Goal: Task Accomplishment & Management: Complete application form

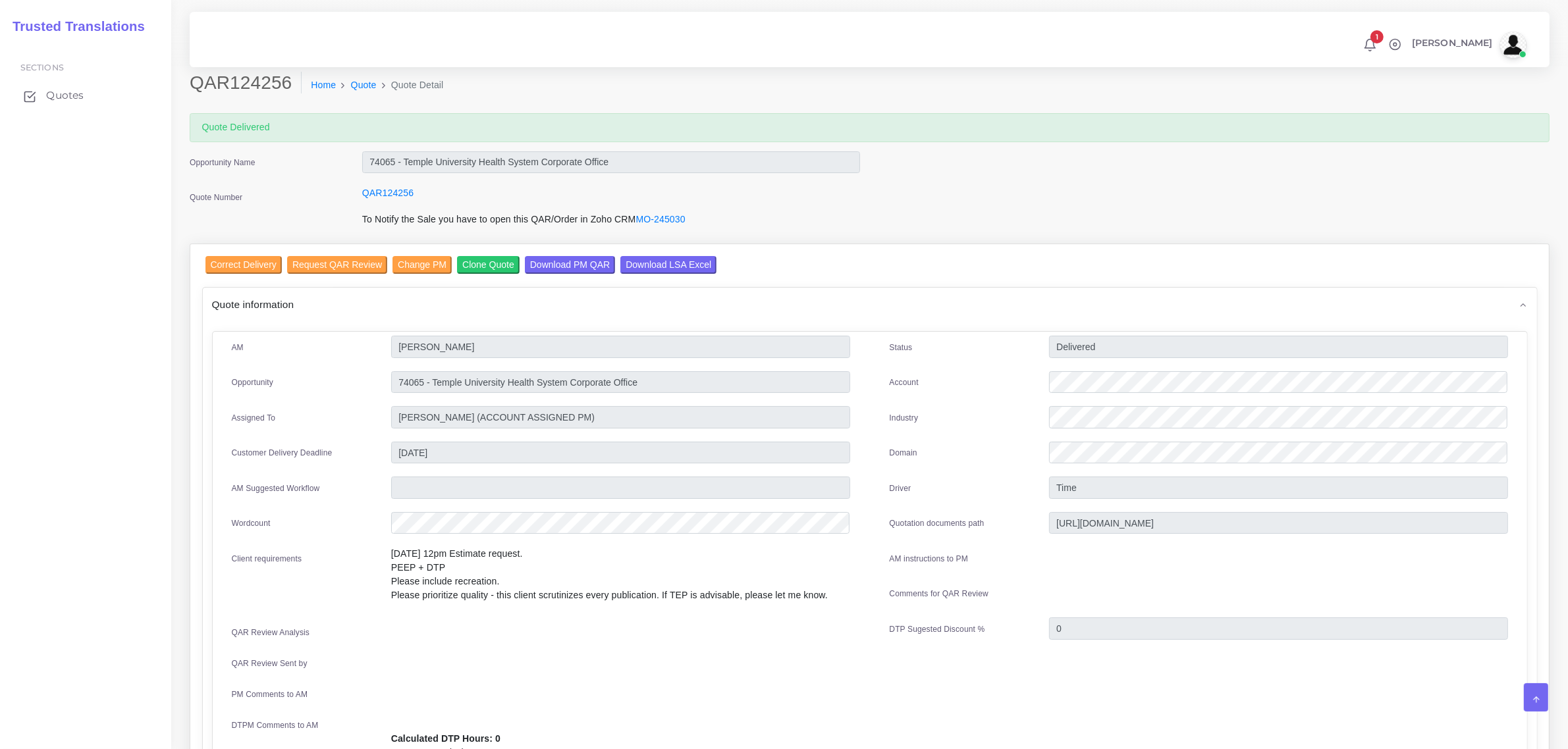
click at [56, 97] on span "Quotes" at bounding box center [64, 95] width 37 height 15
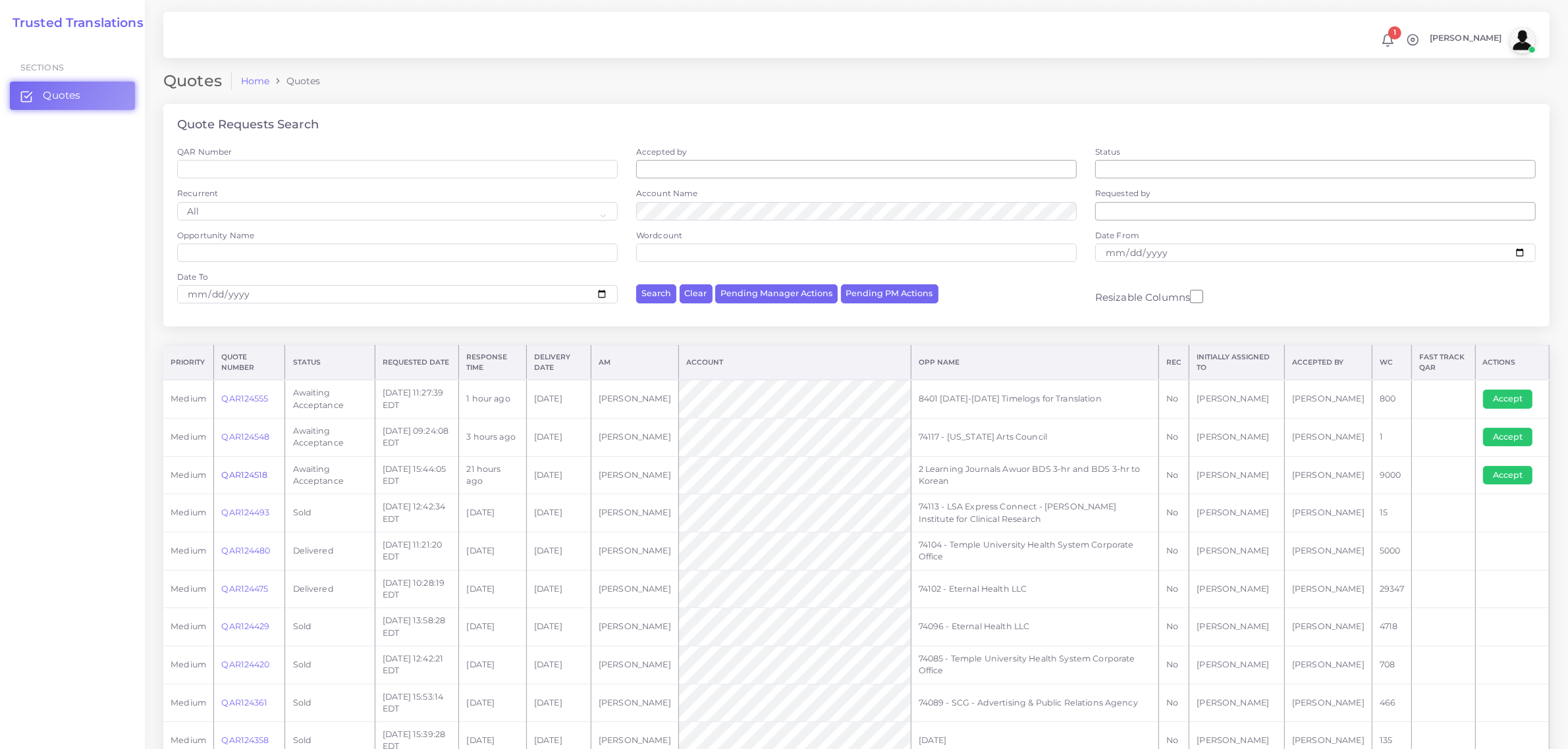
click at [248, 474] on link "QAR124518" at bounding box center [244, 475] width 46 height 10
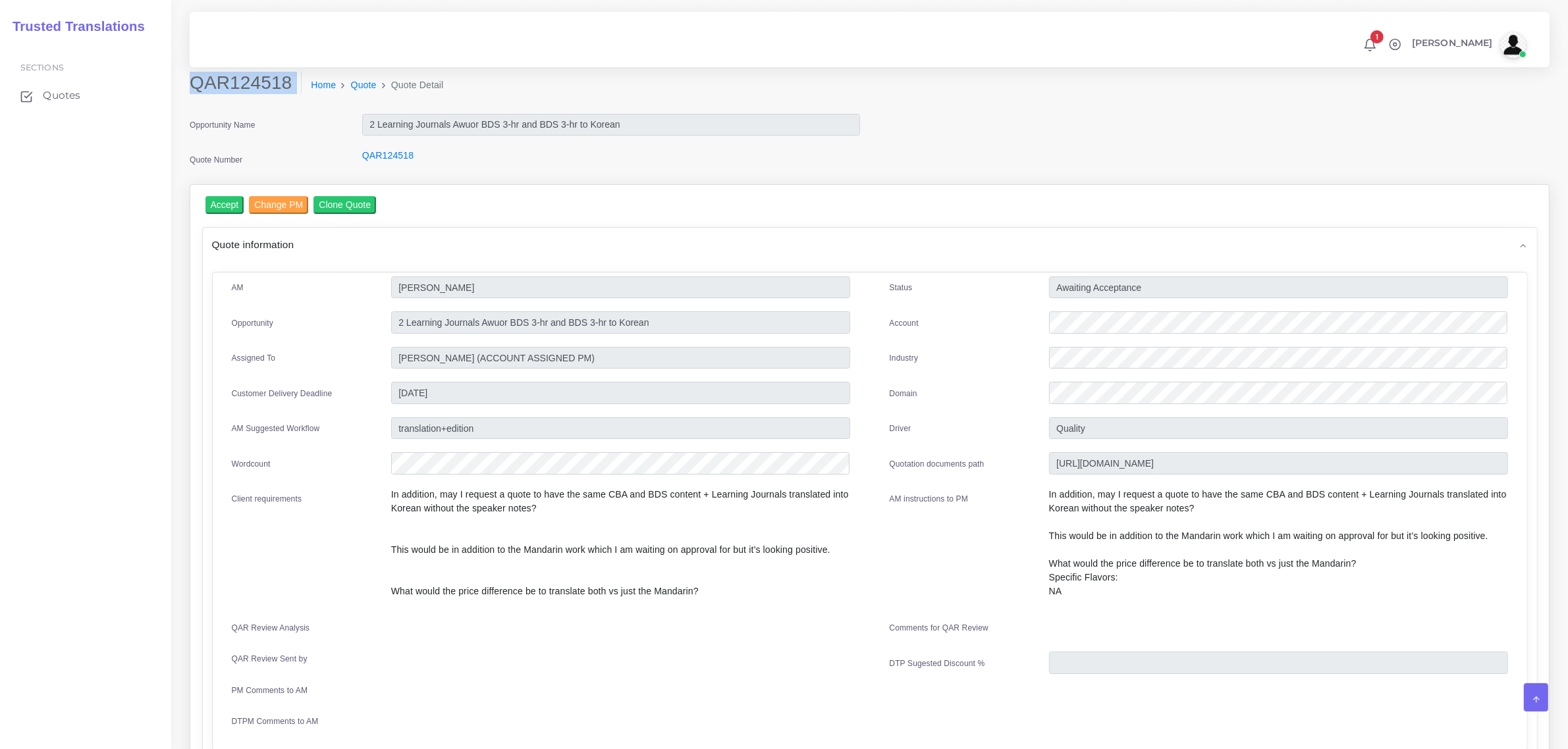
drag, startPoint x: 194, startPoint y: 82, endPoint x: 275, endPoint y: 116, distance: 87.8
click at [271, 109] on div "QAR124518 Home Quote Quote Detail" at bounding box center [869, 92] width 1379 height 41
copy div "QAR124518"
click at [1044, 334] on div at bounding box center [1279, 324] width 479 height 26
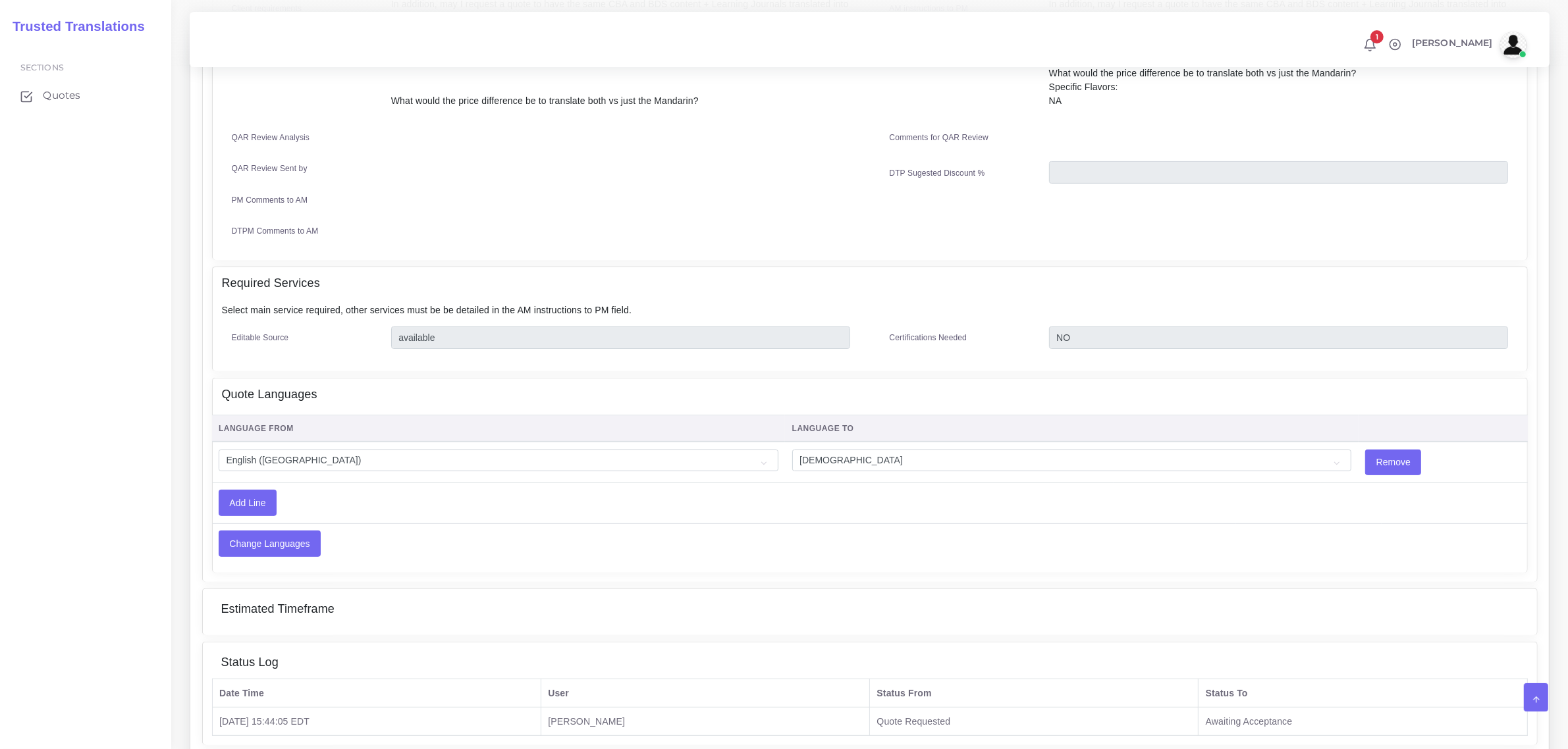
scroll to position [247, 0]
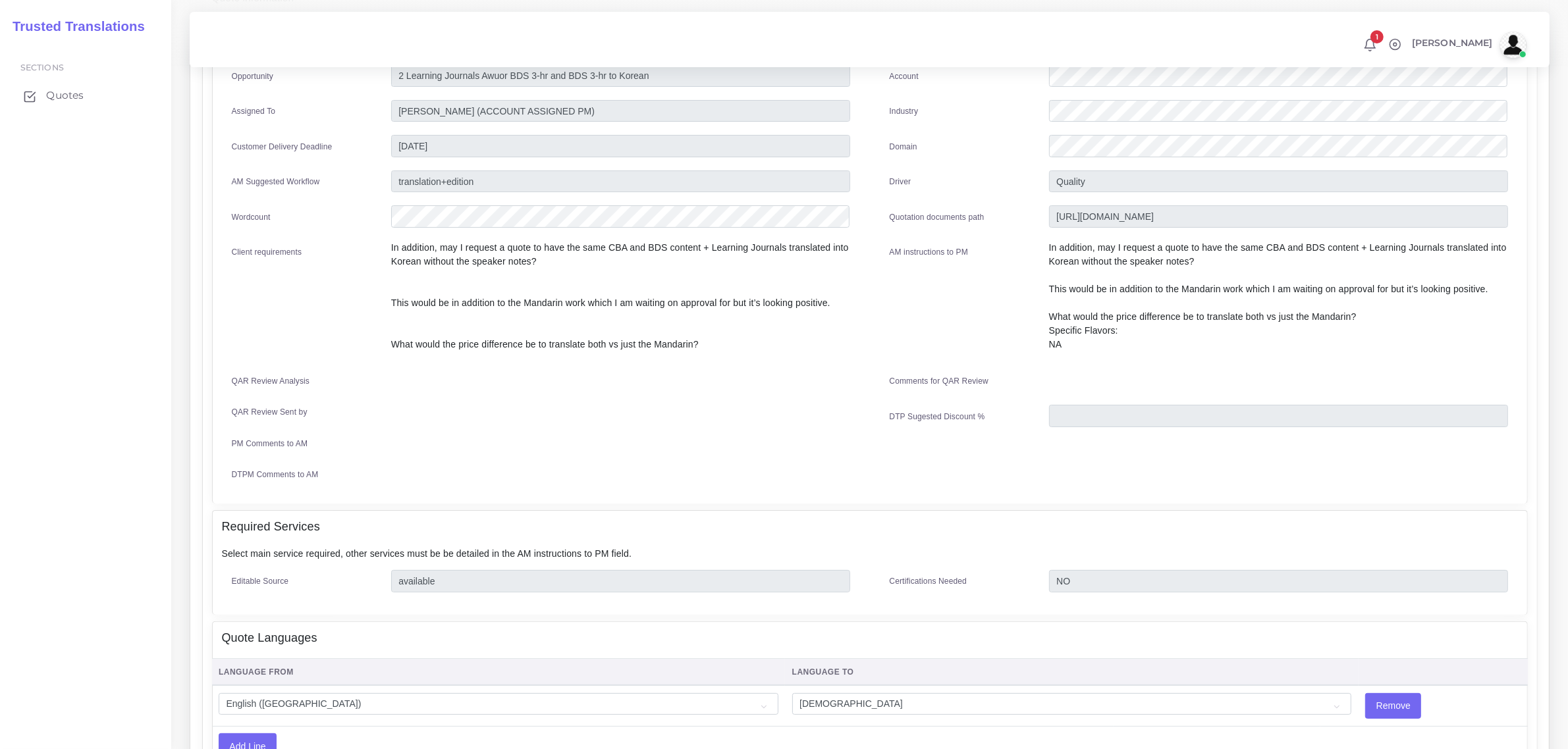
click at [63, 91] on span "Quotes" at bounding box center [64, 95] width 37 height 15
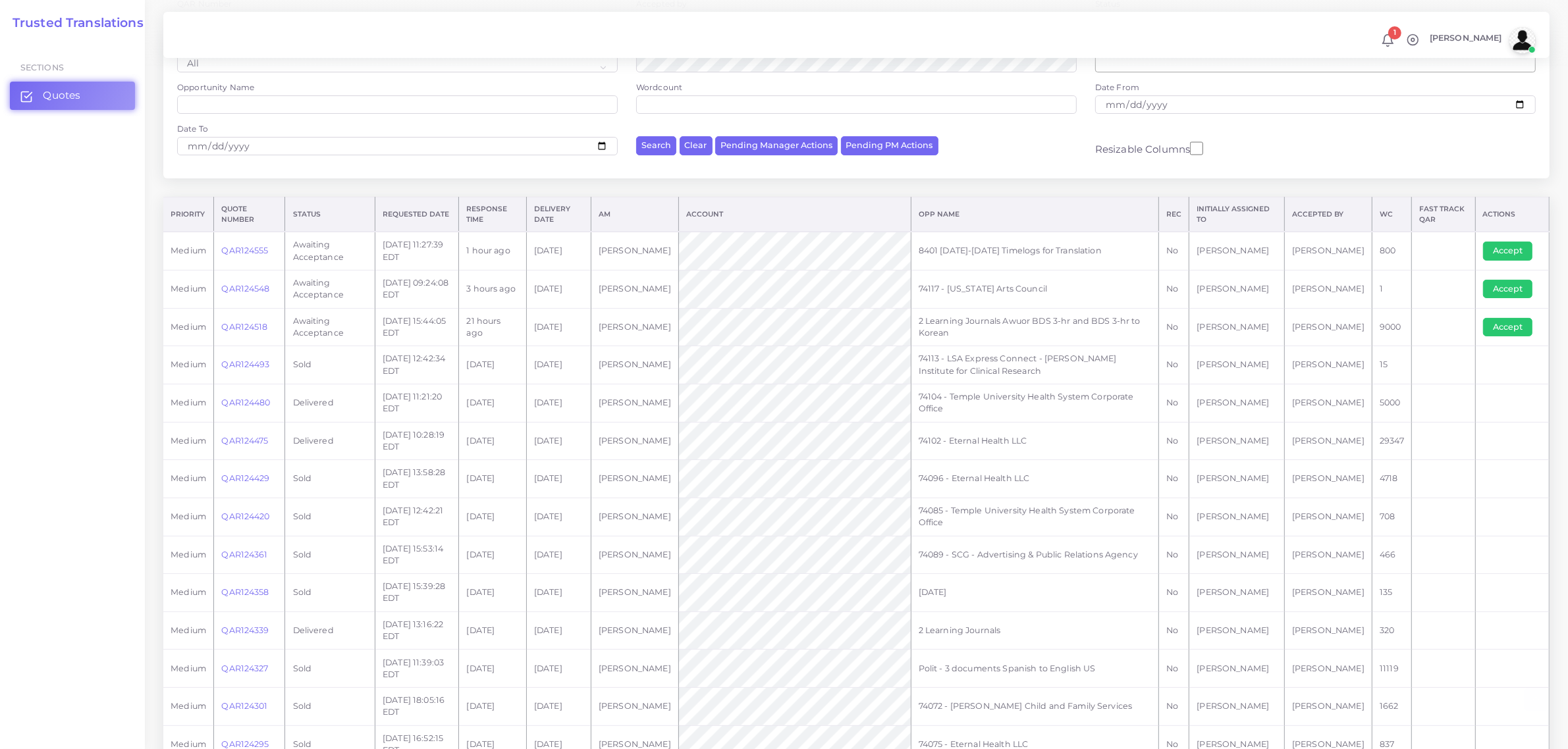
scroll to position [329, 0]
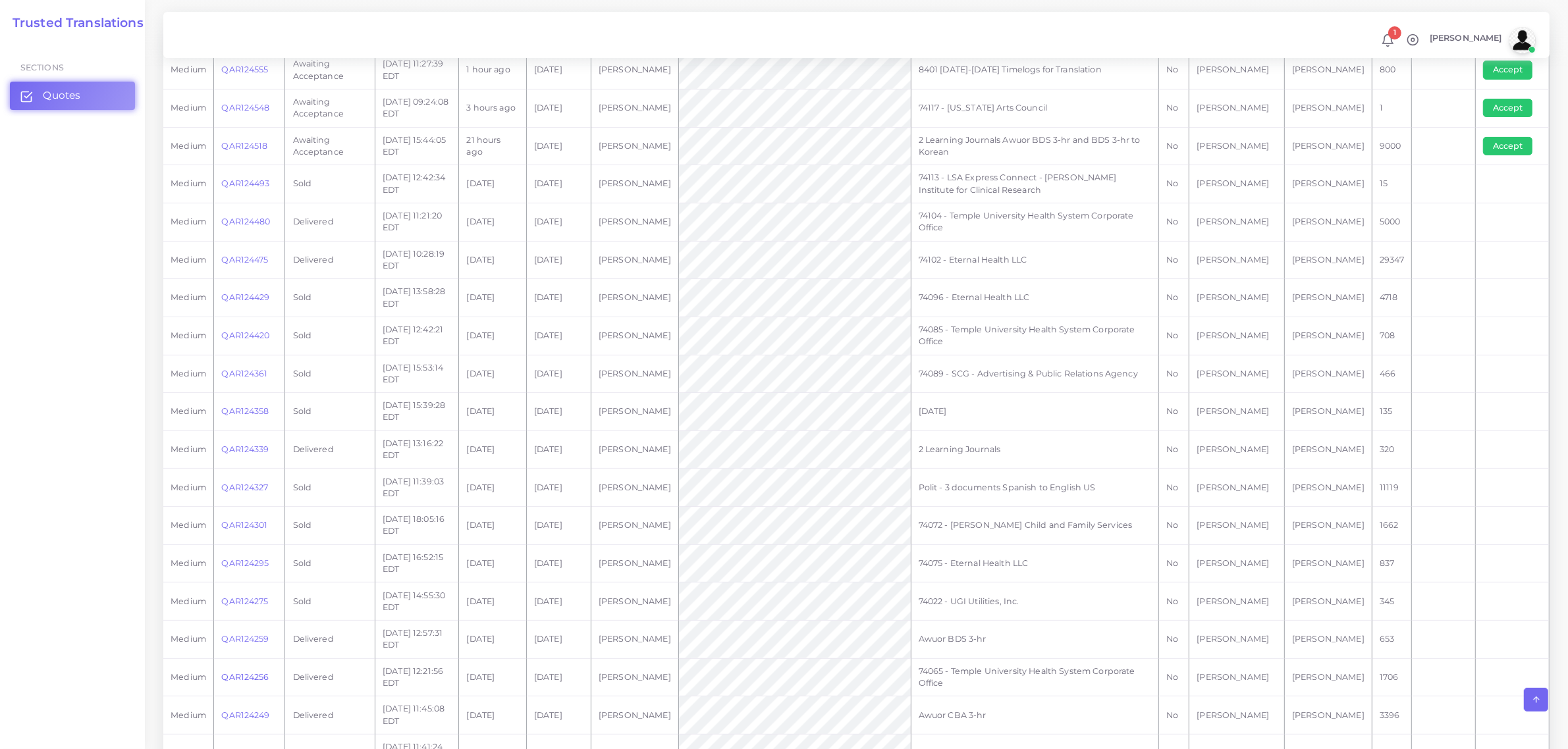
click at [248, 676] on link "QAR124256" at bounding box center [245, 677] width 48 height 10
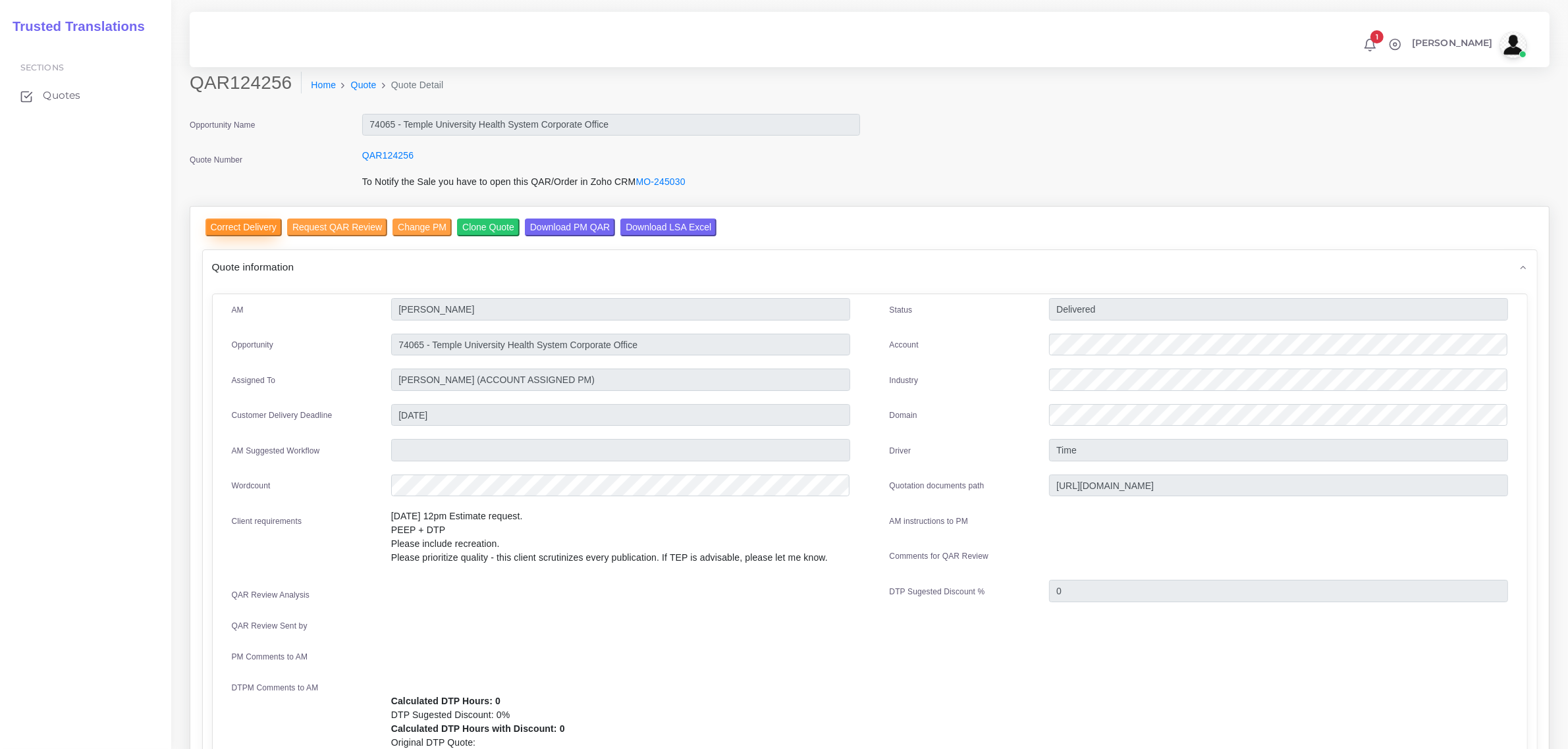
click at [255, 229] on input "Correct Delivery" at bounding box center [243, 228] width 76 height 18
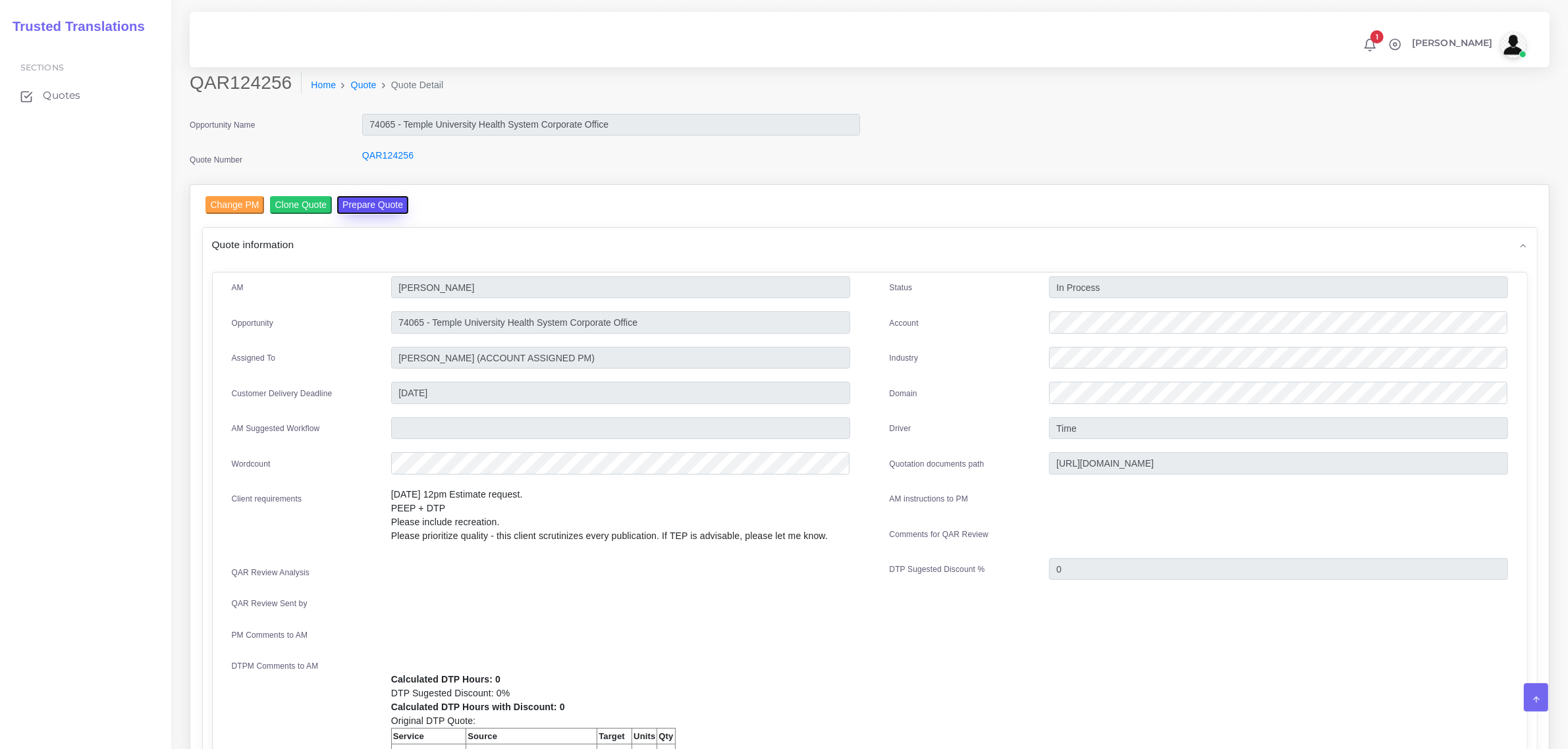
click at [356, 205] on button "Prepare Quote" at bounding box center [372, 205] width 71 height 18
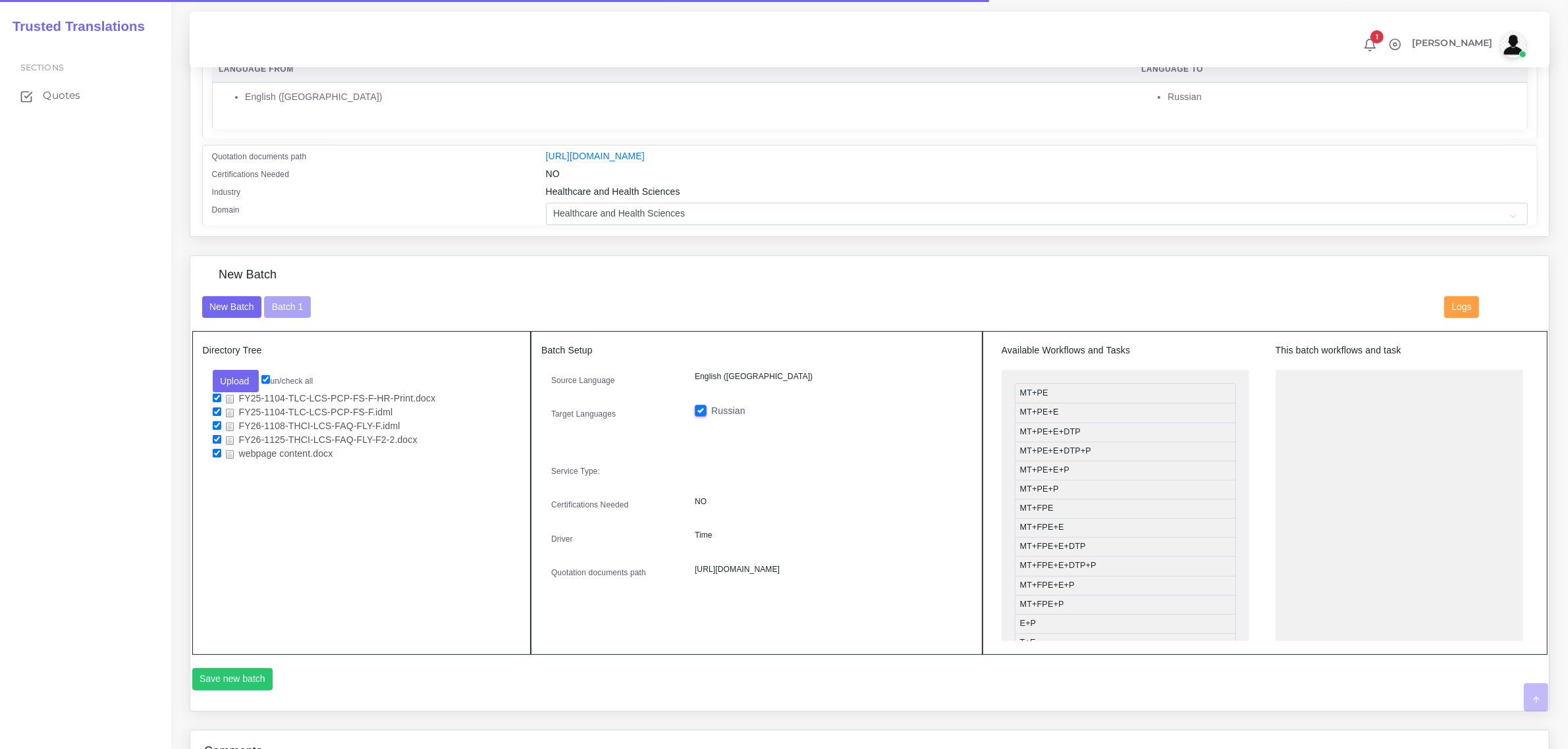
scroll to position [411, 0]
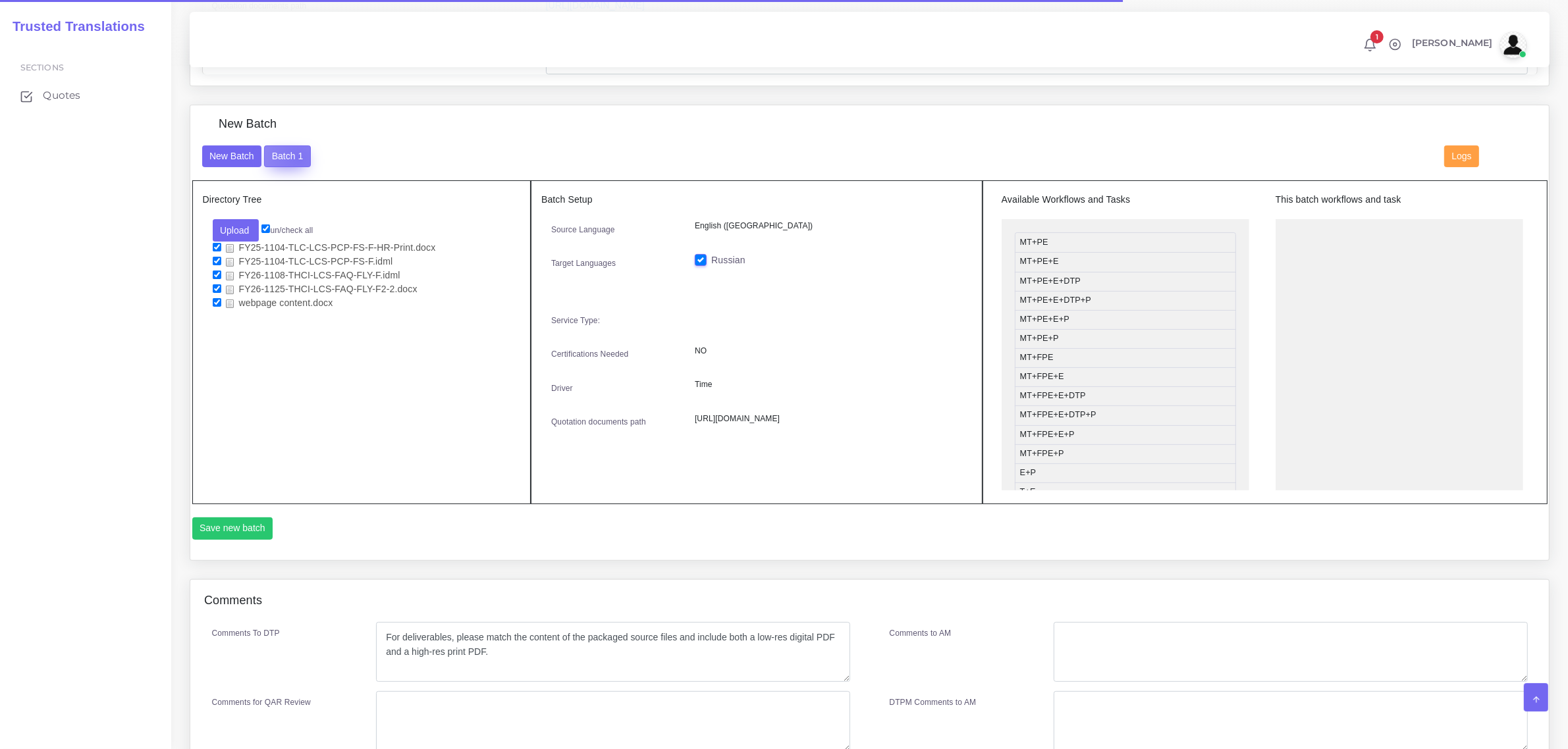
click at [297, 156] on button "Batch 1" at bounding box center [286, 156] width 46 height 22
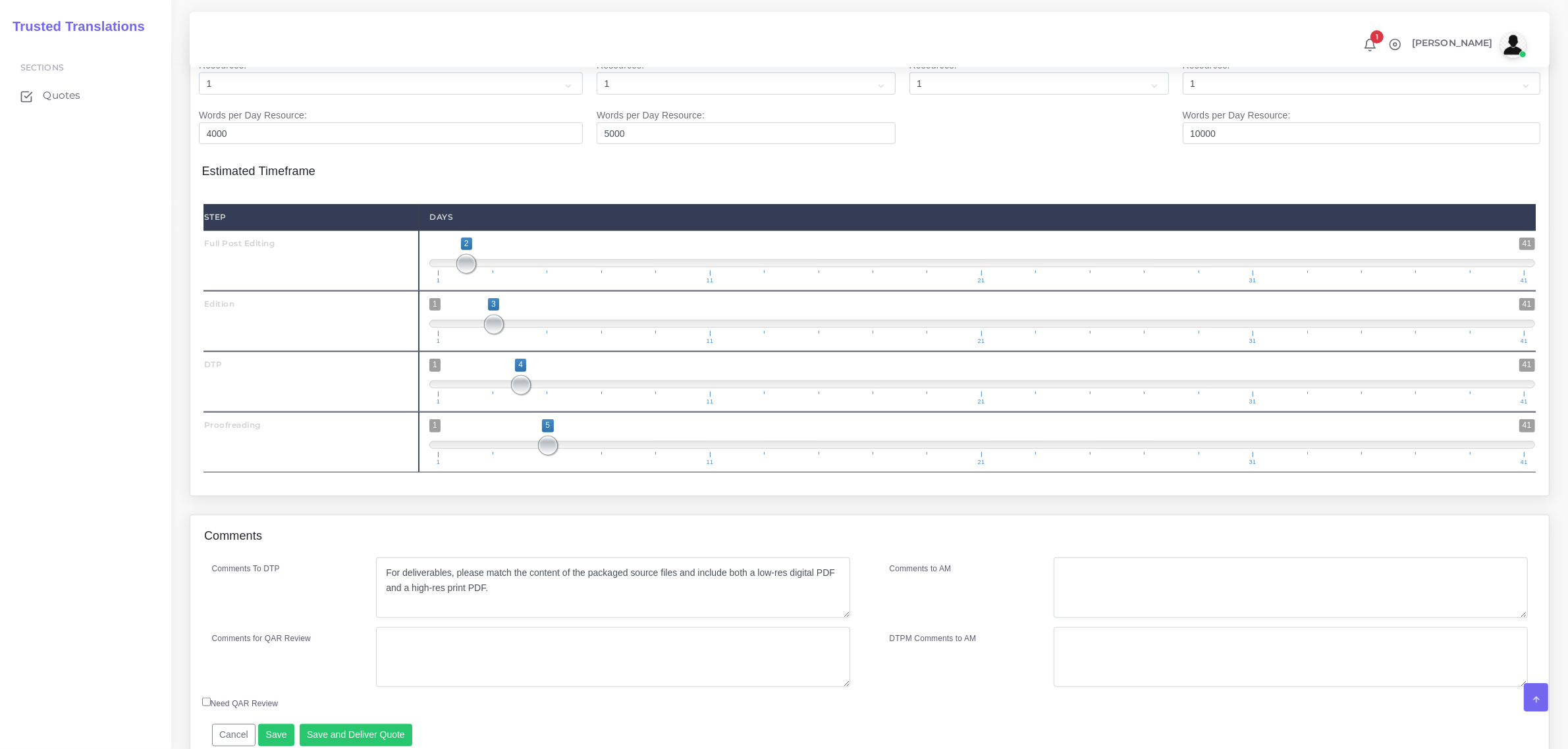
scroll to position [1613, 0]
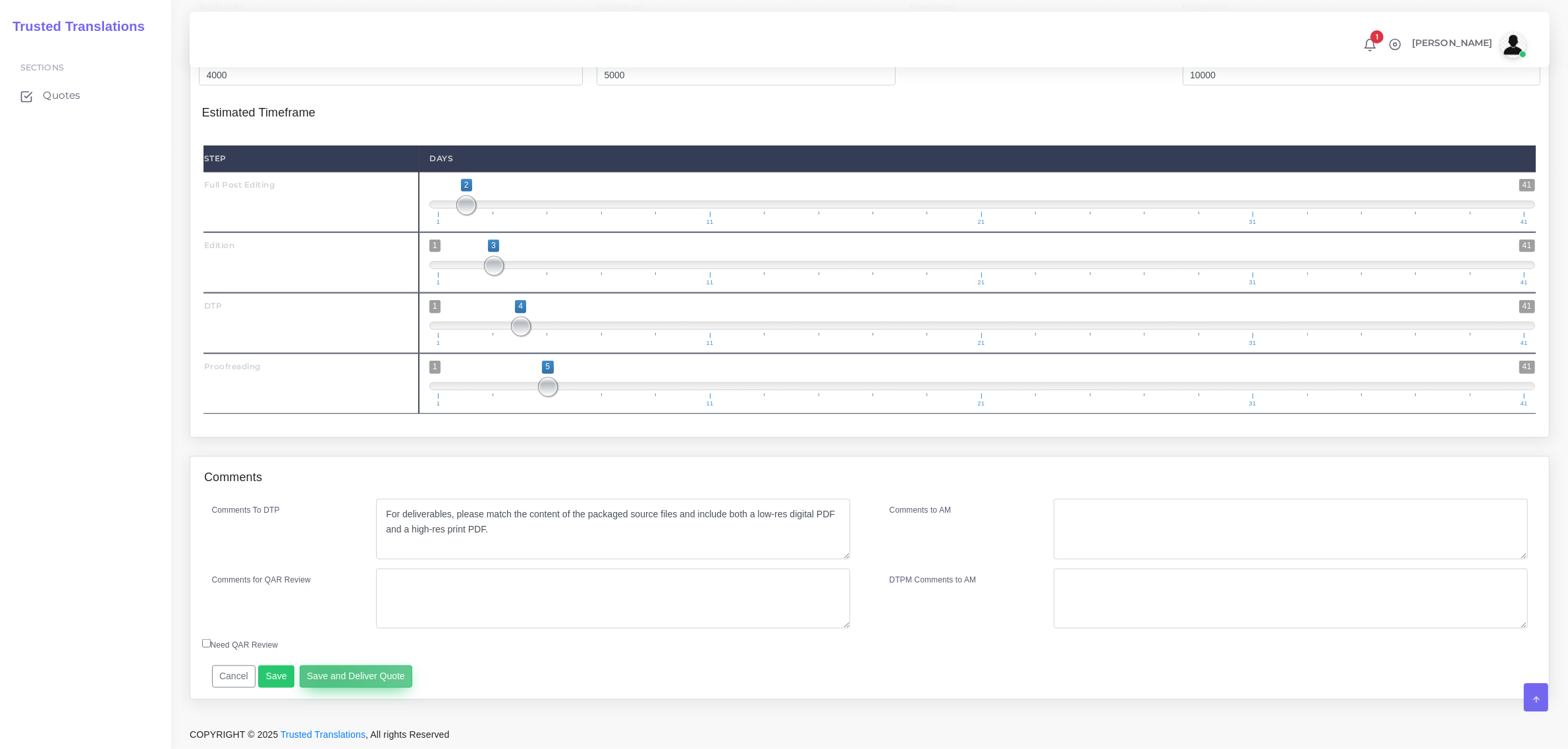
click at [324, 676] on button "Save and Deliver Quote" at bounding box center [357, 677] width 113 height 22
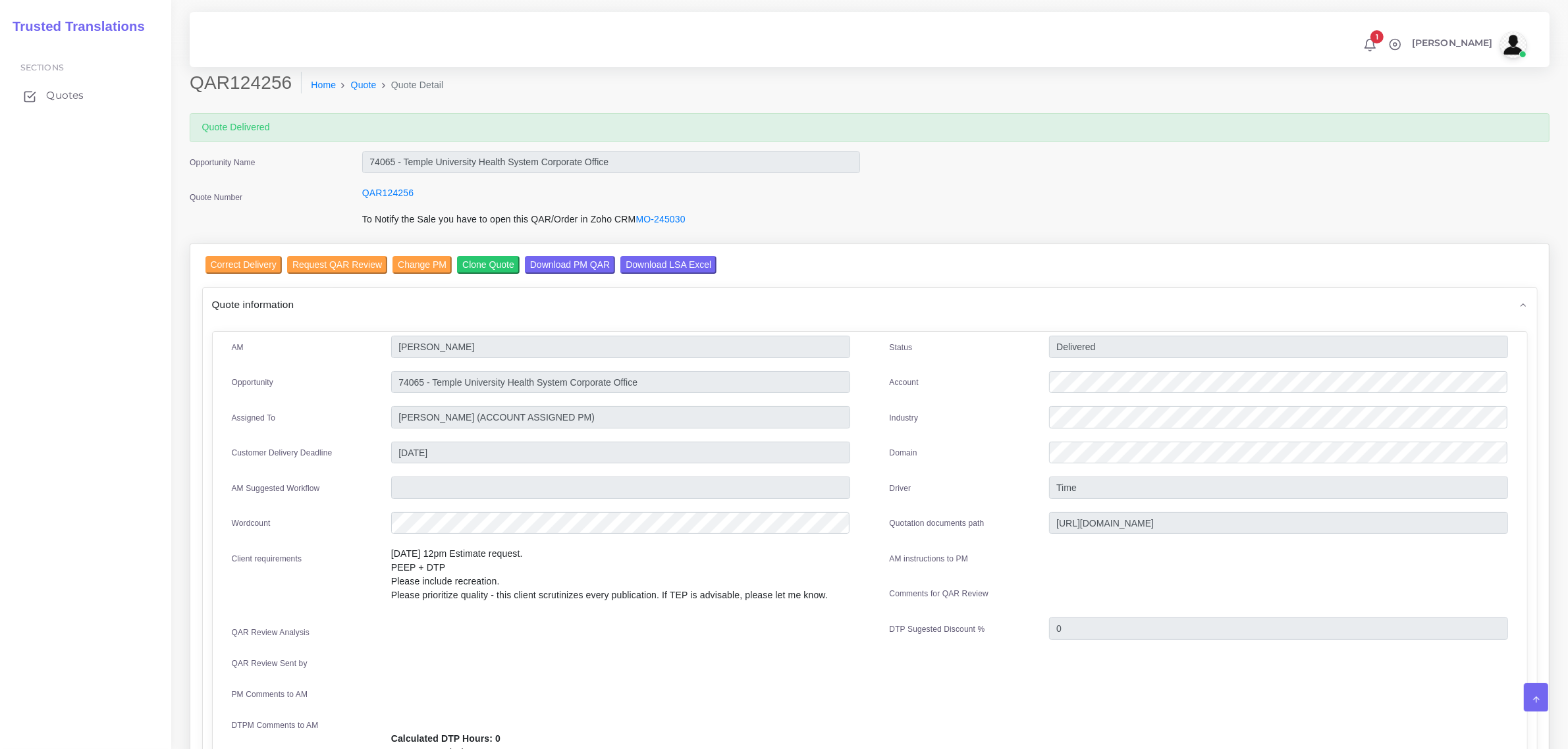
click at [64, 93] on span "Quotes" at bounding box center [64, 95] width 37 height 15
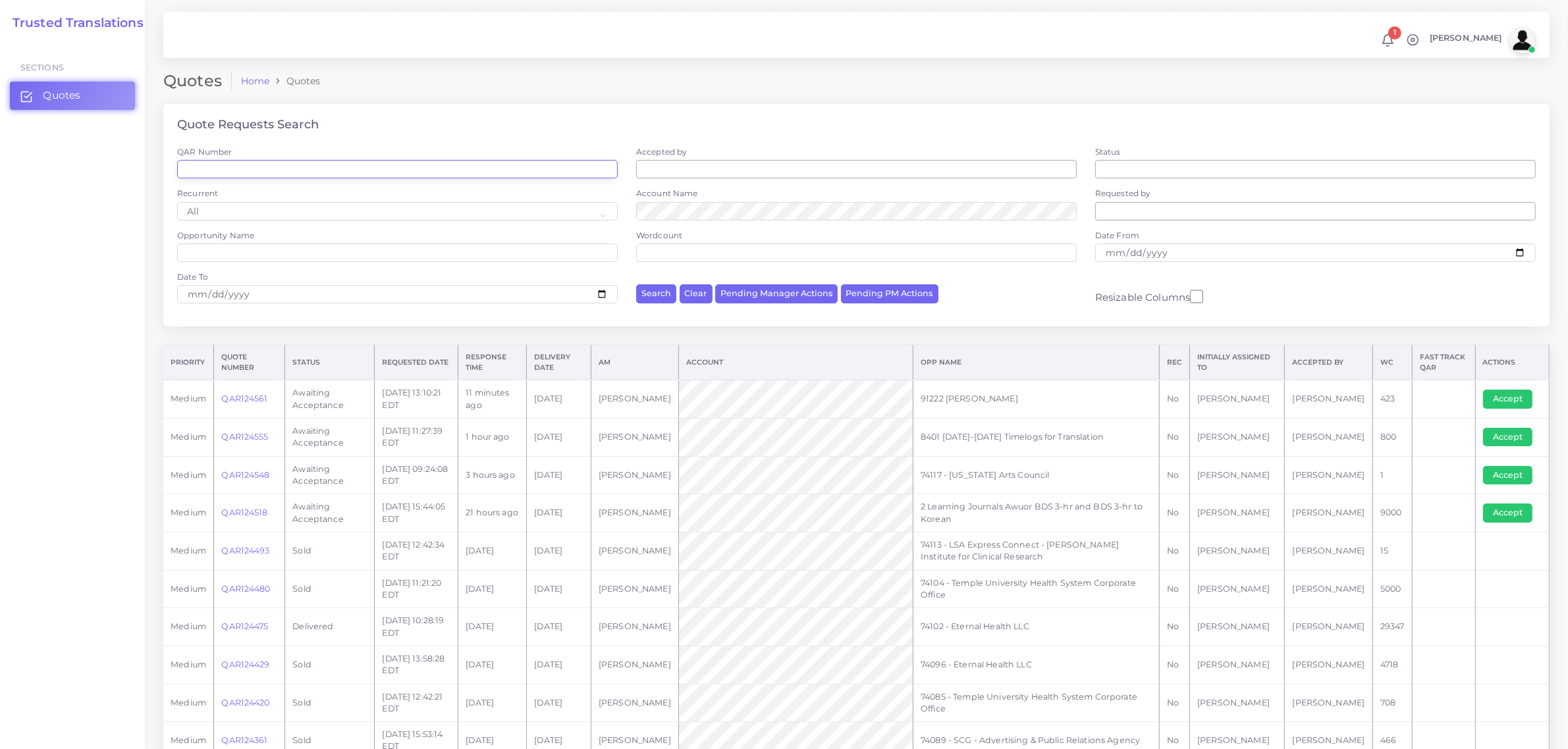
click at [219, 168] on input "QAR Number" at bounding box center [397, 169] width 441 height 19
paste input "QAR124259"
type input "QAR124259"
click at [636, 284] on button "Search" at bounding box center [656, 294] width 40 height 20
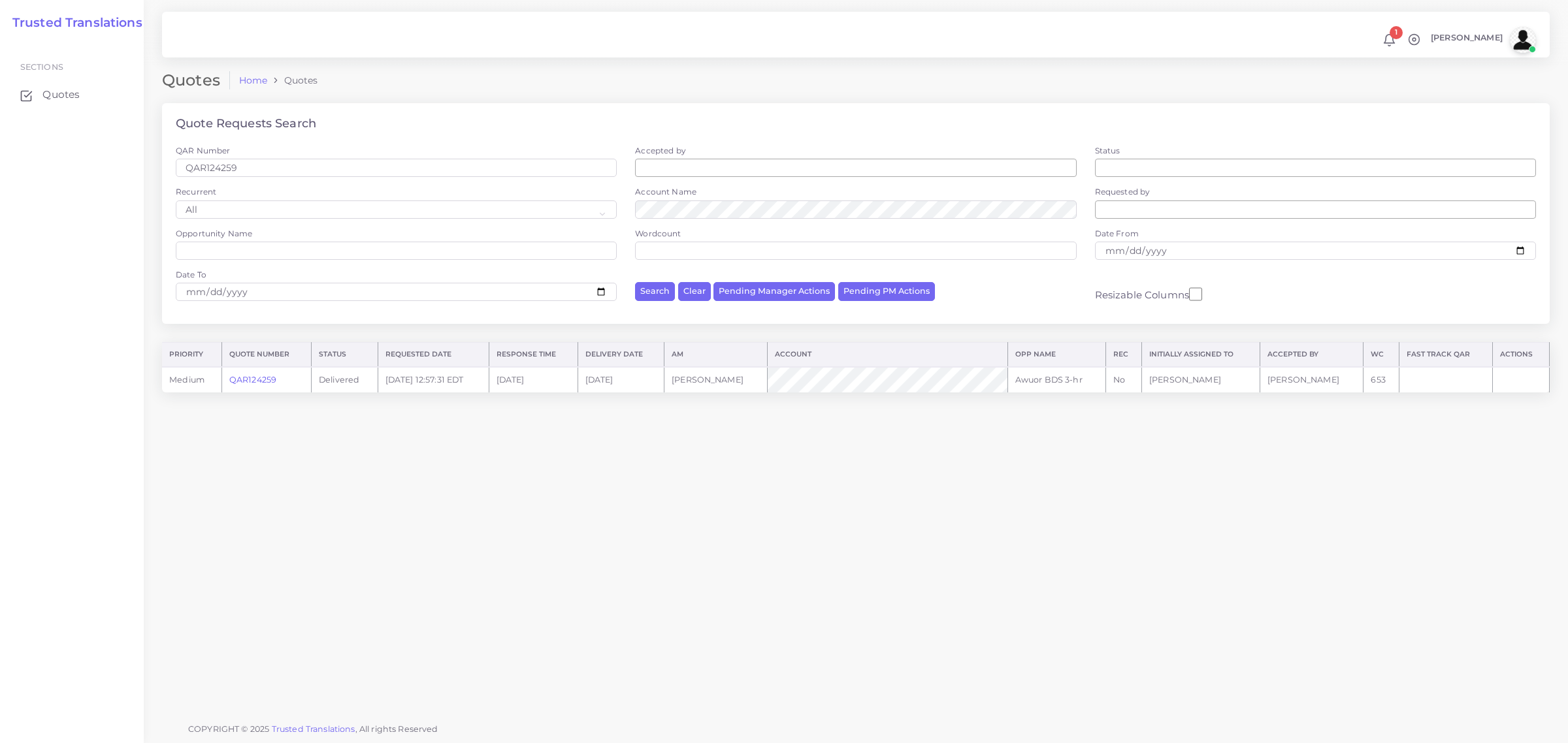
click at [258, 375] on link "QAR124259" at bounding box center [253, 380] width 47 height 10
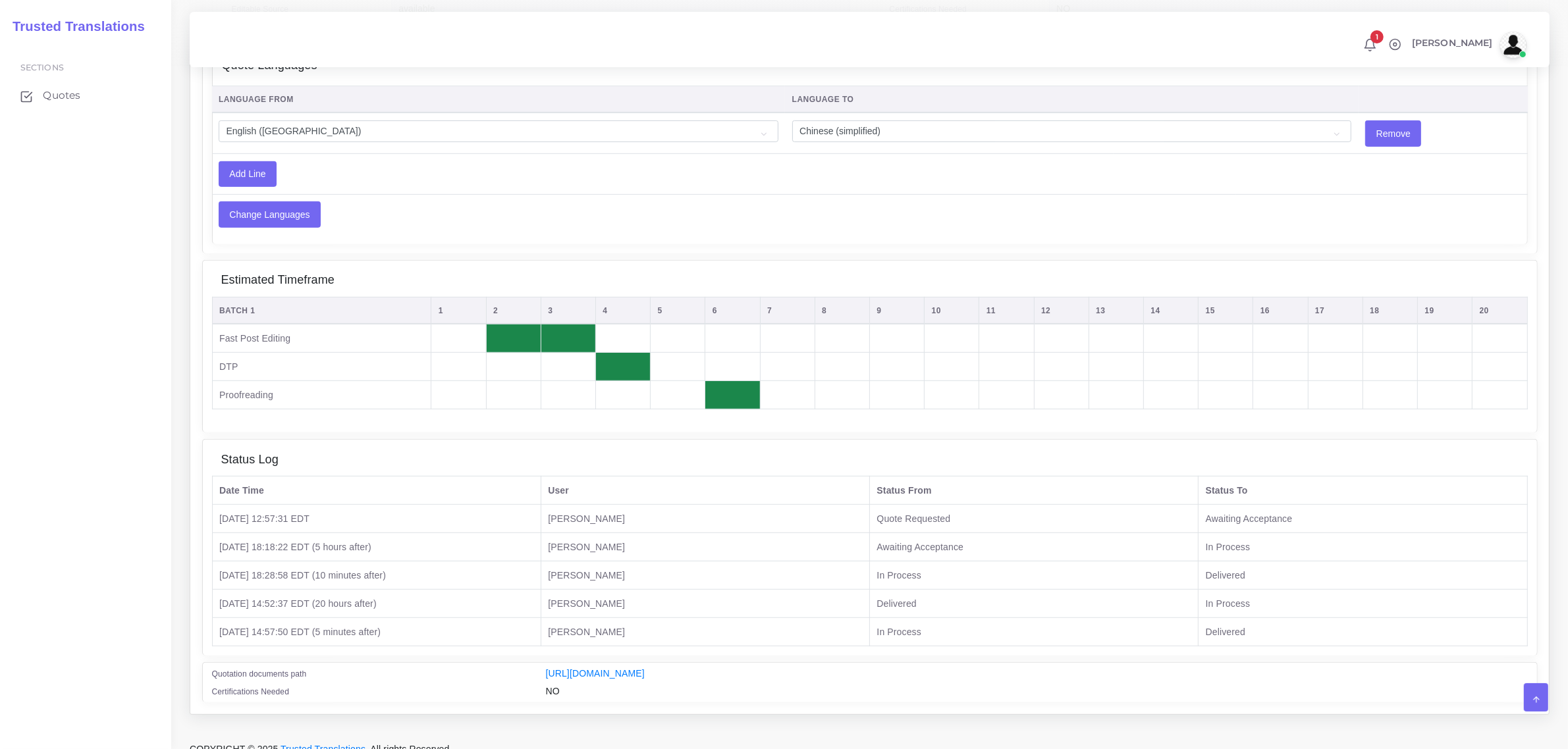
scroll to position [933, 0]
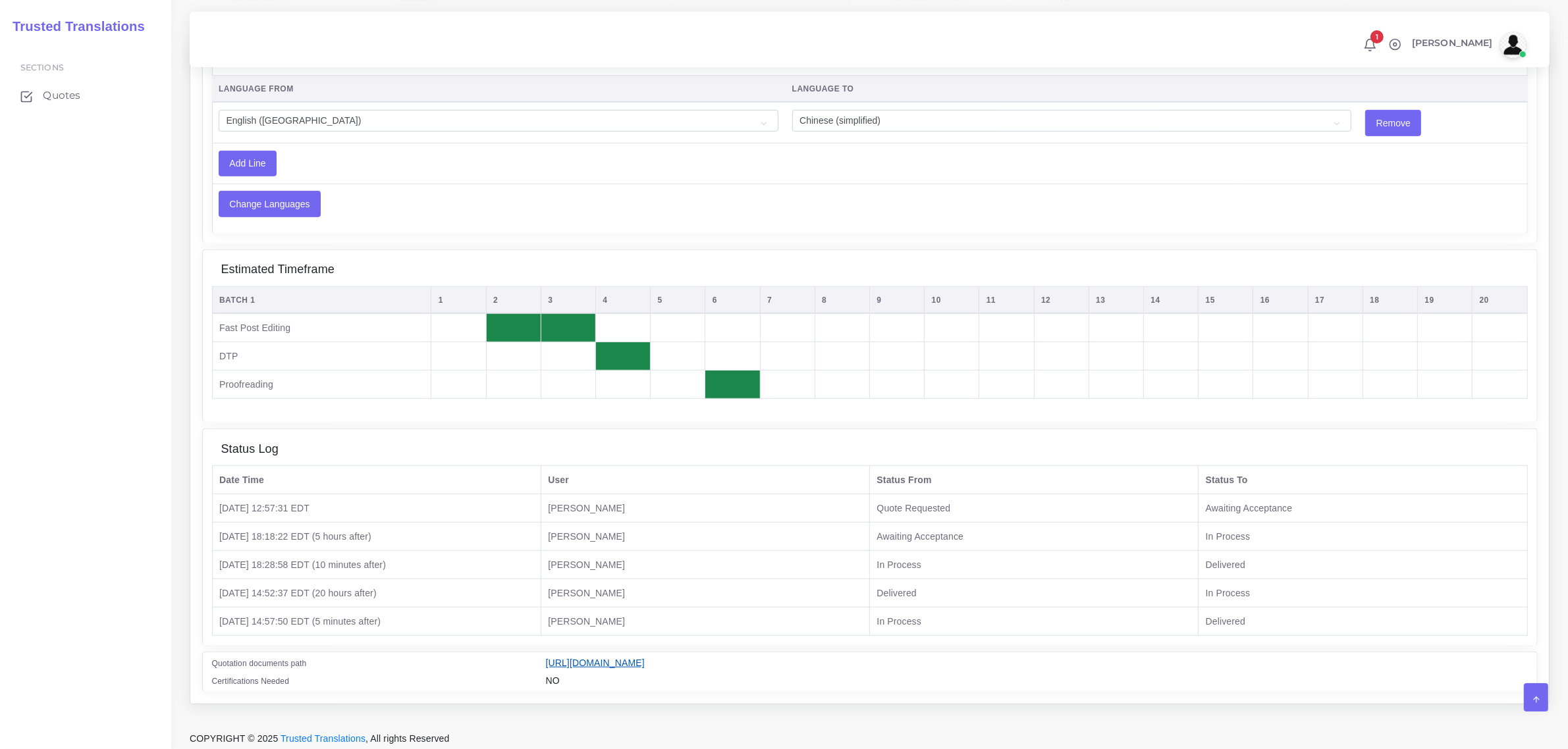
click at [645, 662] on link "[URL][DOMAIN_NAME]" at bounding box center [595, 662] width 99 height 11
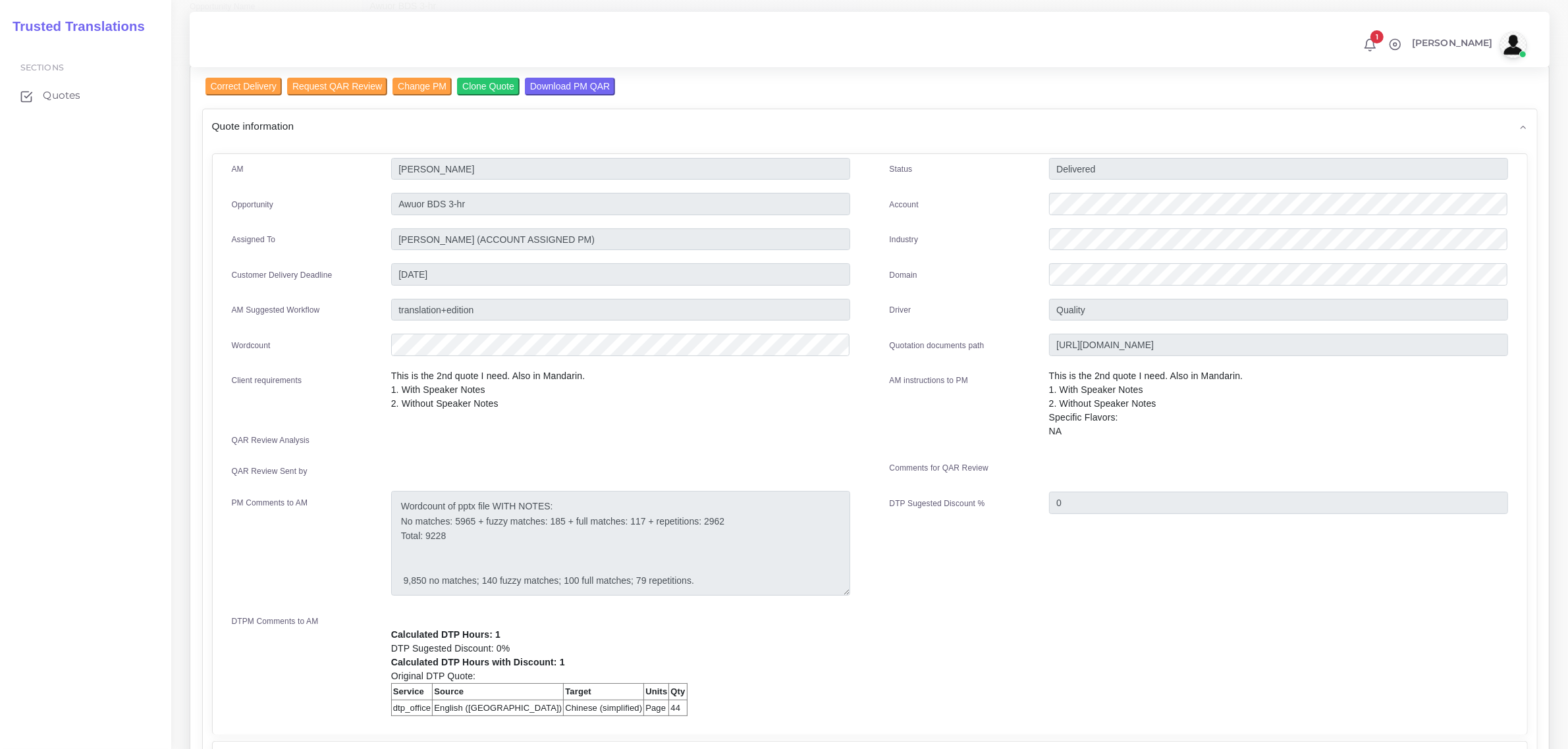
scroll to position [0, 0]
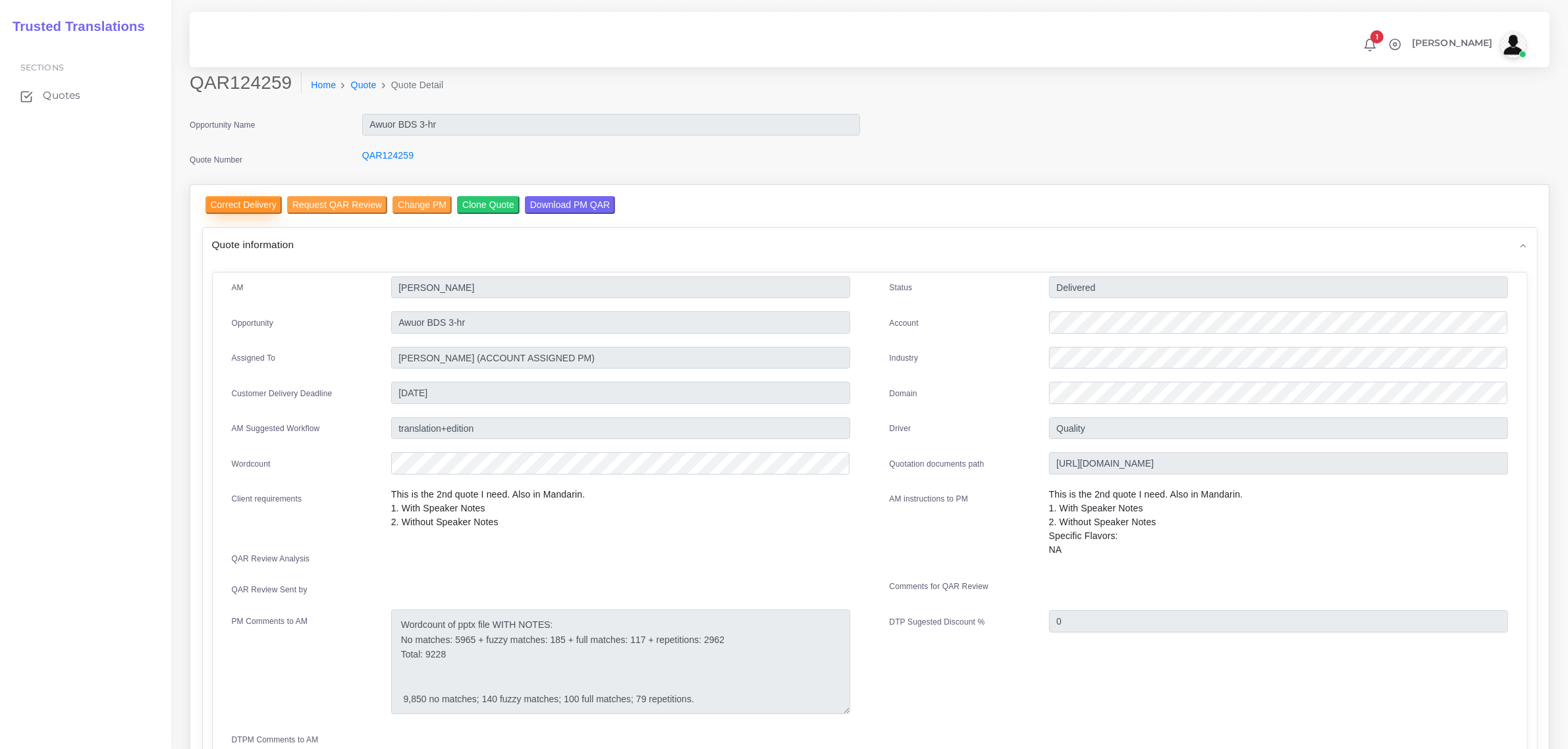
click at [252, 201] on input "Correct Delivery" at bounding box center [243, 205] width 76 height 18
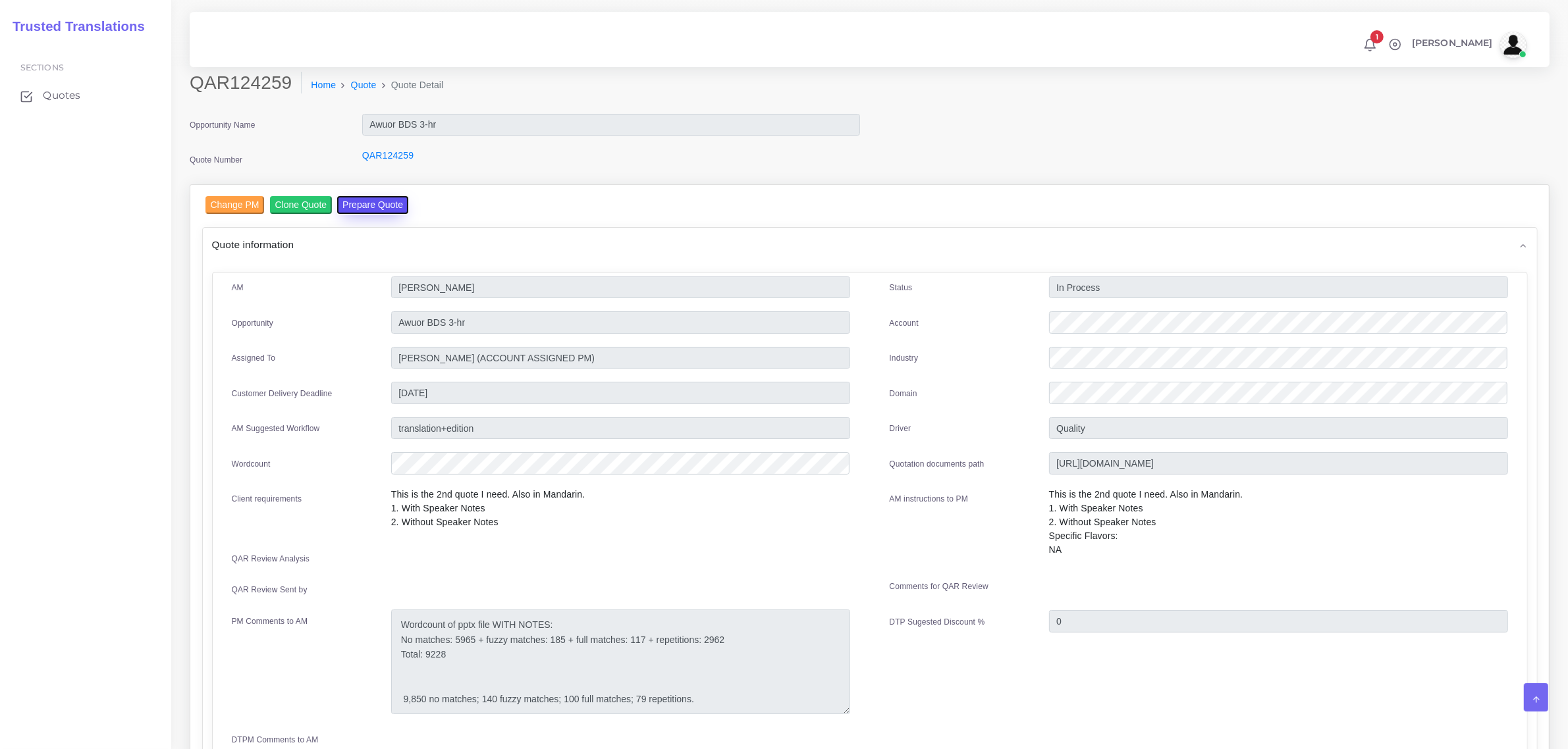
click at [370, 203] on button "Prepare Quote" at bounding box center [372, 205] width 71 height 18
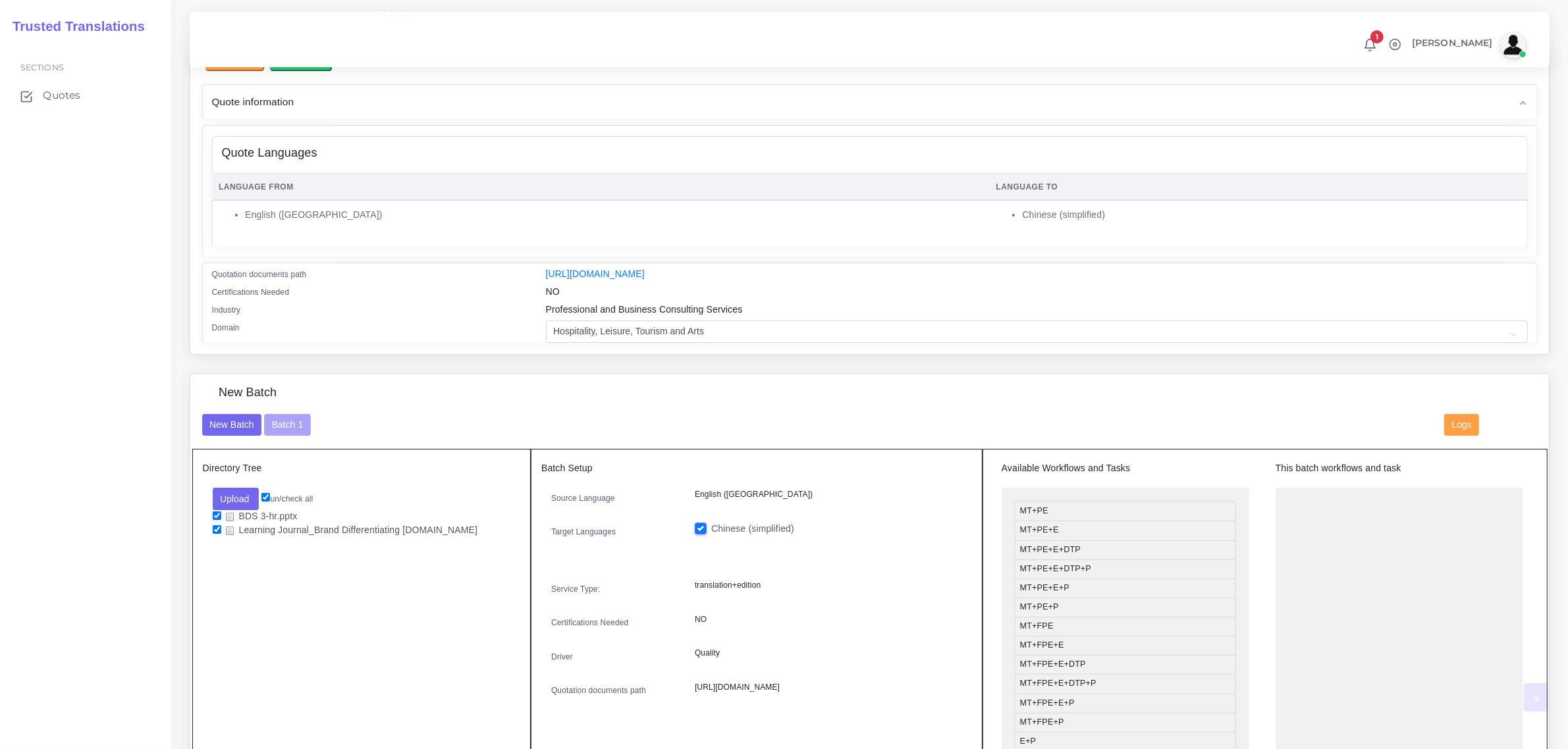
scroll to position [165, 0]
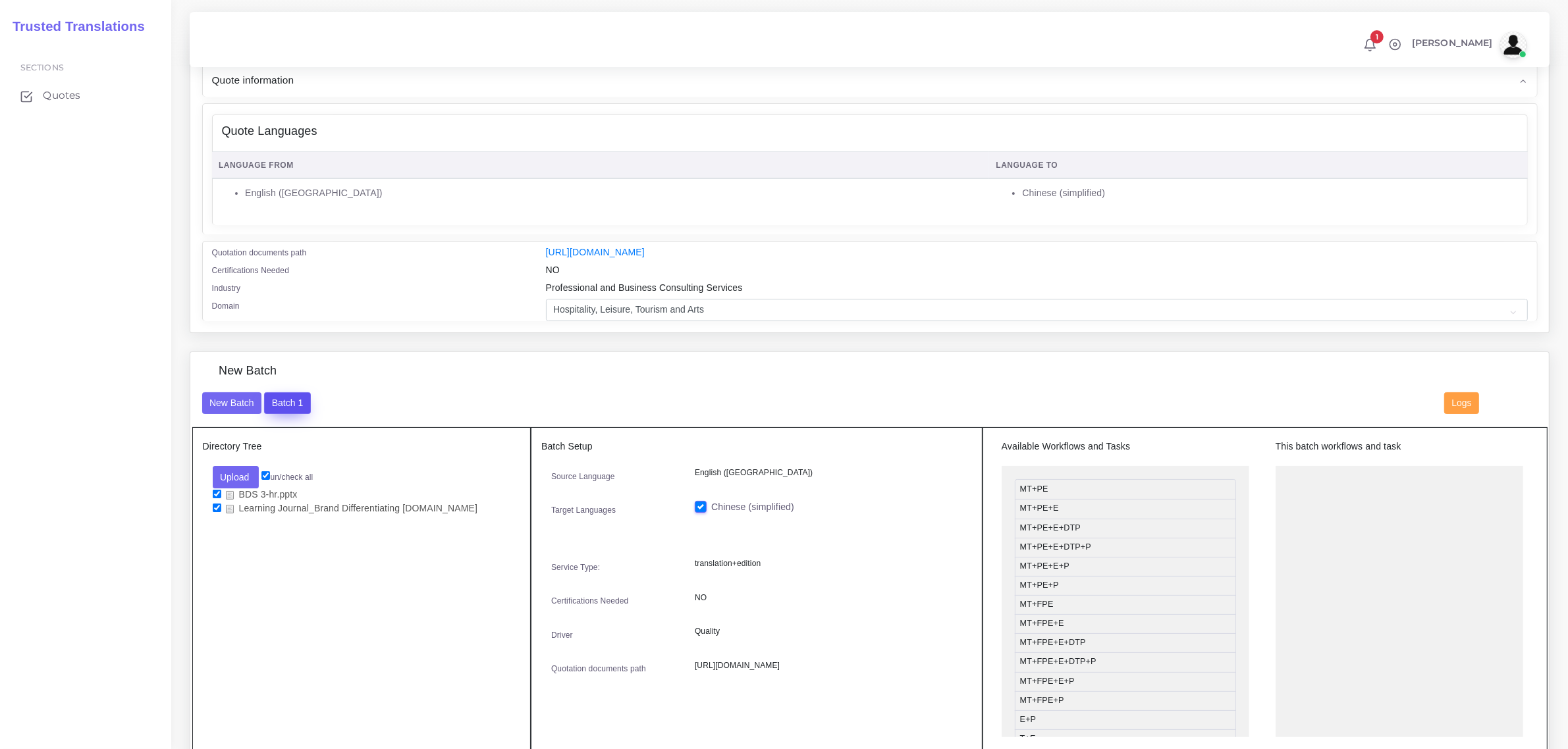
click at [276, 399] on button "Batch 1" at bounding box center [286, 403] width 46 height 22
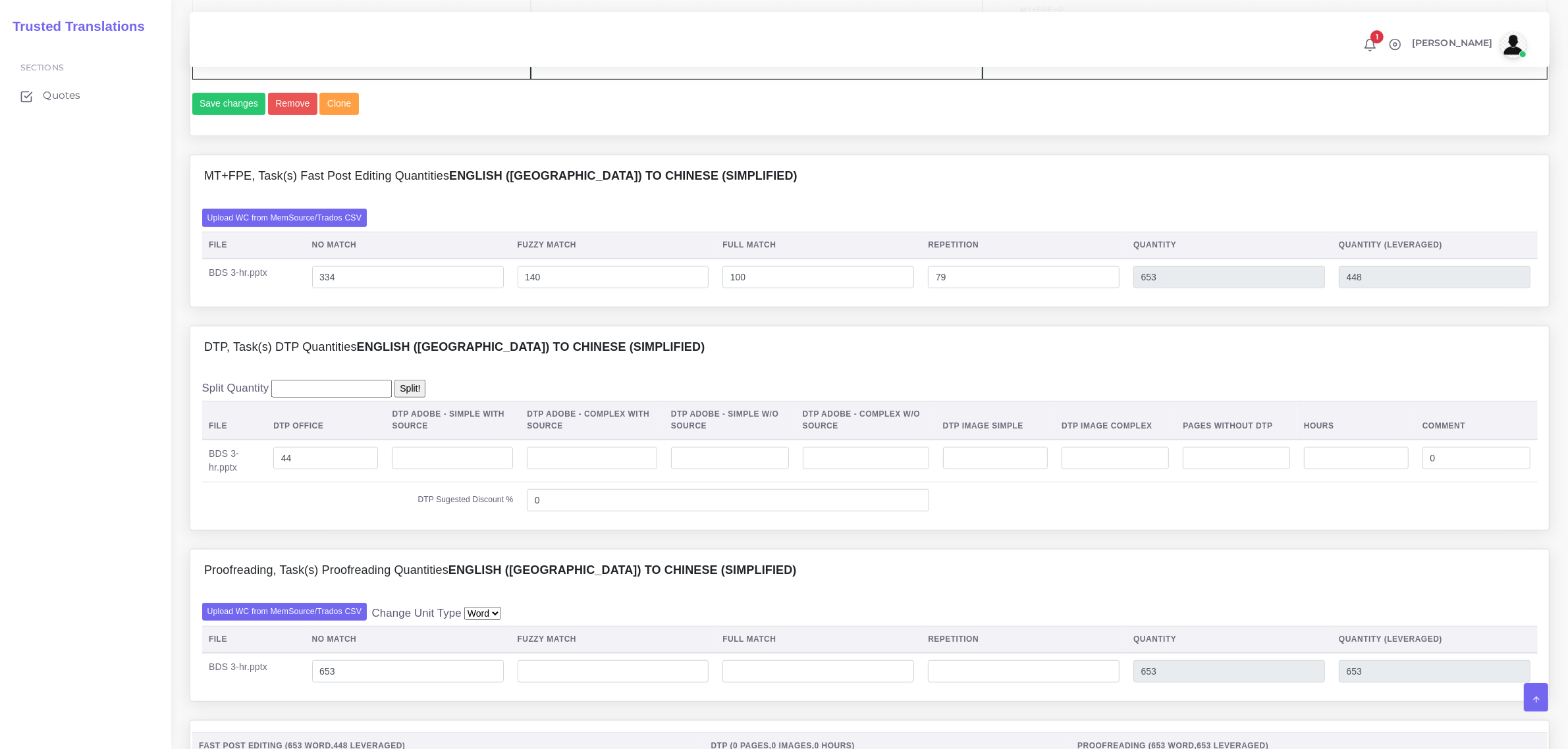
scroll to position [823, 0]
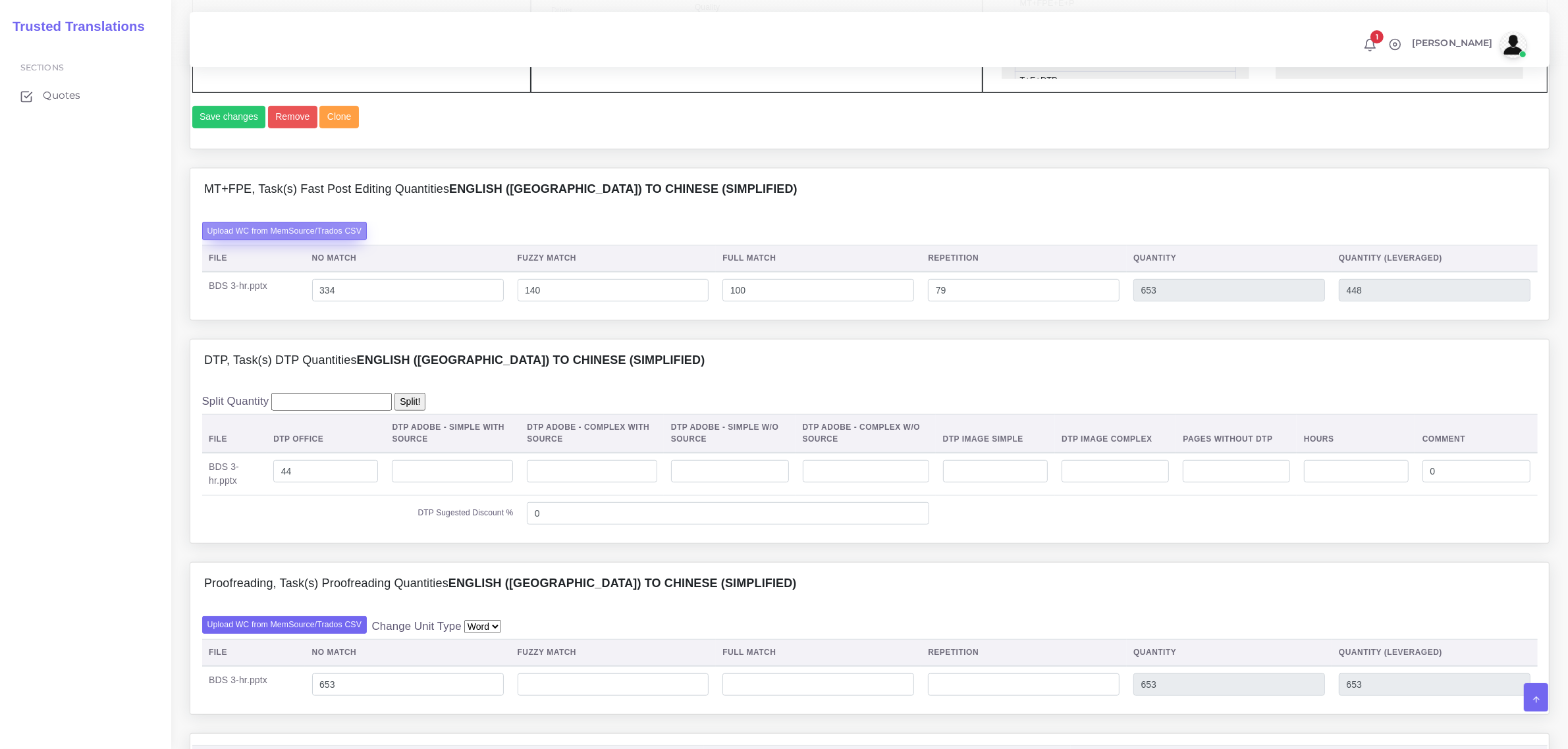
click at [285, 239] on label "Upload WC from MemSource/Trados CSV" at bounding box center [284, 230] width 165 height 18
click at [0, 0] on input "Upload WC from MemSource/Trados CSV" at bounding box center [0, 0] width 0 height 0
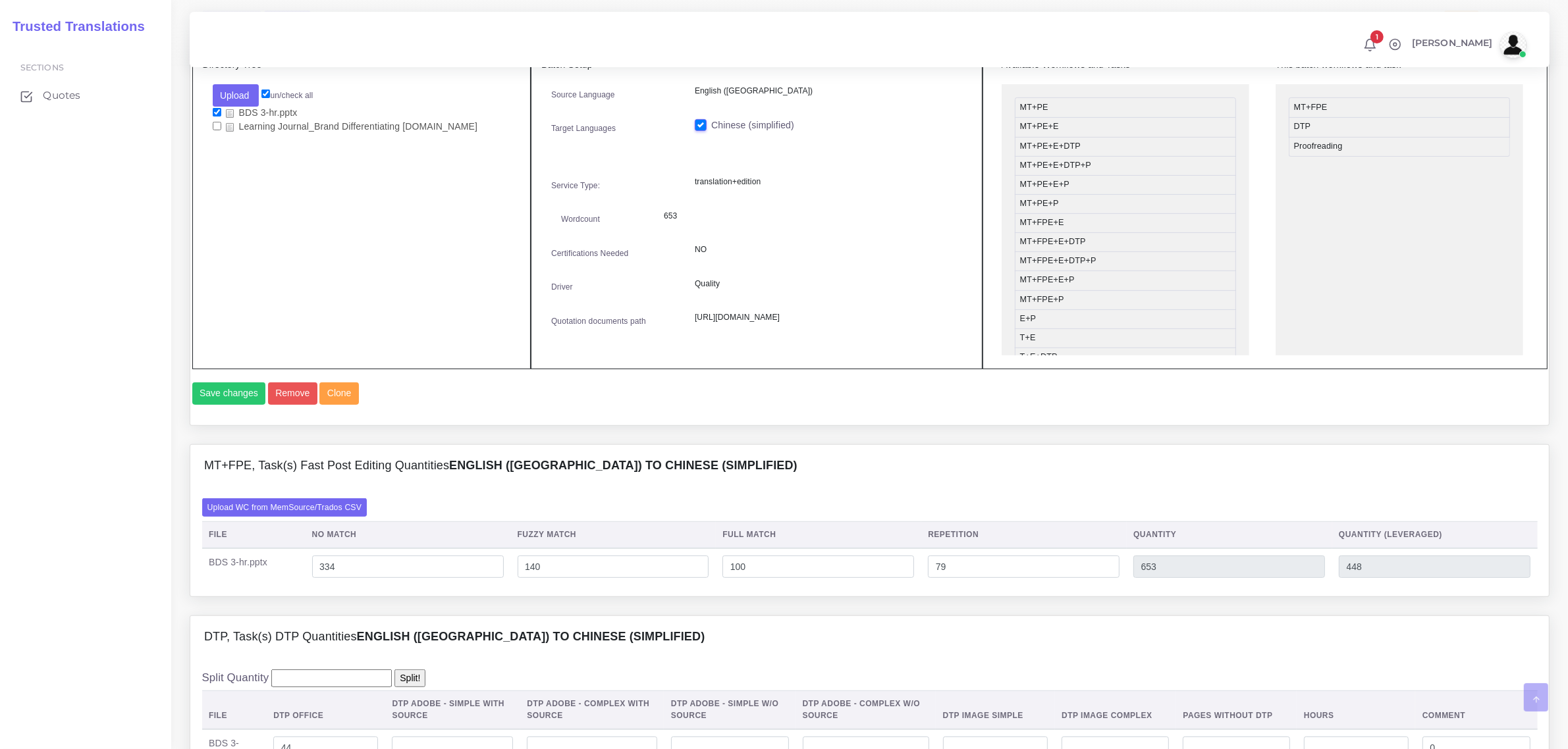
scroll to position [740, 0]
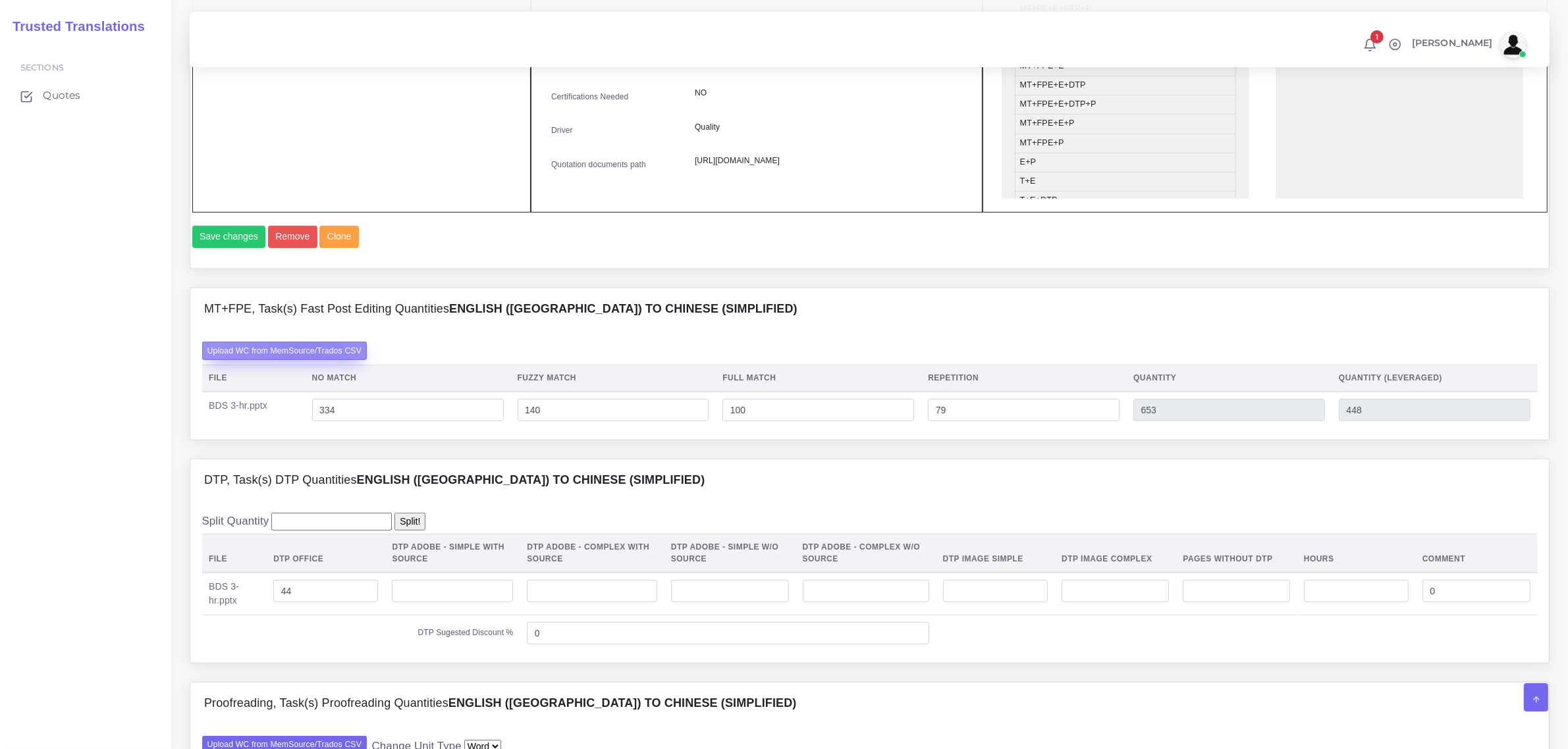
click at [304, 359] on label "Upload WC from MemSource/Trados CSV" at bounding box center [284, 351] width 165 height 18
click at [0, 0] on input "Upload WC from MemSource/Trados CSV" at bounding box center [0, 0] width 0 height 0
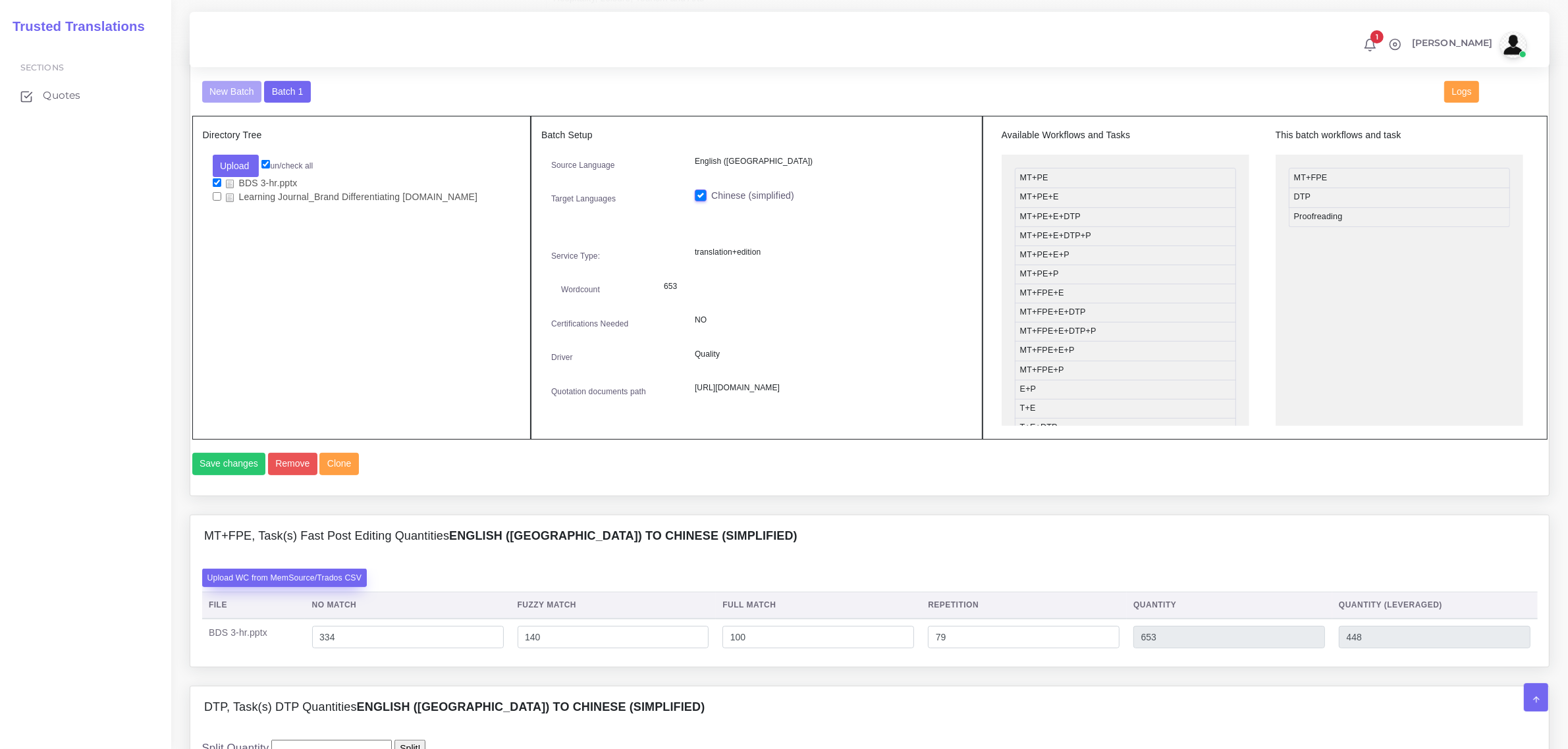
scroll to position [494, 0]
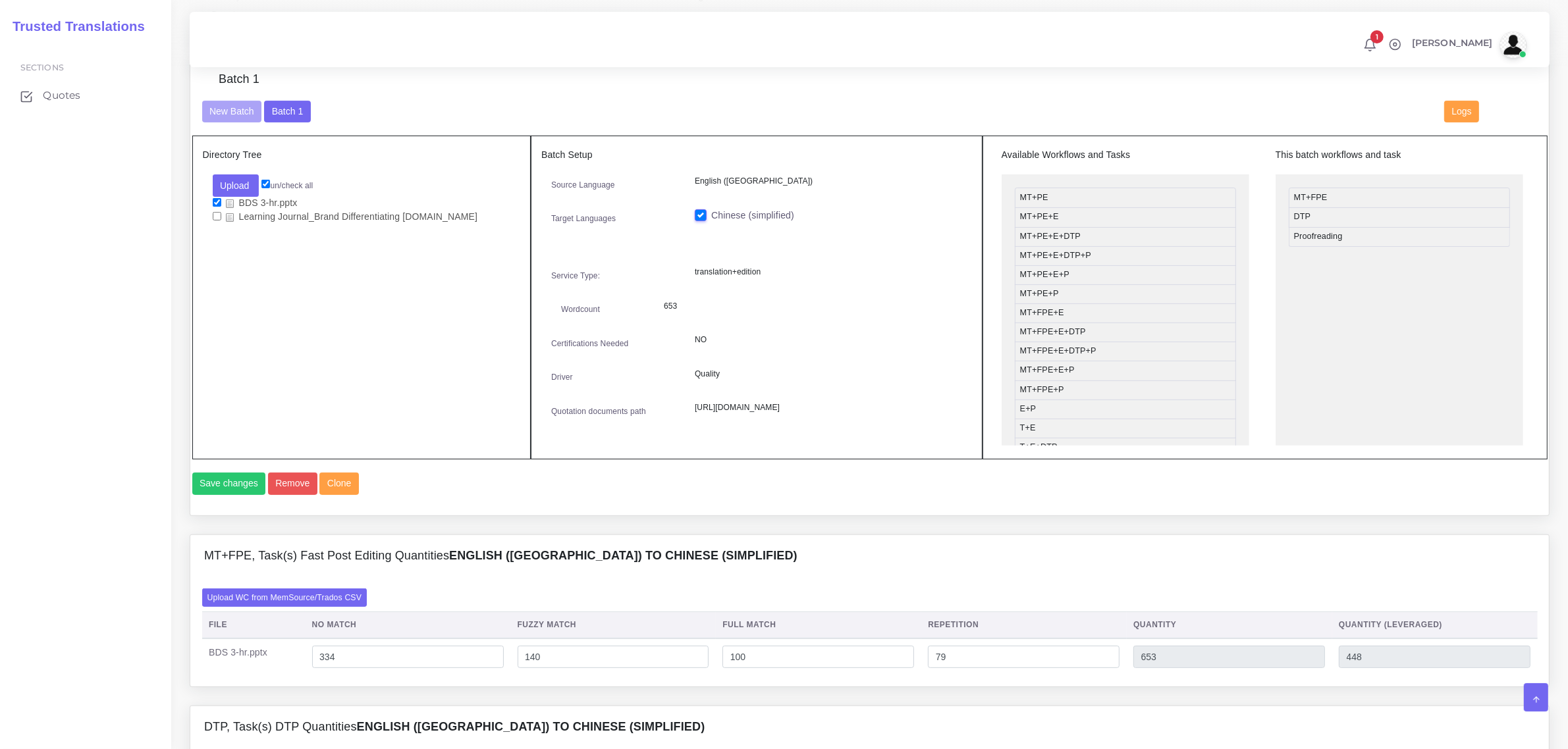
click at [211, 201] on div "Upload Folder Files un/check all BDS 3-hr.pptx" at bounding box center [362, 199] width 318 height 50
click at [213, 198] on input "checkbox" at bounding box center [217, 202] width 9 height 9
checkbox input "false"
click at [226, 185] on button "Upload" at bounding box center [236, 186] width 47 height 22
click at [242, 233] on label "Files" at bounding box center [258, 235] width 91 height 17
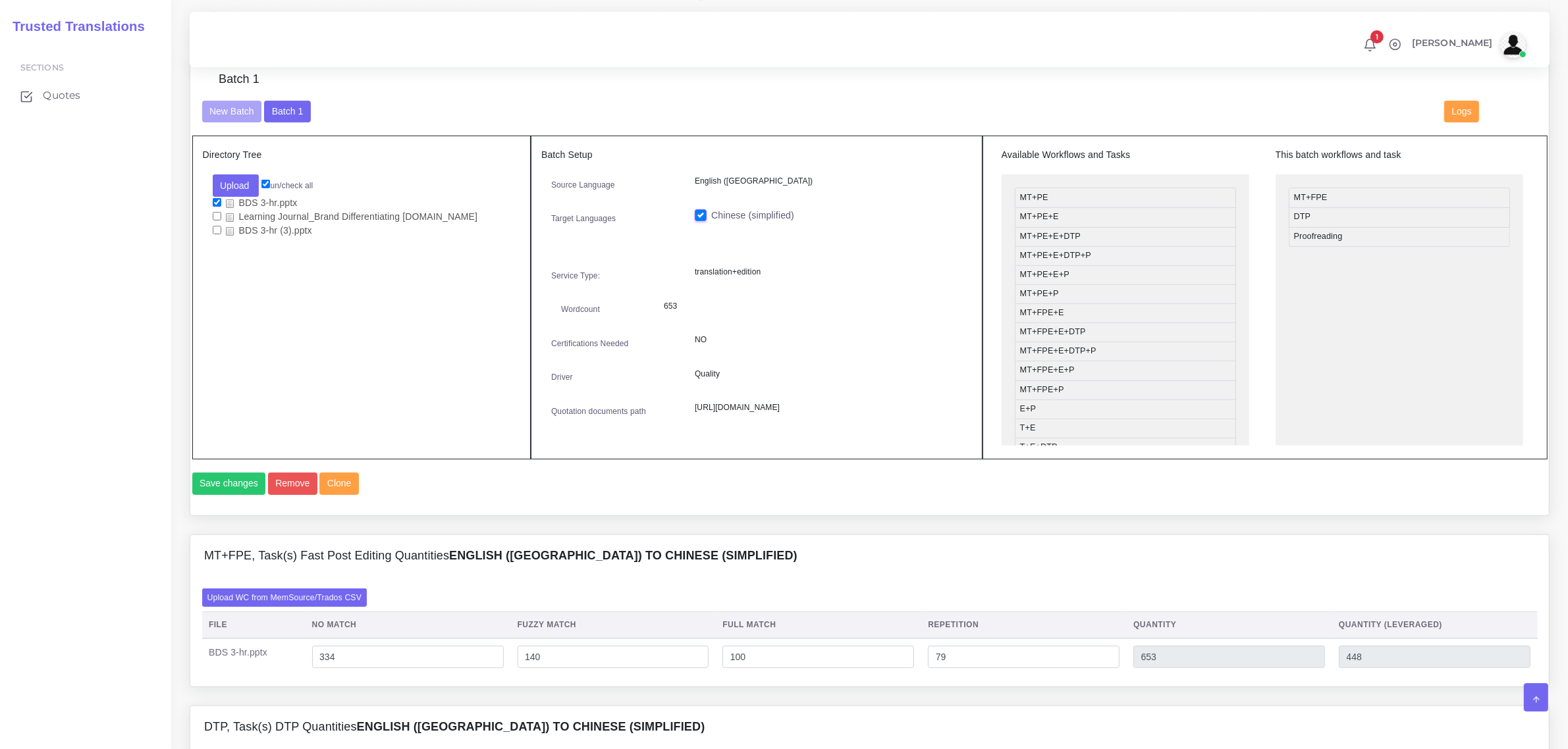
click at [214, 228] on input "checkbox" at bounding box center [217, 229] width 9 height 9
checkbox input "true"
click at [216, 201] on input "checkbox" at bounding box center [217, 202] width 9 height 9
checkbox input "false"
click at [237, 495] on button "Save changes" at bounding box center [230, 483] width 74 height 22
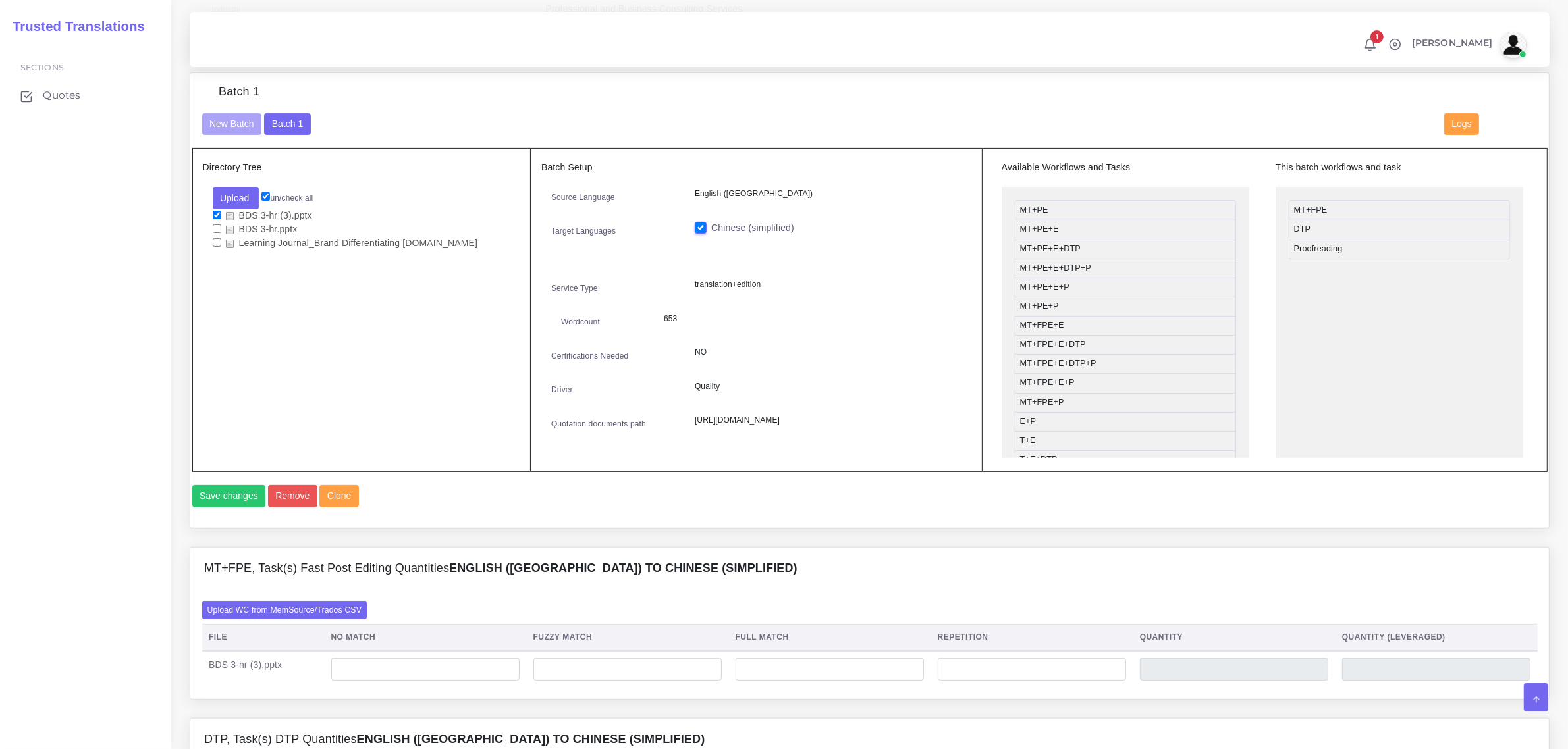
scroll to position [576, 0]
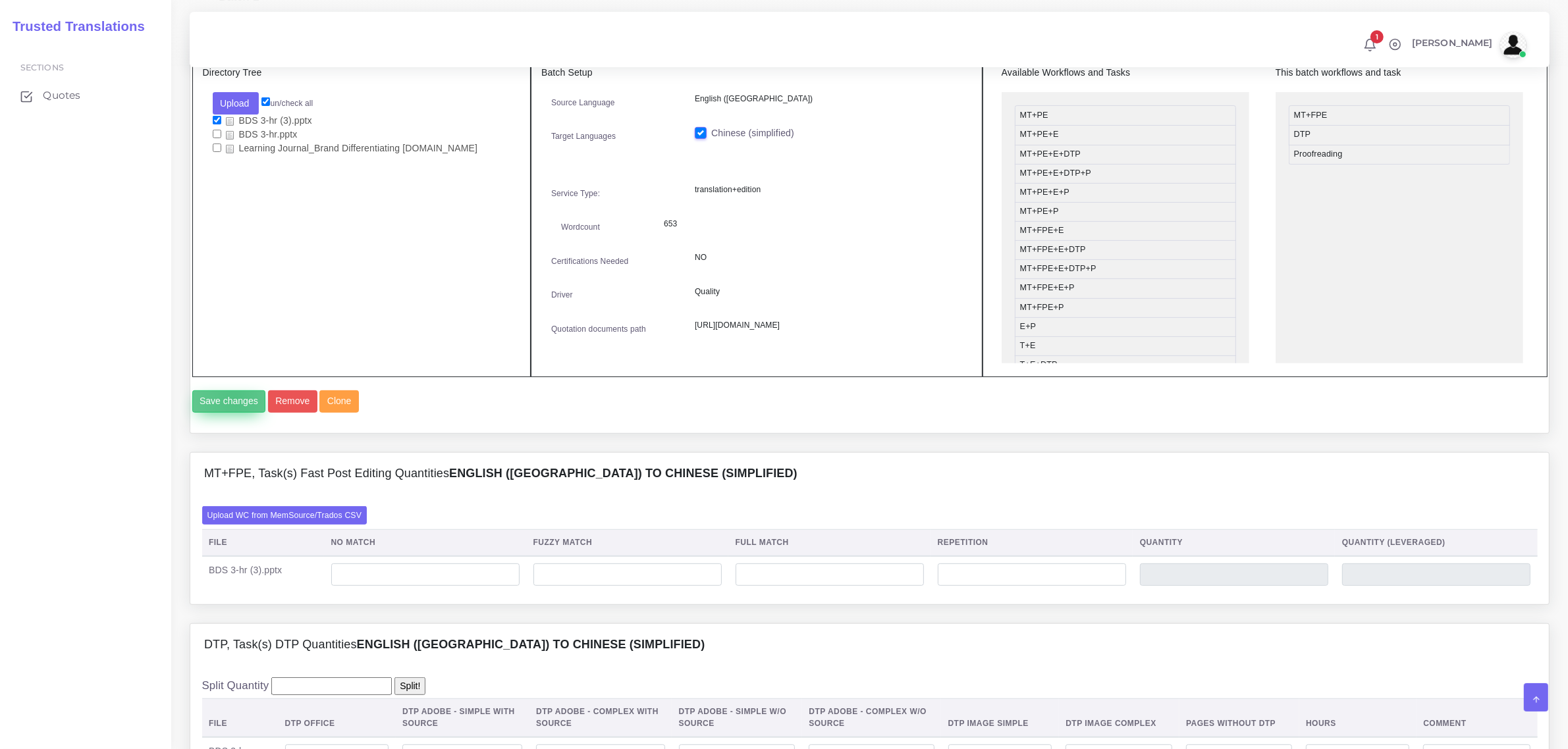
click at [233, 413] on button "Save changes" at bounding box center [230, 401] width 74 height 22
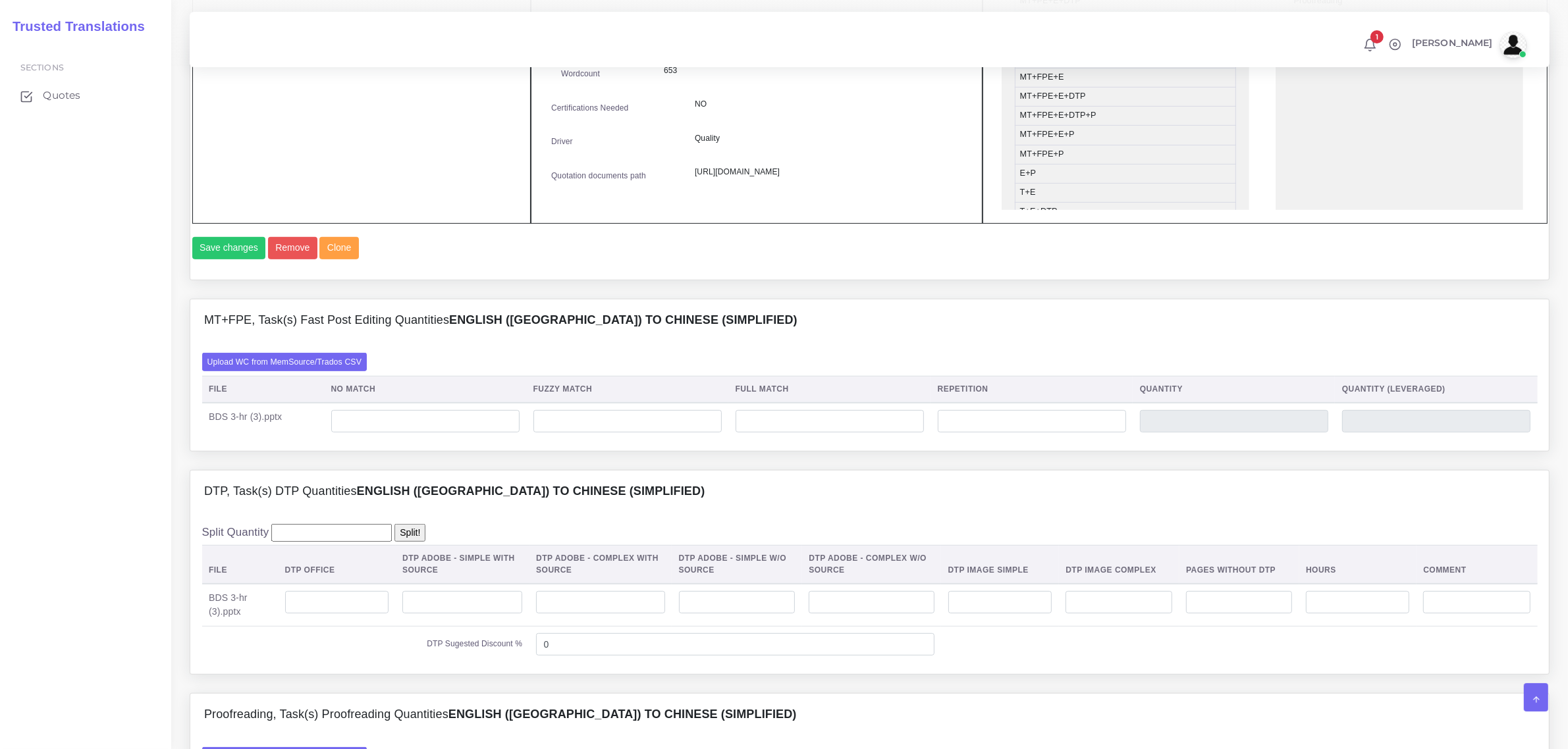
scroll to position [740, 0]
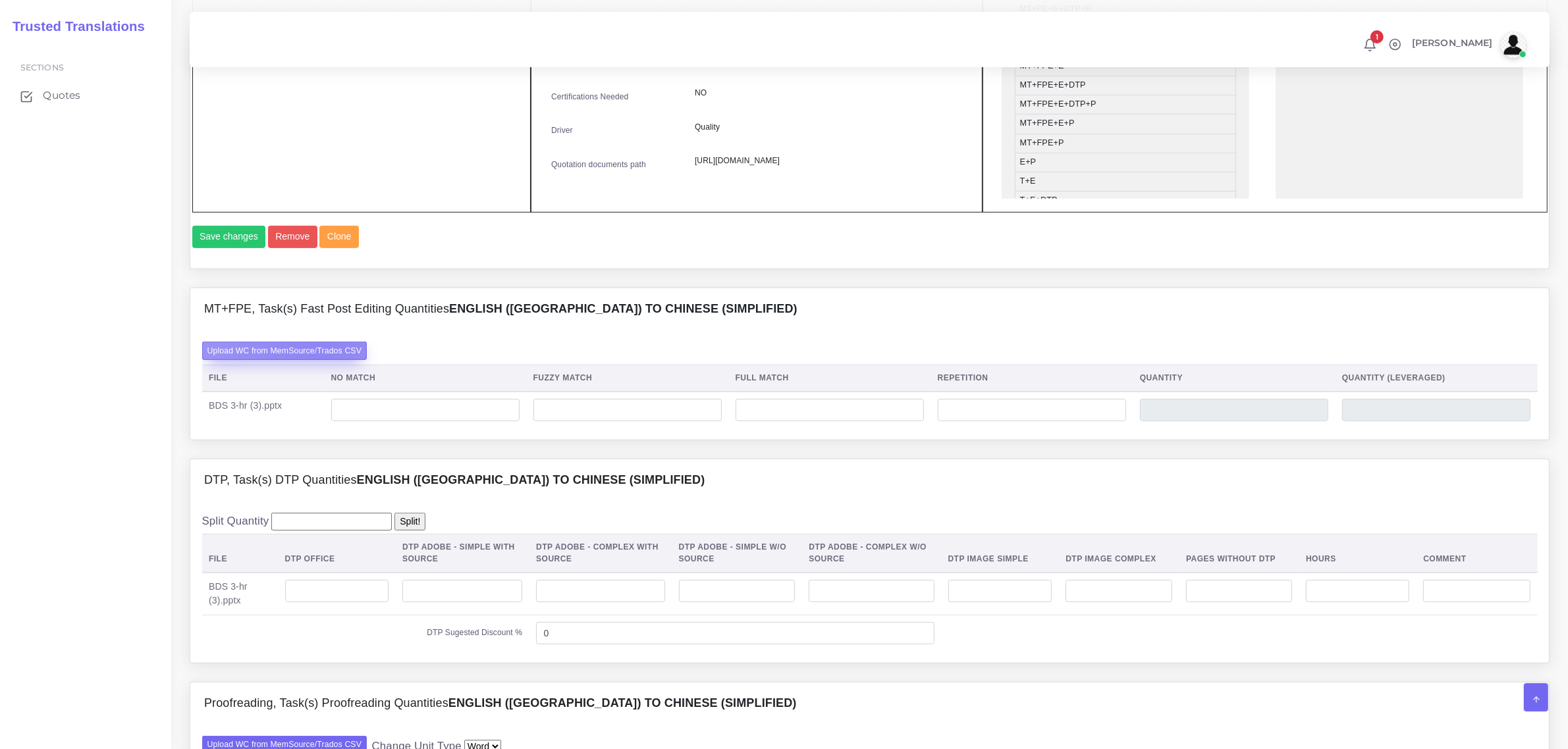
click at [318, 359] on label "Upload WC from MemSource/Trados CSV" at bounding box center [284, 351] width 165 height 18
click at [0, 0] on input "Upload WC from MemSource/Trados CSV" at bounding box center [0, 0] width 0 height 0
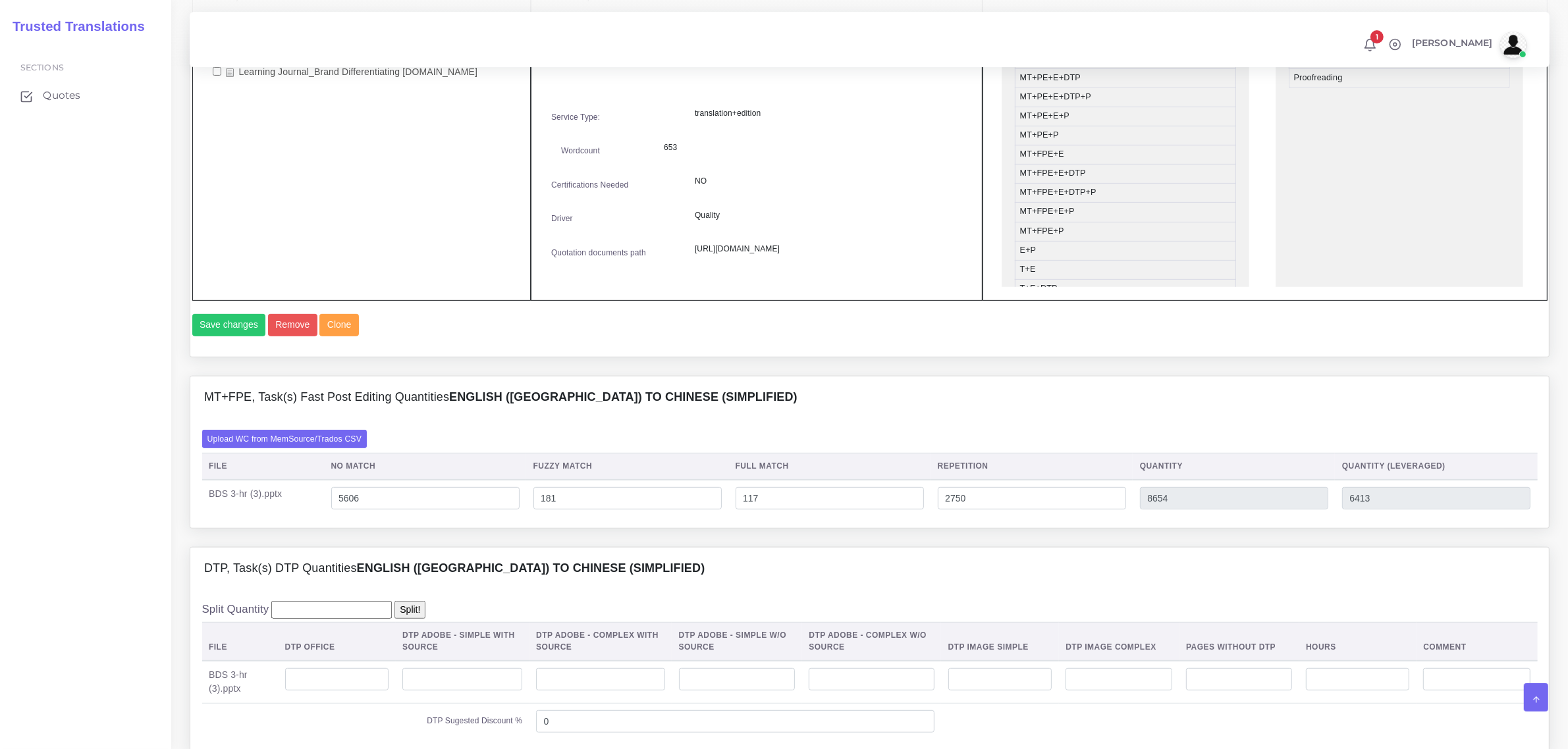
scroll to position [658, 0]
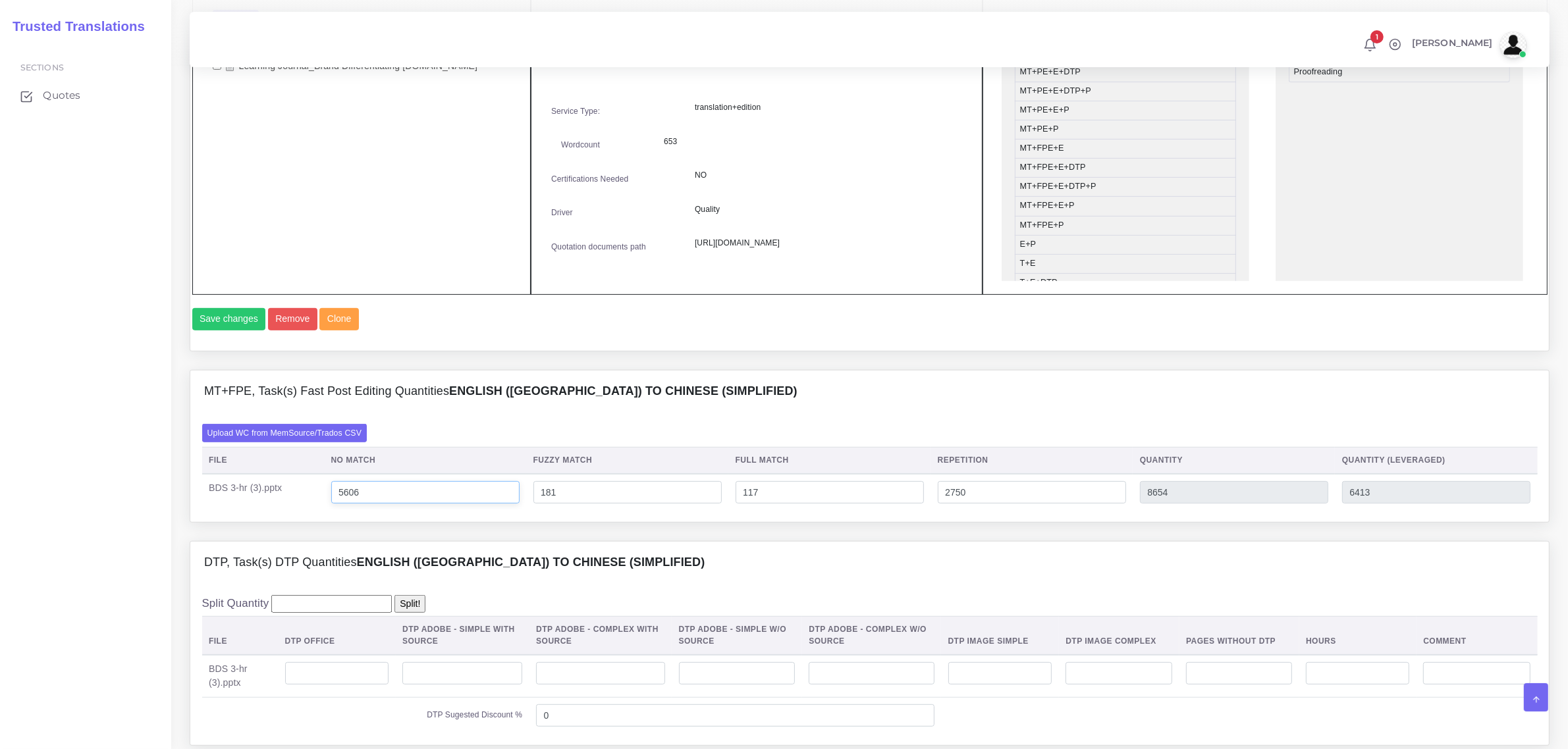
click at [353, 504] on input "5606" at bounding box center [425, 492] width 189 height 22
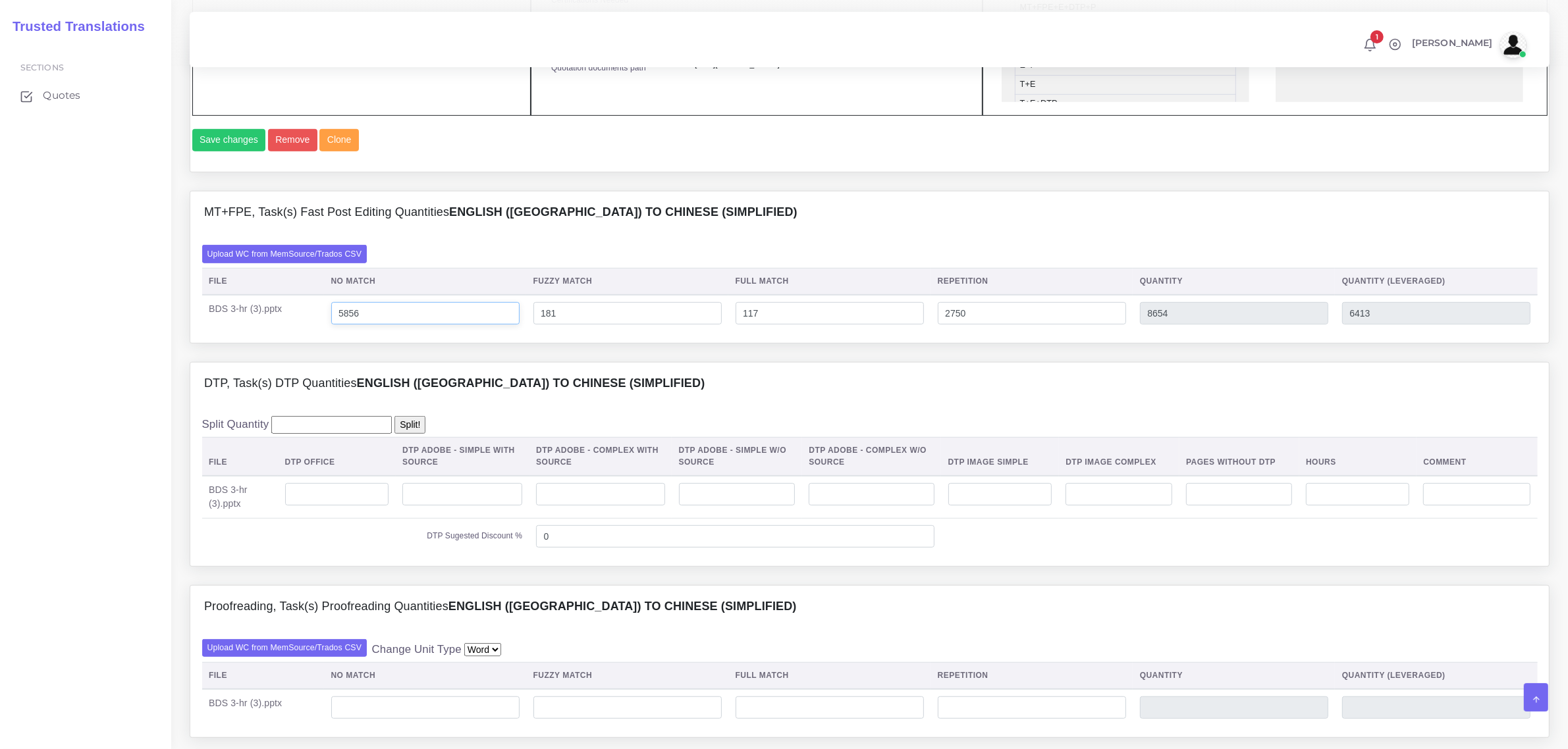
scroll to position [905, 0]
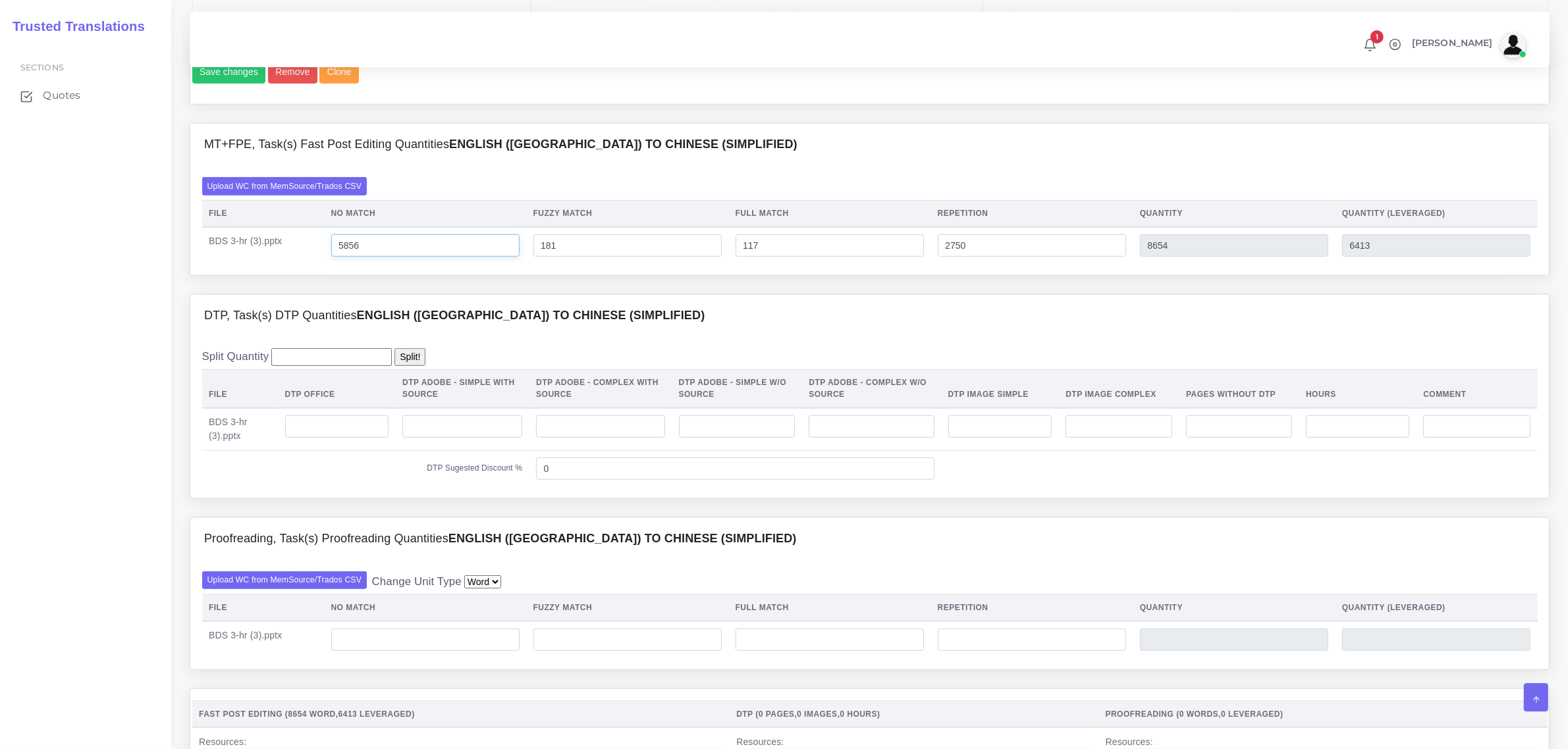
type input "5856"
type input "8904"
type input "6663"
click at [357, 437] on input "number" at bounding box center [337, 426] width 105 height 22
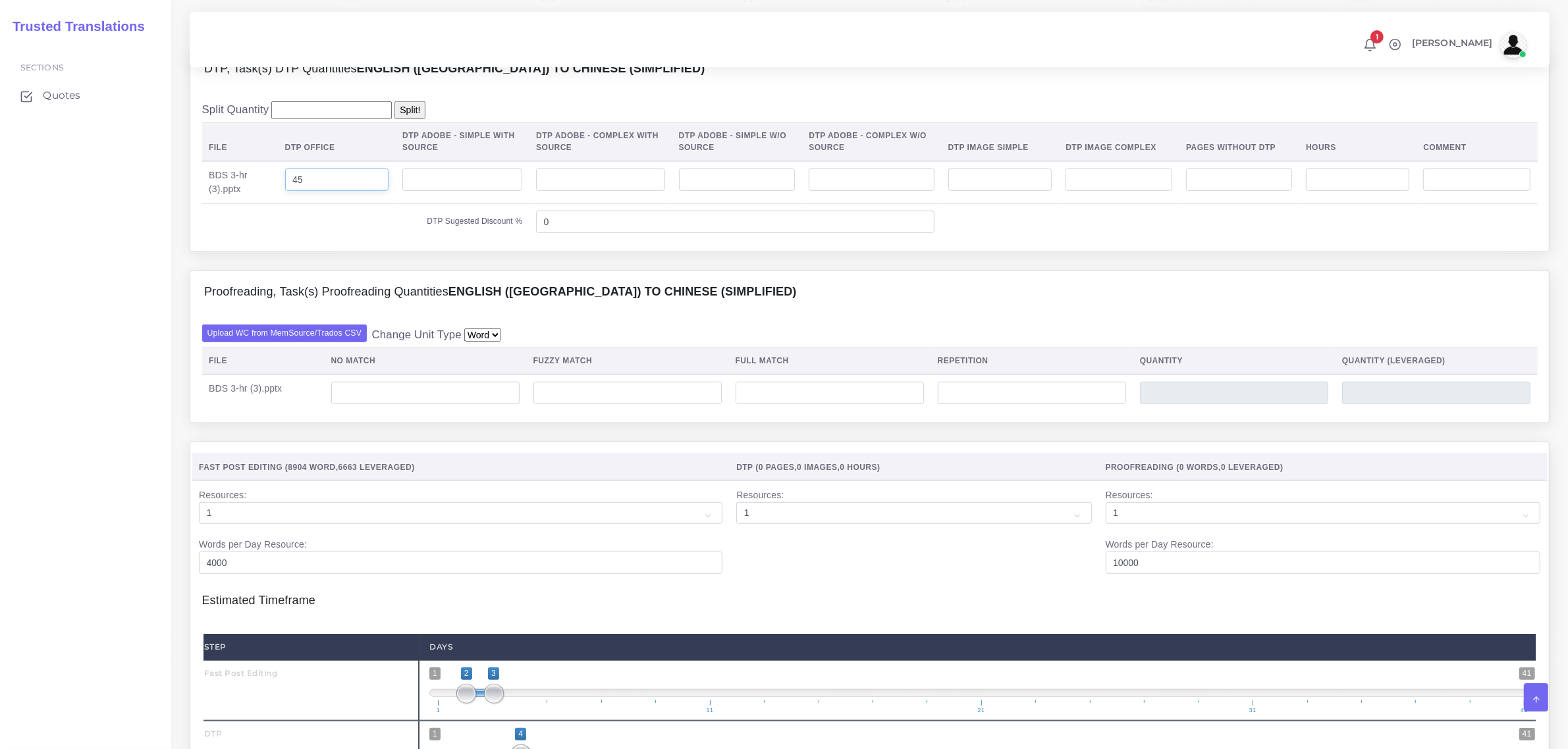
scroll to position [1070, 0]
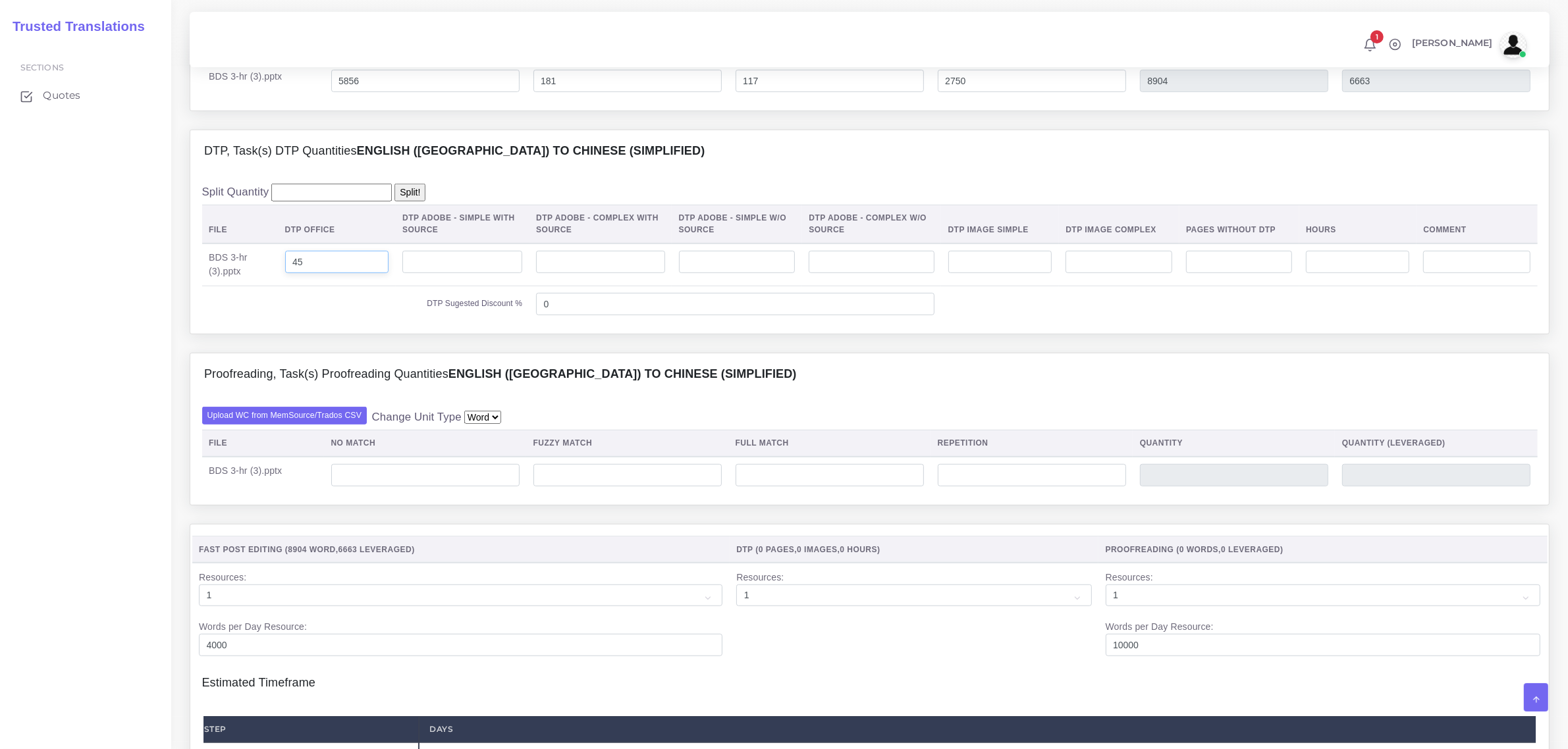
type input "45"
click at [416, 486] on input "number" at bounding box center [425, 475] width 189 height 22
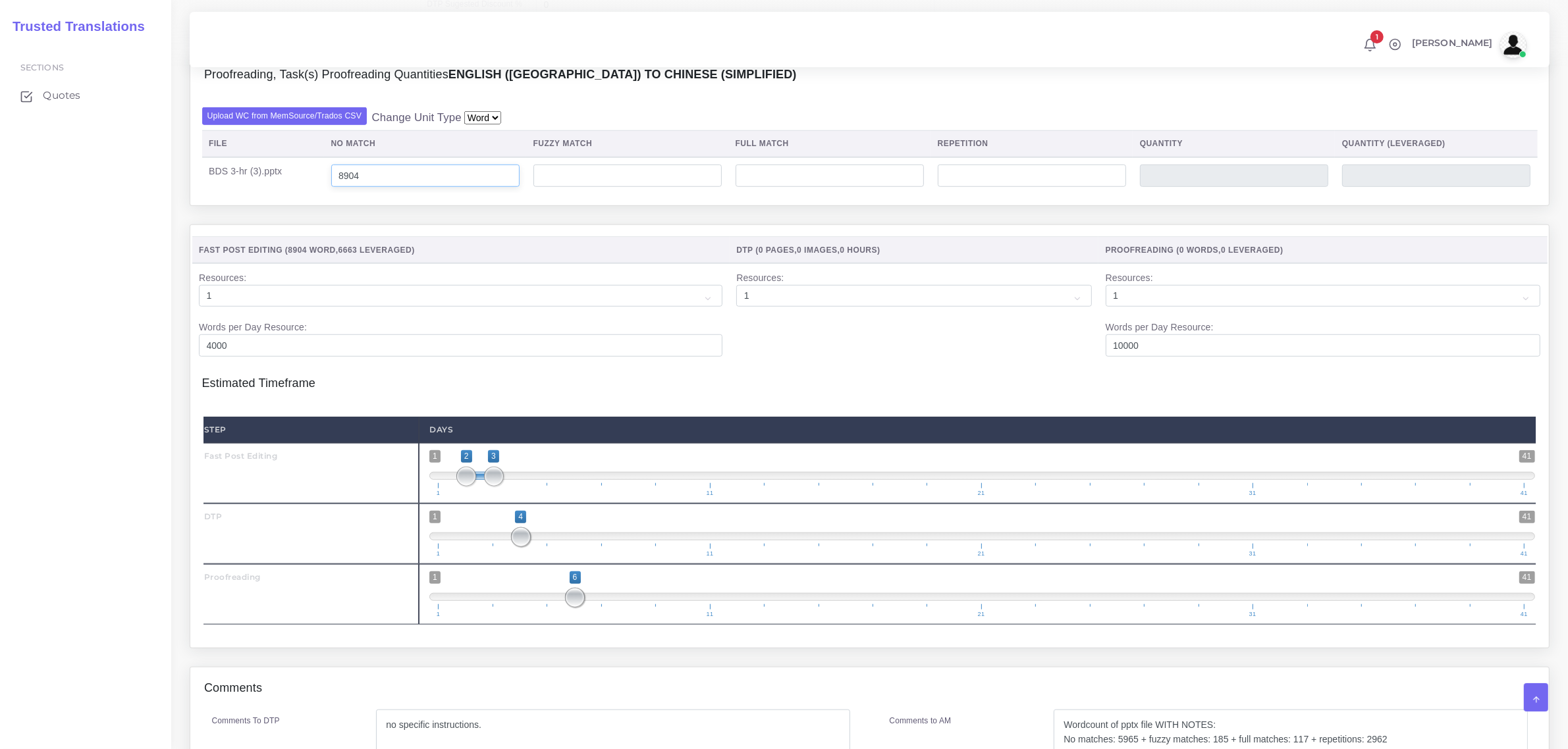
scroll to position [1563, 0]
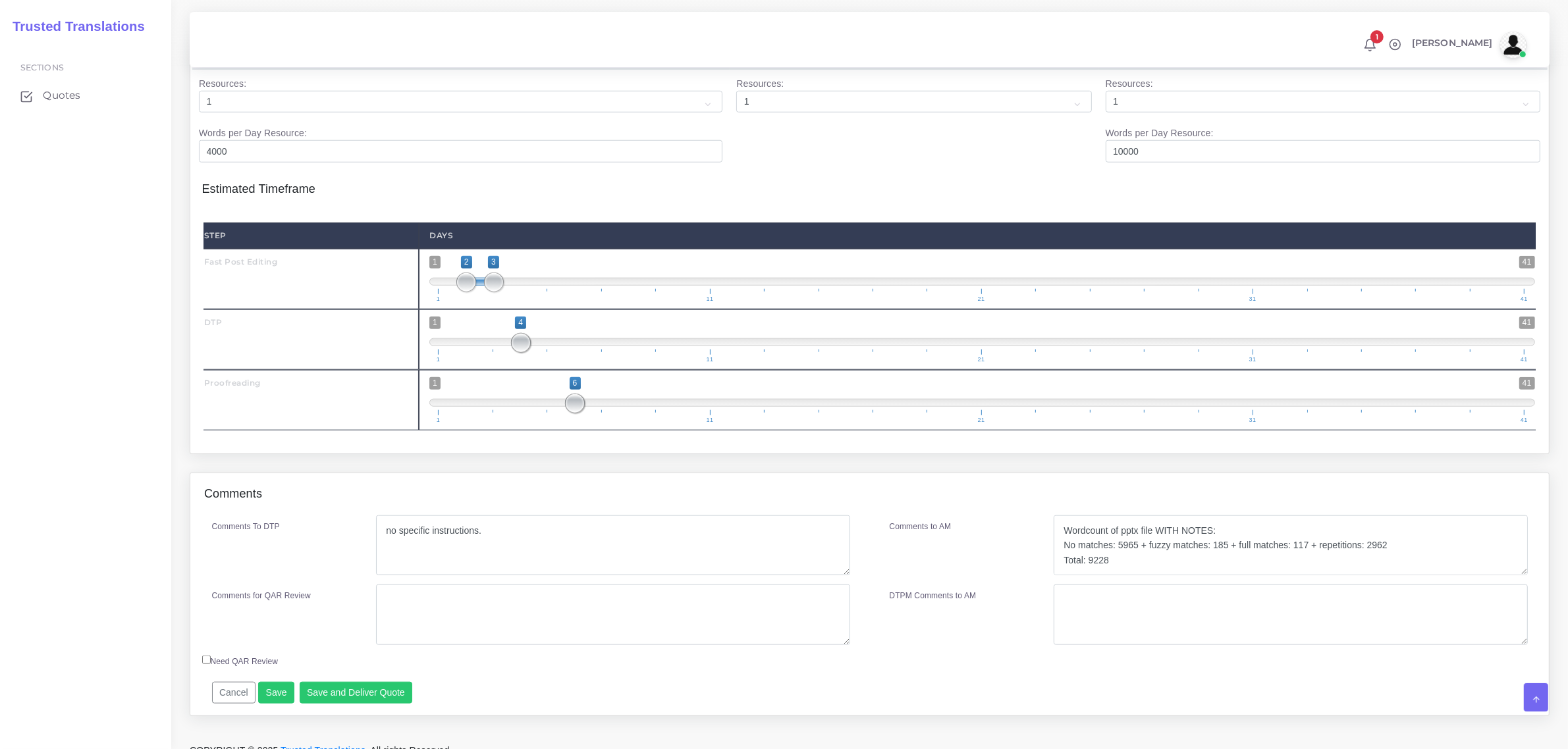
type input "8904"
drag, startPoint x: 1118, startPoint y: 586, endPoint x: 1059, endPoint y: 563, distance: 63.3
click at [1059, 563] on textarea "Wordcount of pptx file WITH NOTES: No matches: 5965 + fuzzy matches: 185 + full…" at bounding box center [1291, 546] width 474 height 61
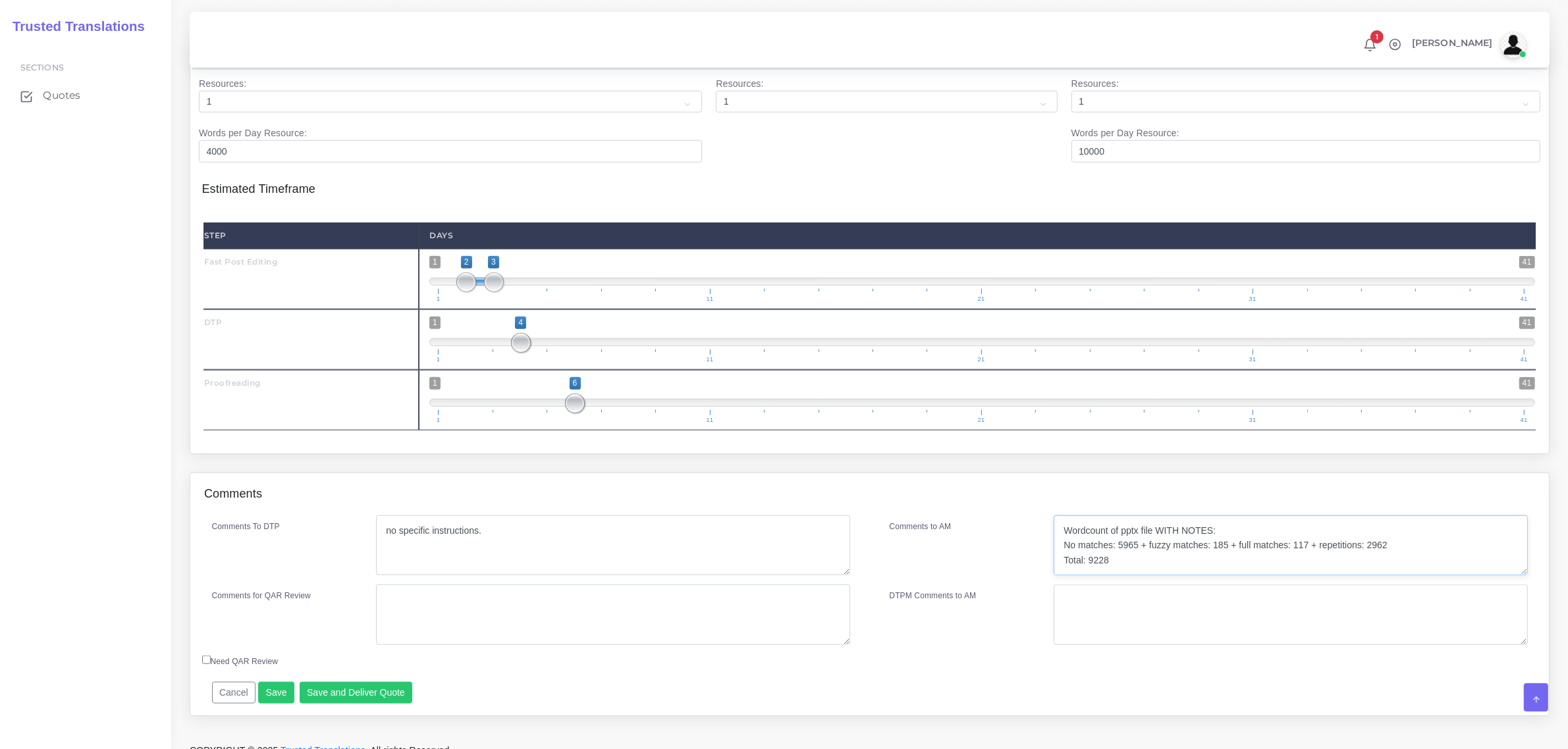
type textarea "9,850 no matches; 140 fuzzy matches; 100 full matches; 79 repetitions."
drag, startPoint x: 1354, startPoint y: 587, endPoint x: 1092, endPoint y: 570, distance: 262.6
click at [1092, 570] on textarea "Wordcount of pptx file WITH NOTES: No matches: 5965 + fuzzy matches: 185 + full…" at bounding box center [1291, 546] width 474 height 61
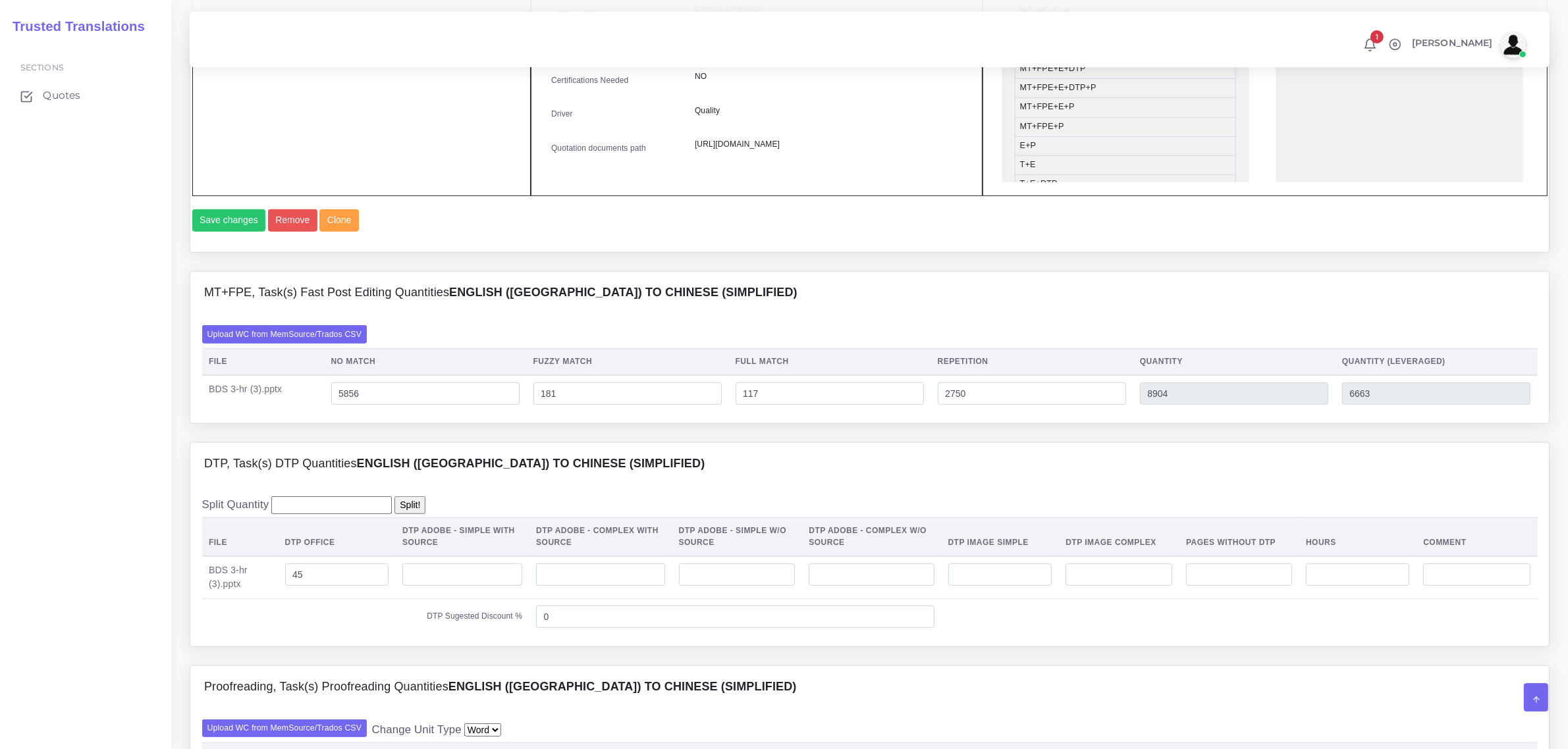
scroll to position [740, 0]
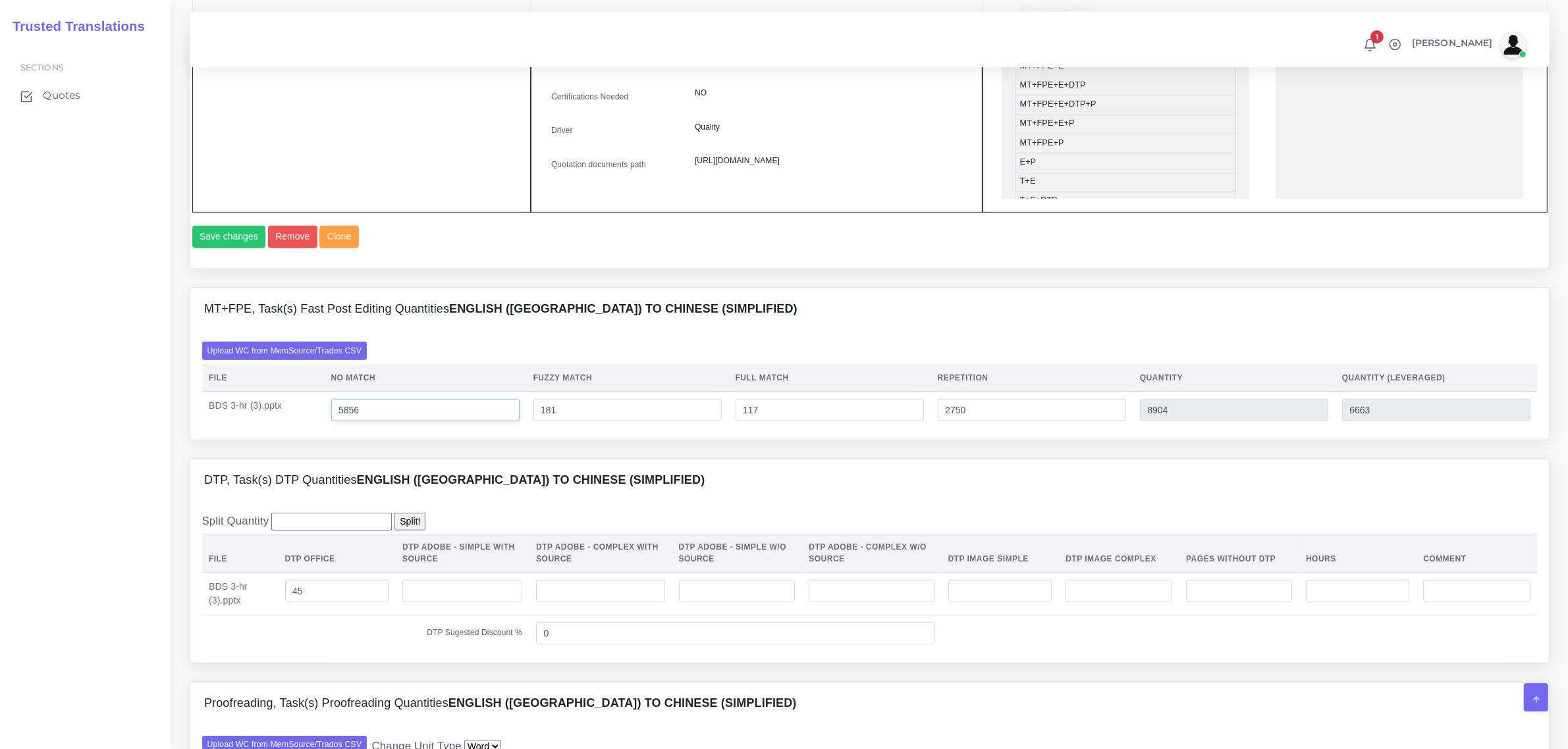
click at [354, 421] on input "5856" at bounding box center [425, 410] width 189 height 22
type input "5956"
type input "9004"
type input "6763"
click at [445, 601] on table "File DTP Office DTP Adobe - Simple With Source DTP Adobe - Complex With Source …" at bounding box center [869, 593] width 1335 height 118
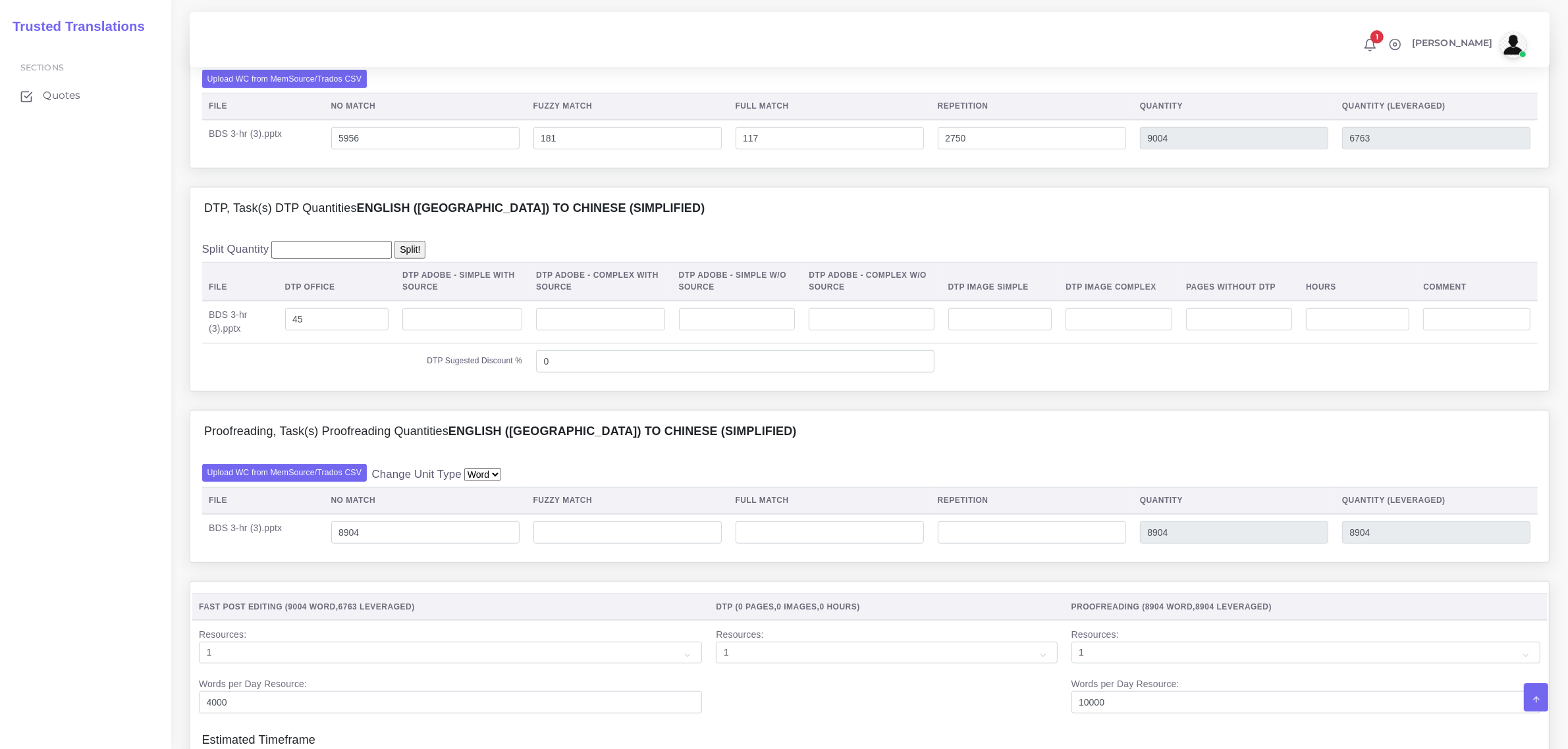
scroll to position [1152, 0]
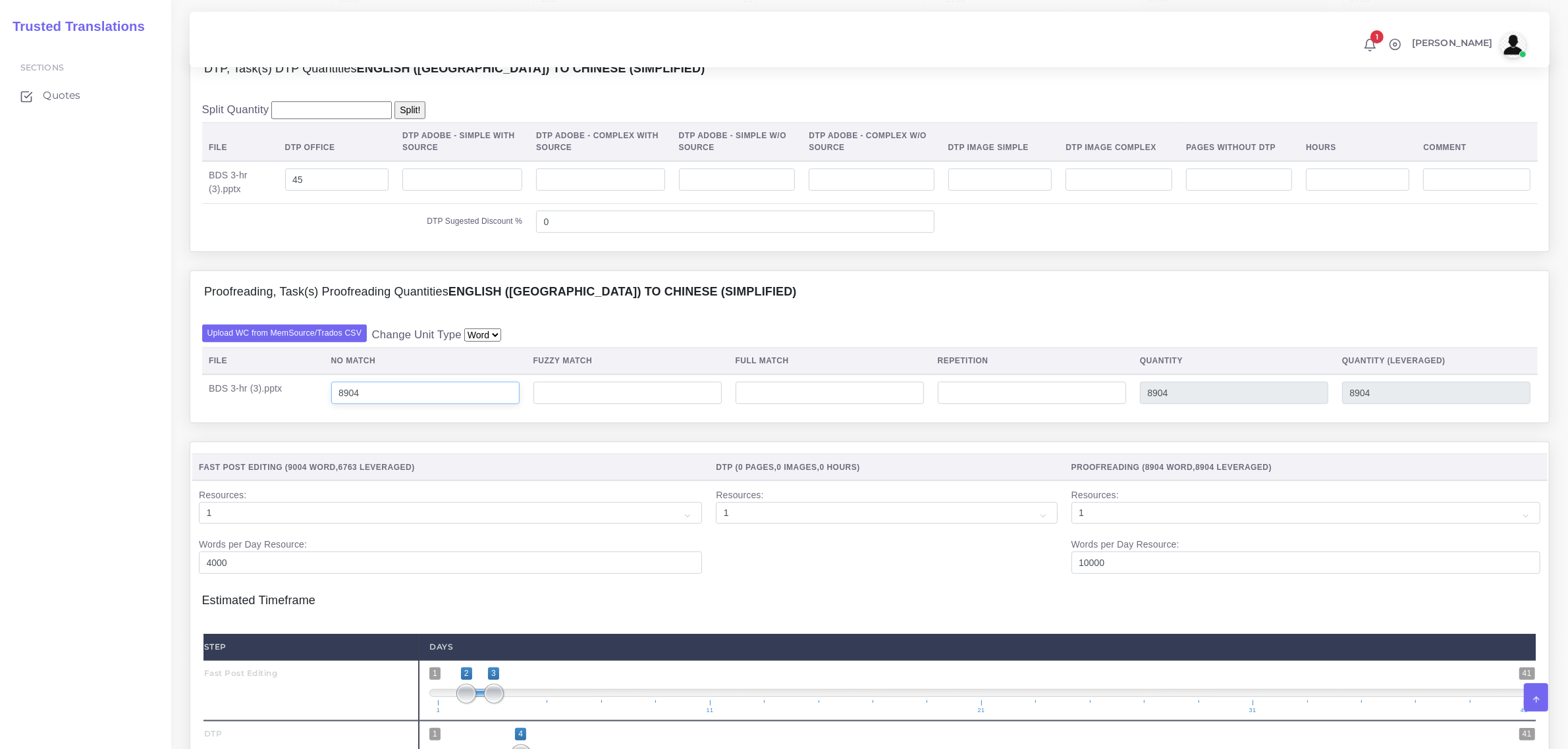
drag, startPoint x: 367, startPoint y: 426, endPoint x: 341, endPoint y: 426, distance: 26.0
click at [341, 404] on input "8904" at bounding box center [425, 393] width 189 height 22
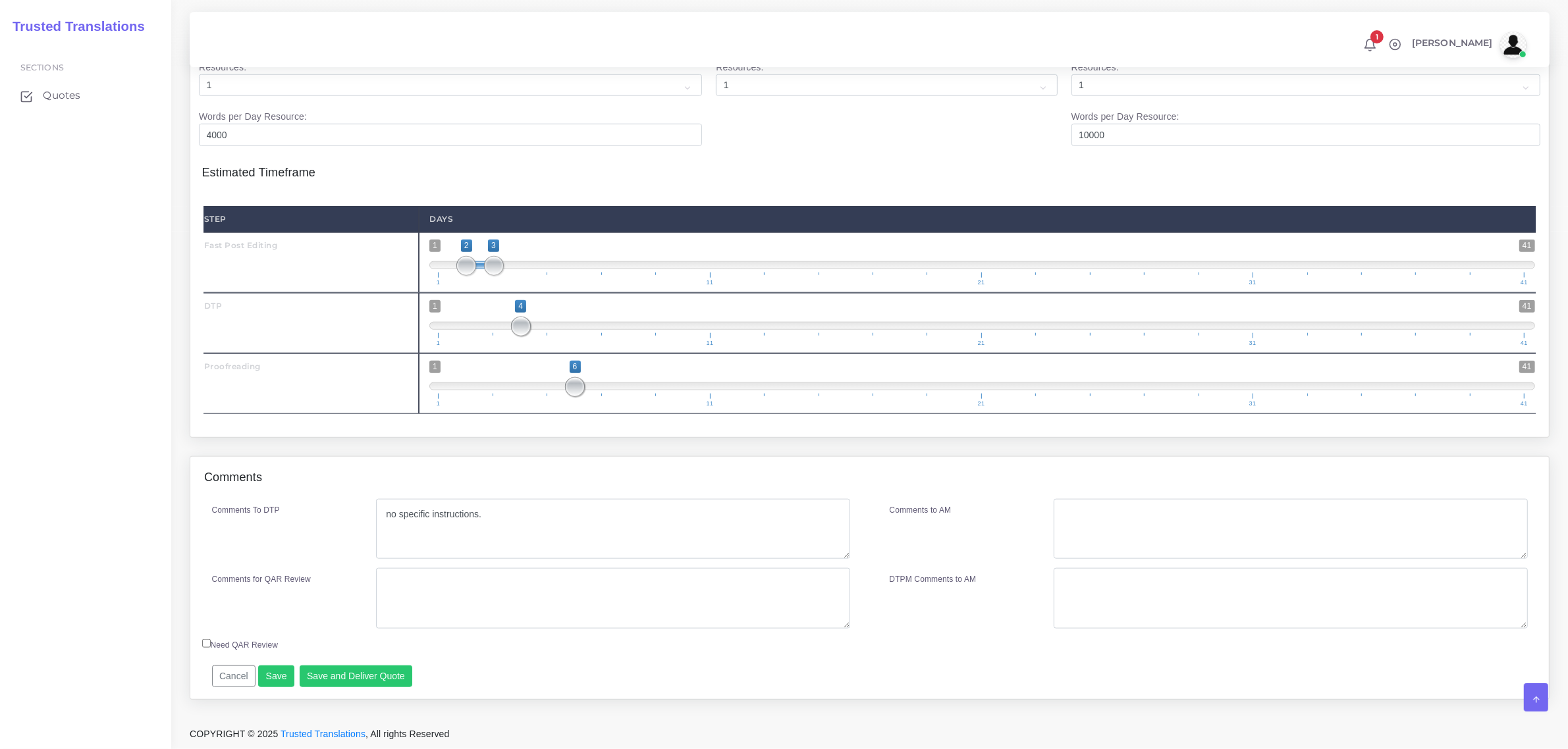
scroll to position [1608, 0]
type input "9004"
click at [365, 676] on button "Save and Deliver Quote" at bounding box center [357, 677] width 113 height 22
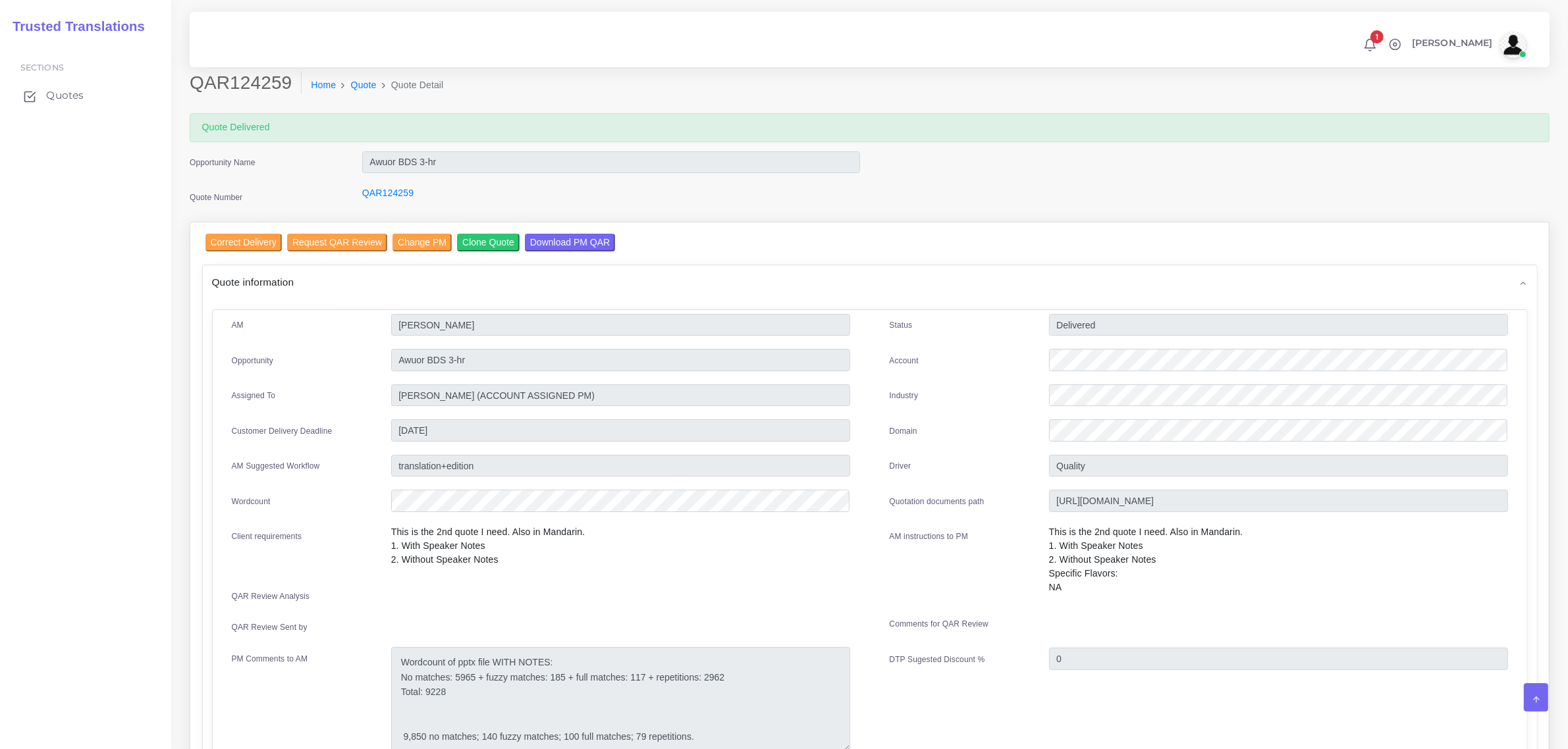
click at [64, 92] on span "Quotes" at bounding box center [64, 95] width 37 height 15
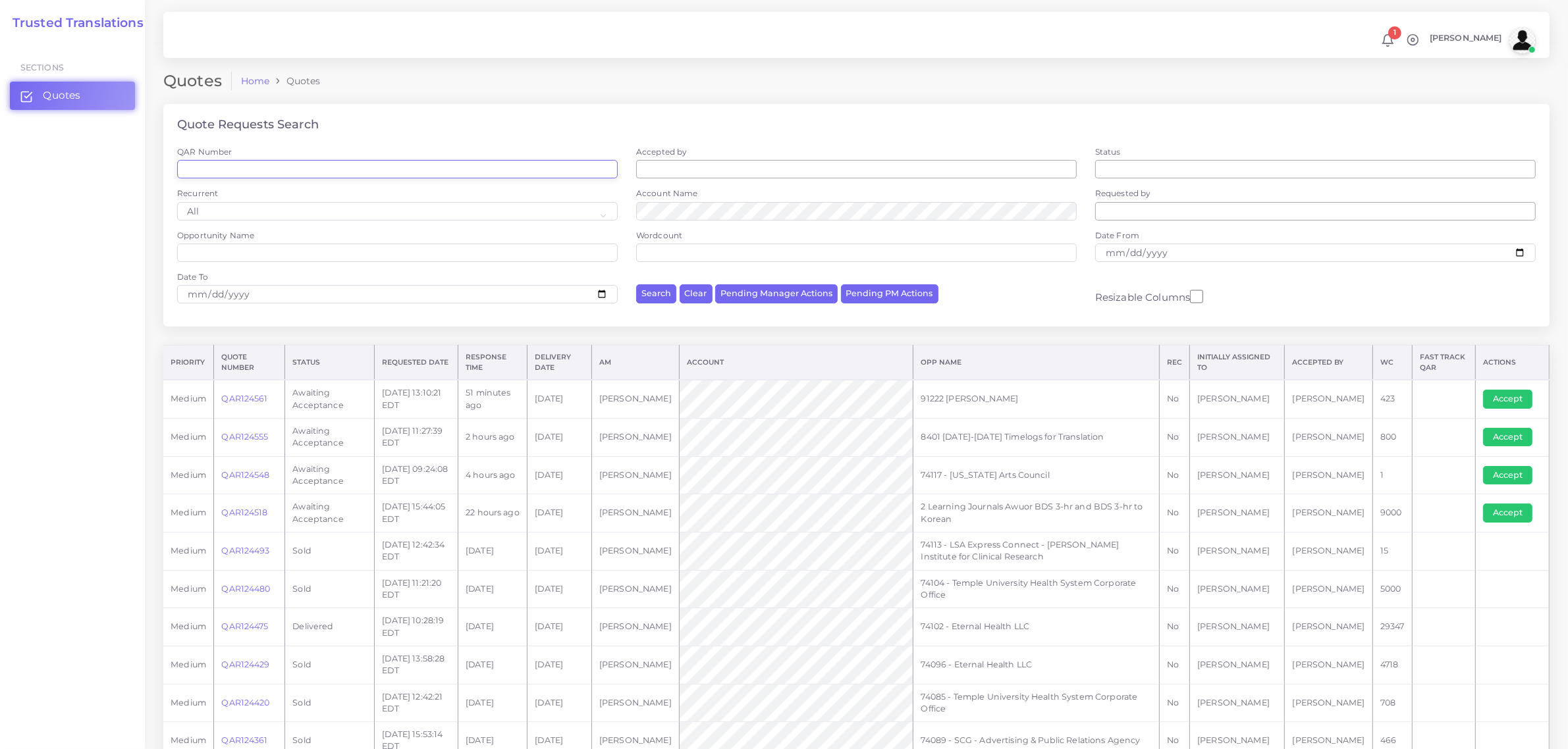
click at [228, 170] on input "QAR Number" at bounding box center [397, 169] width 441 height 19
paste input "QAR124249"
type input "QAR124249"
click at [636, 284] on button "Search" at bounding box center [656, 294] width 40 height 20
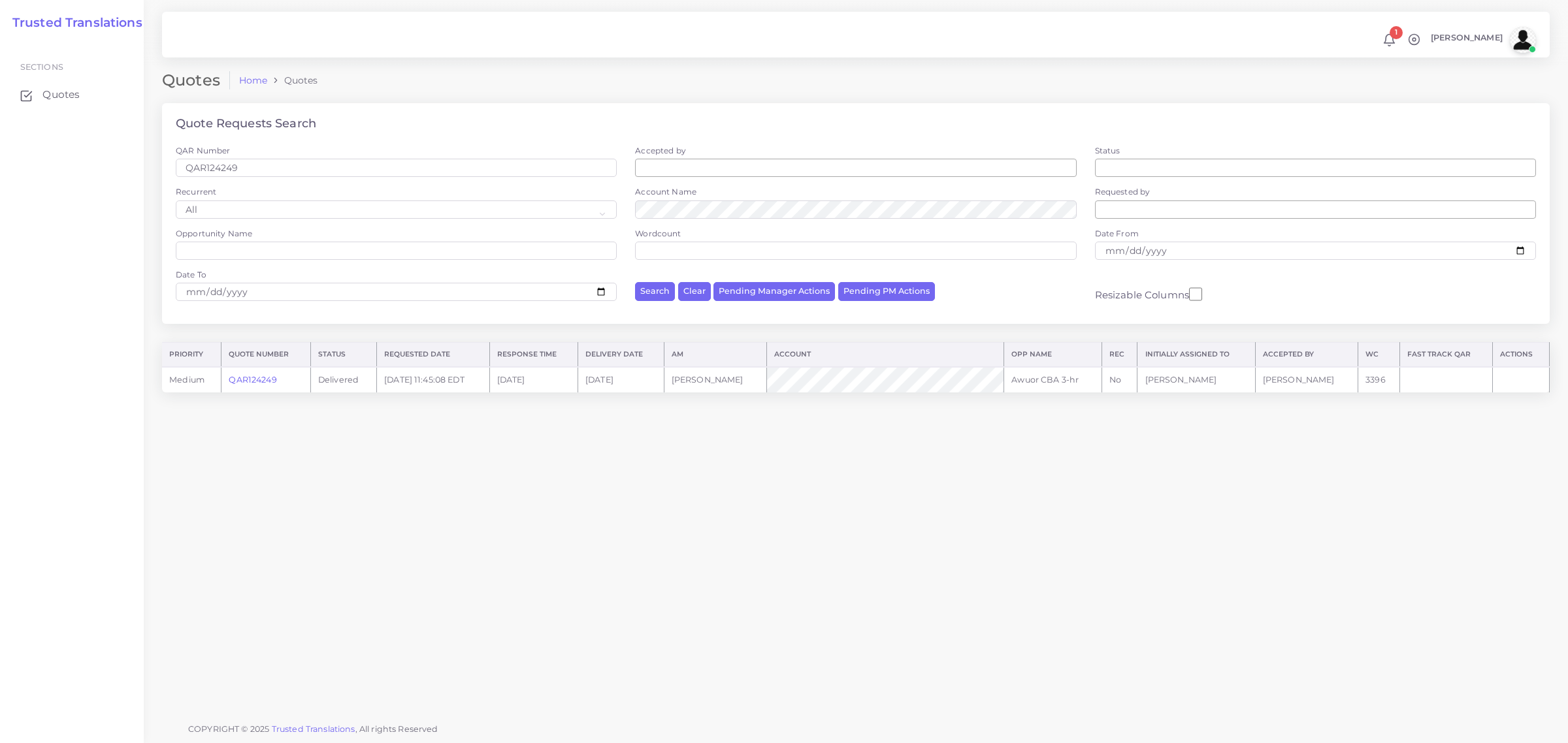
click at [260, 378] on link "QAR124249" at bounding box center [252, 380] width 47 height 10
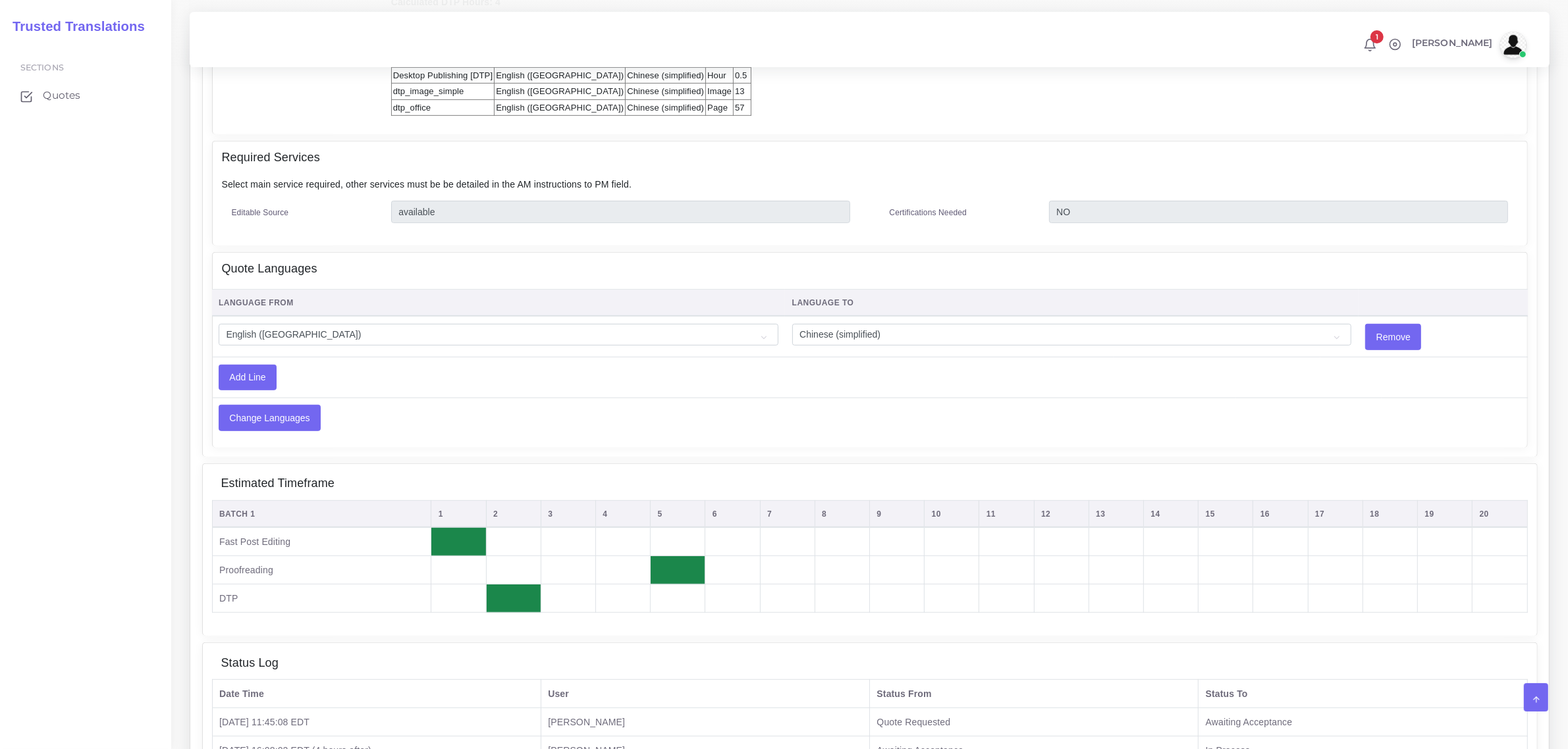
scroll to position [993, 0]
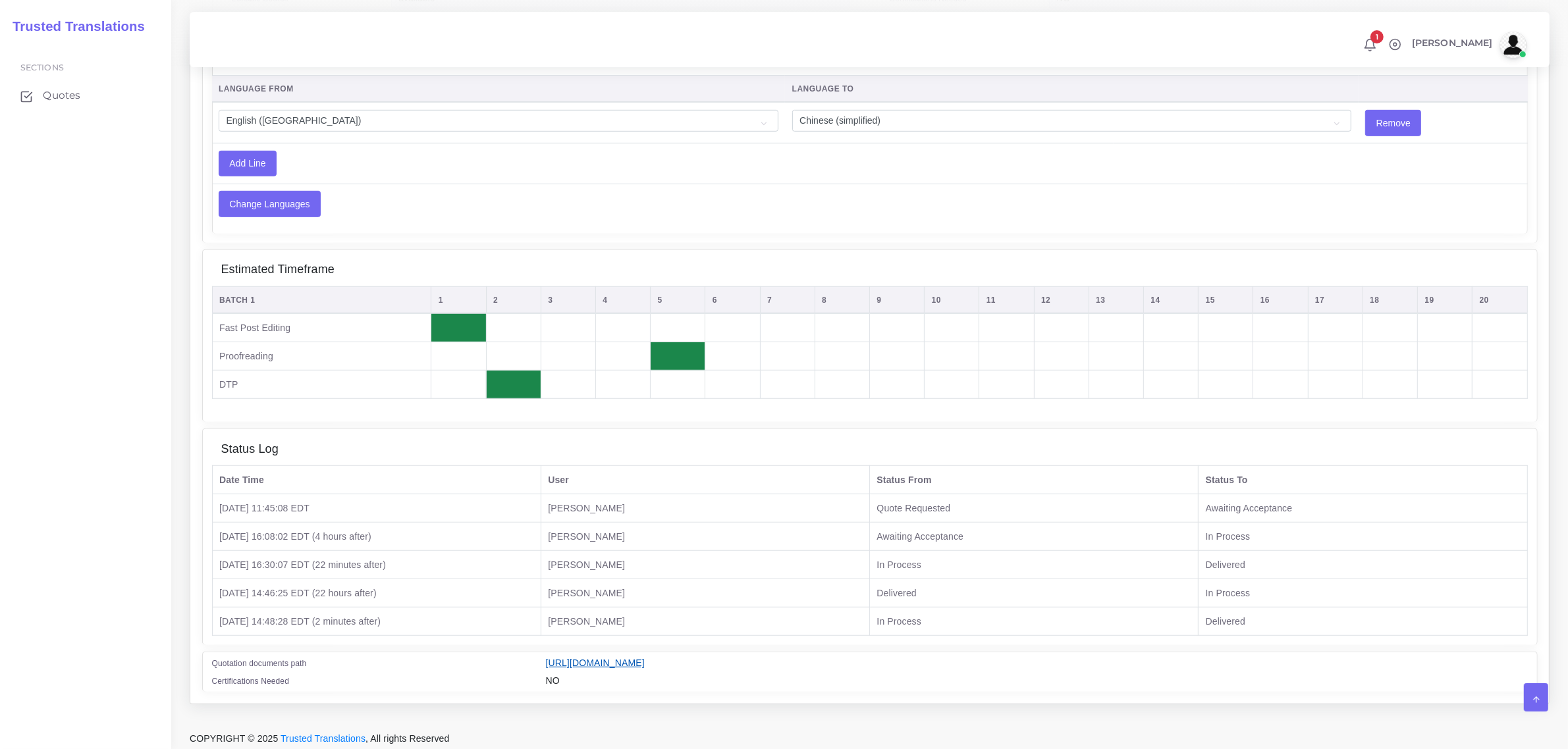
click at [645, 659] on link "https://workdrive.zoho.com/fgoh3e43b1a1fe2124b65bedd7c3c51a0e040/teams/fgoh3e43…" at bounding box center [595, 662] width 99 height 11
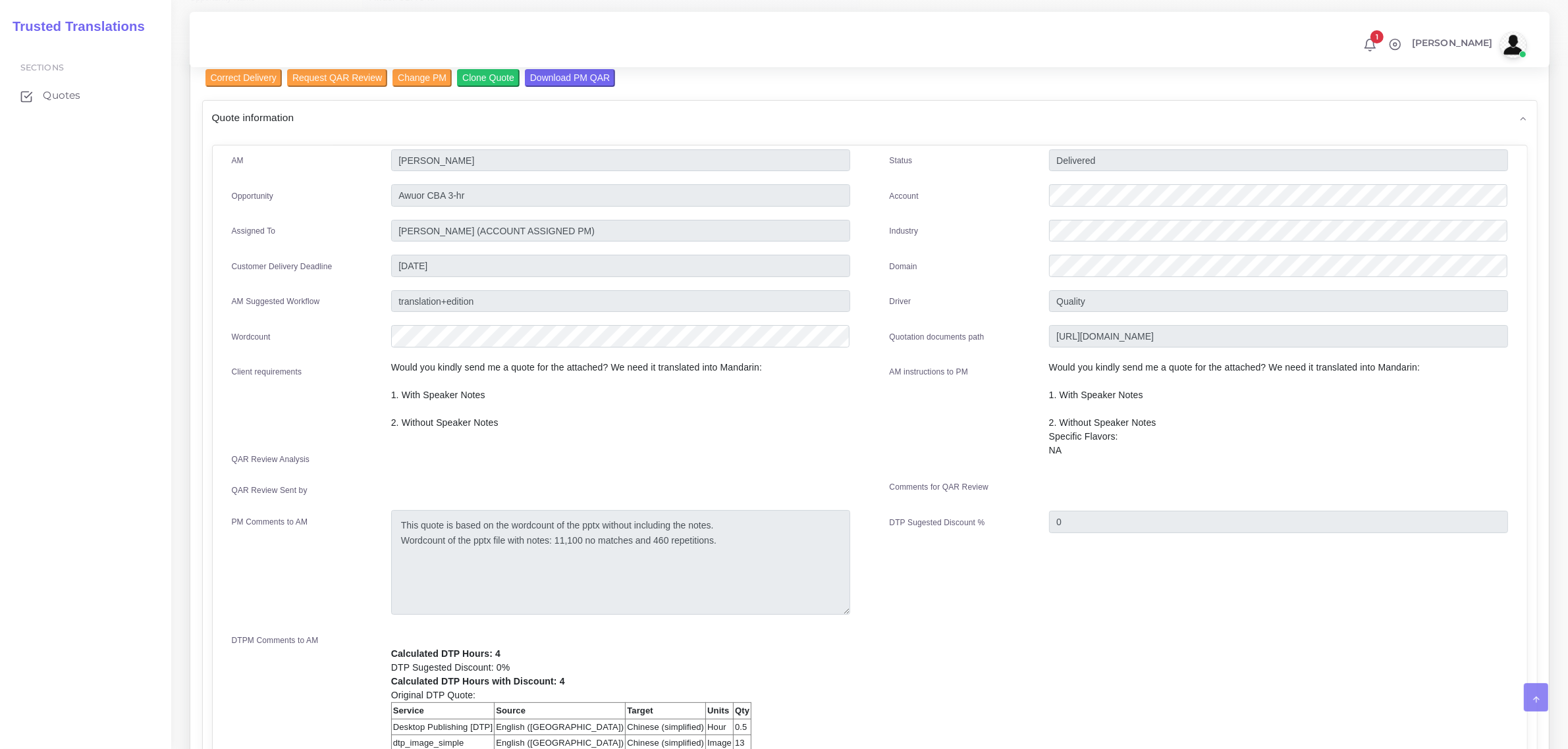
scroll to position [5, 0]
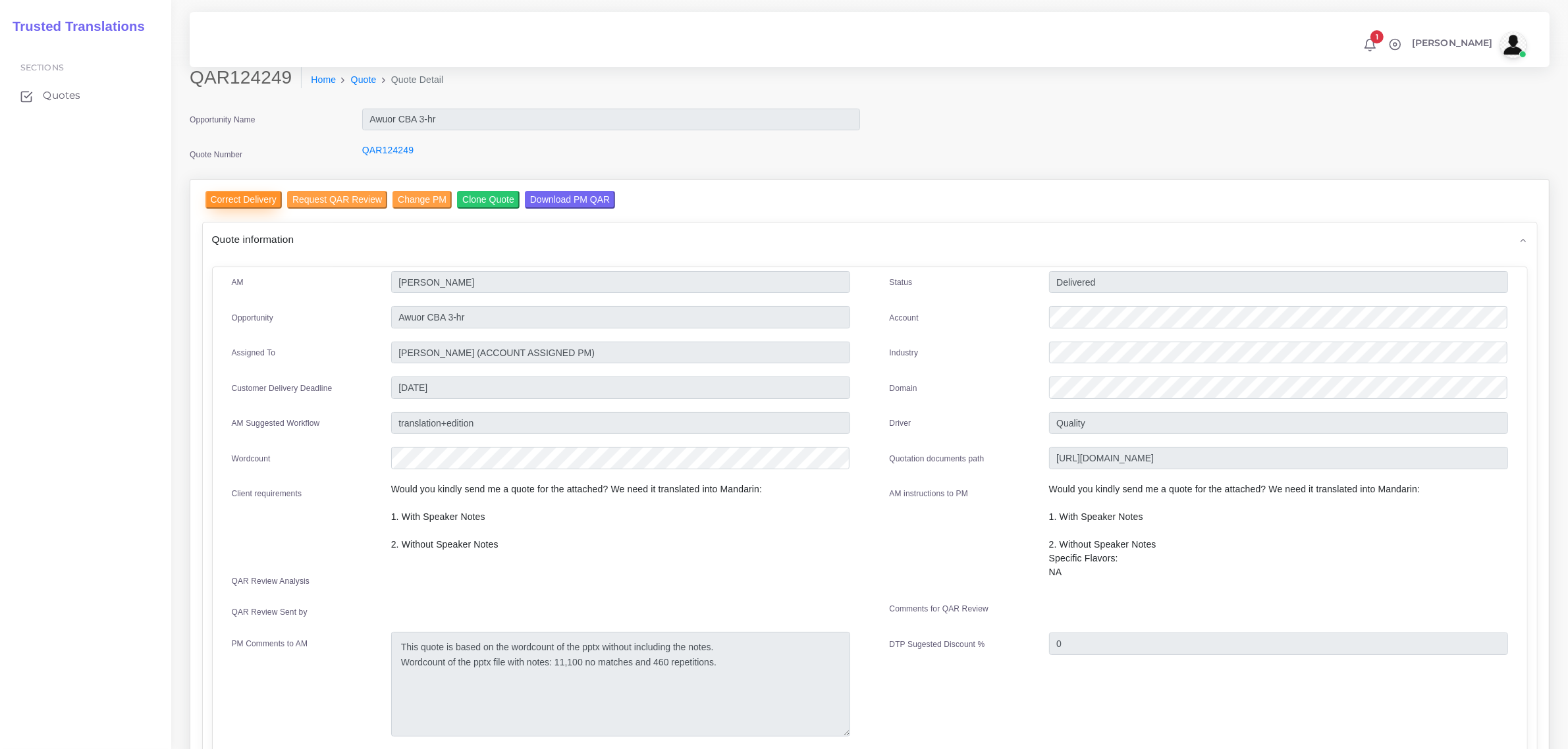
click at [245, 195] on input "Correct Delivery" at bounding box center [243, 200] width 76 height 18
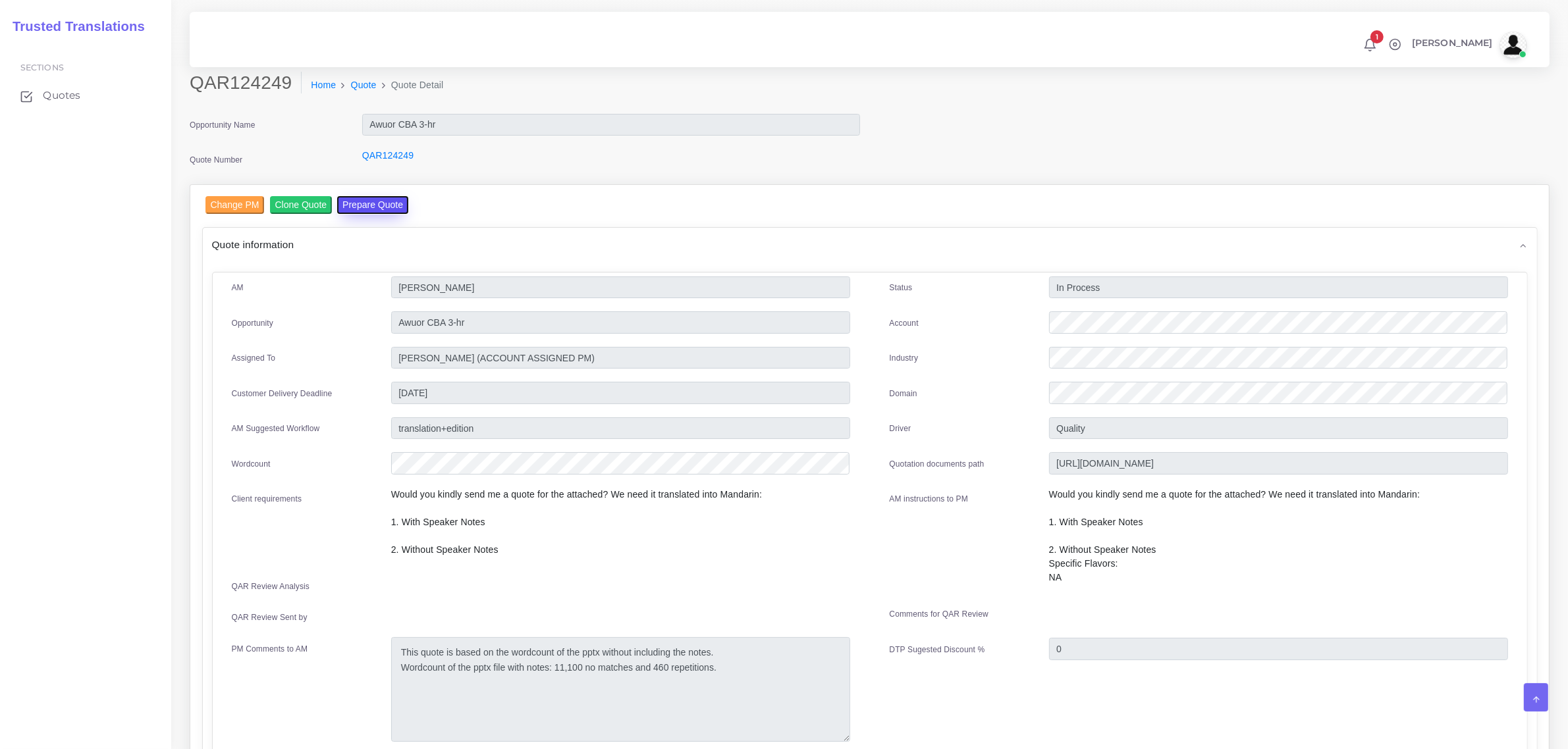
click at [357, 205] on button "Prepare Quote" at bounding box center [372, 205] width 71 height 18
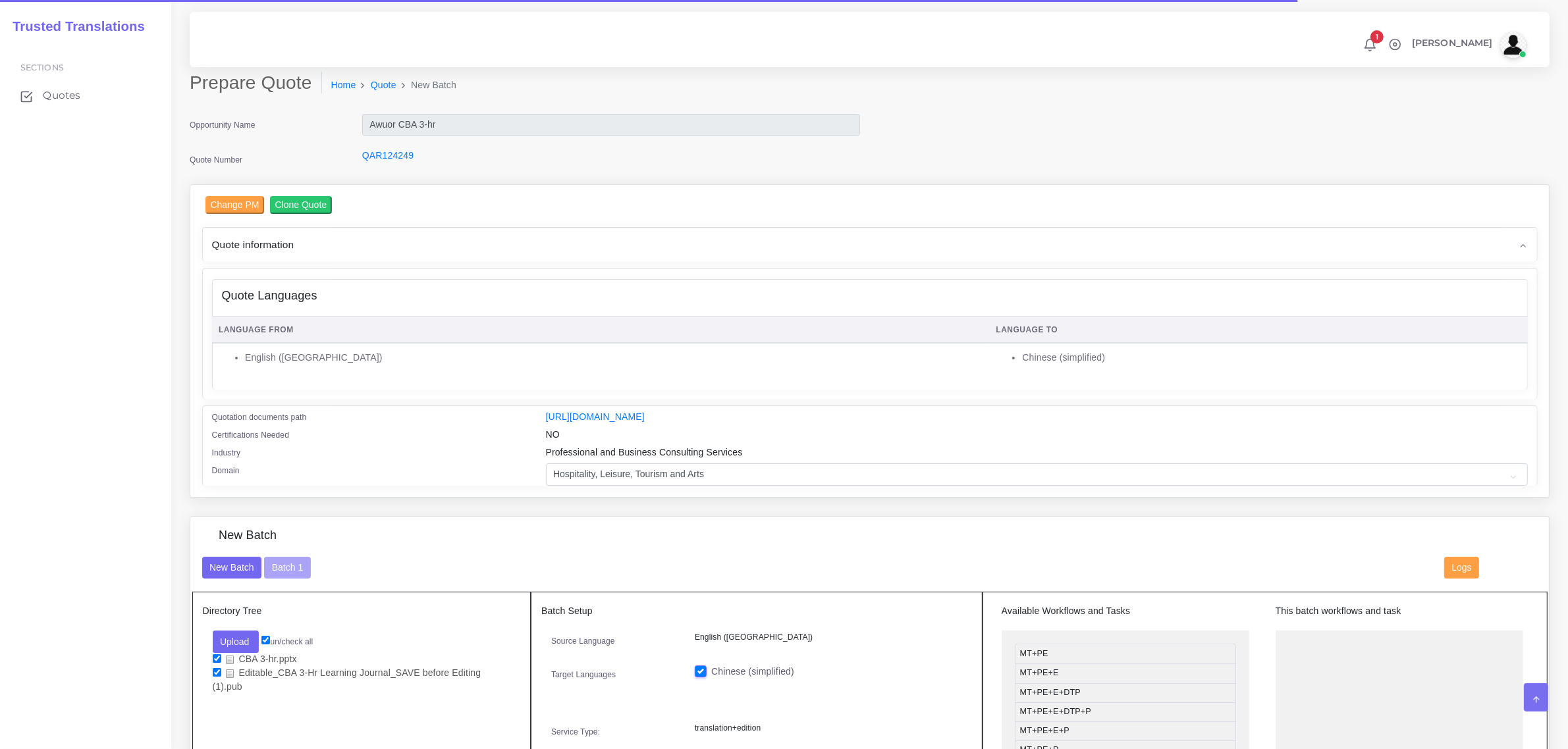
scroll to position [411, 0]
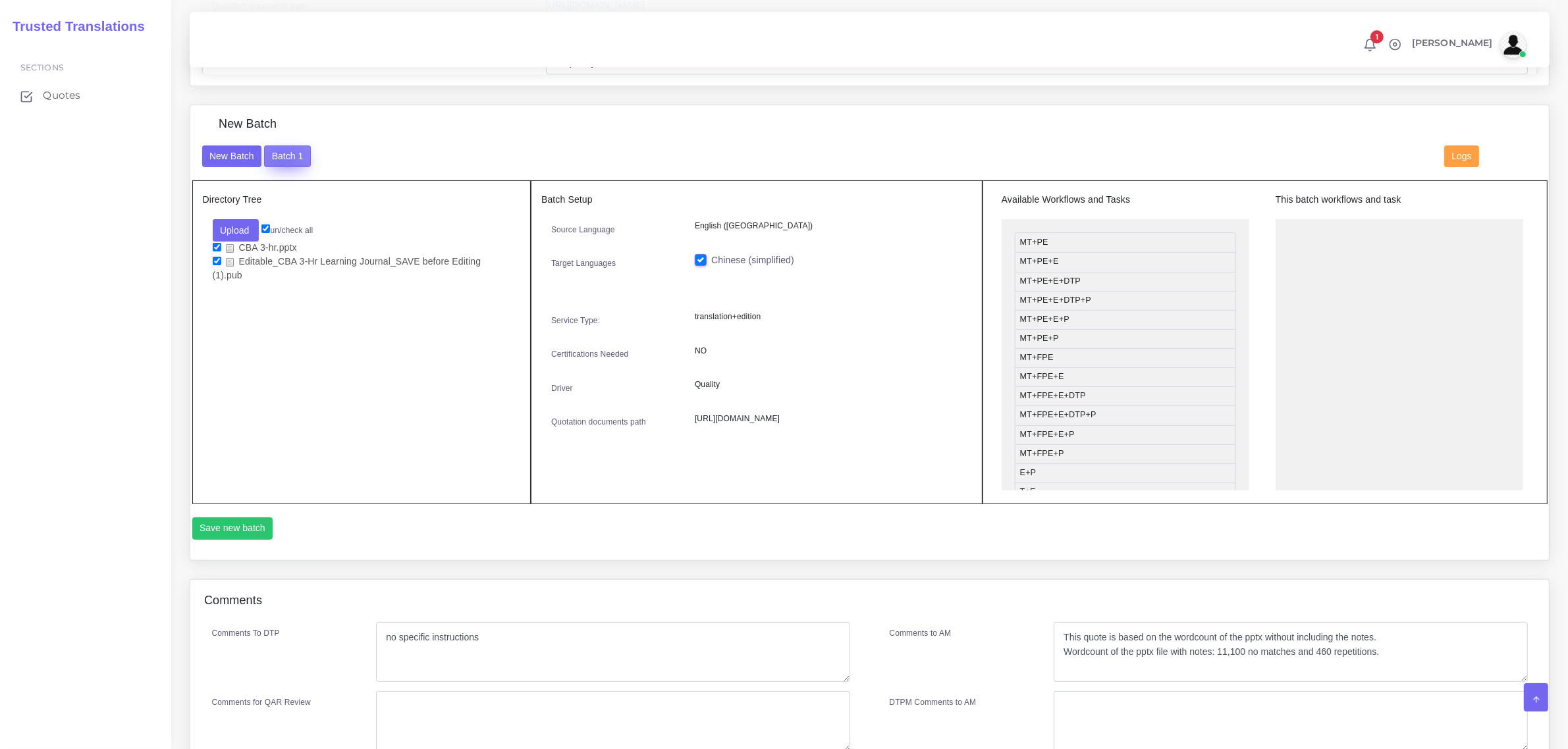
click at [282, 156] on button "Batch 1" at bounding box center [286, 156] width 46 height 22
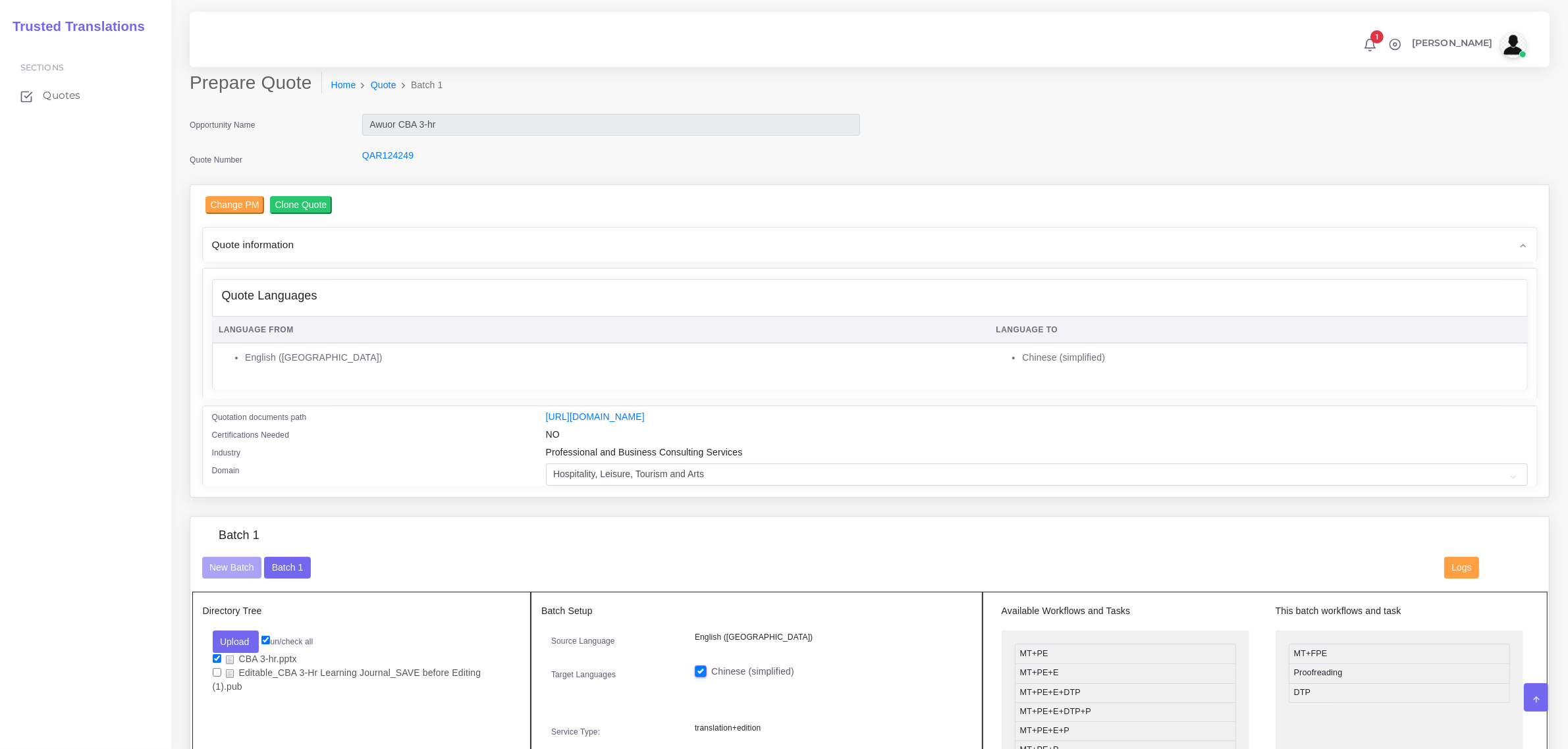
click at [215, 656] on input "checkbox" at bounding box center [217, 658] width 9 height 9
checkbox input "false"
click at [232, 634] on button "Upload" at bounding box center [236, 642] width 47 height 22
click at [239, 687] on label "Files" at bounding box center [258, 691] width 91 height 17
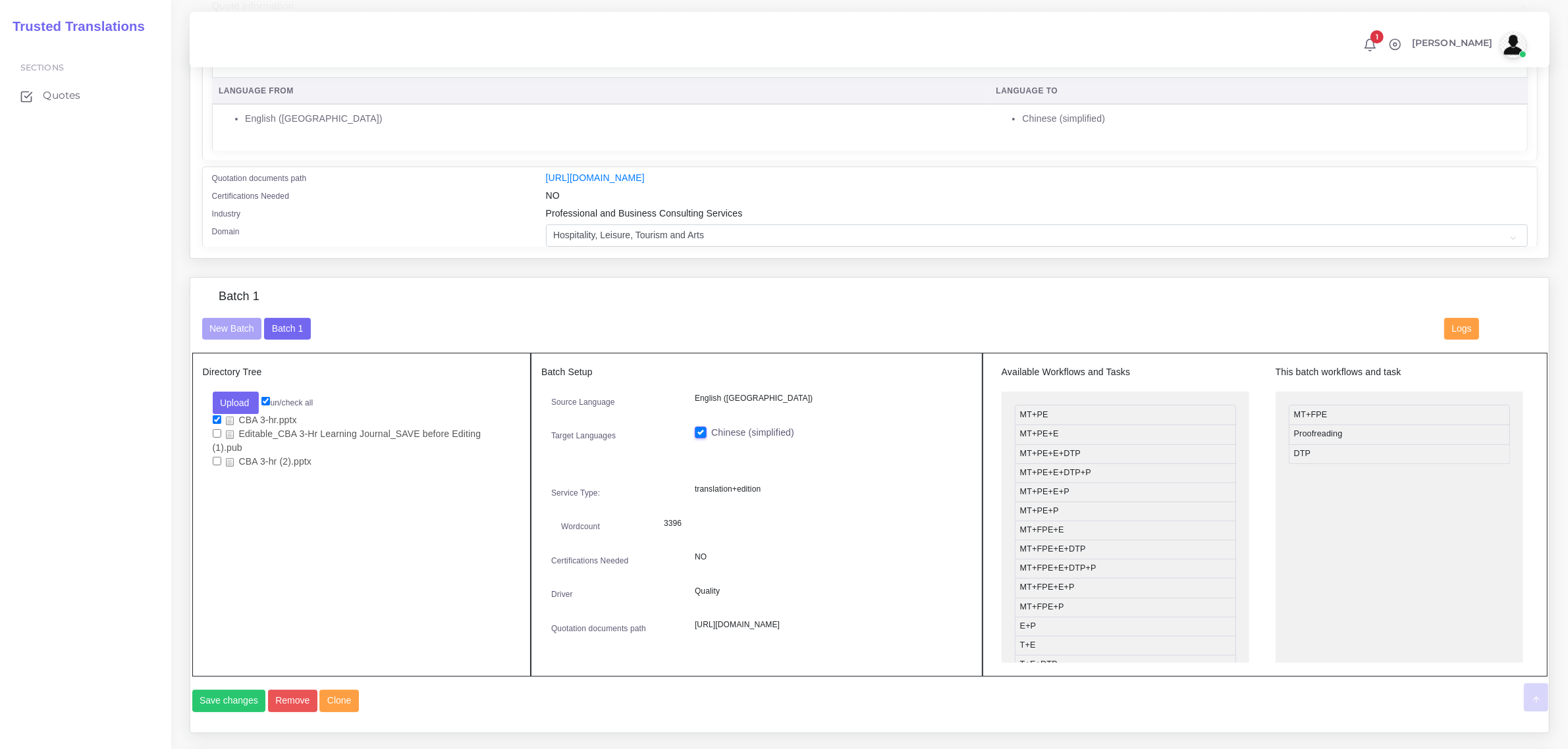
scroll to position [247, 0]
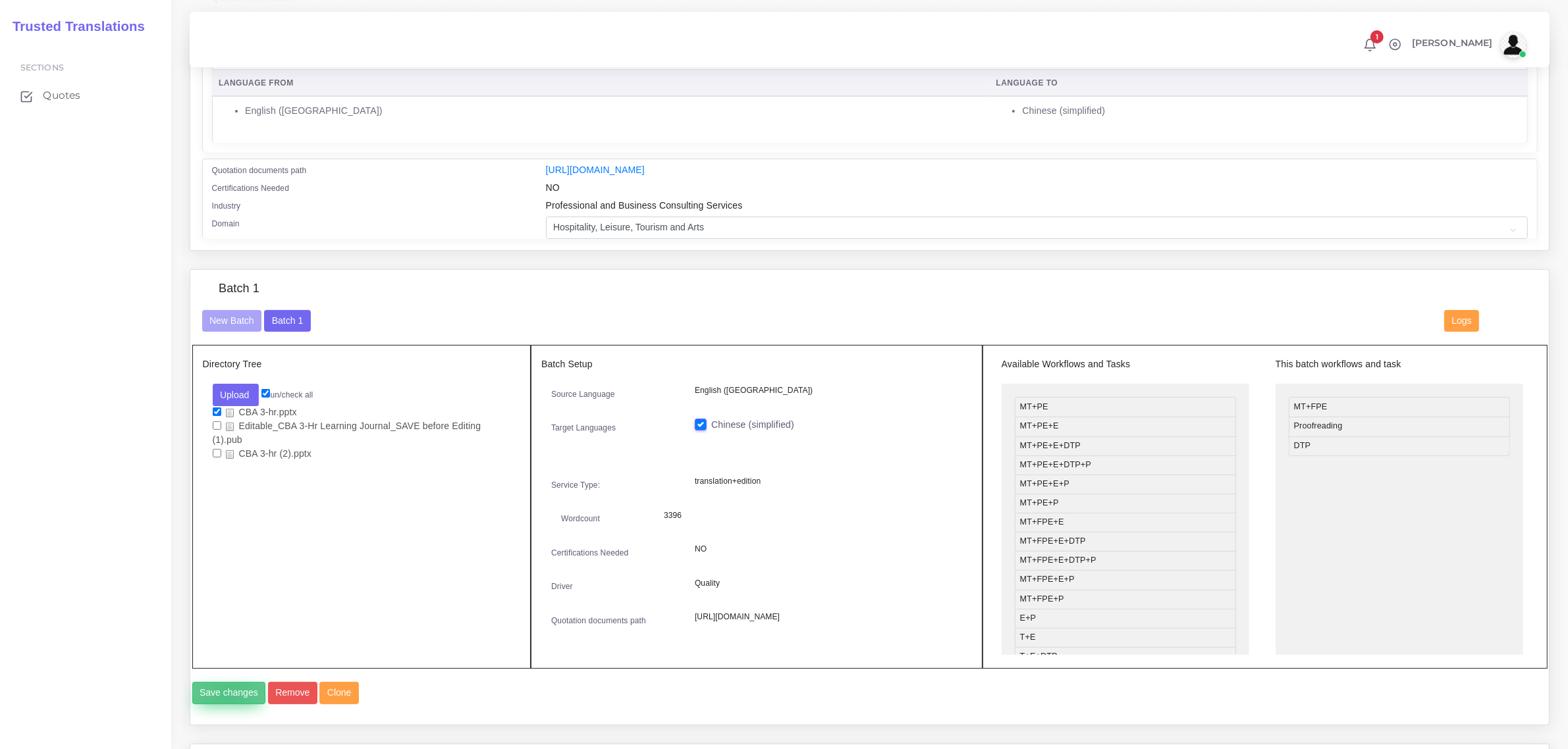
click at [229, 704] on button "Save changes" at bounding box center [230, 692] width 74 height 22
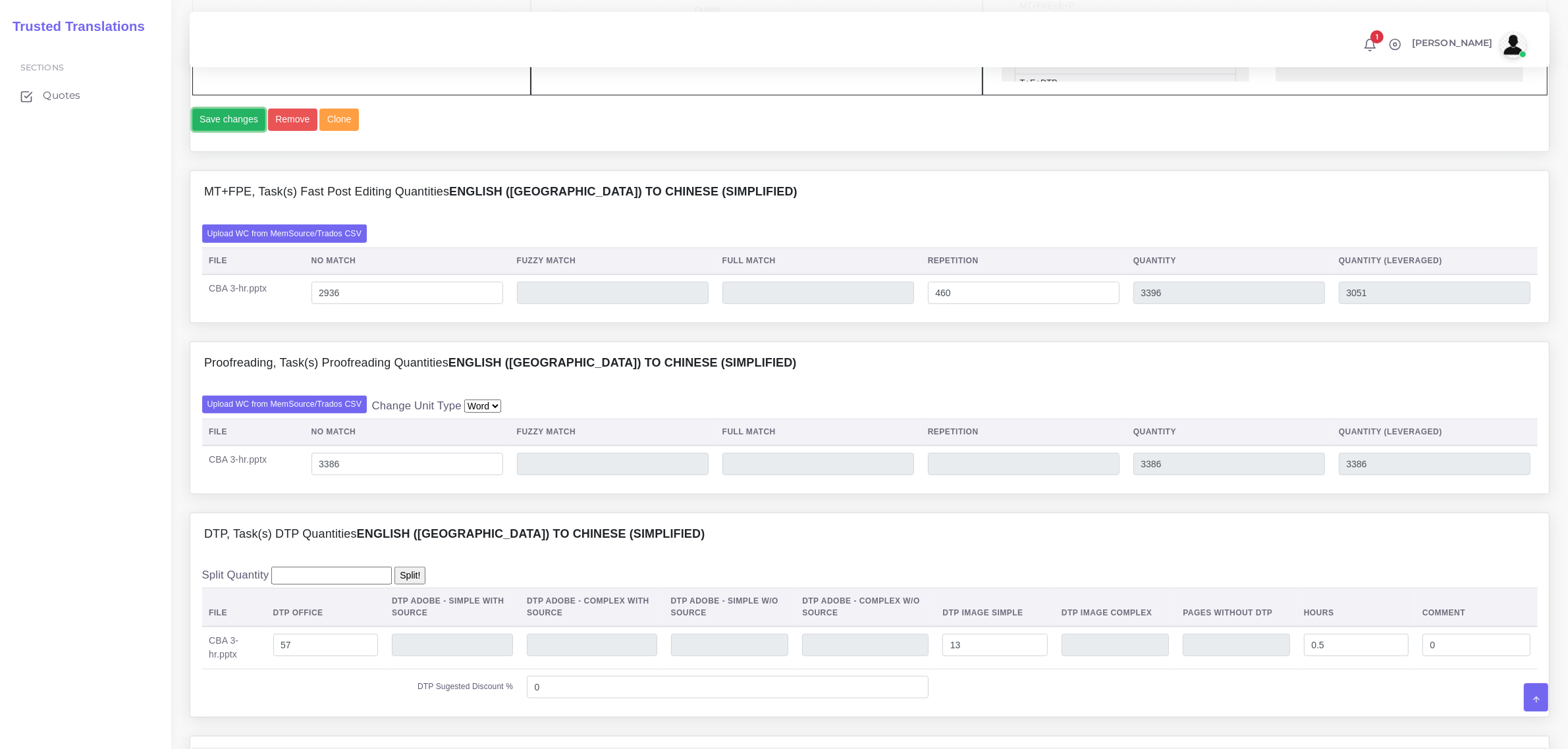
scroll to position [823, 0]
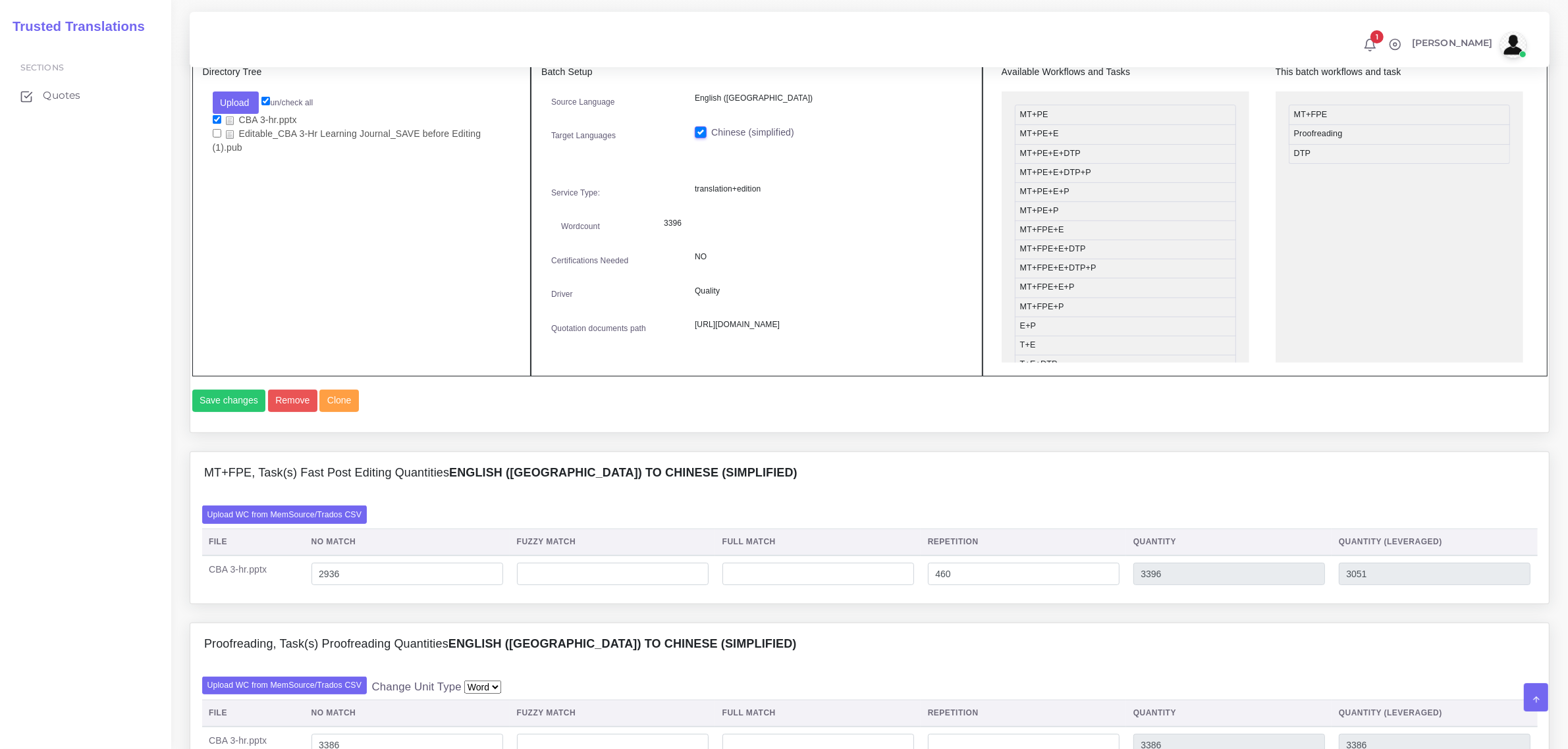
scroll to position [576, 0]
click at [333, 524] on label "Upload WC from MemSource/Trados CSV" at bounding box center [284, 515] width 165 height 18
click at [0, 0] on input "Upload WC from MemSource/Trados CSV" at bounding box center [0, 0] width 0 height 0
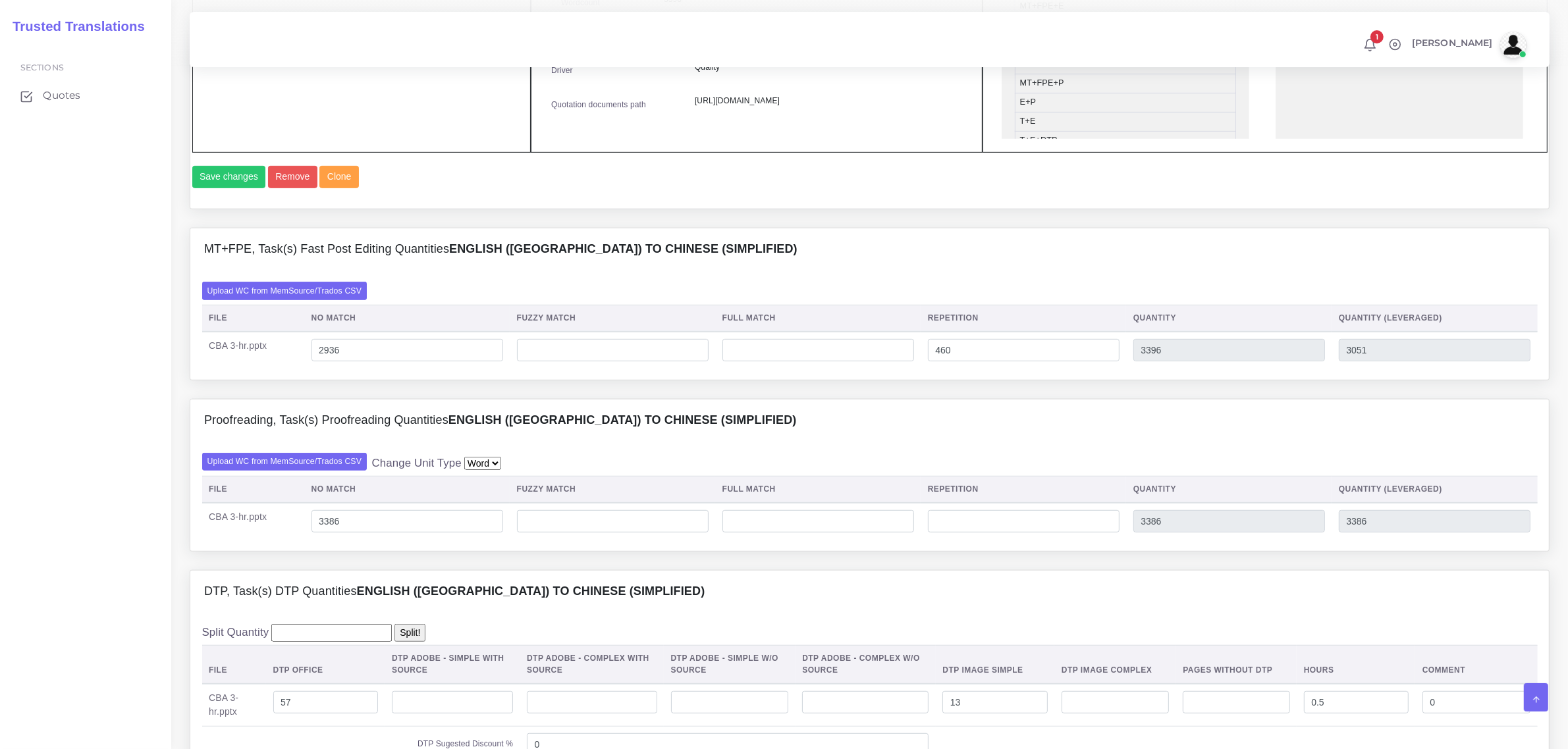
scroll to position [905, 0]
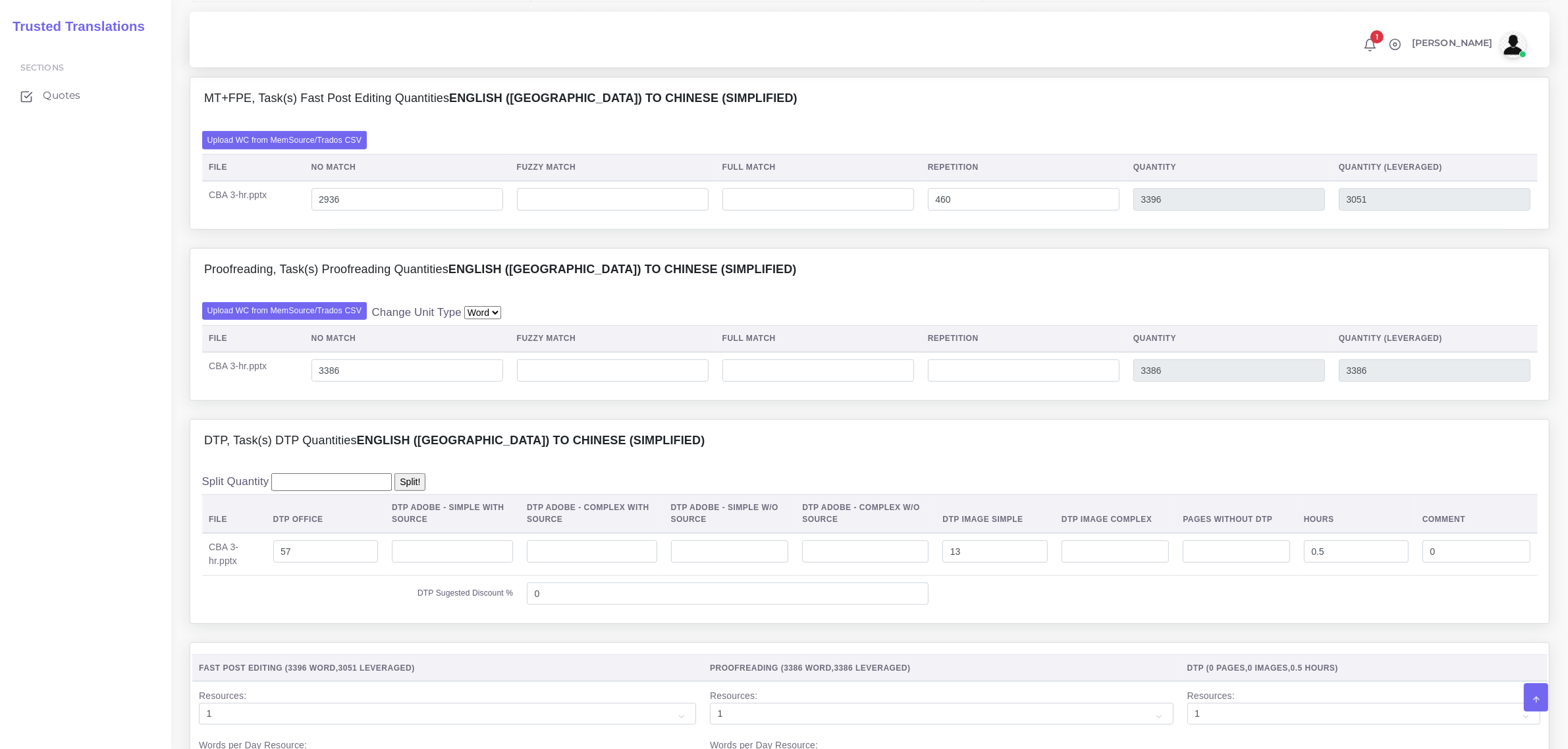
scroll to position [987, 0]
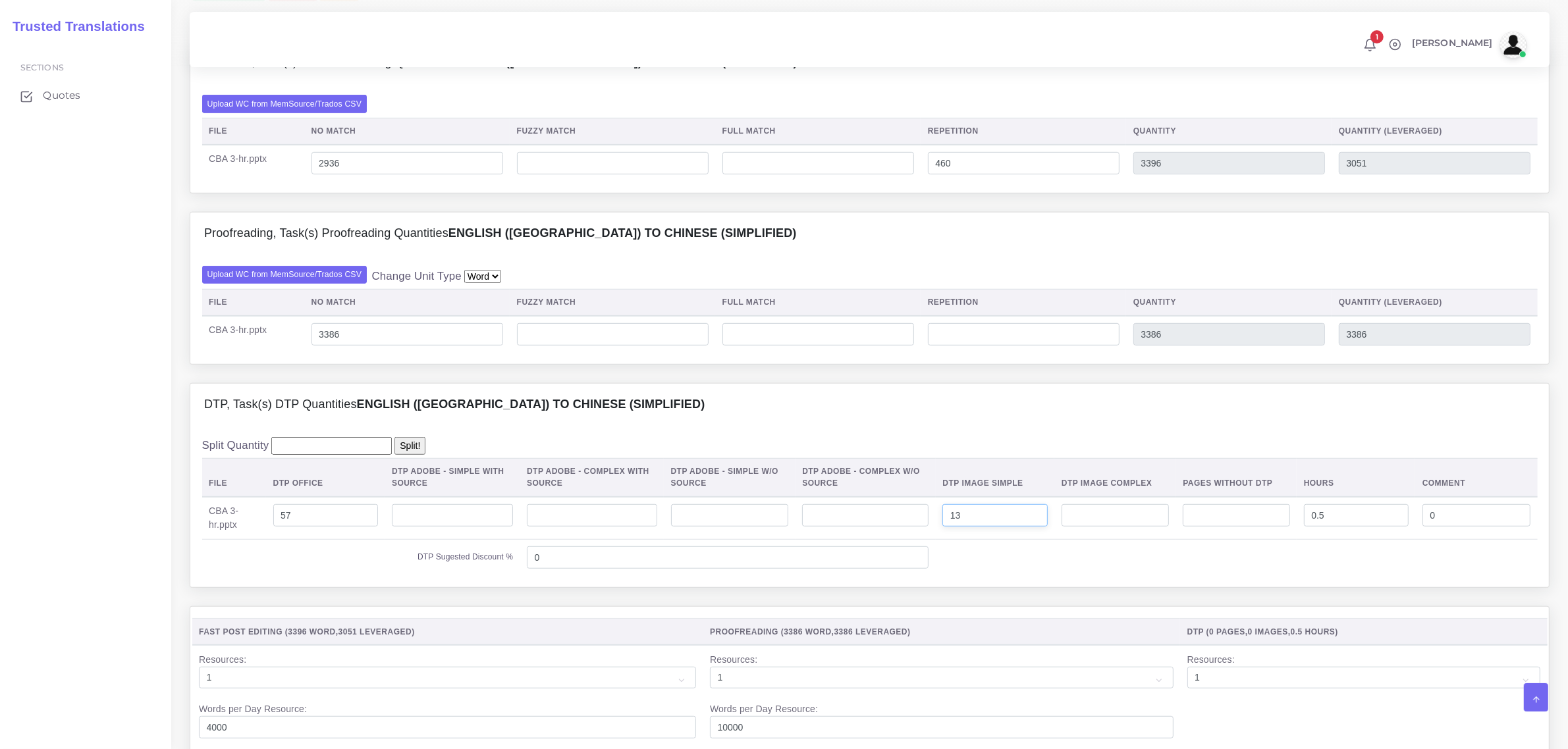
drag, startPoint x: 975, startPoint y: 538, endPoint x: 954, endPoint y: 543, distance: 21.6
click at [954, 526] on input "13" at bounding box center [996, 515] width 106 height 22
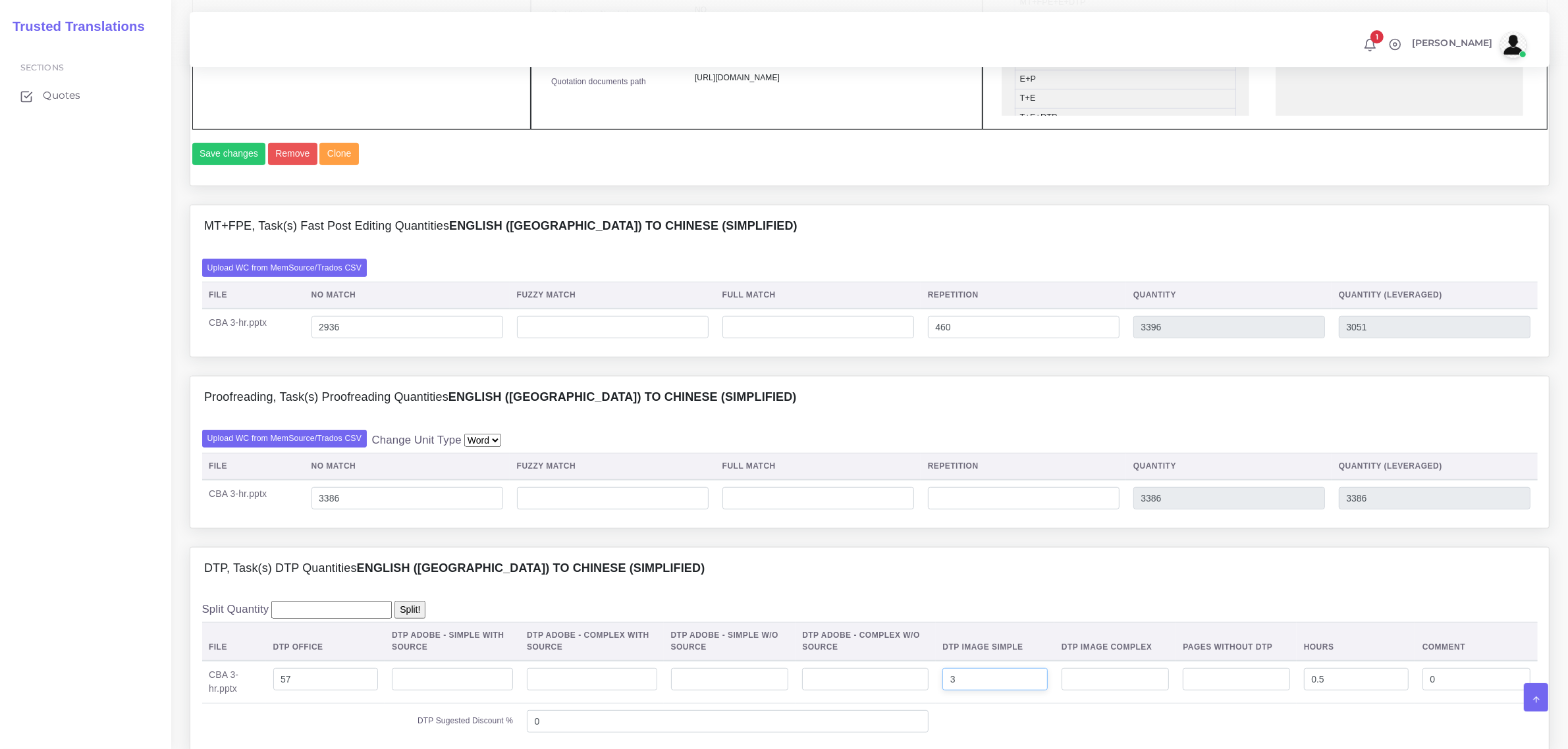
scroll to position [823, 0]
type input "3"
click at [268, 277] on label "Upload WC from MemSource/Trados CSV" at bounding box center [284, 269] width 165 height 18
click at [0, 0] on input "Upload WC from MemSource/Trados CSV" at bounding box center [0, 0] width 0 height 0
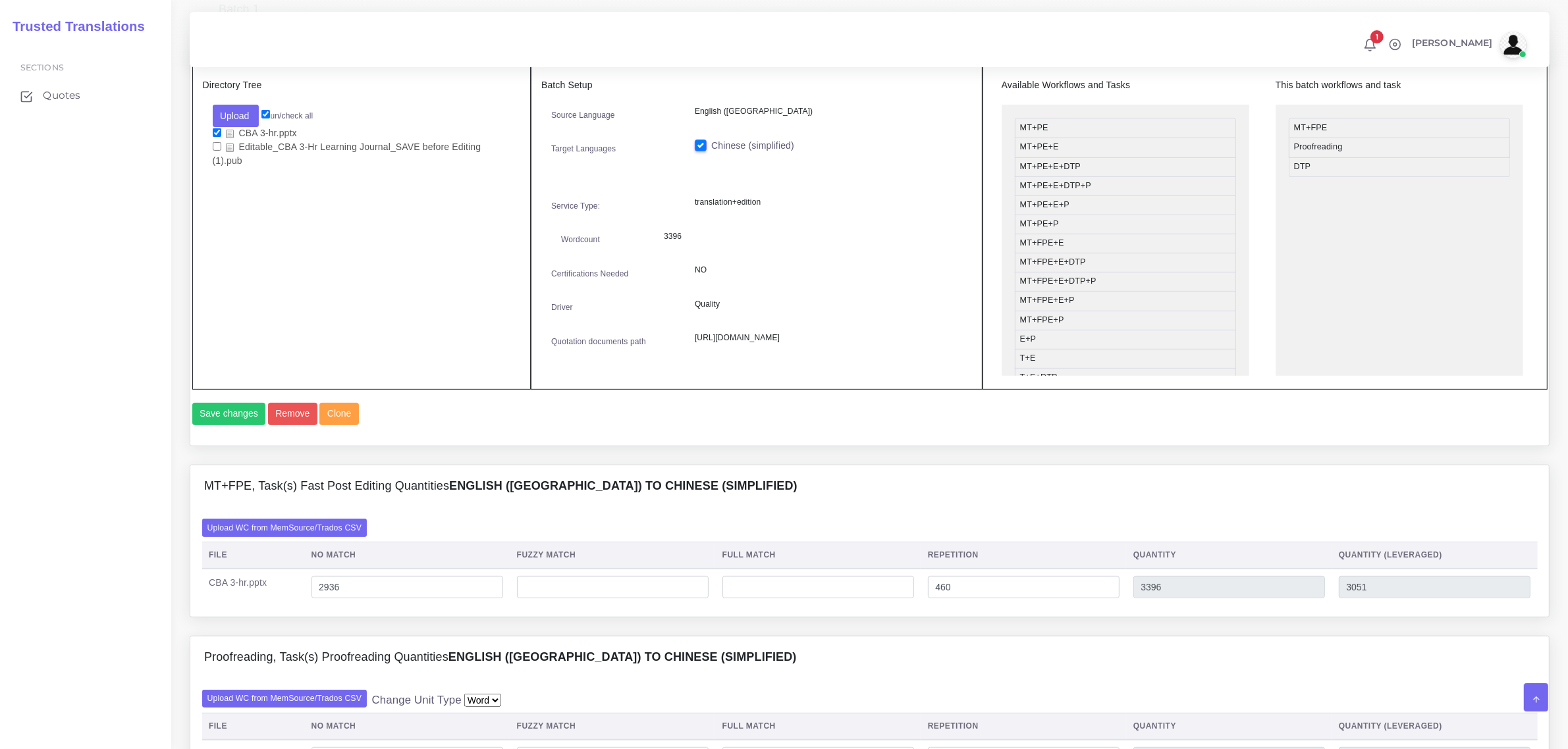
scroll to position [411, 0]
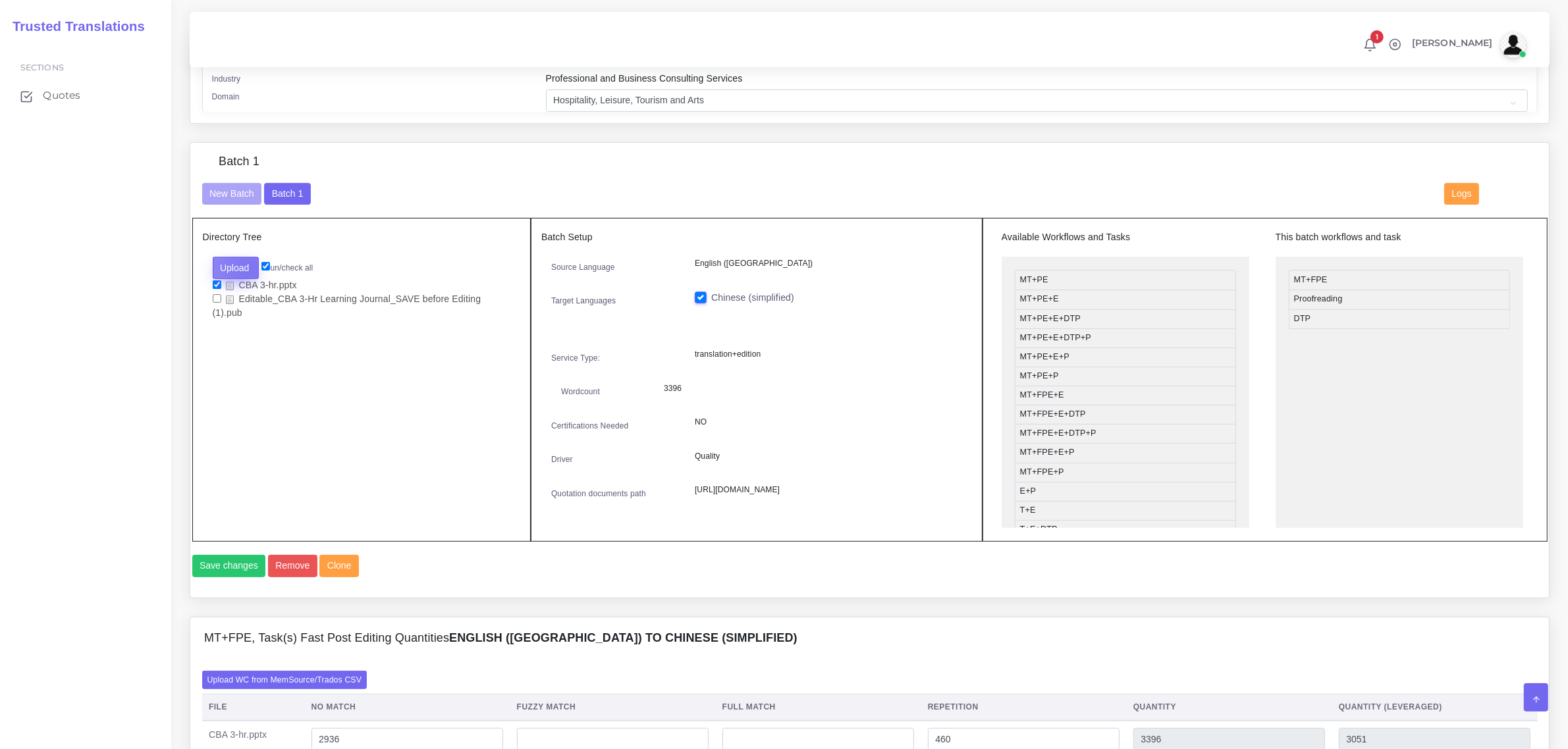
click at [249, 268] on button "Upload" at bounding box center [236, 268] width 47 height 22
click at [243, 319] on label "Files" at bounding box center [258, 317] width 91 height 17
click at [215, 322] on input "checkbox" at bounding box center [217, 326] width 9 height 9
checkbox input "true"
click at [217, 282] on input "checkbox" at bounding box center [217, 284] width 9 height 9
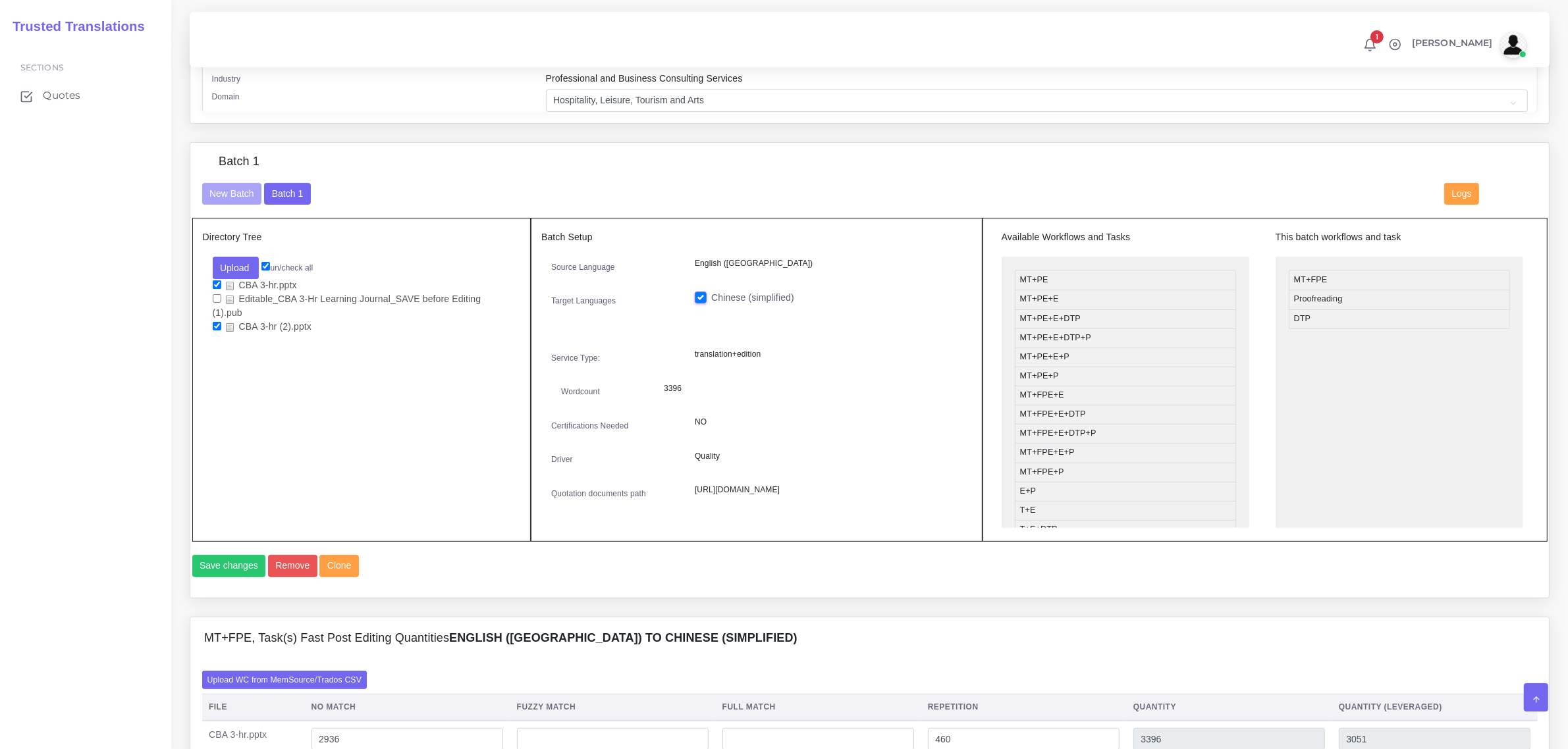
checkbox input "false"
click at [238, 577] on button "Save changes" at bounding box center [230, 565] width 74 height 22
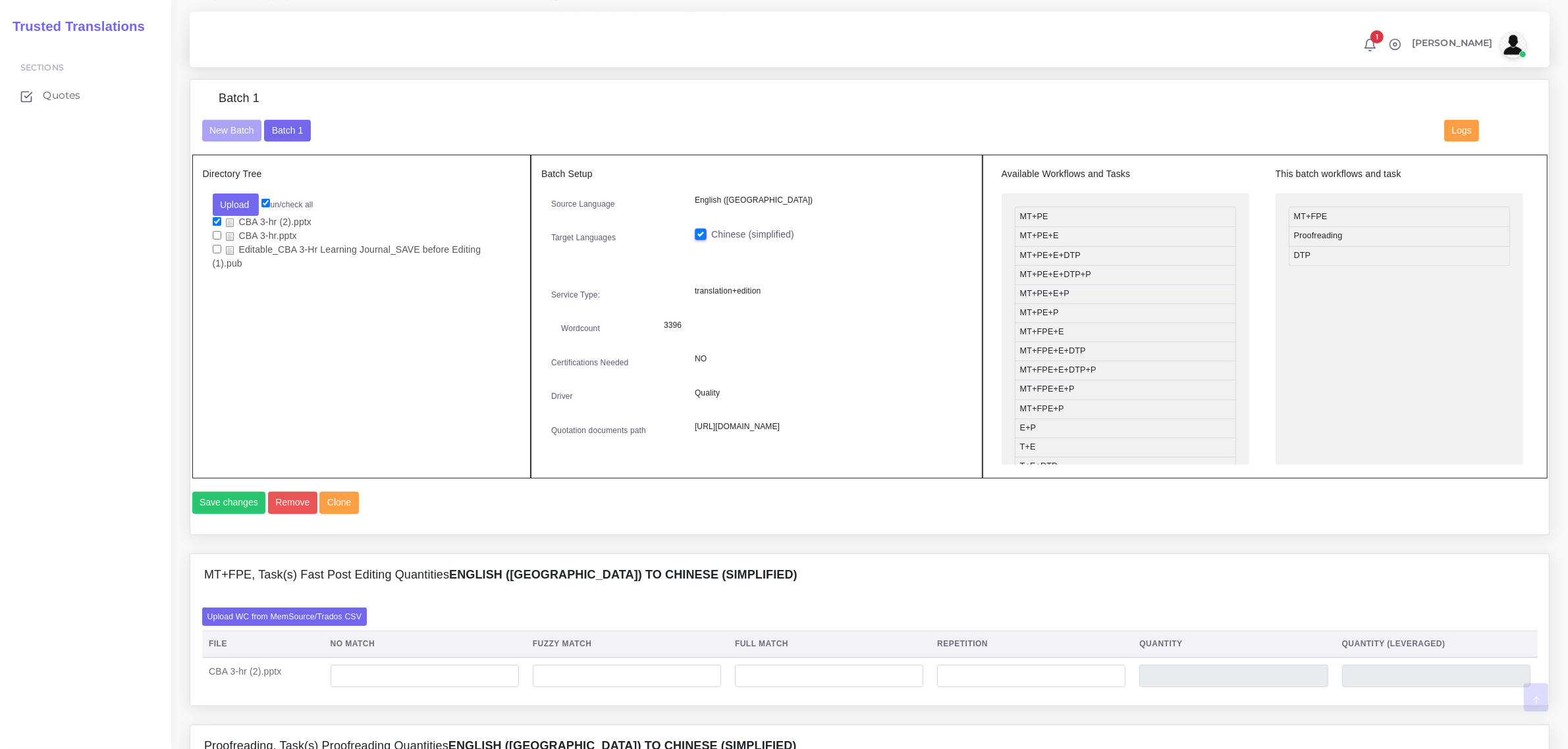
scroll to position [494, 0]
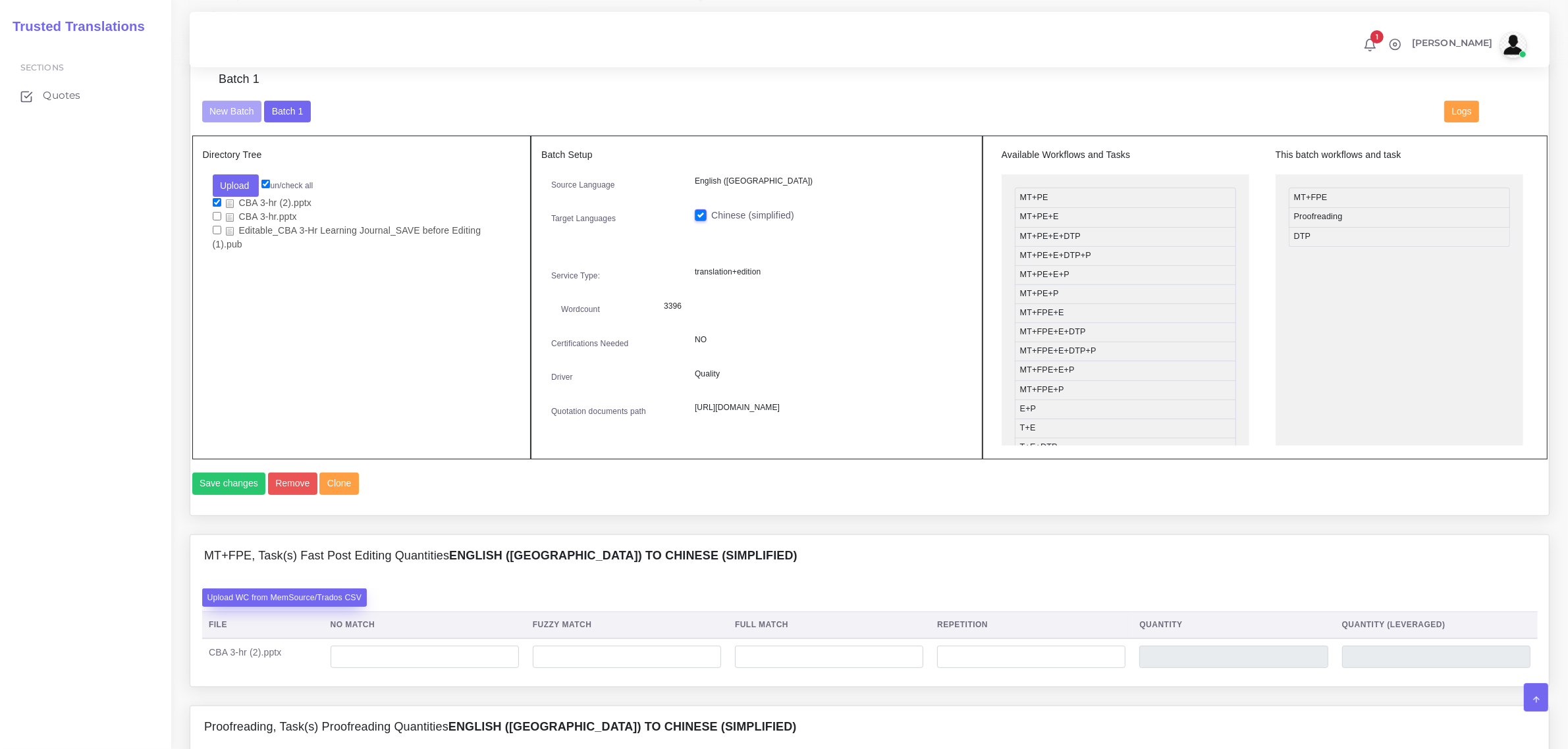
click at [272, 606] on label "Upload WC from MemSource/Trados CSV" at bounding box center [284, 598] width 165 height 18
click at [0, 0] on input "Upload WC from MemSource/Trados CSV" at bounding box center [0, 0] width 0 height 0
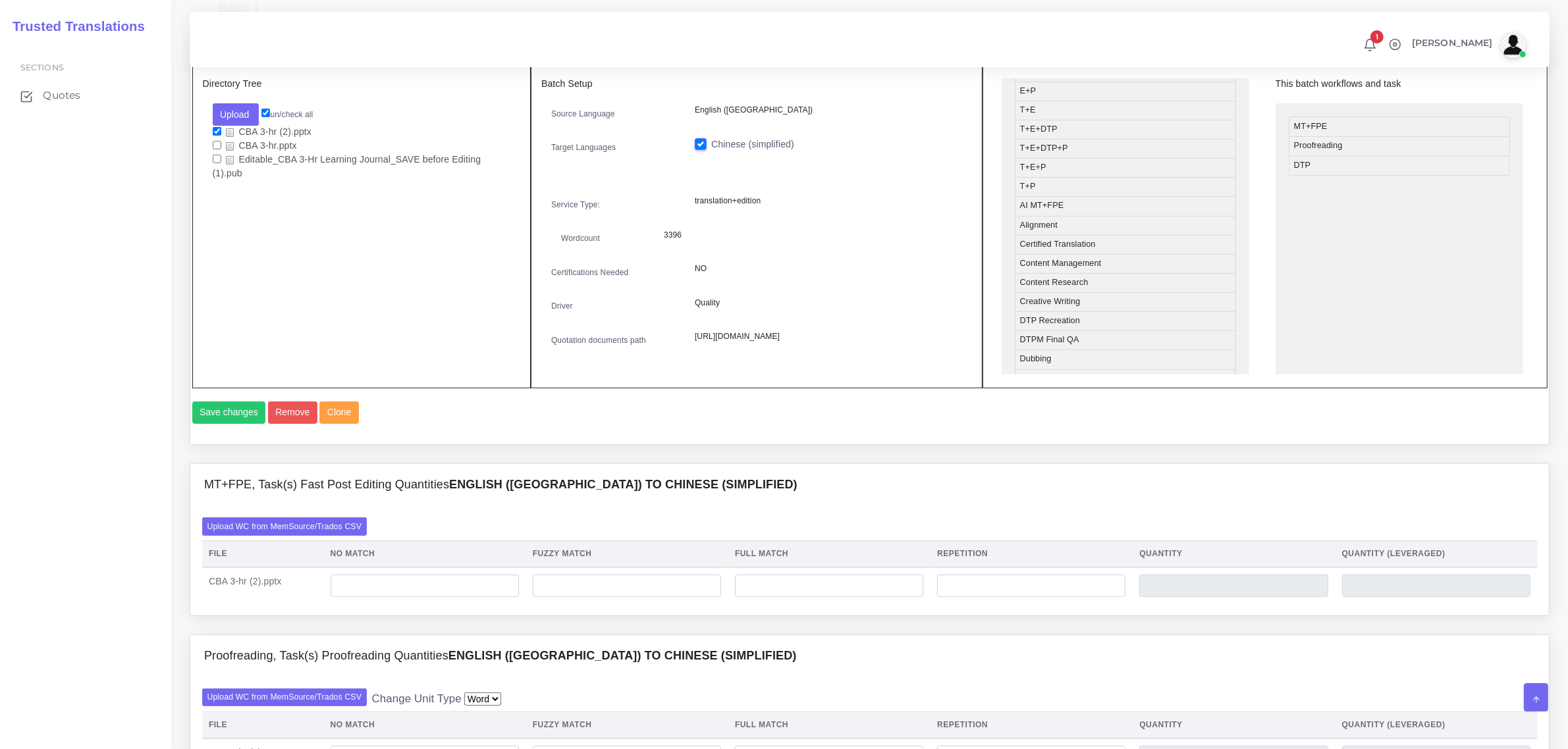
scroll to position [823, 0]
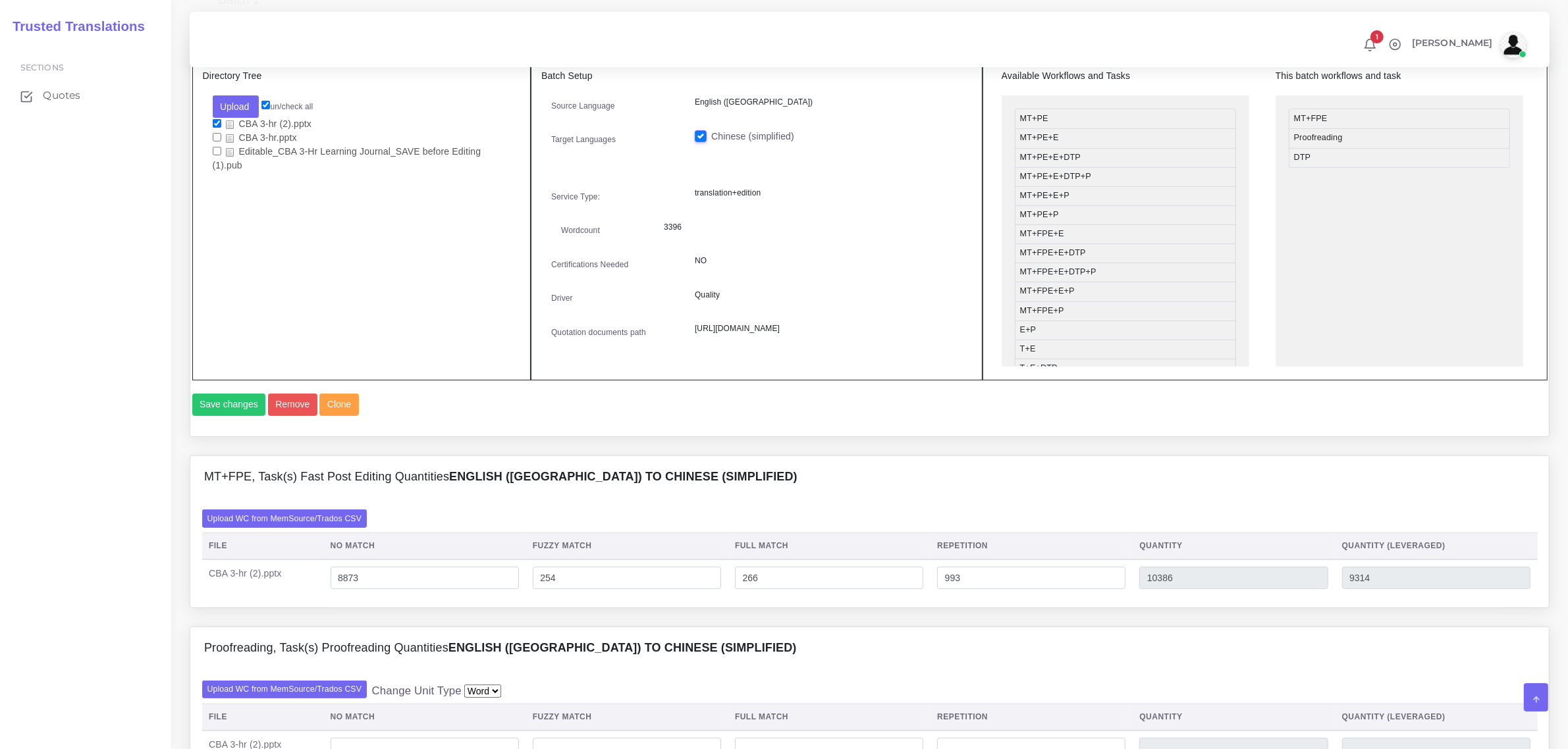
scroll to position [987, 0]
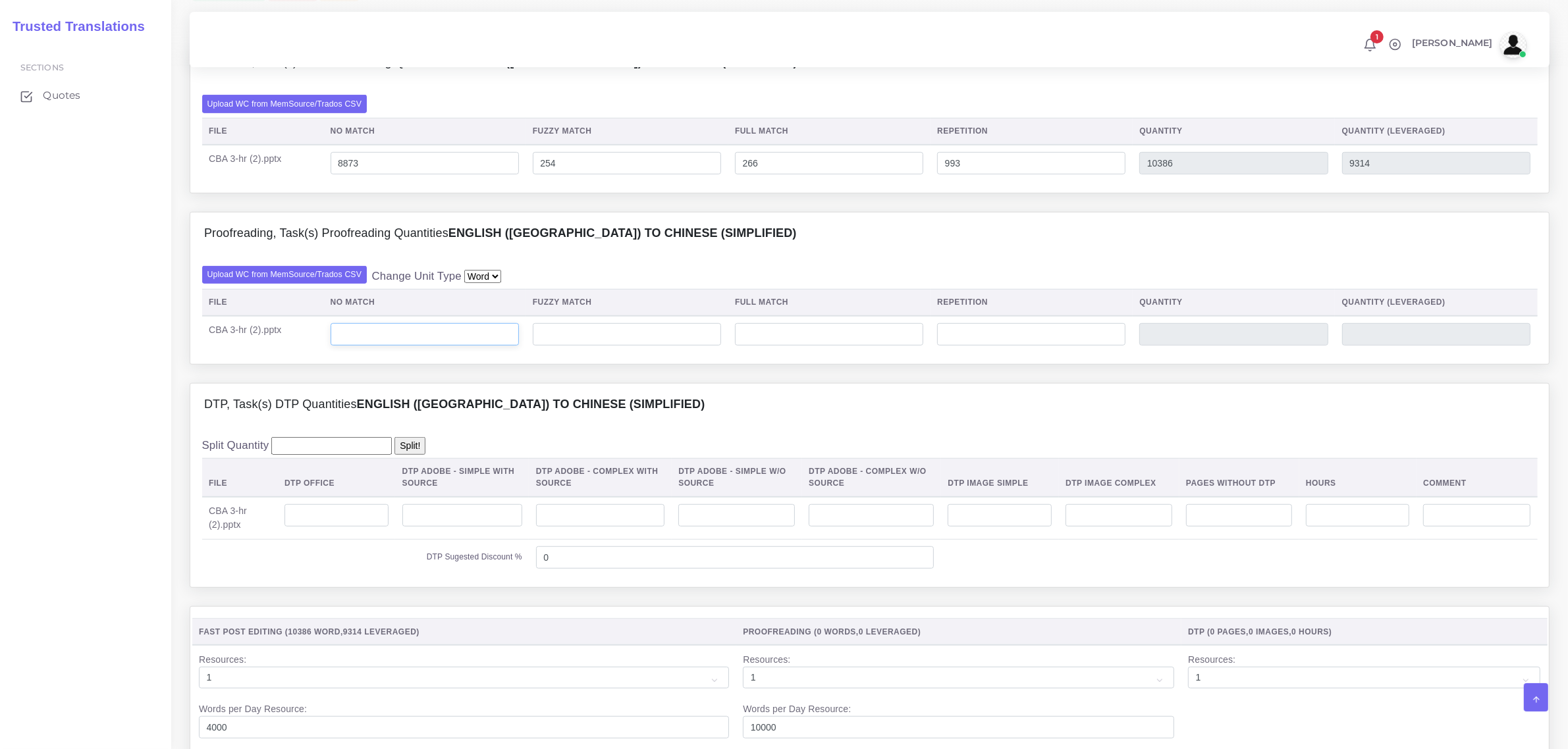
click at [383, 346] on input "number" at bounding box center [424, 334] width 189 height 22
type input "10"
click at [354, 175] on input "8873" at bounding box center [424, 163] width 189 height 22
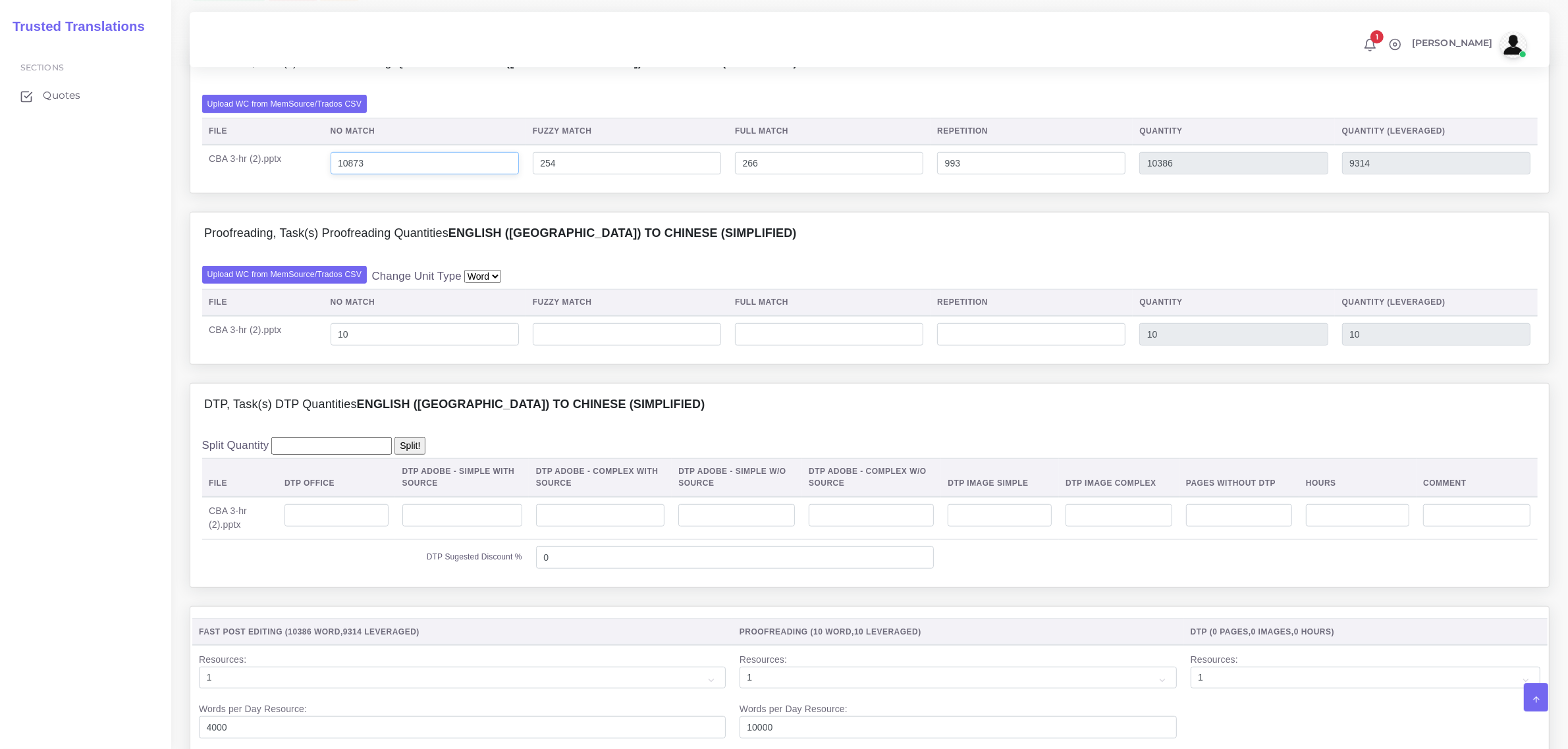
type input "10873"
type input "12386"
type input "11314"
drag, startPoint x: 350, startPoint y: 362, endPoint x: 341, endPoint y: 360, distance: 9.2
click at [341, 346] on input "10" at bounding box center [424, 334] width 189 height 22
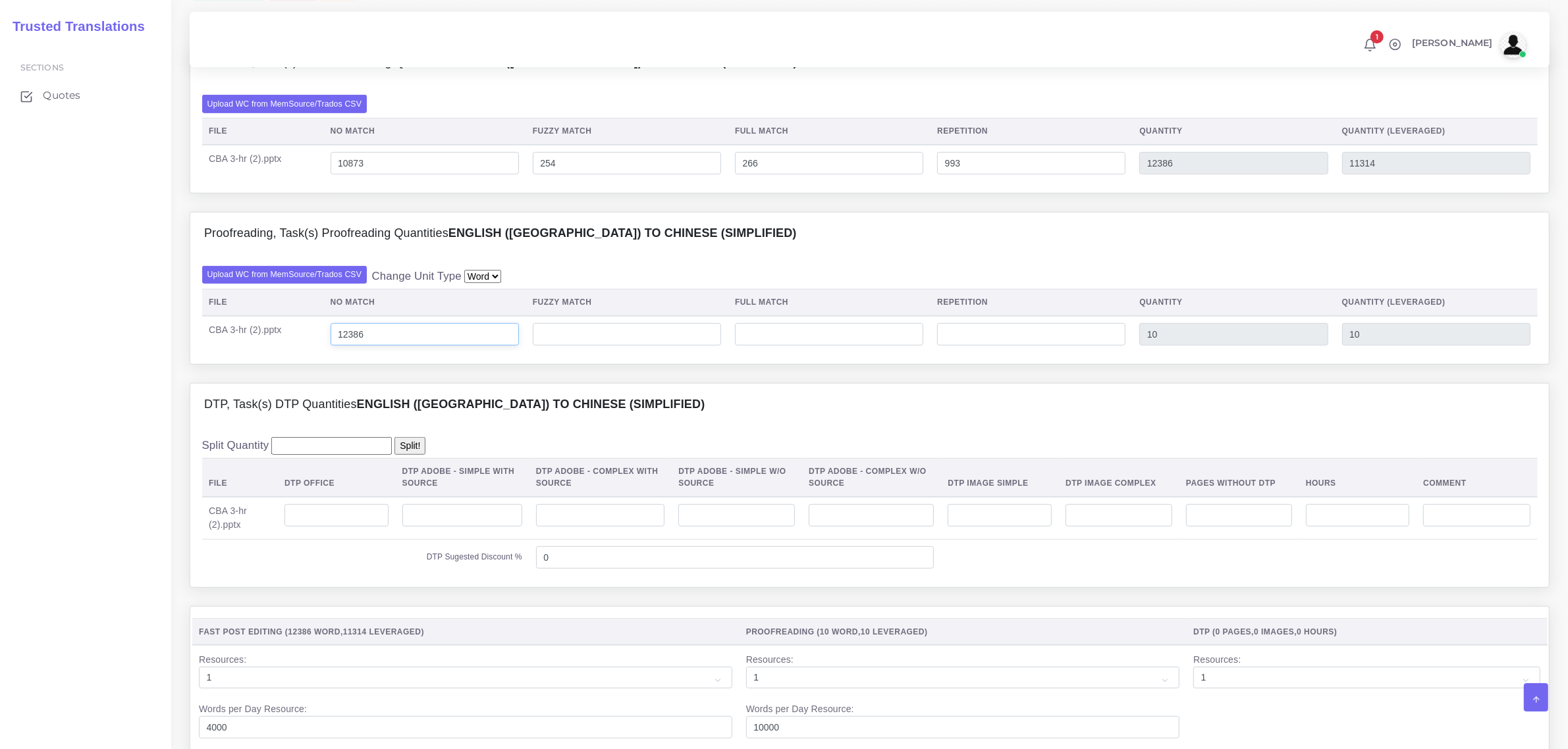
type input "12386"
click at [349, 526] on input "number" at bounding box center [336, 515] width 105 height 22
type input "57"
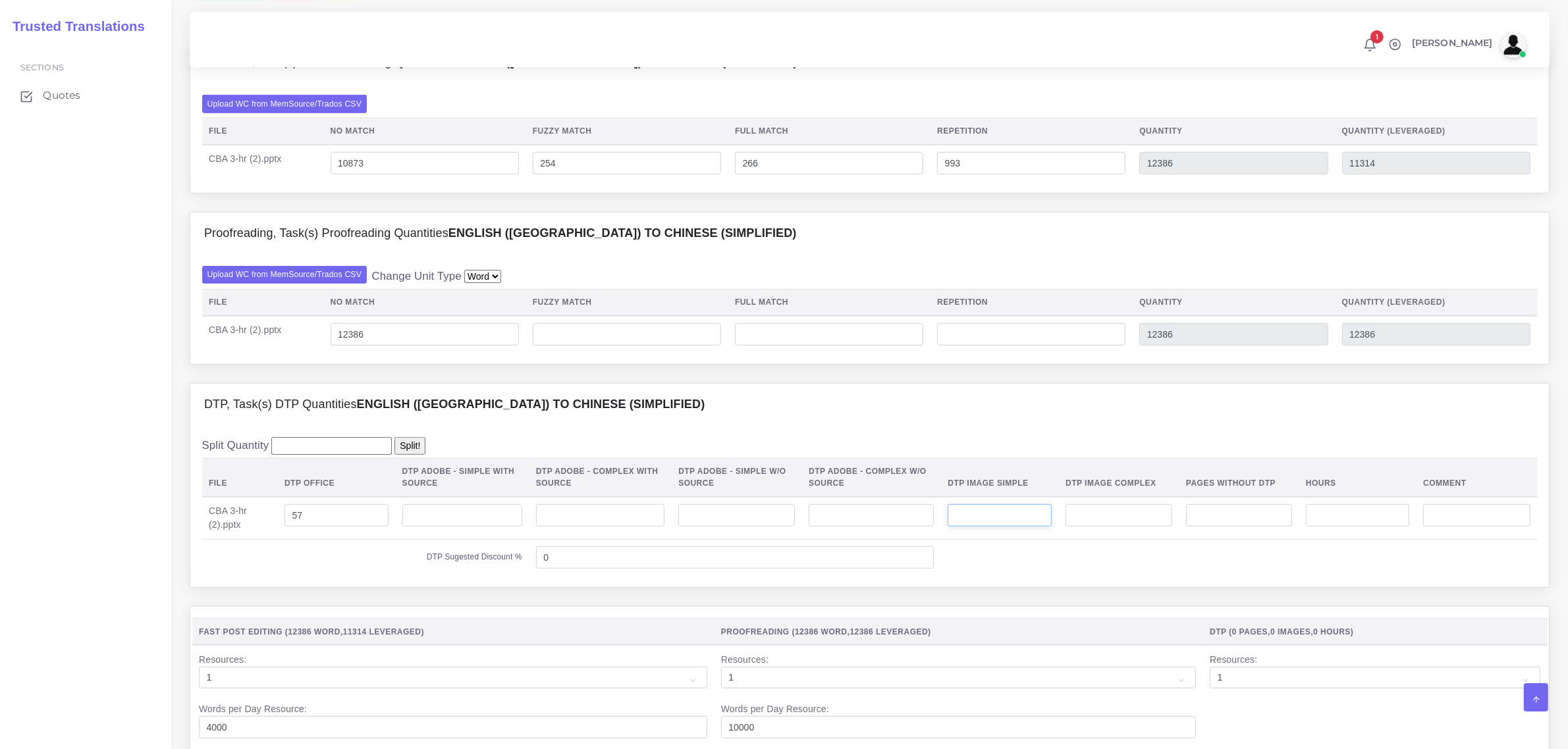
click at [973, 526] on input "number" at bounding box center [999, 515] width 105 height 22
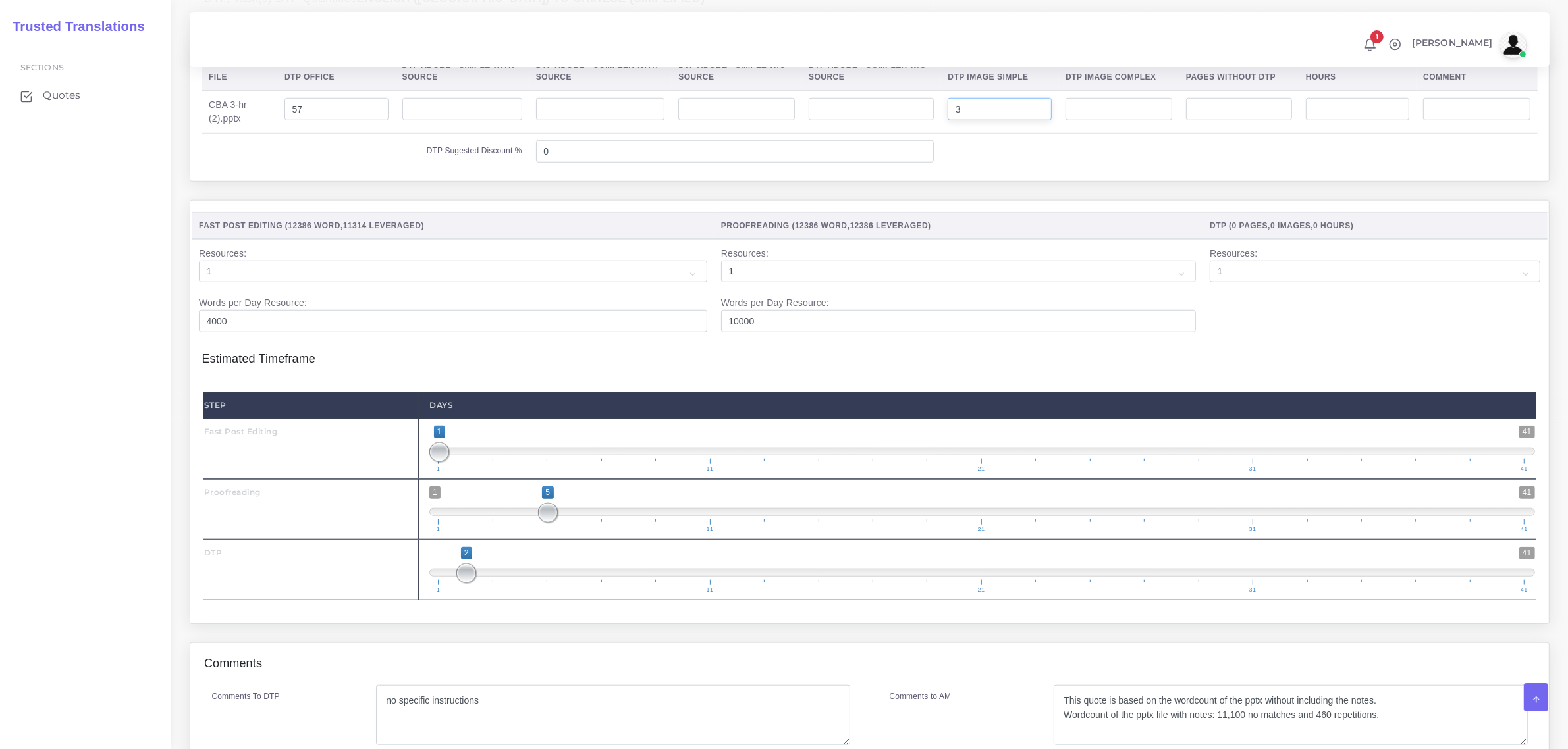
scroll to position [1563, 0]
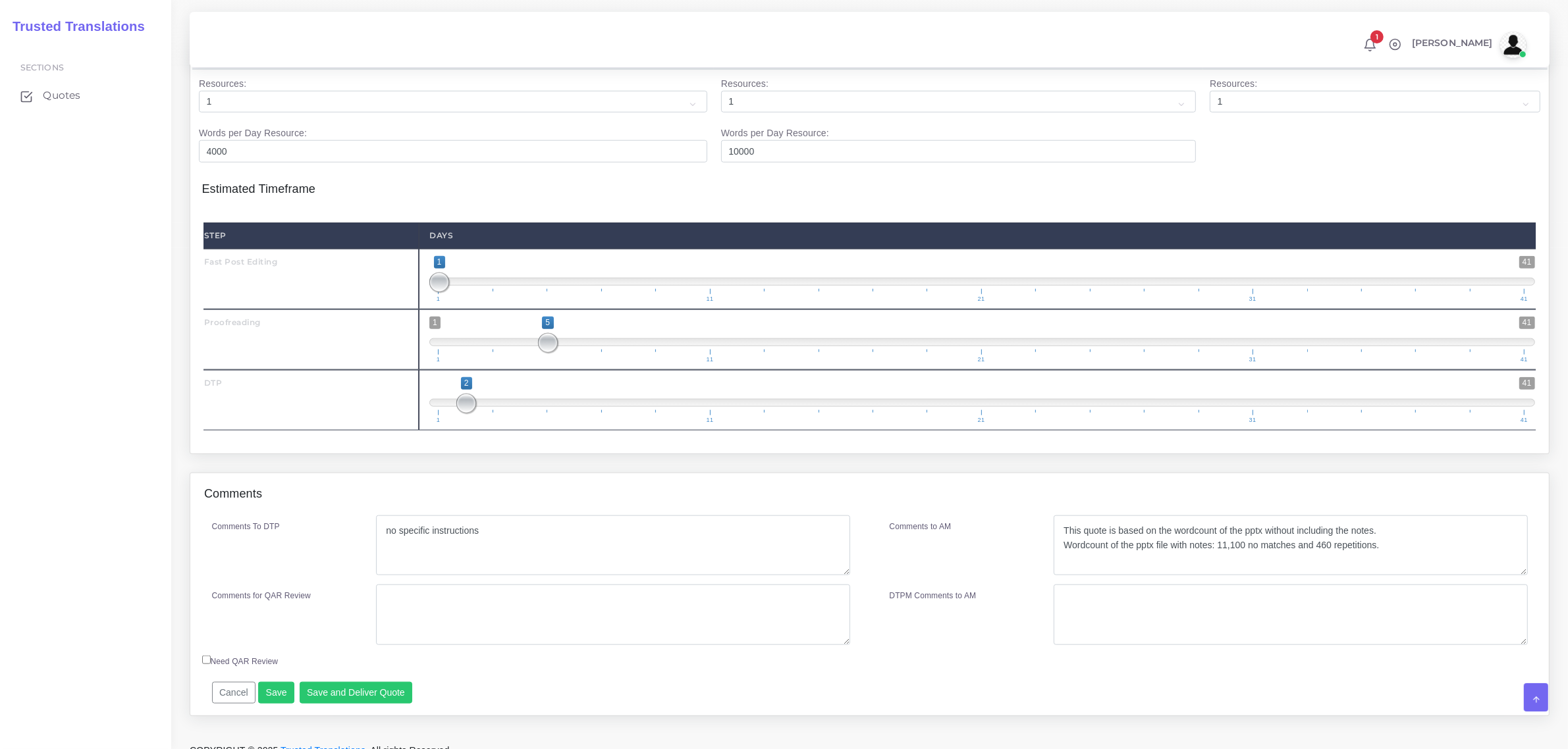
type input "3"
drag, startPoint x: 1198, startPoint y: 547, endPoint x: 1061, endPoint y: 561, distance: 137.7
click at [1061, 561] on textarea "This quote is based on the wordcount of the pptx without including the notes. W…" at bounding box center [1291, 546] width 474 height 61
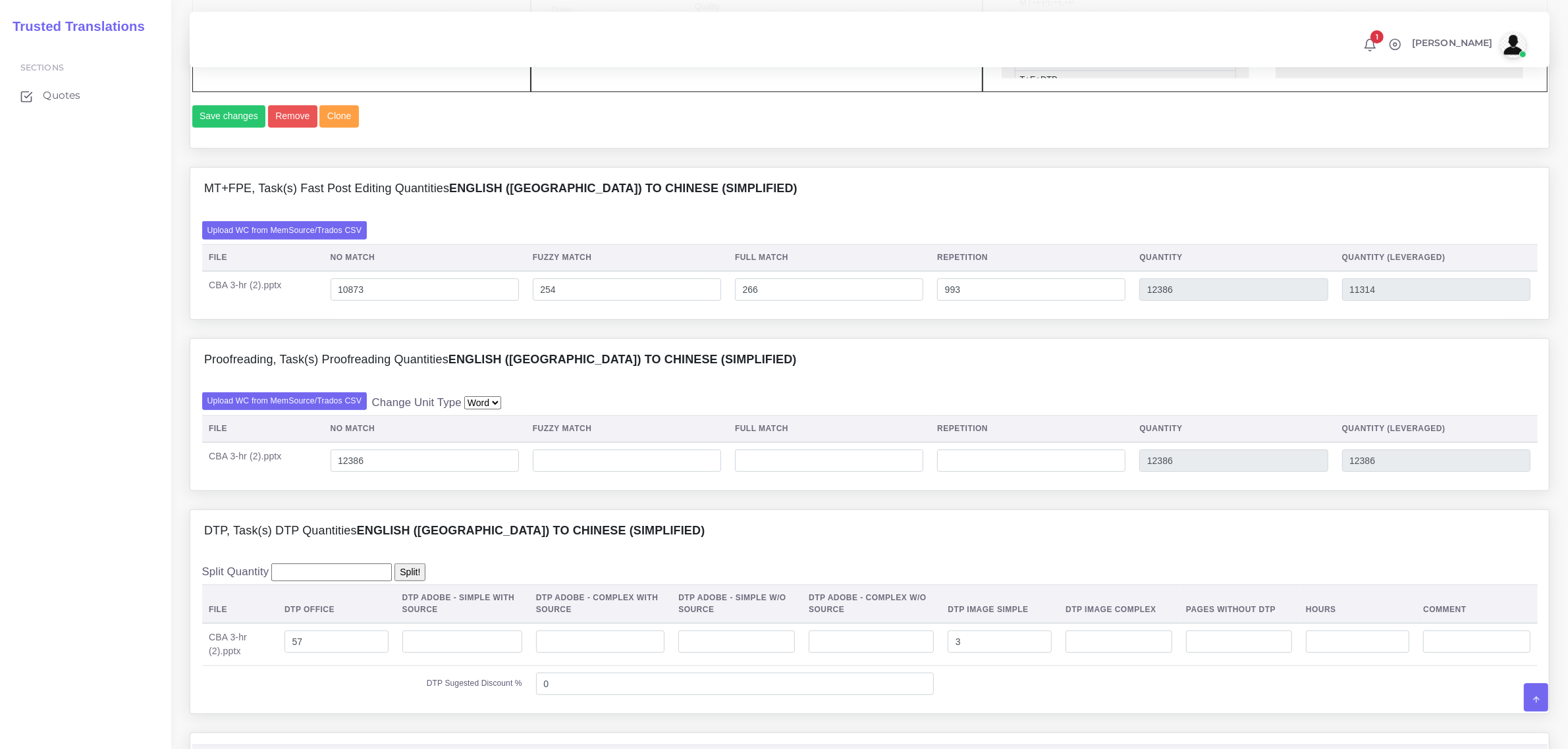
scroll to position [987, 0]
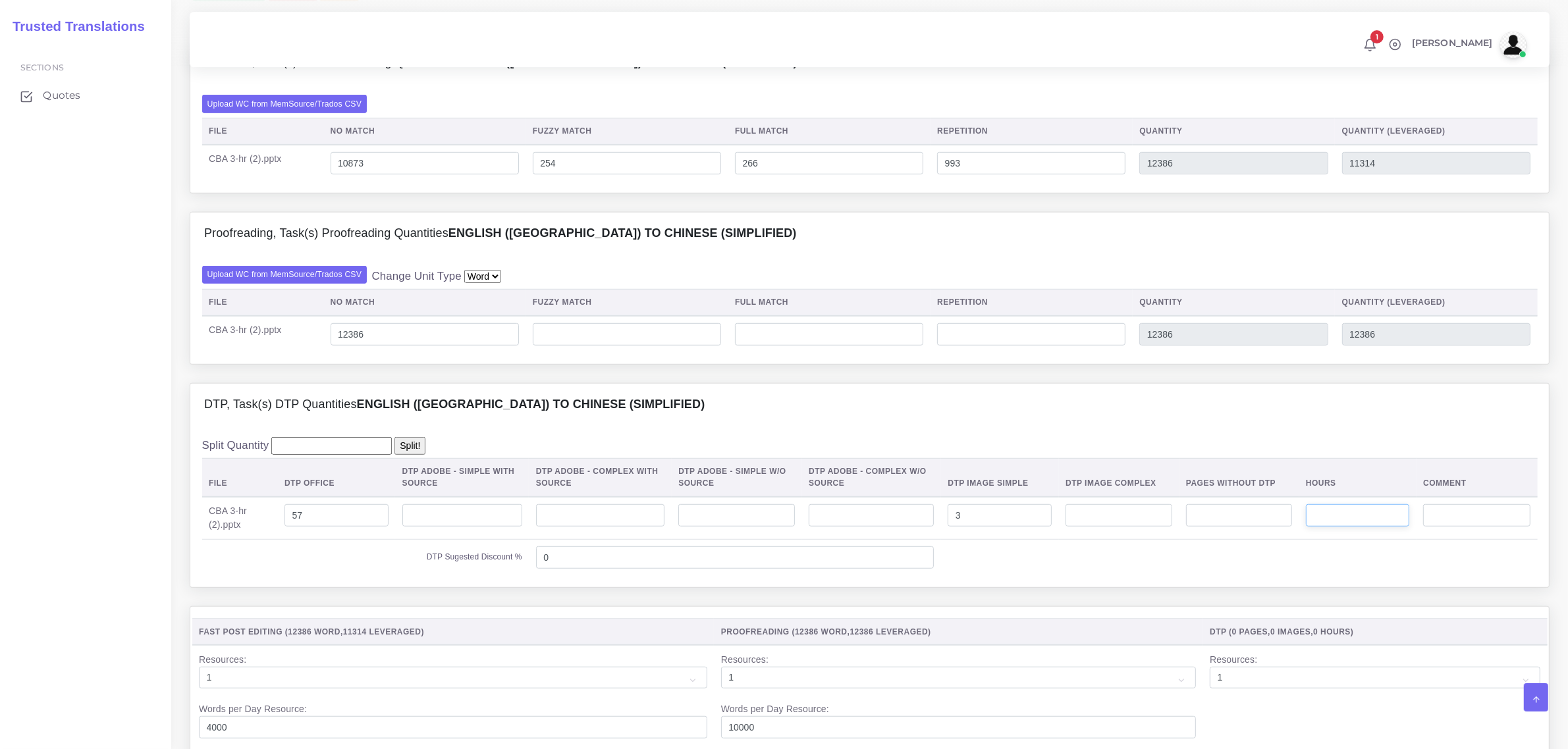
click at [1329, 526] on input "number" at bounding box center [1358, 515] width 104 height 22
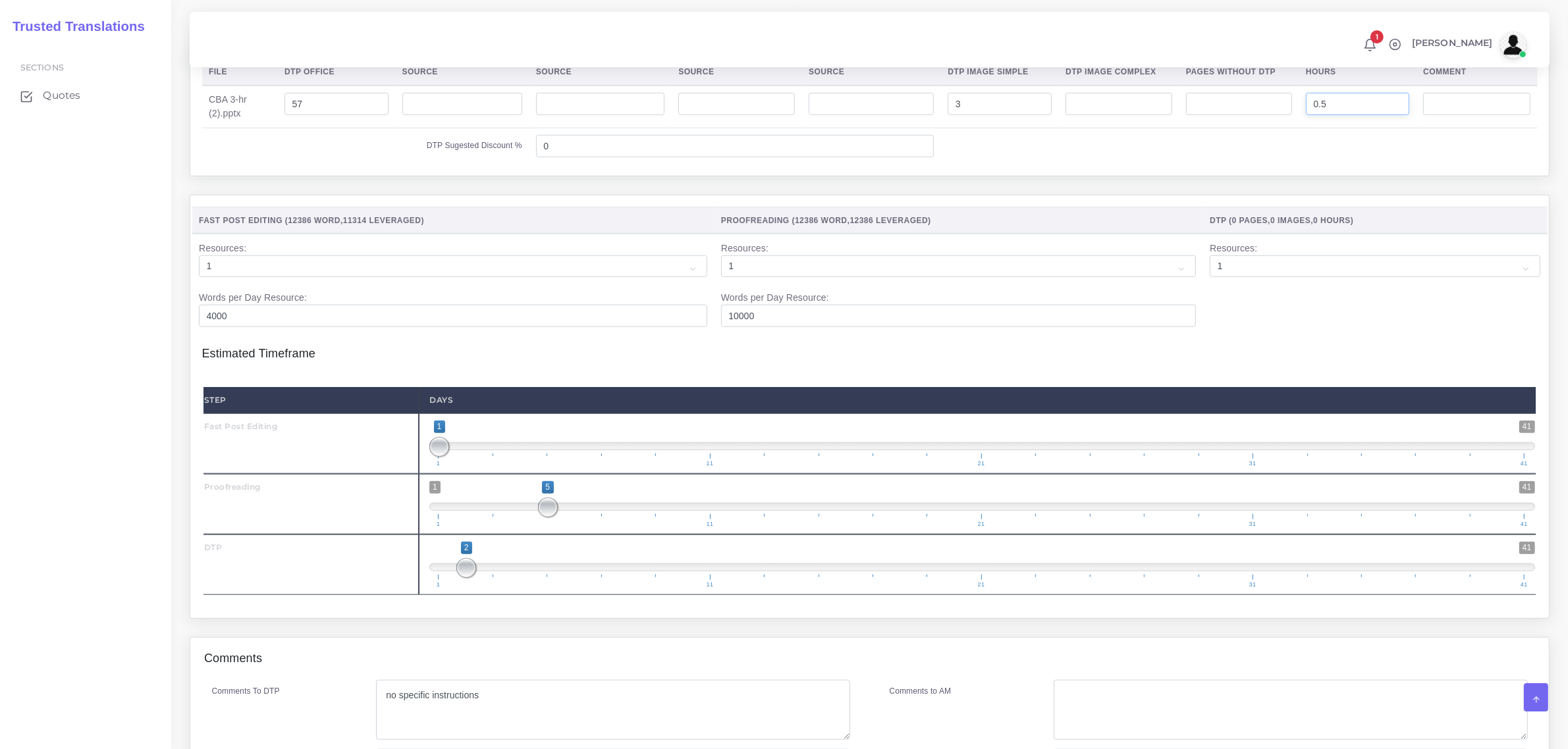
scroll to position [1608, 0]
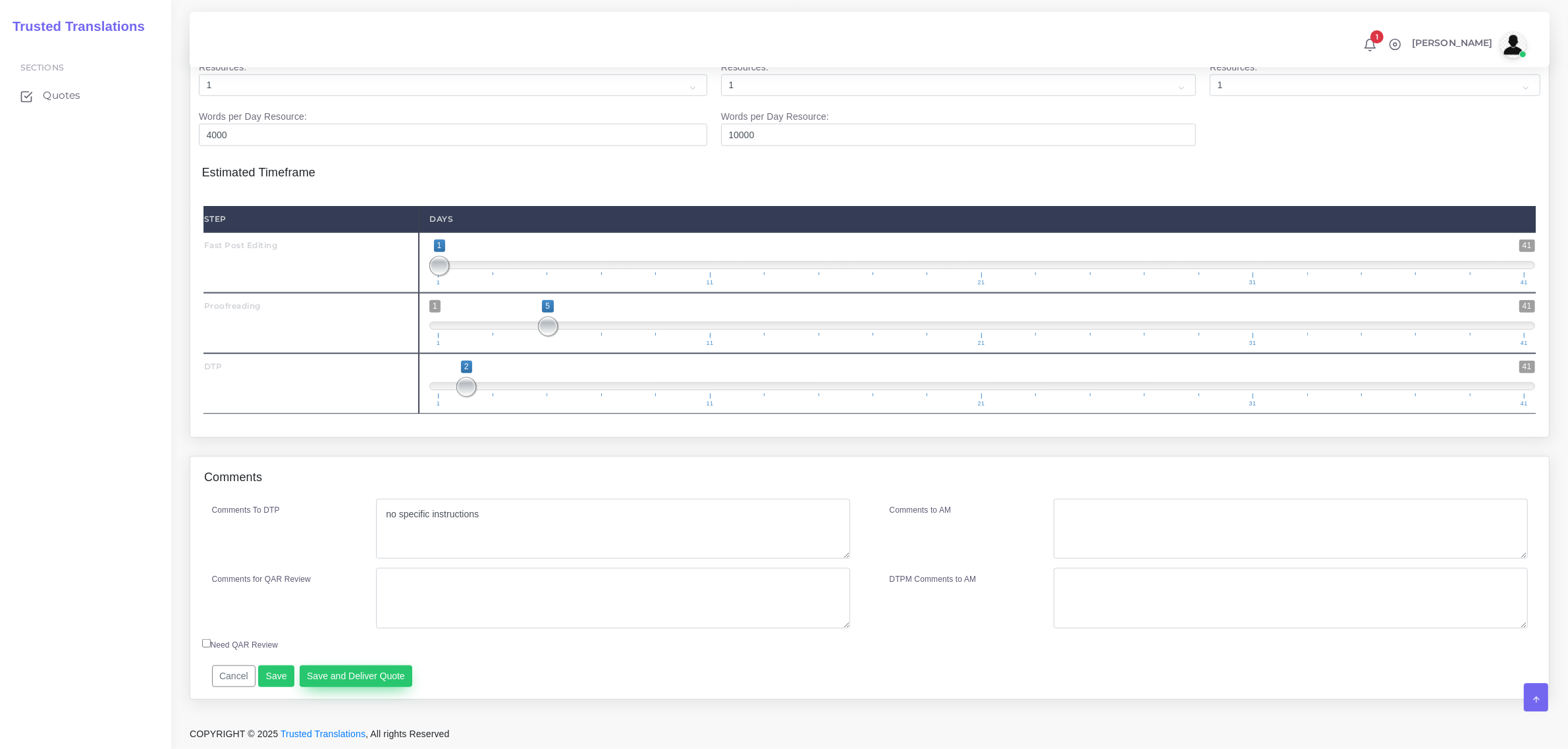
type input "0.5"
click at [360, 670] on button "Save and Deliver Quote" at bounding box center [357, 677] width 113 height 22
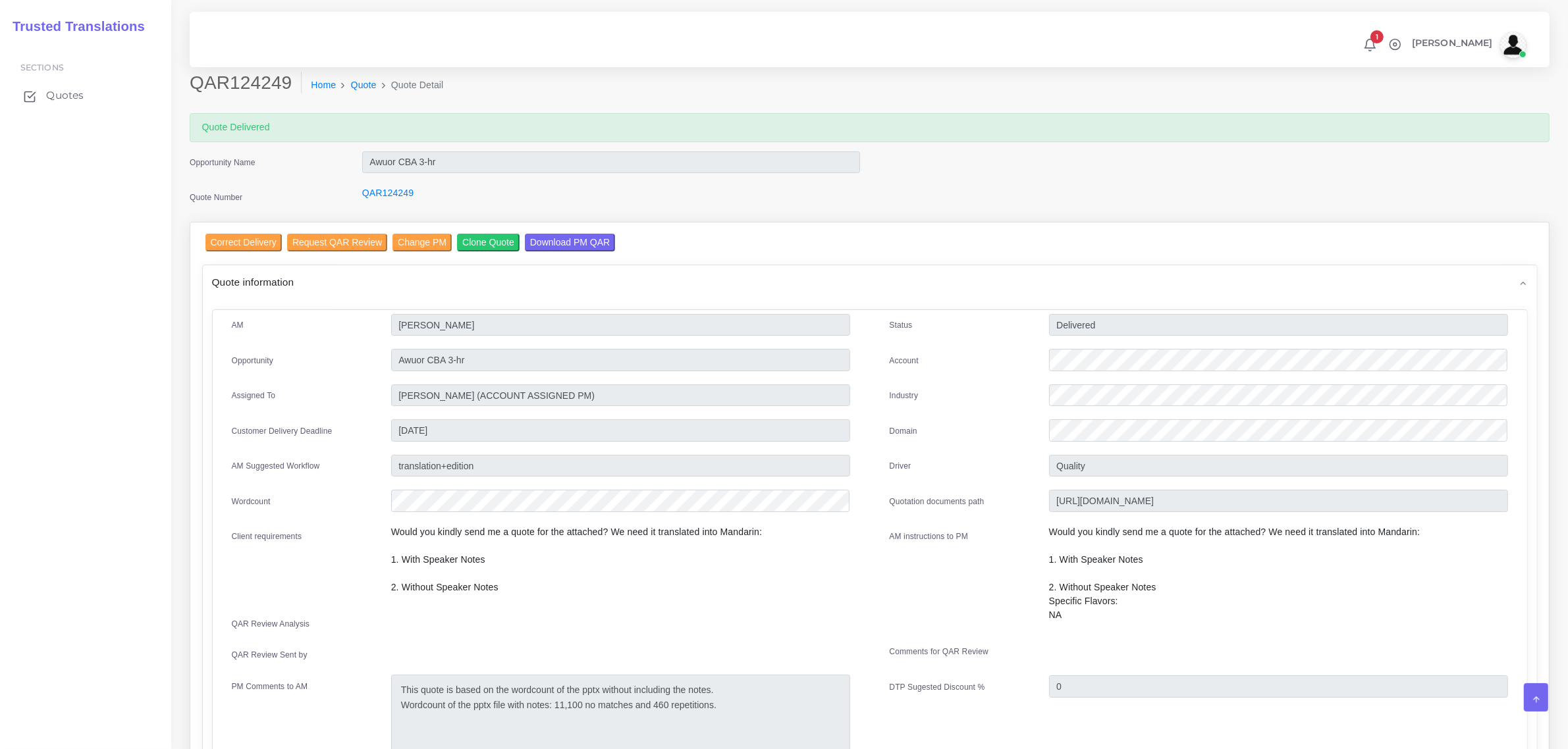
click at [67, 101] on span "Quotes" at bounding box center [64, 95] width 37 height 15
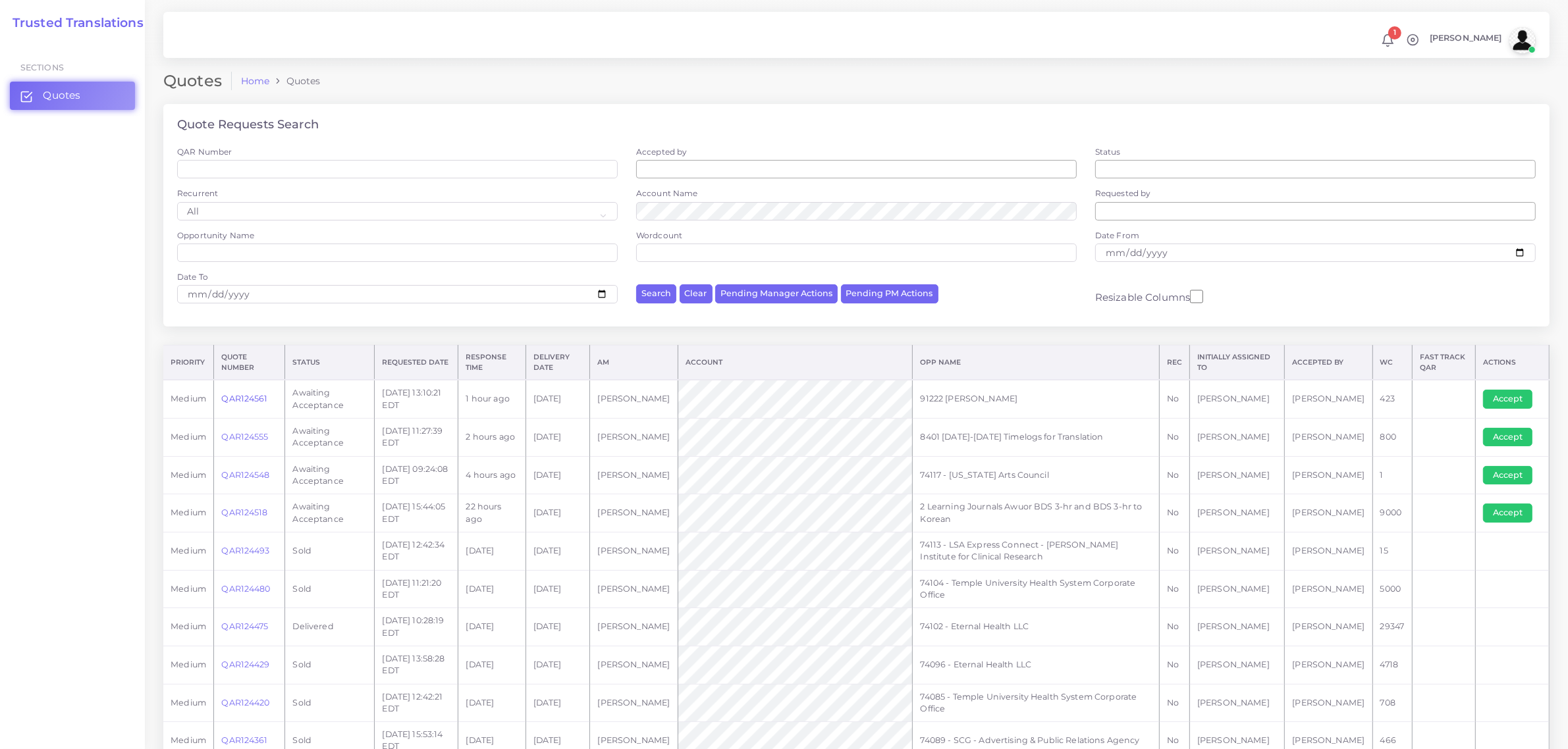
click at [257, 398] on link "QAR124561" at bounding box center [244, 398] width 46 height 10
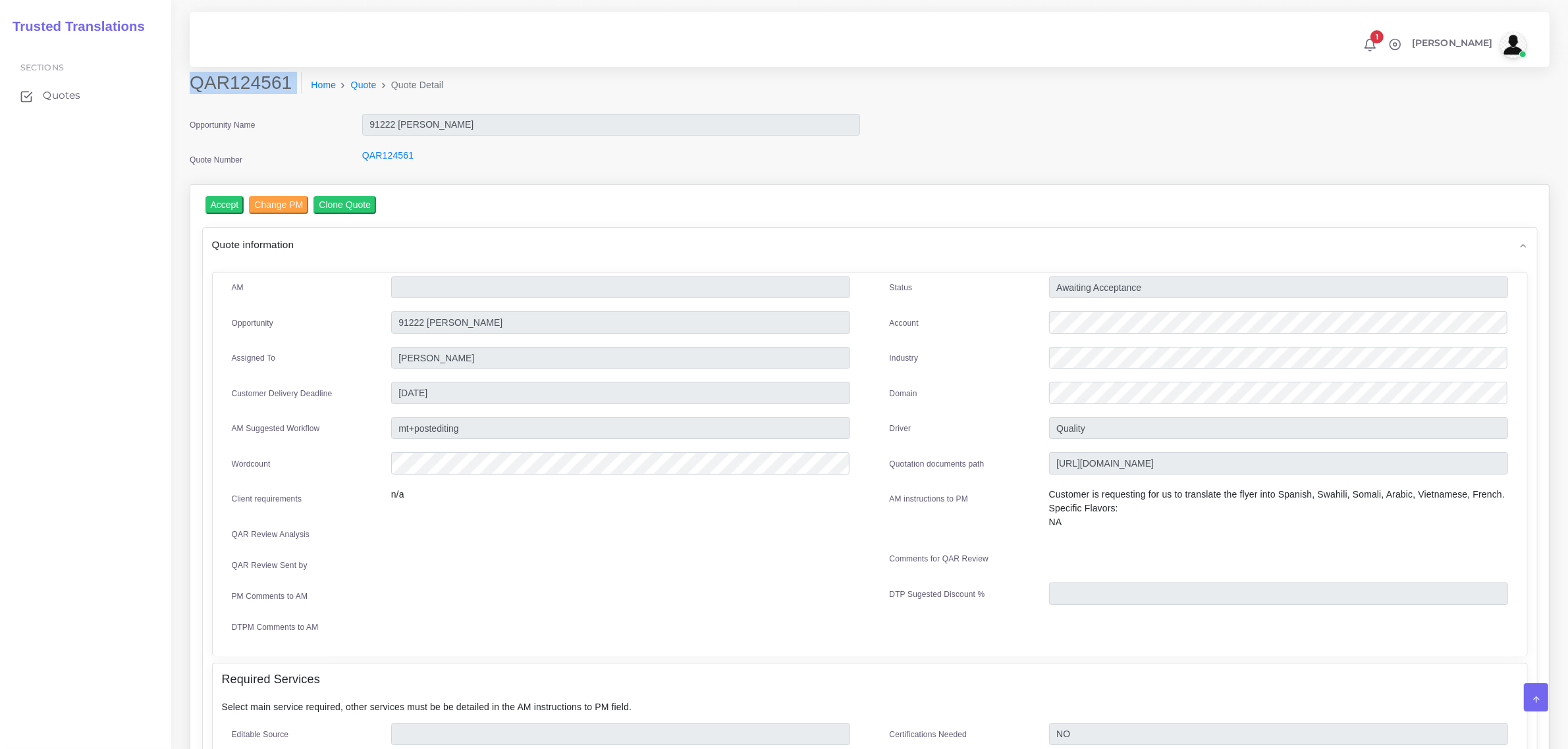
drag, startPoint x: 195, startPoint y: 81, endPoint x: 275, endPoint y: 102, distance: 82.7
click at [275, 102] on div "QAR124561 Home Quote Quote Detail" at bounding box center [697, 90] width 1035 height 37
copy div "QAR124561"
click at [1048, 330] on div at bounding box center [1279, 324] width 479 height 26
drag, startPoint x: 1280, startPoint y: 491, endPoint x: 1499, endPoint y: 490, distance: 219.0
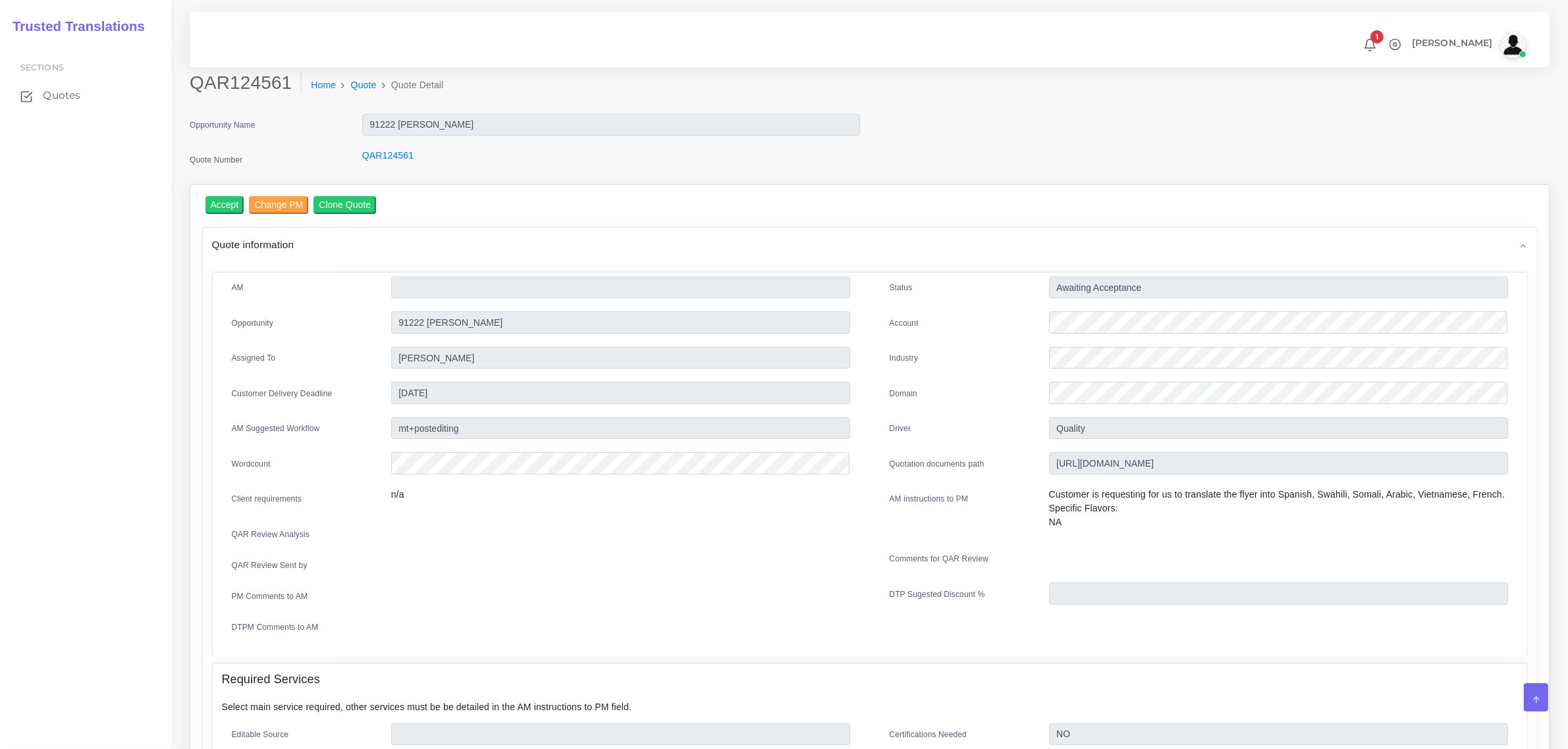
click at [1499, 490] on p "Customer is requesting for us to translate the flyer into Spanish, Swahili, Som…" at bounding box center [1279, 509] width 459 height 41
copy p "Spanish, Swahili, Somali, Arabic, Vietnamese, French."
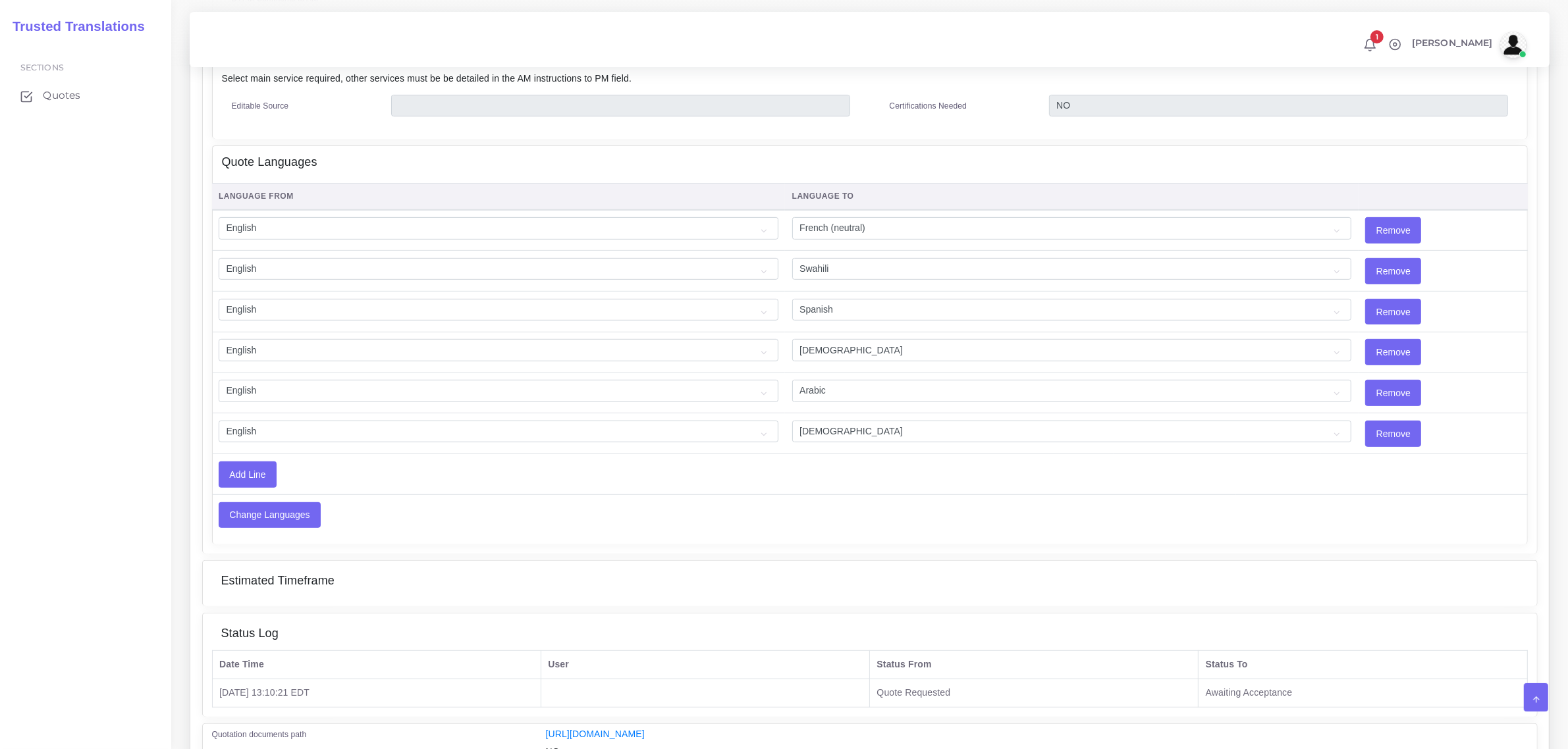
scroll to position [699, 0]
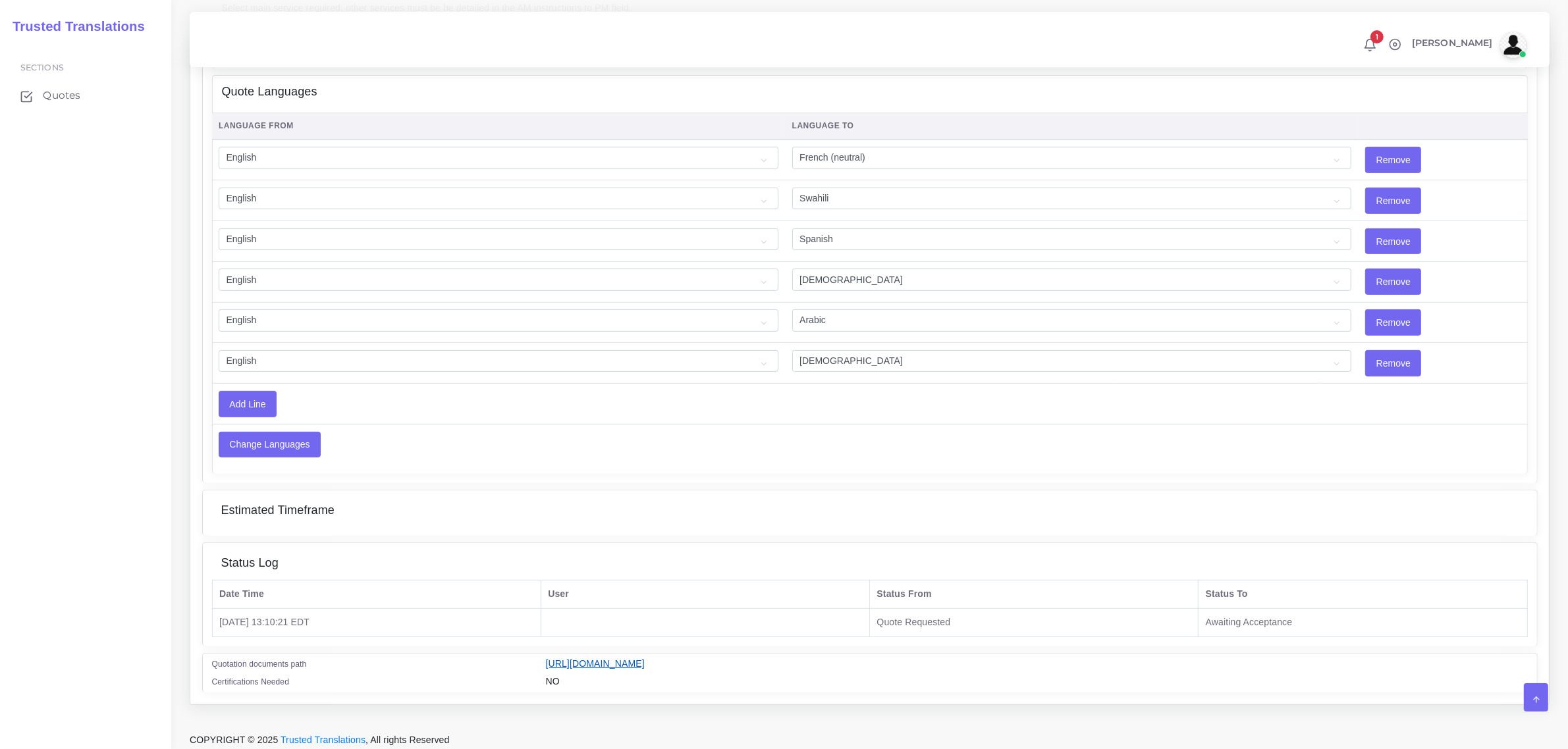
click at [645, 658] on link "[URL][DOMAIN_NAME]" at bounding box center [595, 663] width 99 height 11
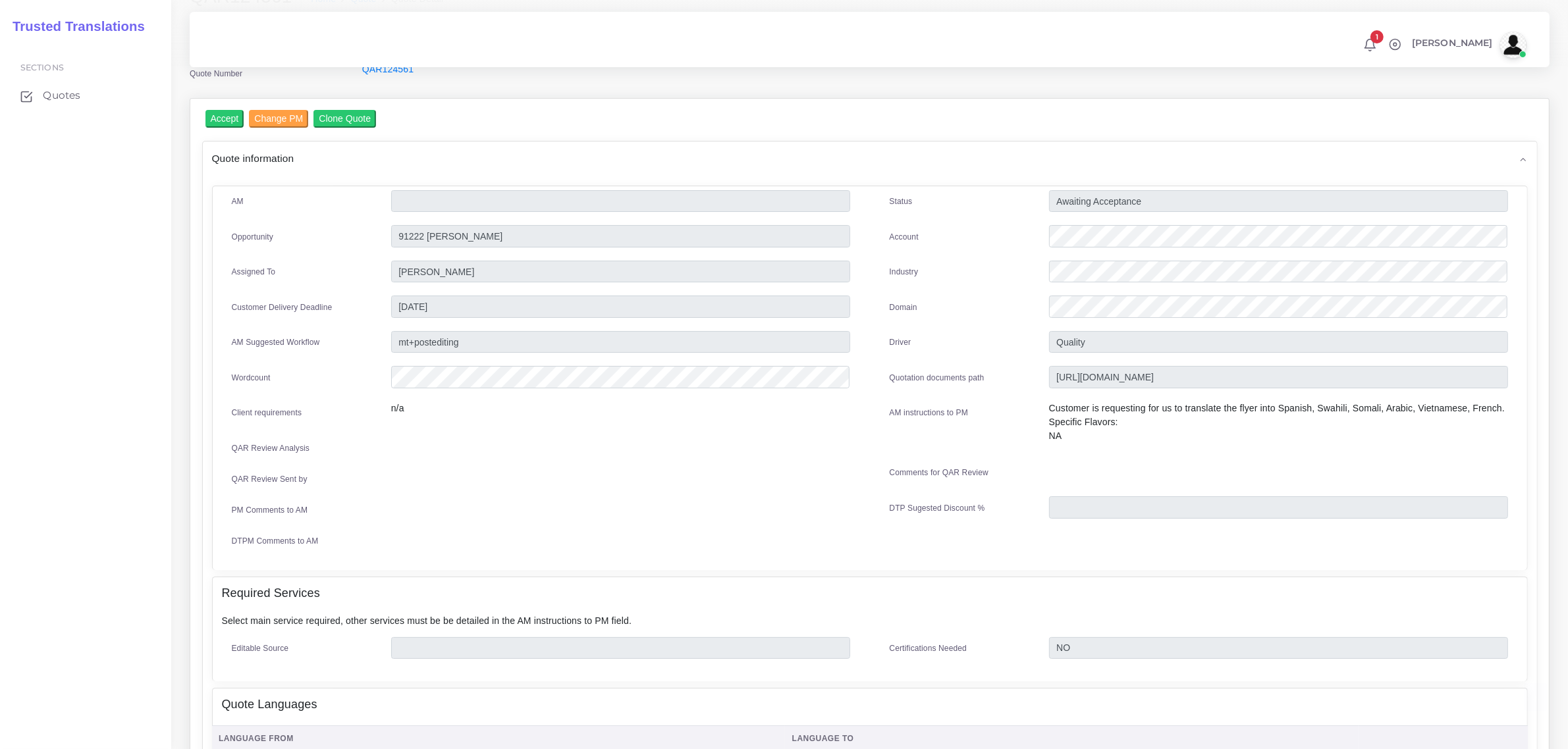
scroll to position [0, 0]
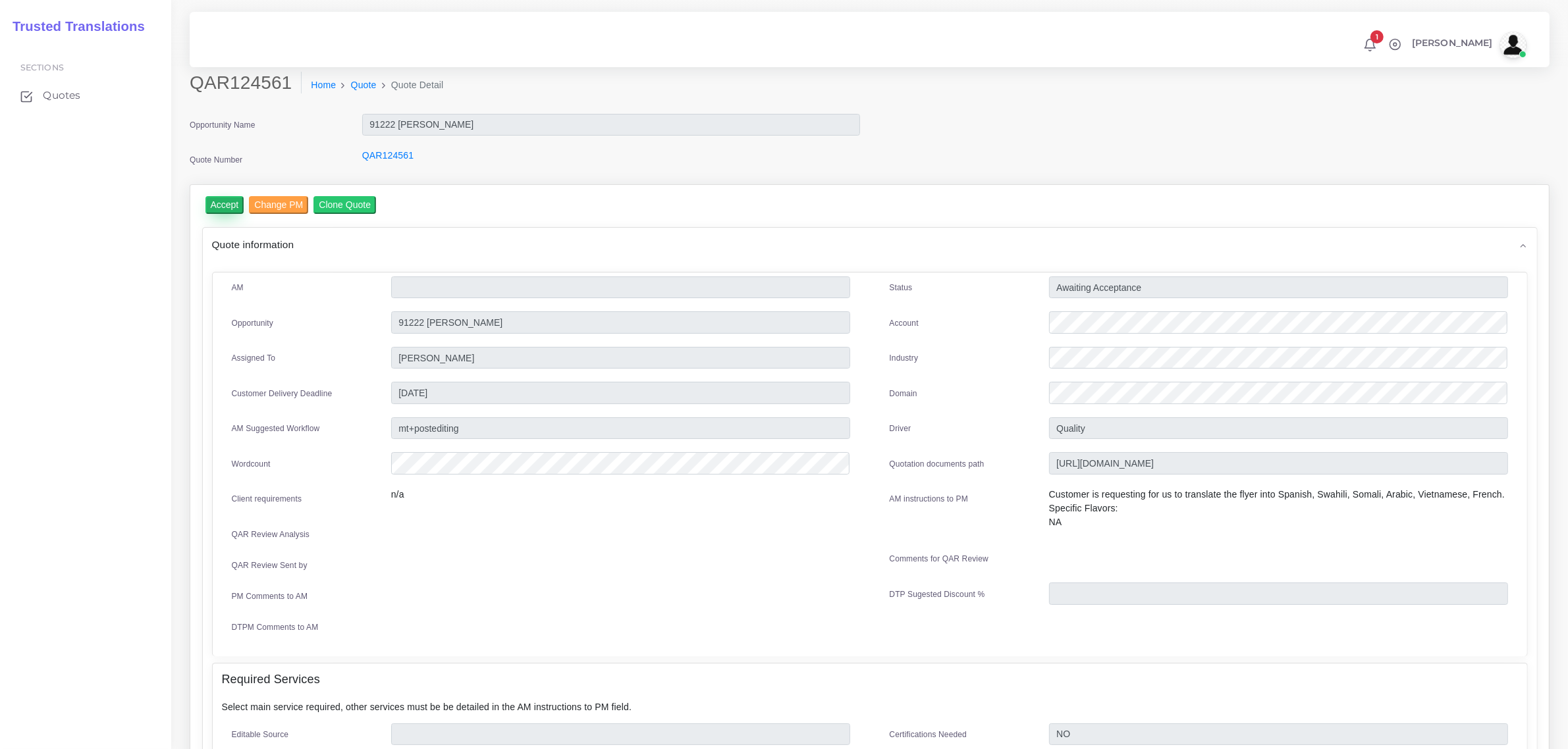
click at [226, 203] on input "Accept" at bounding box center [225, 205] width 39 height 18
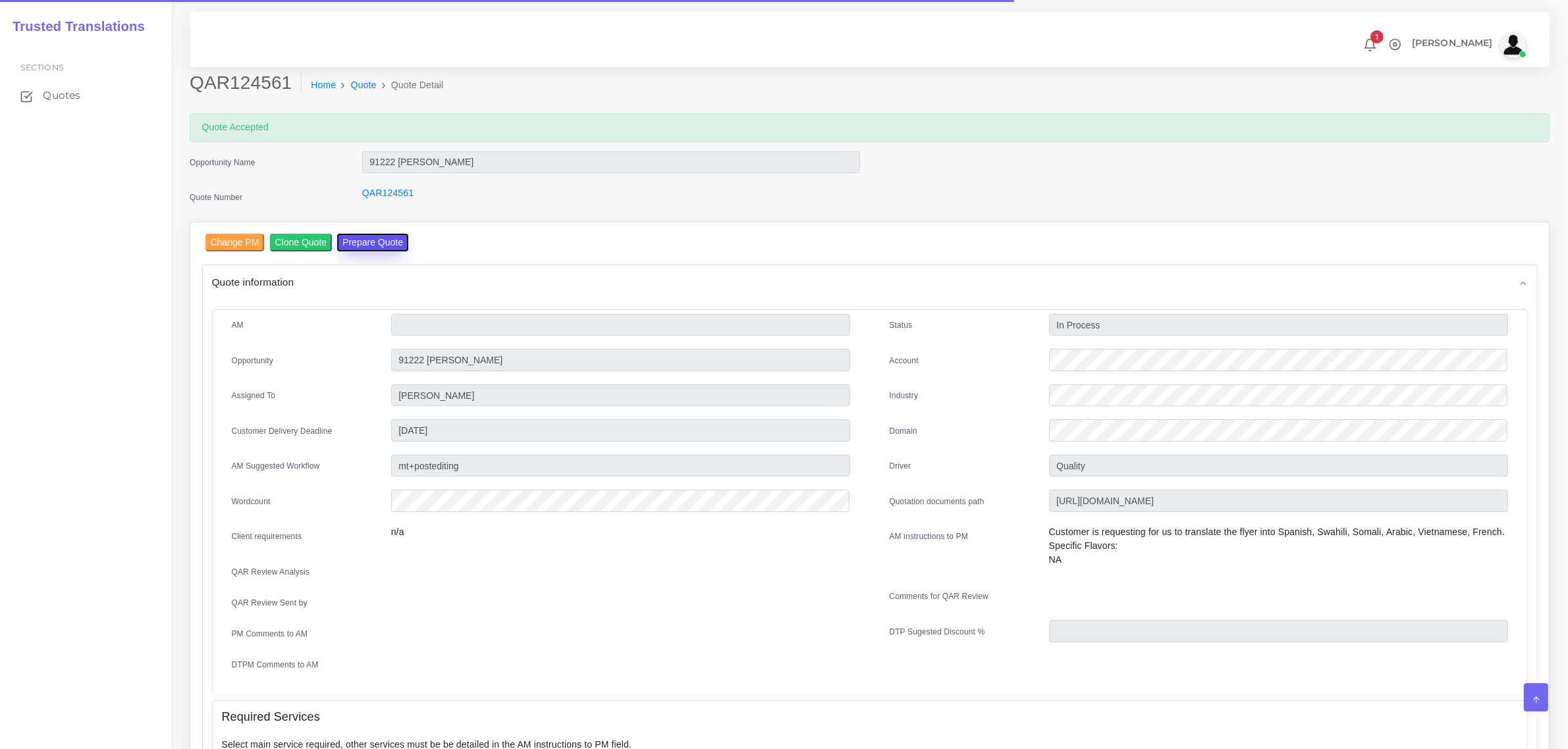
click at [377, 241] on button "Prepare Quote" at bounding box center [372, 242] width 71 height 18
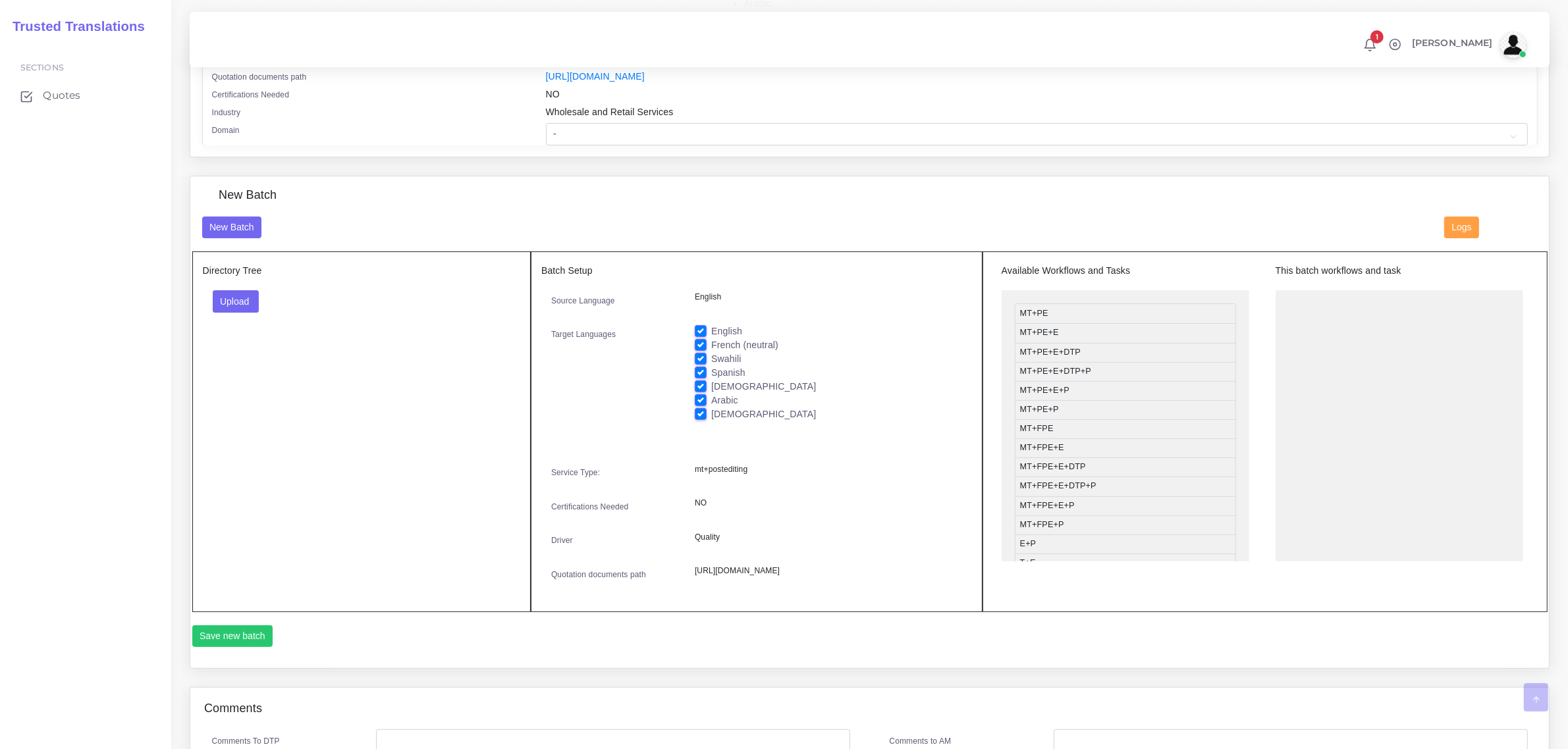
scroll to position [411, 0]
click at [711, 322] on label "English" at bounding box center [727, 329] width 31 height 14
click at [702, 322] on input "English" at bounding box center [700, 328] width 12 height 12
checkbox input "false"
click at [711, 353] on label "Swahili" at bounding box center [726, 357] width 29 height 14
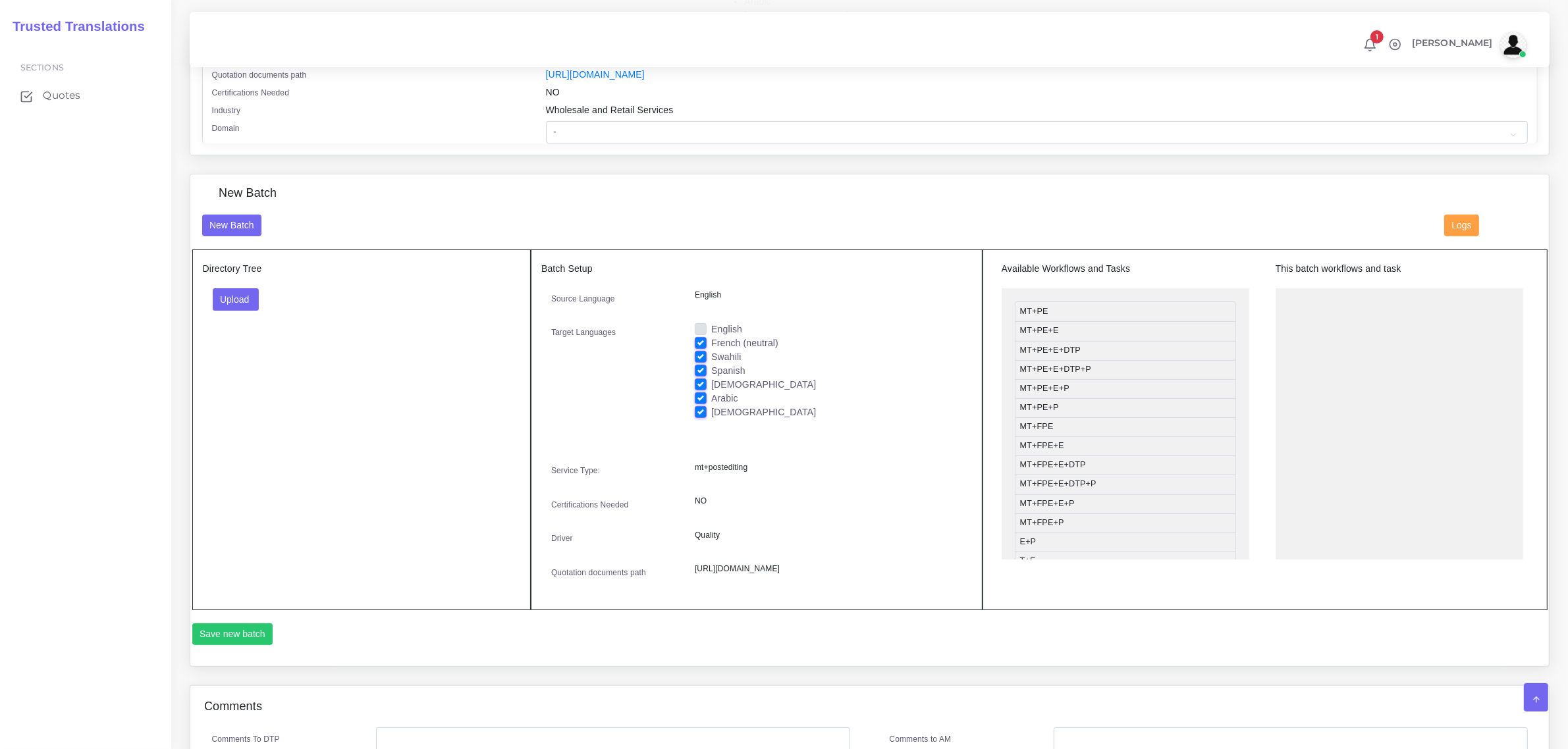
click at [699, 353] on input "Swahili" at bounding box center [700, 356] width 12 height 12
checkbox input "false"
click at [702, 374] on div "Spanish" at bounding box center [828, 371] width 268 height 14
click at [711, 370] on label "Spanish" at bounding box center [728, 371] width 34 height 14
click at [701, 370] on input "Spanish" at bounding box center [700, 370] width 12 height 12
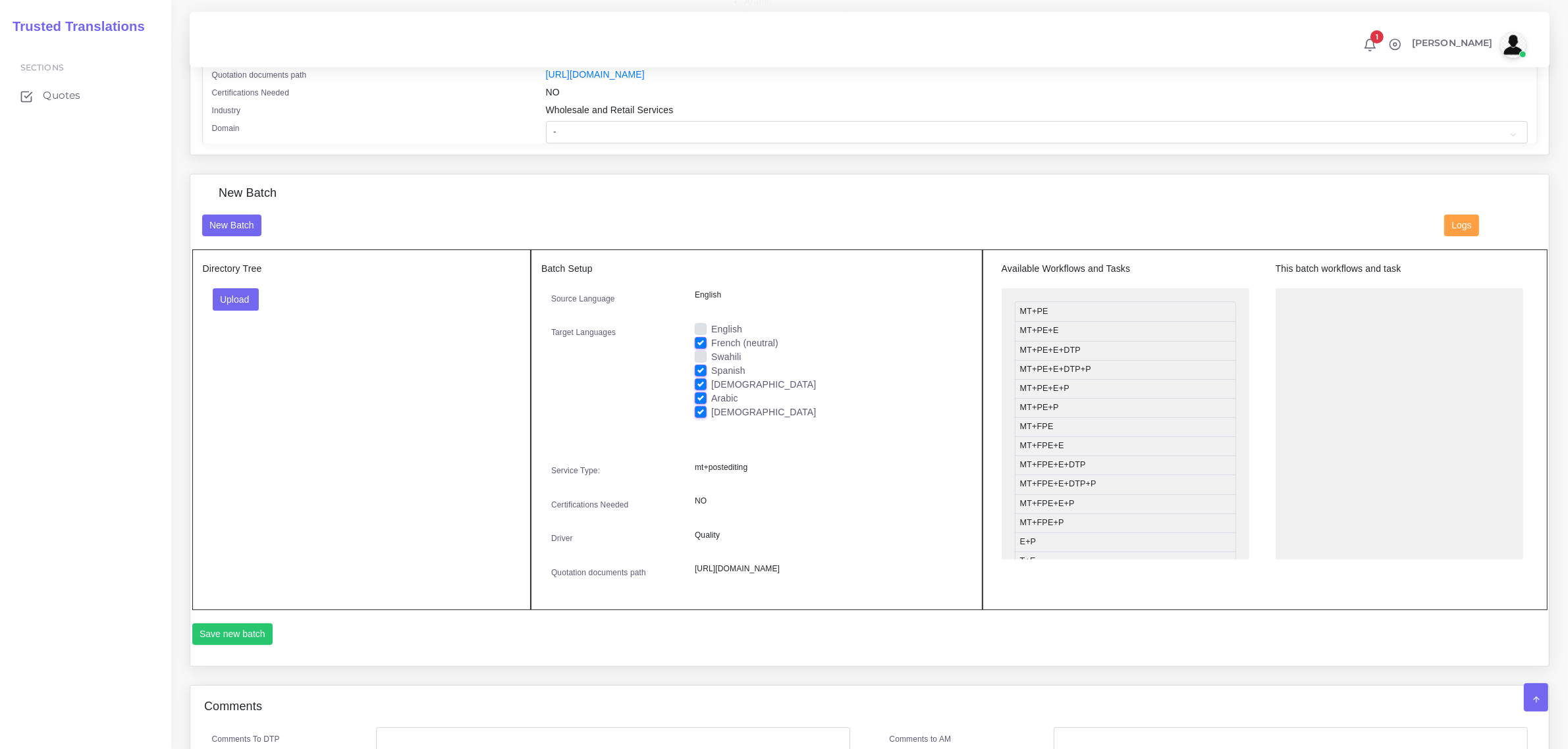
checkbox input "false"
drag, startPoint x: 701, startPoint y: 379, endPoint x: 699, endPoint y: 386, distance: 7.3
click at [711, 381] on label "[DEMOGRAPHIC_DATA]" at bounding box center [763, 385] width 105 height 14
click at [700, 381] on input "[DEMOGRAPHIC_DATA]" at bounding box center [700, 384] width 12 height 12
checkbox input "false"
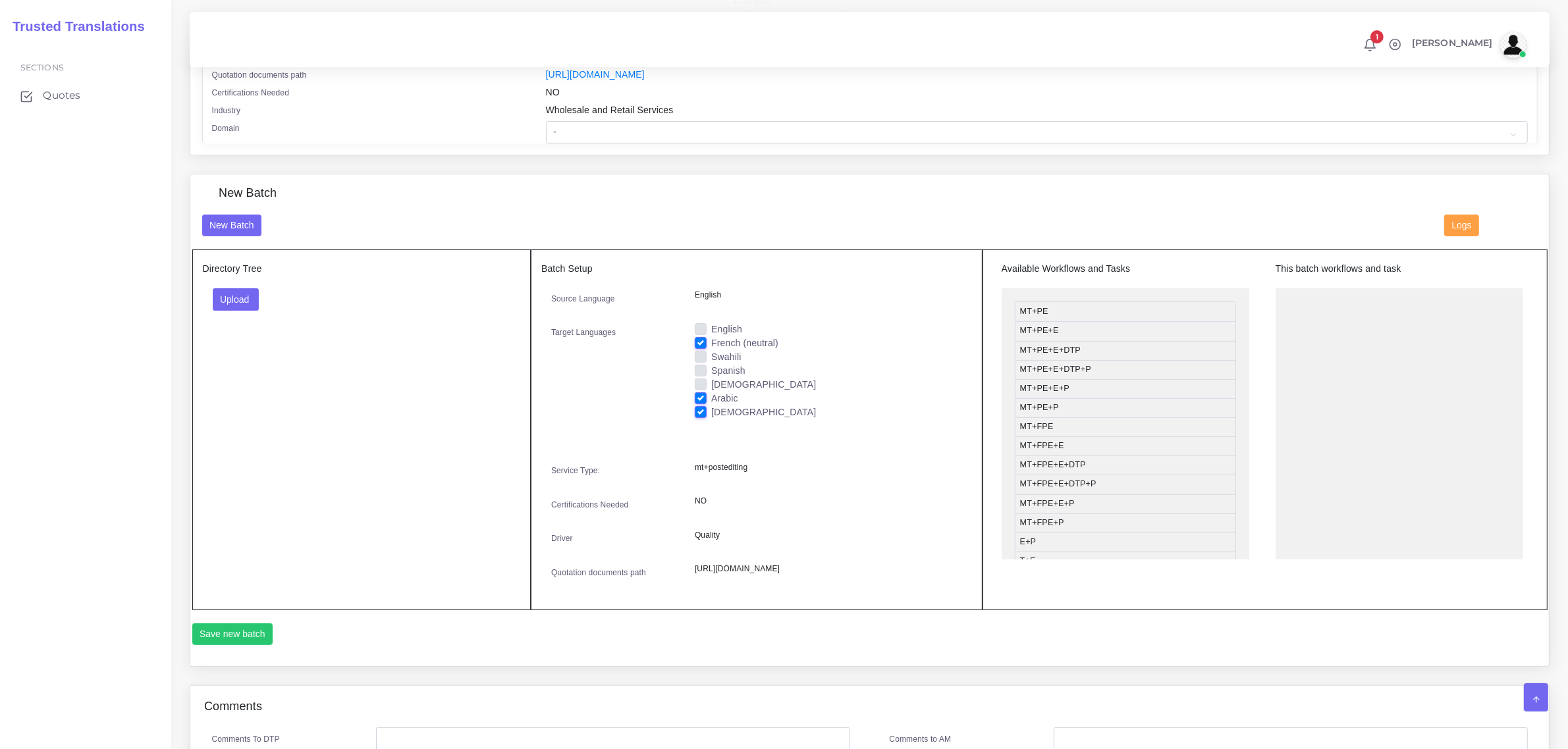
click at [711, 396] on label "Arabic" at bounding box center [725, 398] width 27 height 14
click at [699, 396] on input "Arabic" at bounding box center [700, 397] width 12 height 12
checkbox input "false"
click at [711, 407] on label "[DEMOGRAPHIC_DATA]" at bounding box center [763, 412] width 105 height 14
click at [700, 407] on input "[DEMOGRAPHIC_DATA]" at bounding box center [700, 411] width 12 height 12
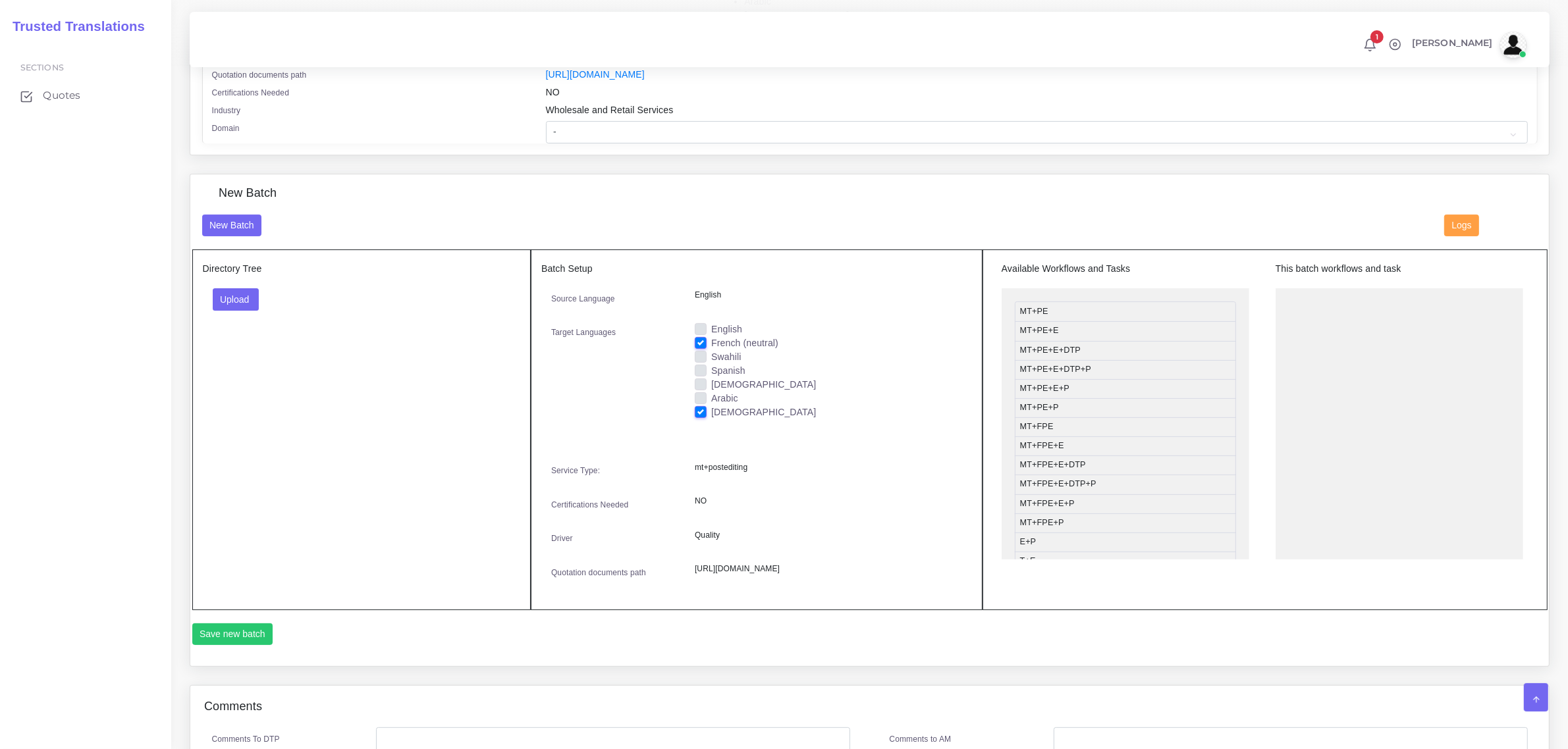
checkbox input "false"
drag, startPoint x: 1096, startPoint y: 370, endPoint x: 1366, endPoint y: 300, distance: 278.9
drag, startPoint x: 1072, startPoint y: 423, endPoint x: 1341, endPoint y: 326, distance: 286.0
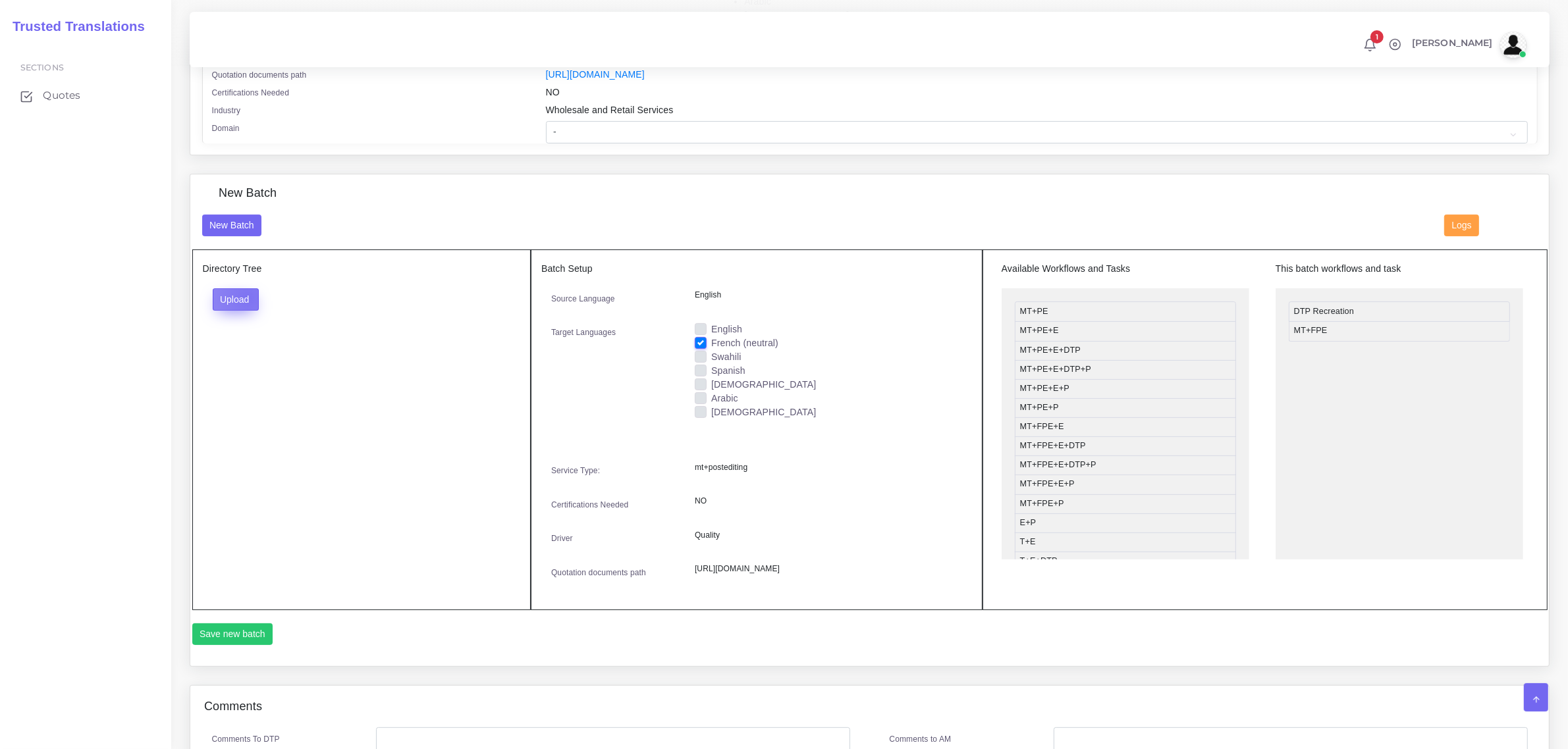
click at [247, 294] on button "Upload" at bounding box center [236, 299] width 47 height 22
click at [245, 341] on label "Files" at bounding box center [258, 349] width 91 height 17
click at [239, 645] on button "Save new batch" at bounding box center [233, 634] width 81 height 22
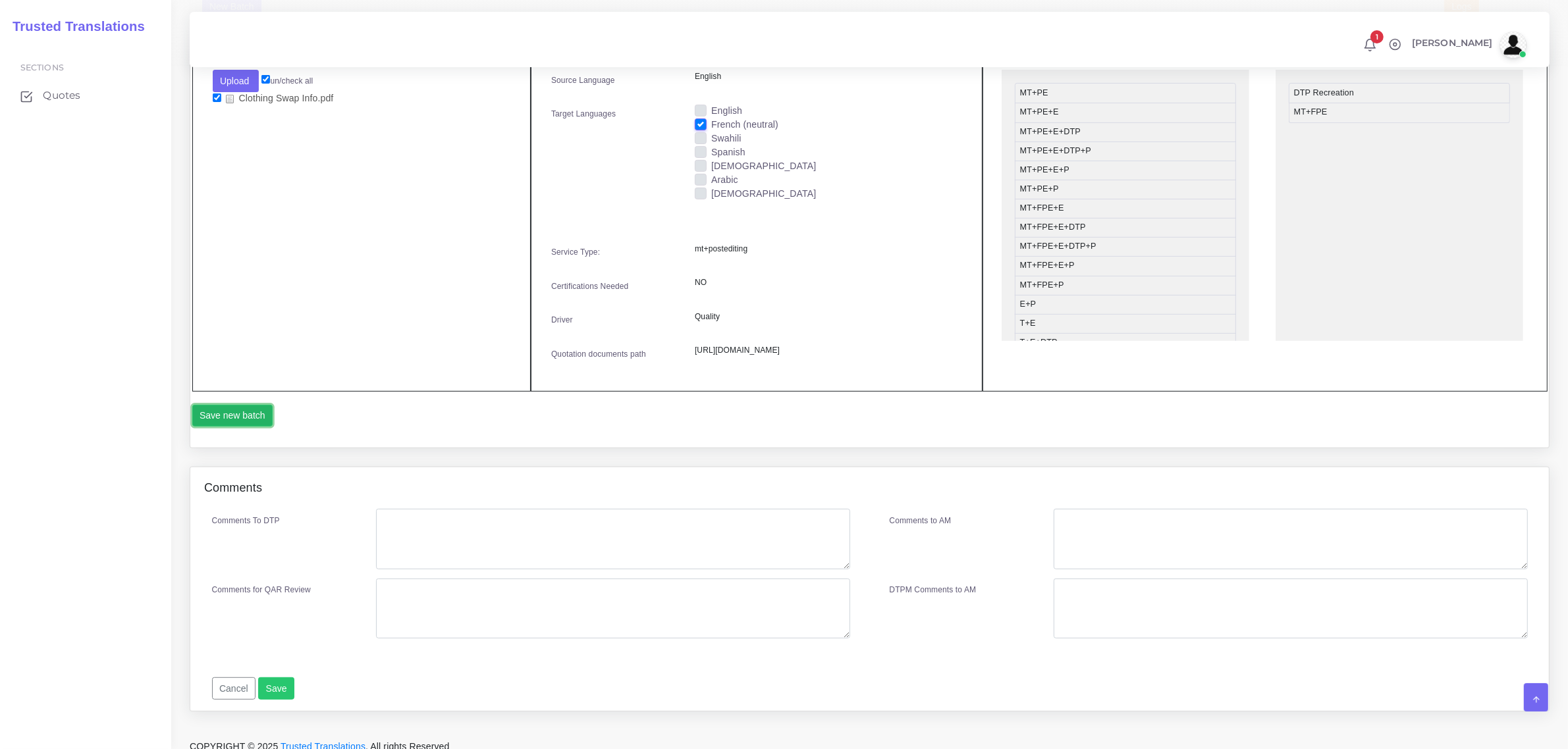
scroll to position [680, 0]
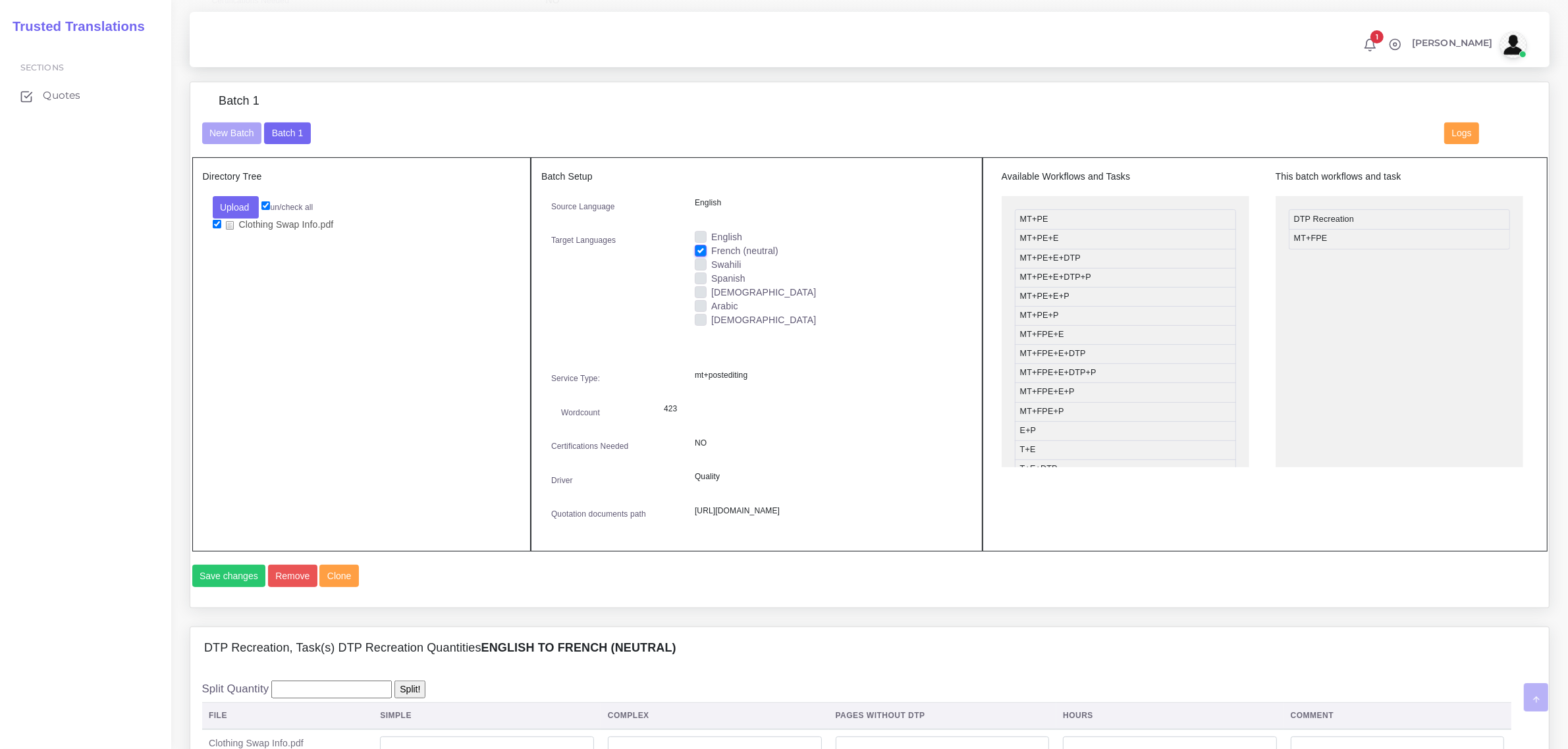
scroll to position [740, 0]
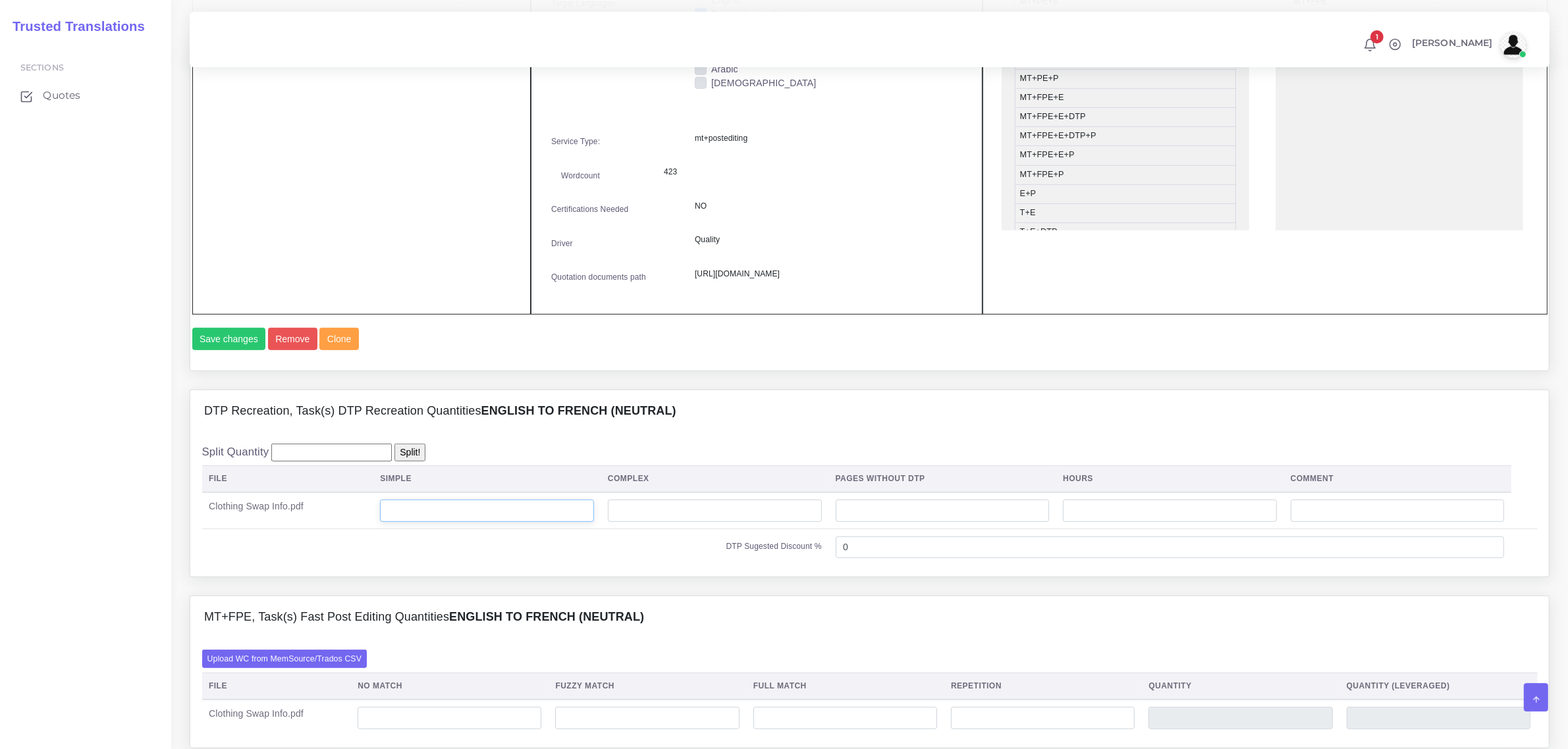
click at [458, 522] on input "number" at bounding box center [487, 511] width 214 height 22
drag, startPoint x: 383, startPoint y: 555, endPoint x: 370, endPoint y: 554, distance: 13.0
click at [367, 529] on tr "Clothing Swap Info.pdf 423" at bounding box center [869, 511] width 1335 height 37
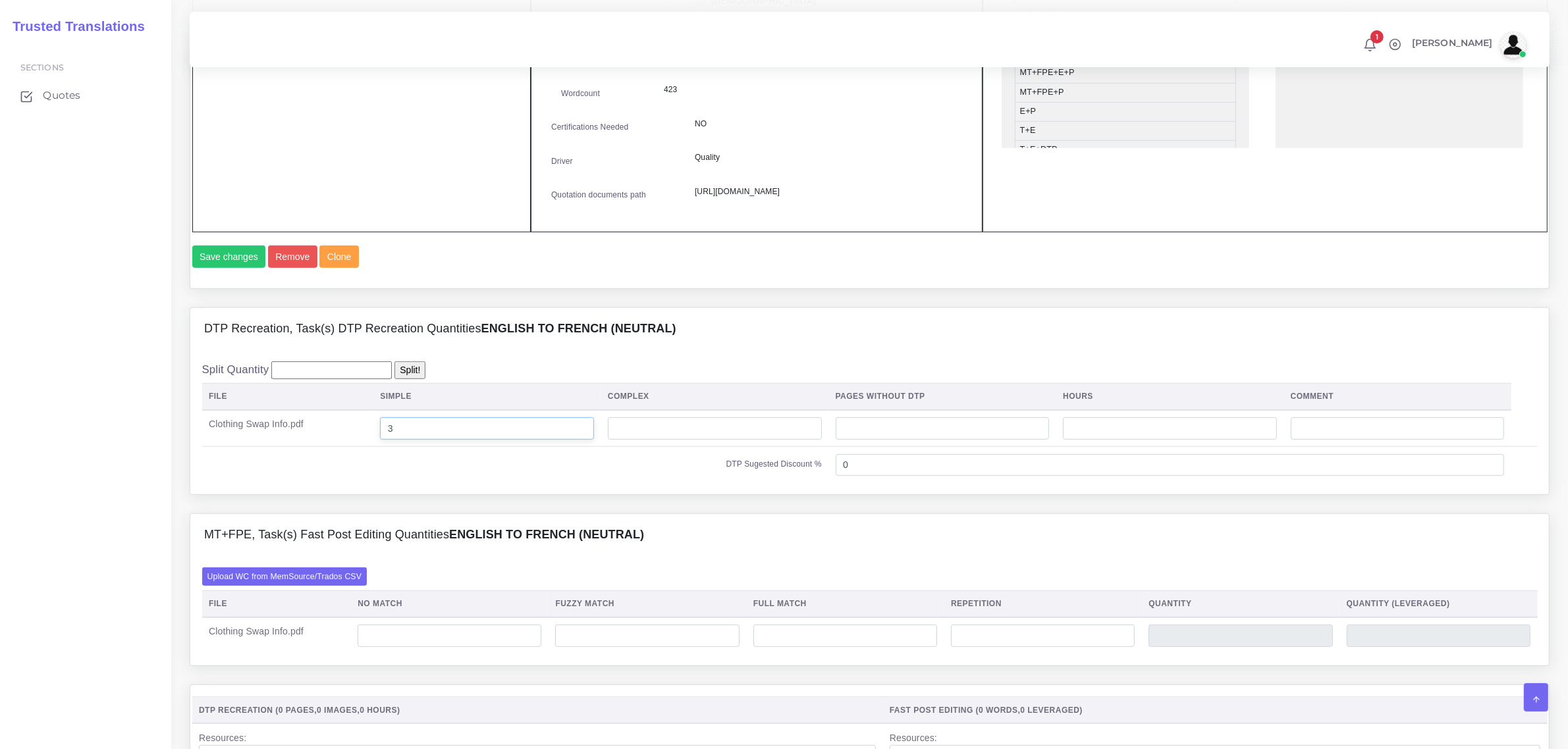
type input "3"
click at [422, 647] on input "number" at bounding box center [449, 636] width 184 height 22
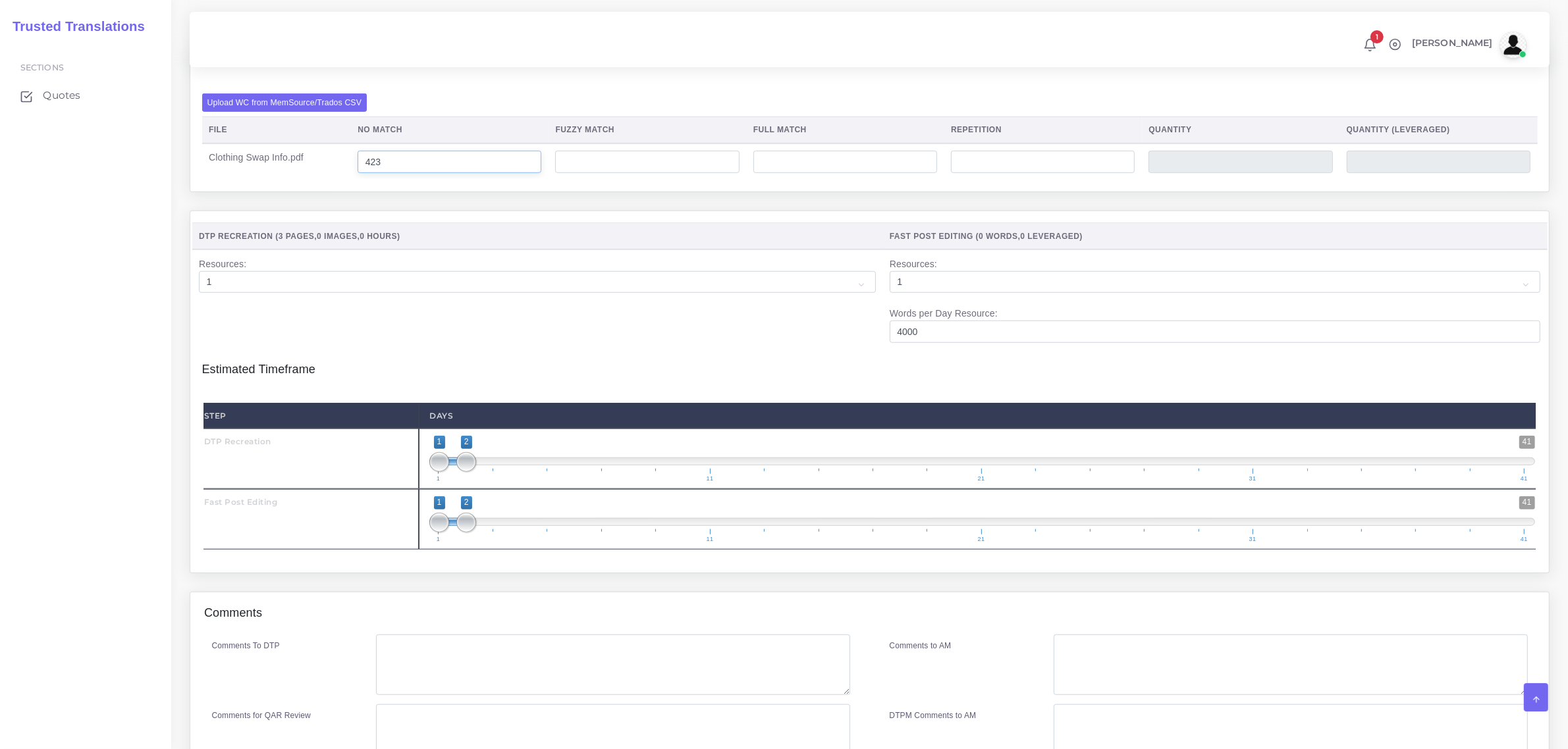
scroll to position [1316, 0]
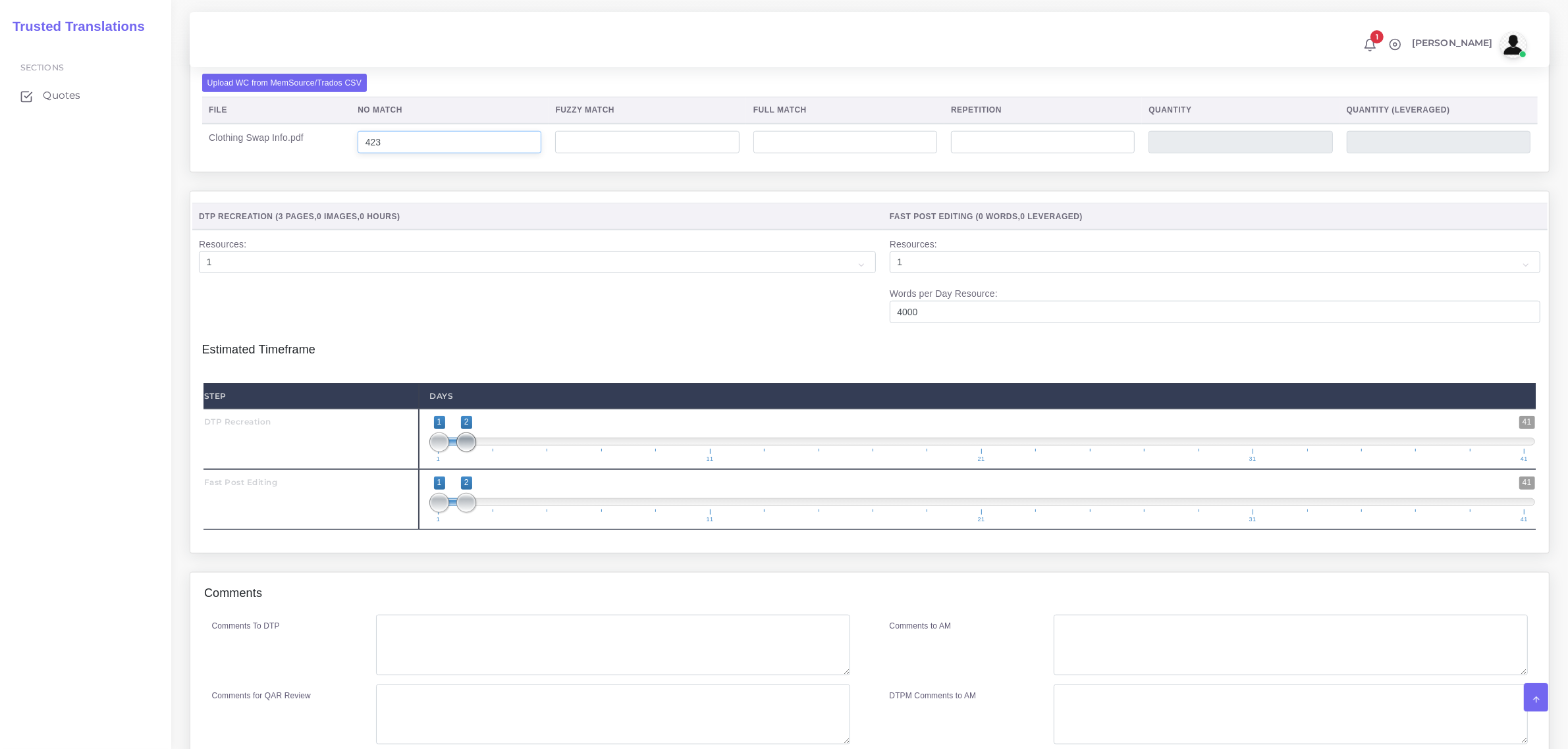
type input "423"
type input "1;1"
drag, startPoint x: 463, startPoint y: 480, endPoint x: 445, endPoint y: 517, distance: 41.1
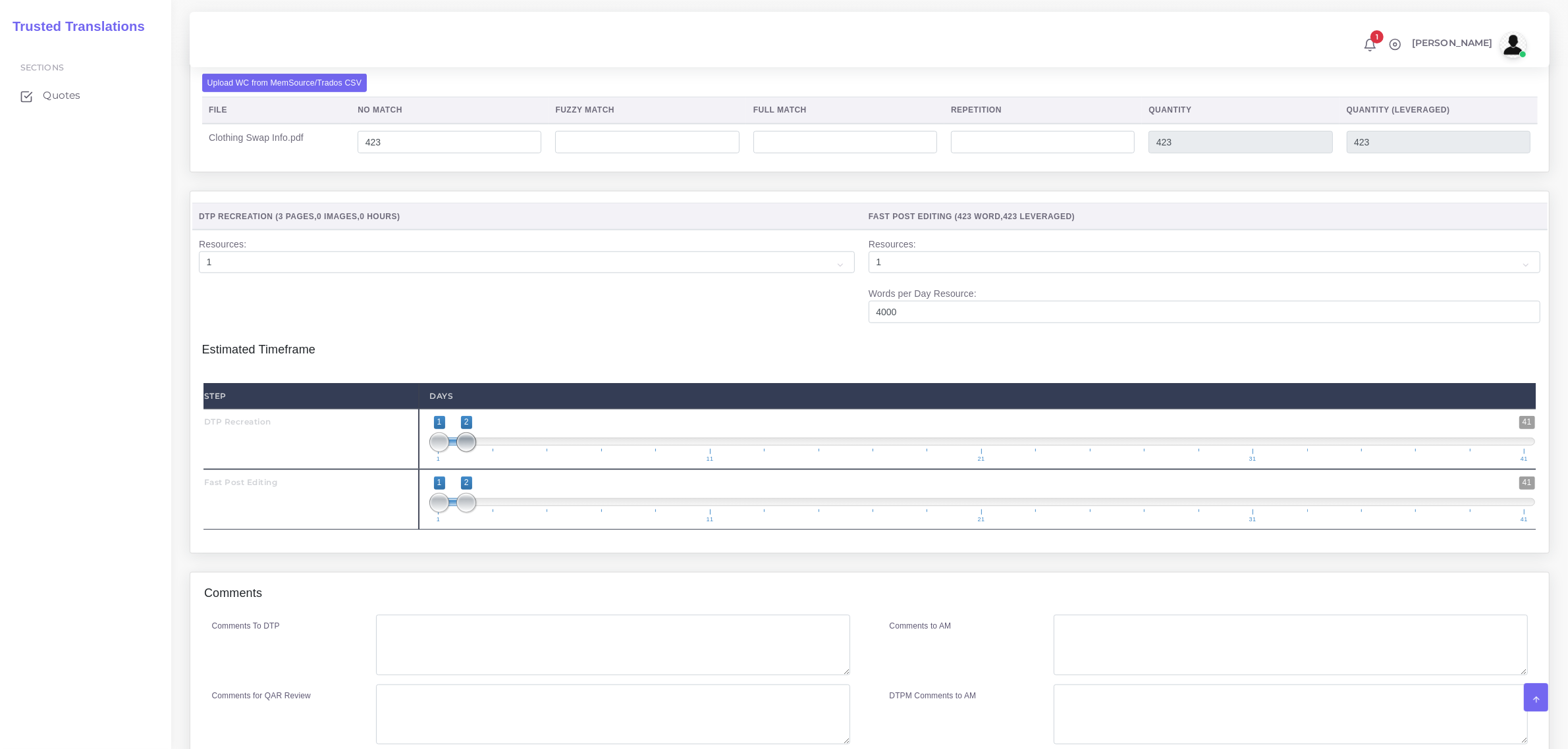
click at [447, 462] on span "1 41 1 2 1 — 2 1 11 21 31 41" at bounding box center [983, 438] width 1106 height 46
drag, startPoint x: 462, startPoint y: 541, endPoint x: 482, endPoint y: 540, distance: 20.0
click at [482, 522] on span "1 41 1 2 1 — 2 1 11 21 31 41" at bounding box center [983, 499] width 1106 height 46
type input "3;3"
drag, startPoint x: 438, startPoint y: 544, endPoint x: 492, endPoint y: 540, distance: 54.1
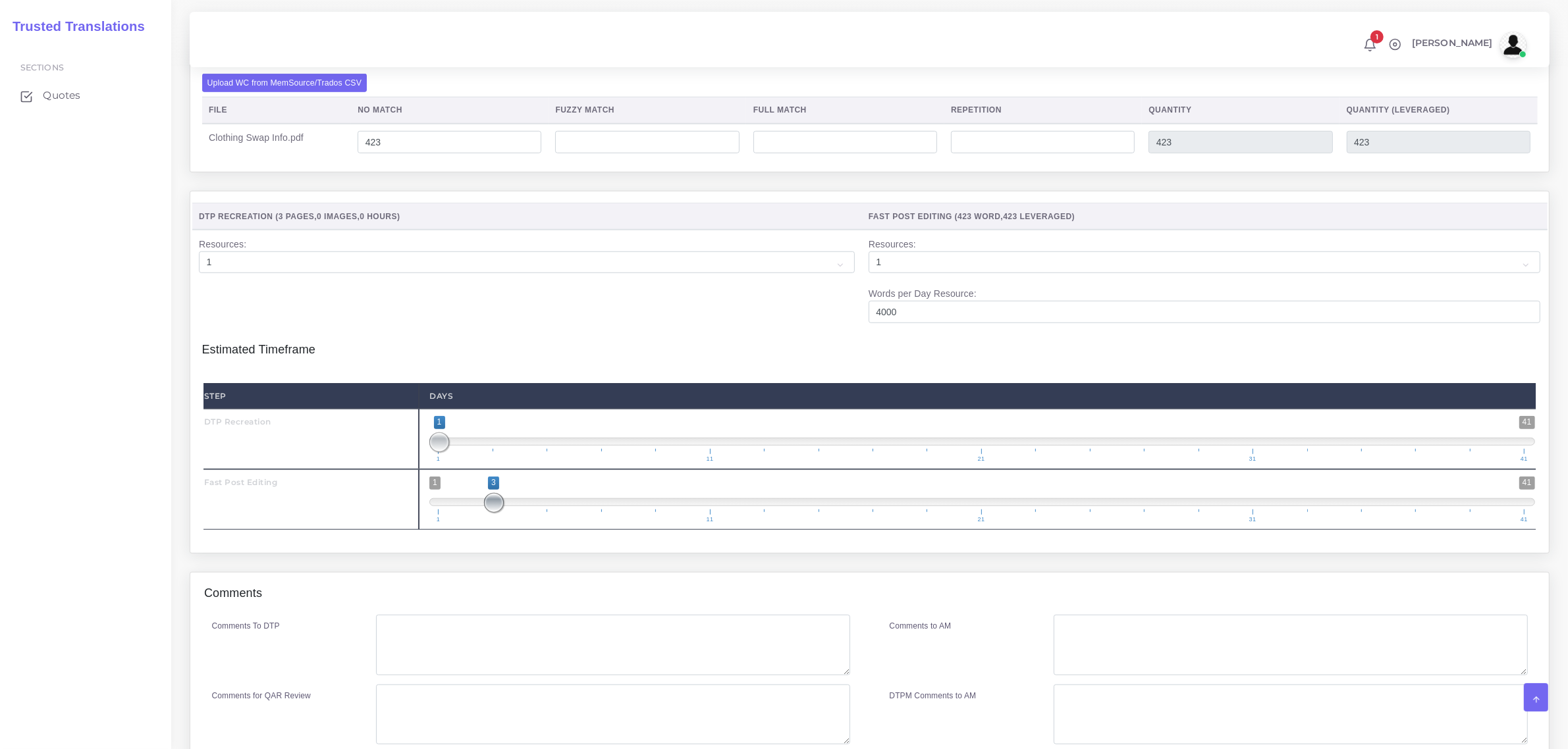
click at [492, 513] on span at bounding box center [494, 503] width 20 height 20
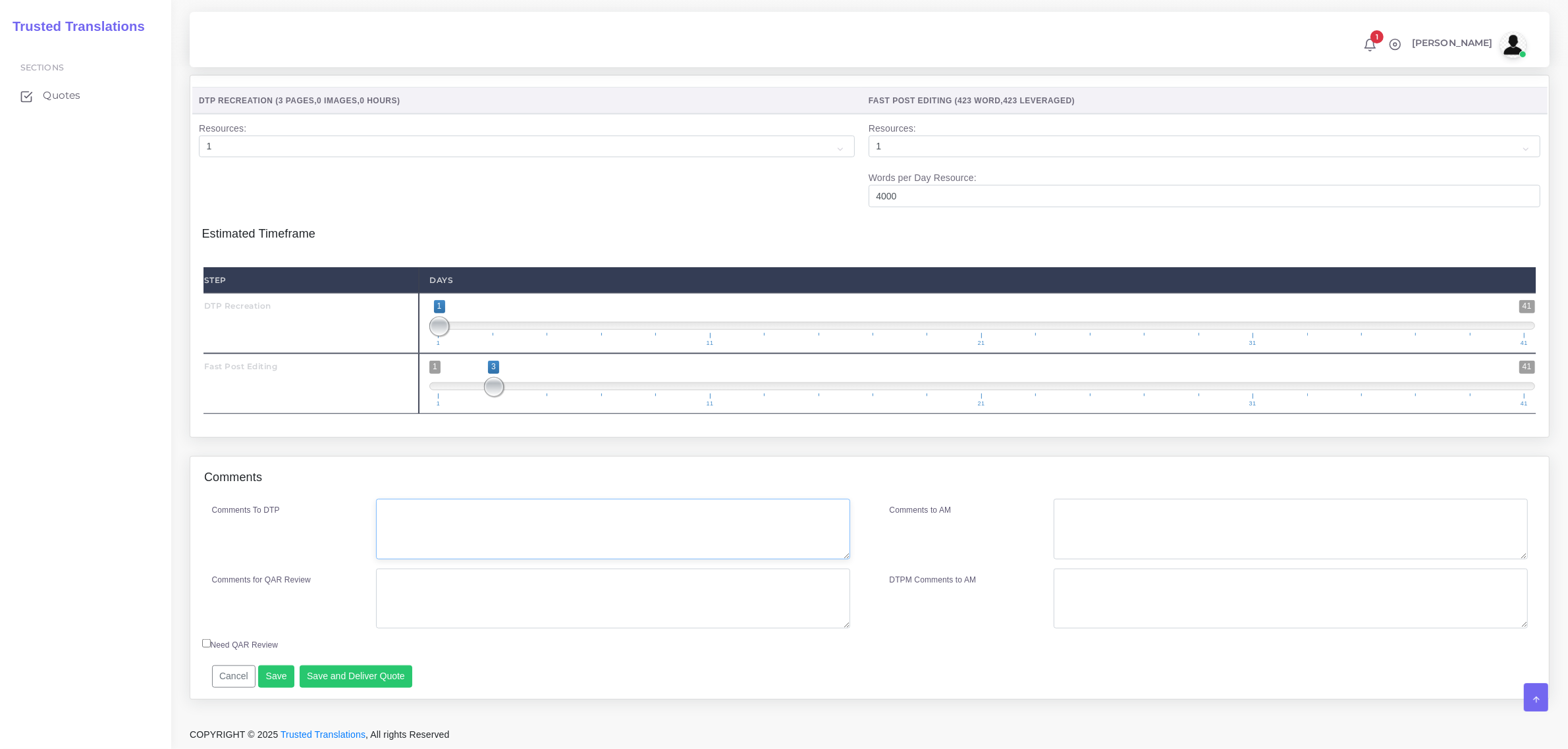
click at [425, 520] on textarea "Comments To DTP" at bounding box center [613, 529] width 474 height 61
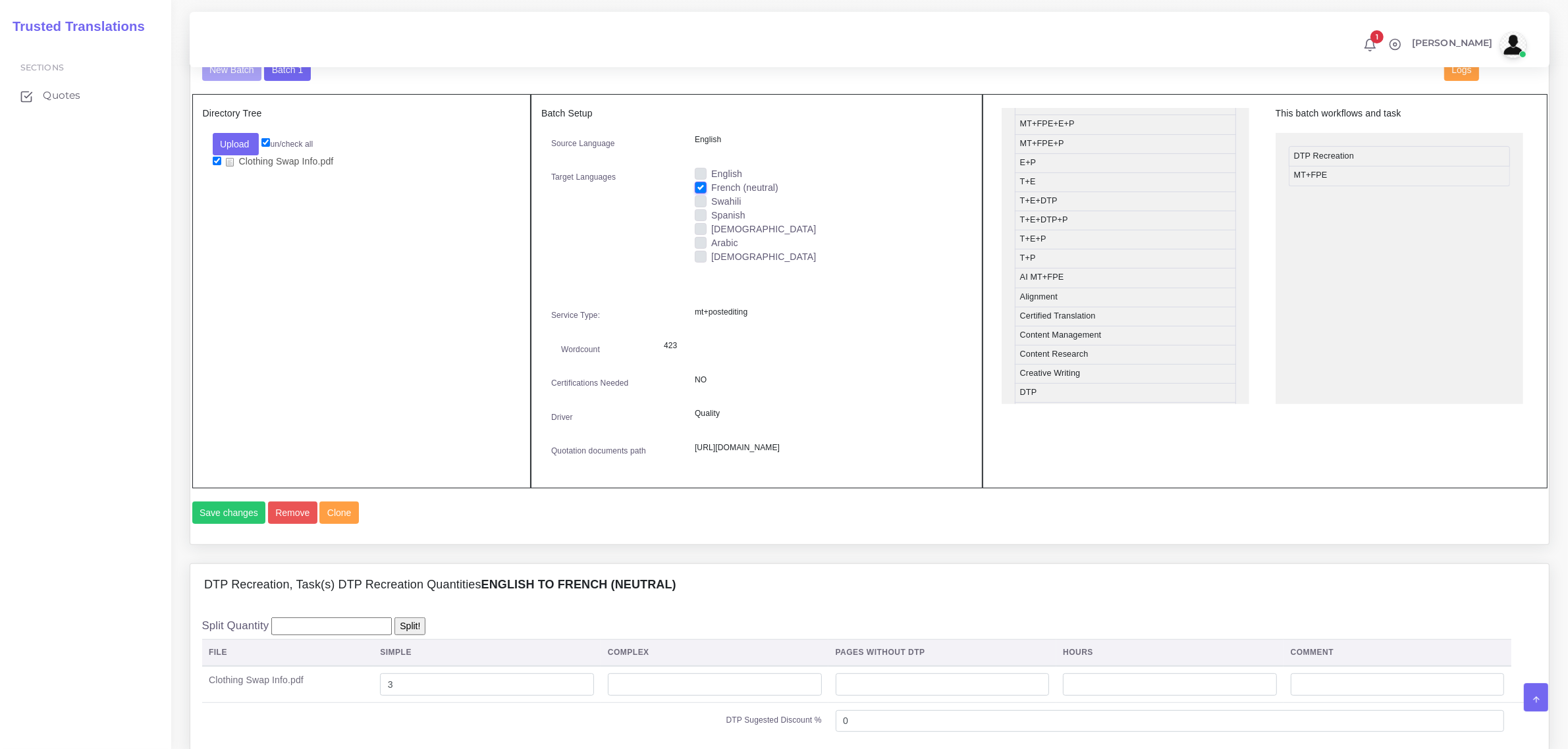
scroll to position [247, 0]
drag, startPoint x: 1088, startPoint y: 353, endPoint x: 1366, endPoint y: 201, distance: 316.8
type textarea "no specific instructions."
click at [241, 524] on button "Save changes" at bounding box center [230, 513] width 74 height 22
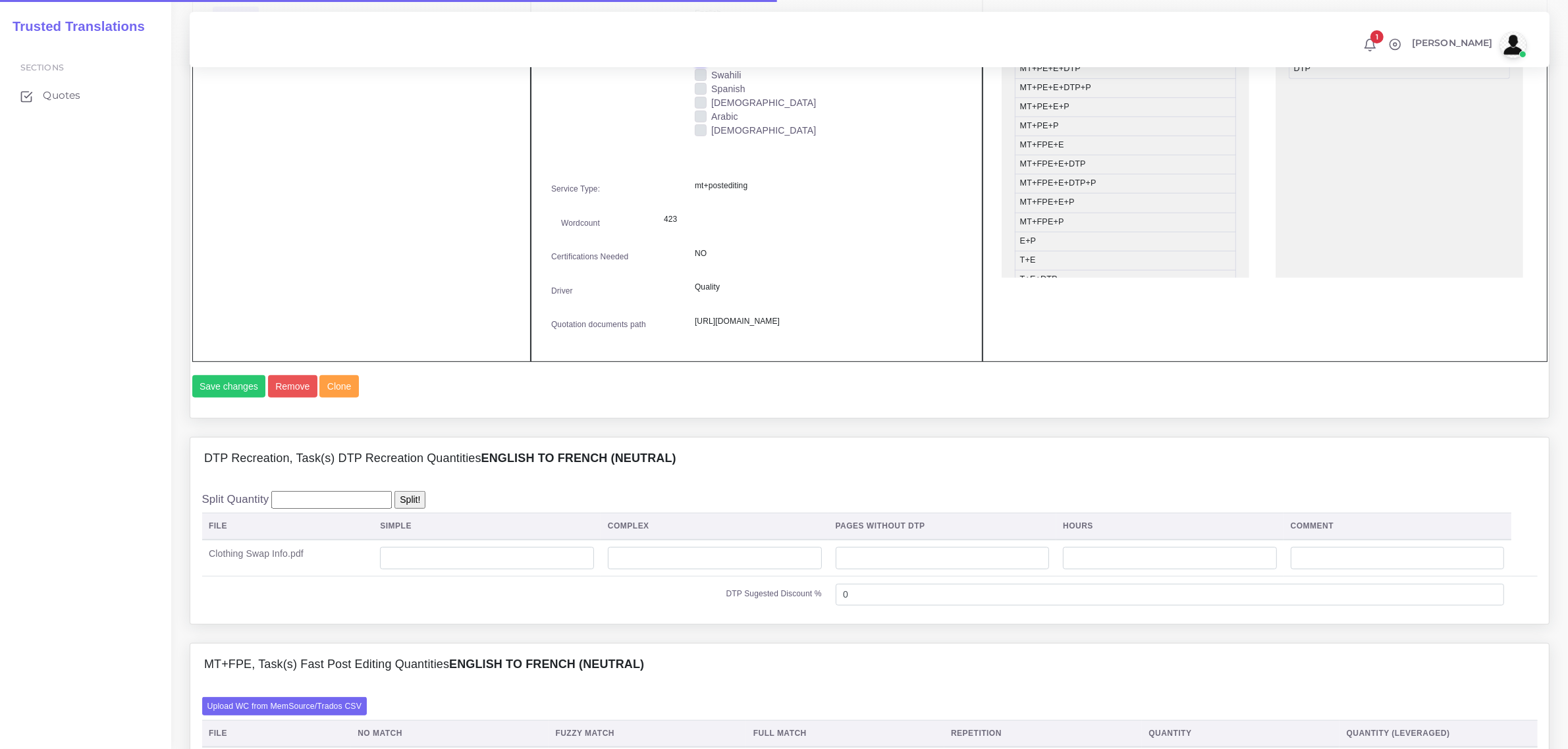
scroll to position [1070, 0]
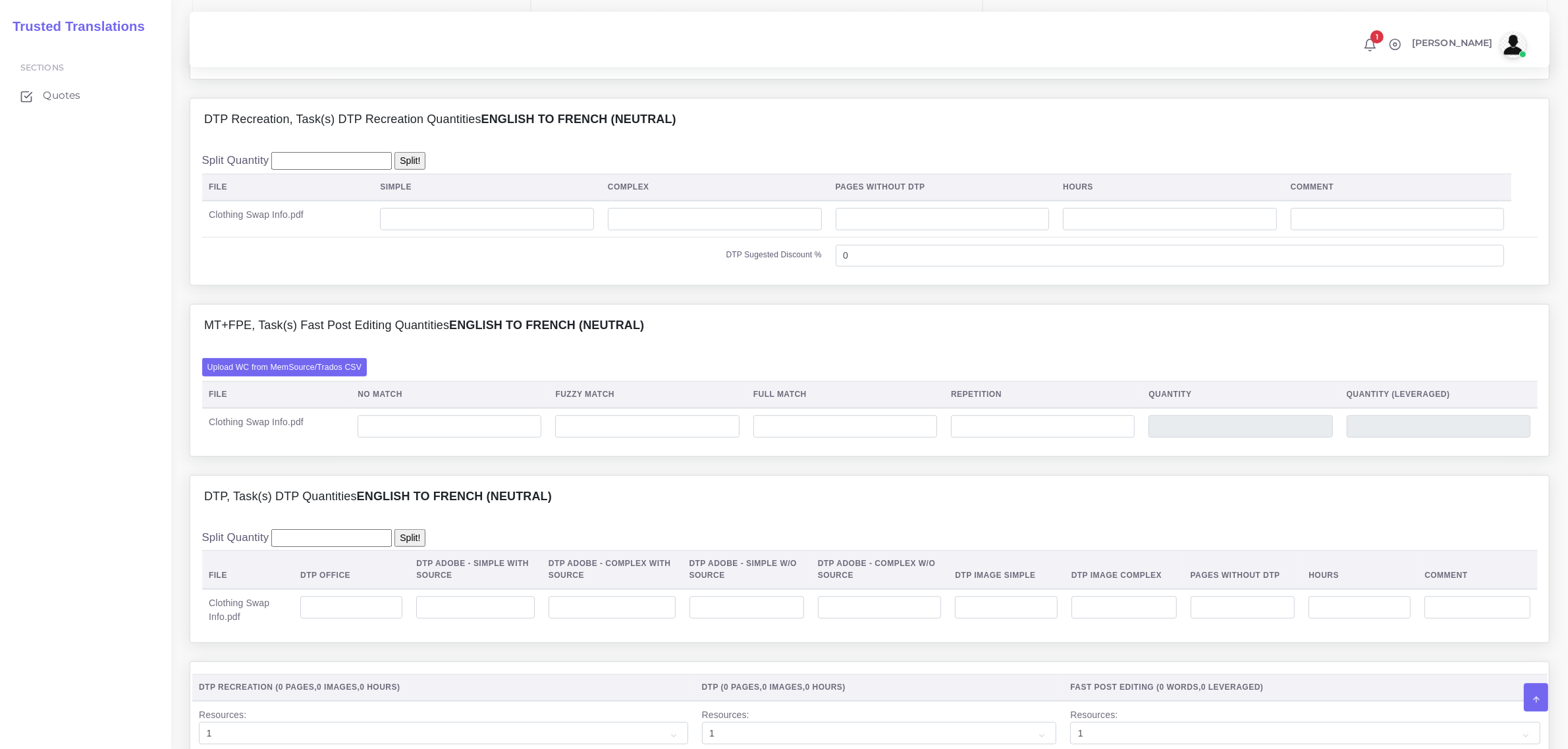
drag, startPoint x: 442, startPoint y: 243, endPoint x: 448, endPoint y: 242, distance: 6.1
click at [445, 237] on td at bounding box center [487, 220] width 228 height 37
drag, startPoint x: 412, startPoint y: 255, endPoint x: 415, endPoint y: 248, distance: 7.6
click at [415, 230] on input "number" at bounding box center [487, 219] width 214 height 22
type input "2"
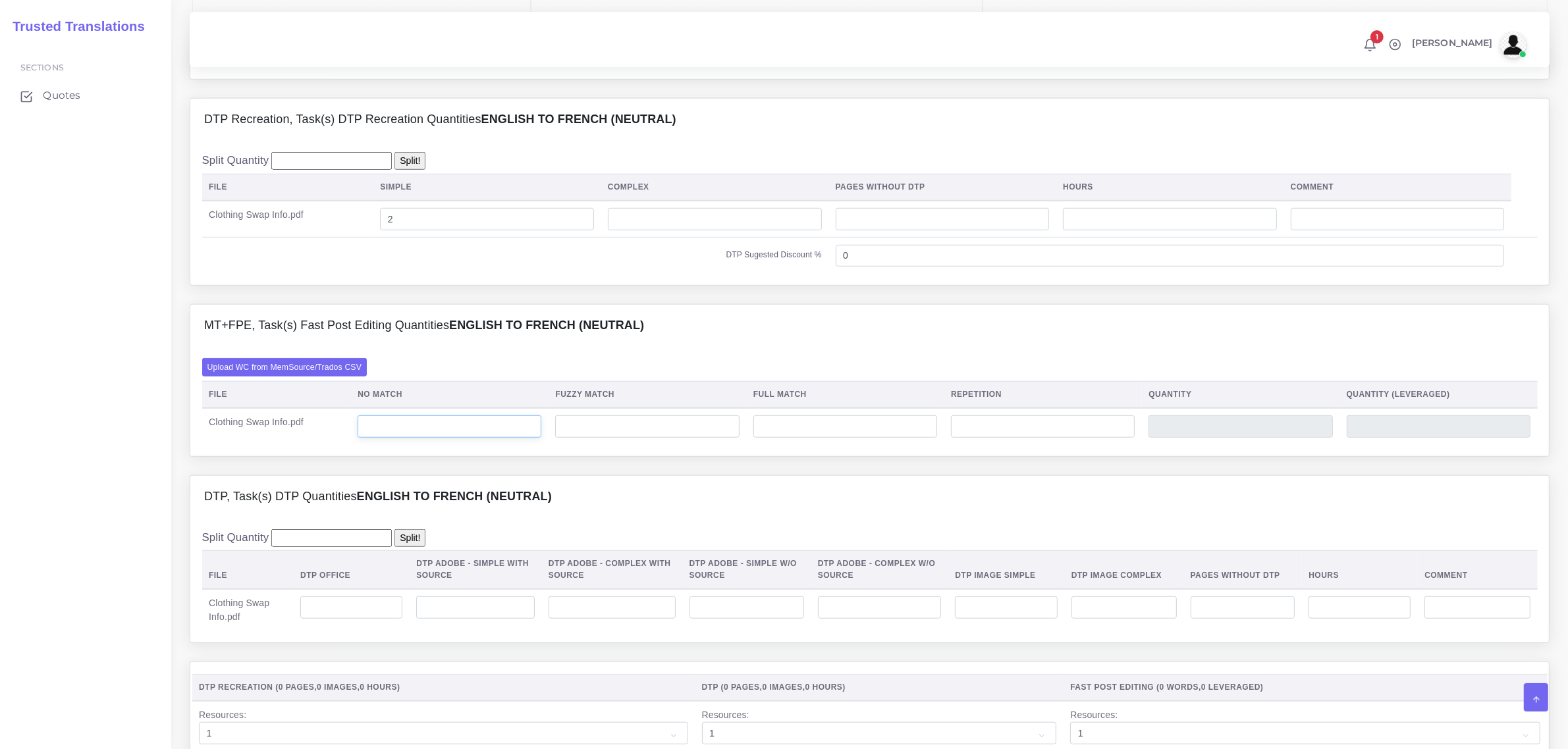
click at [419, 437] on input "number" at bounding box center [449, 426] width 184 height 22
type input "473"
click at [385, 437] on input "473" at bounding box center [449, 426] width 184 height 22
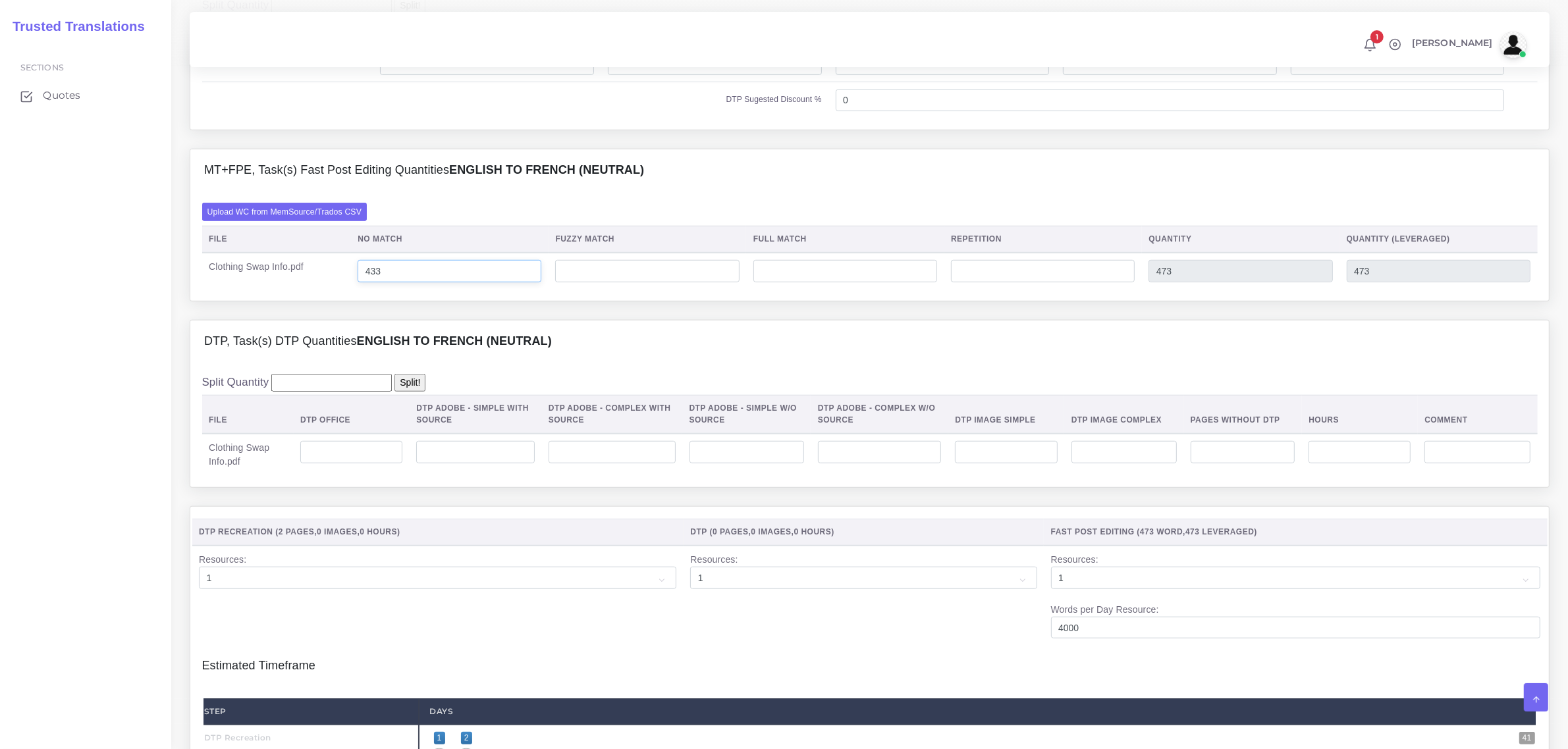
scroll to position [1234, 0]
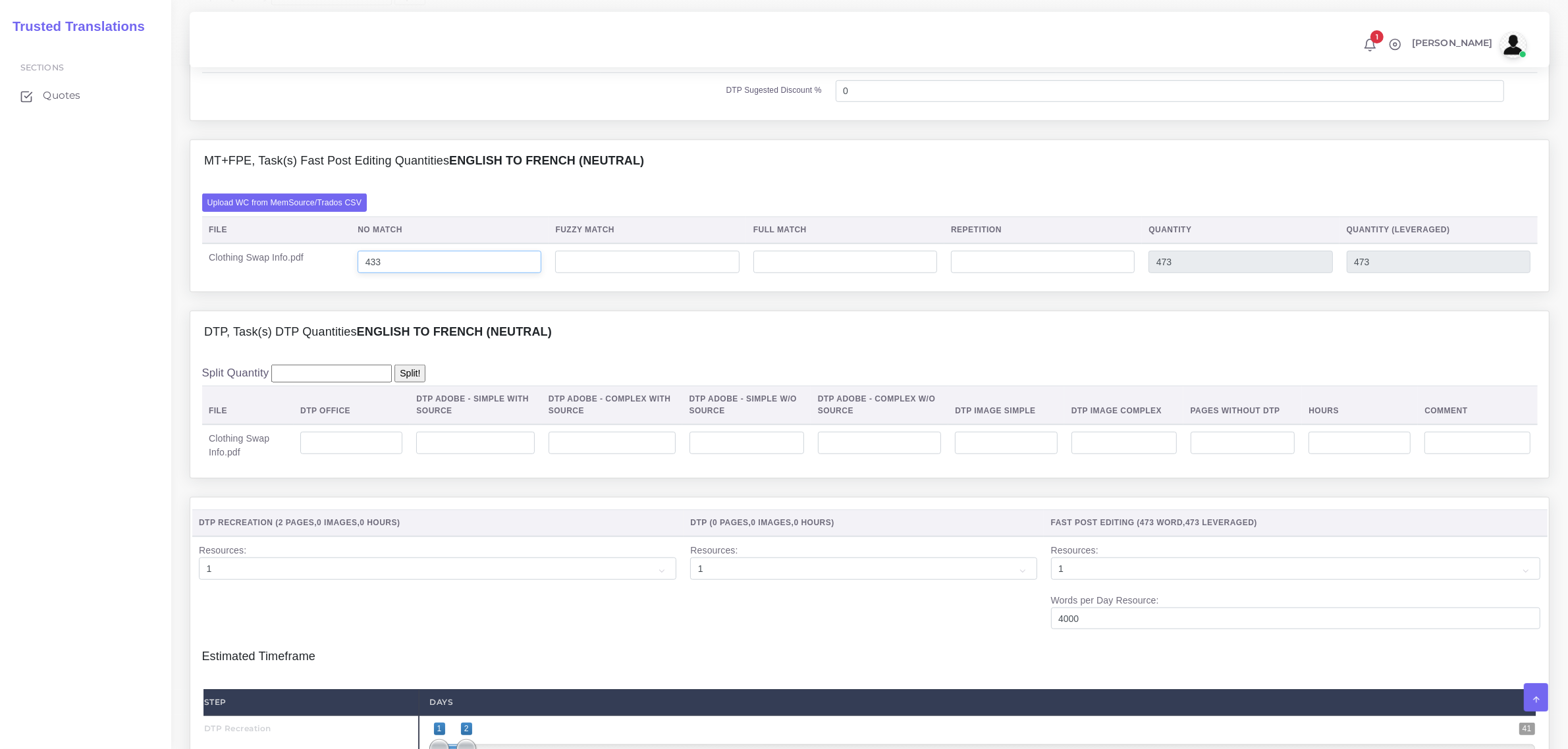
type input "433"
click at [369, 454] on input "number" at bounding box center [351, 442] width 102 height 22
type input "2"
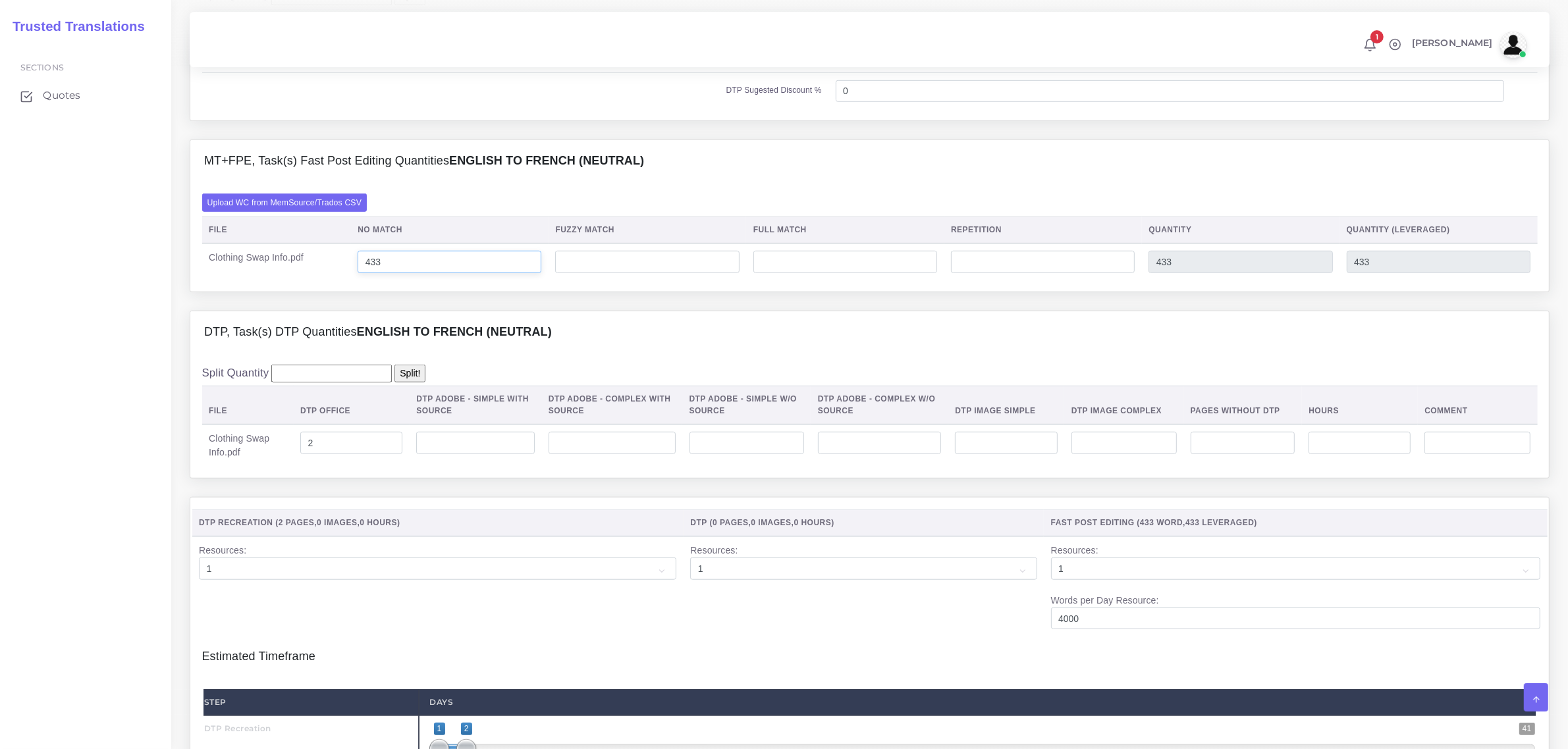
click at [383, 273] on input "433" at bounding box center [449, 262] width 184 height 22
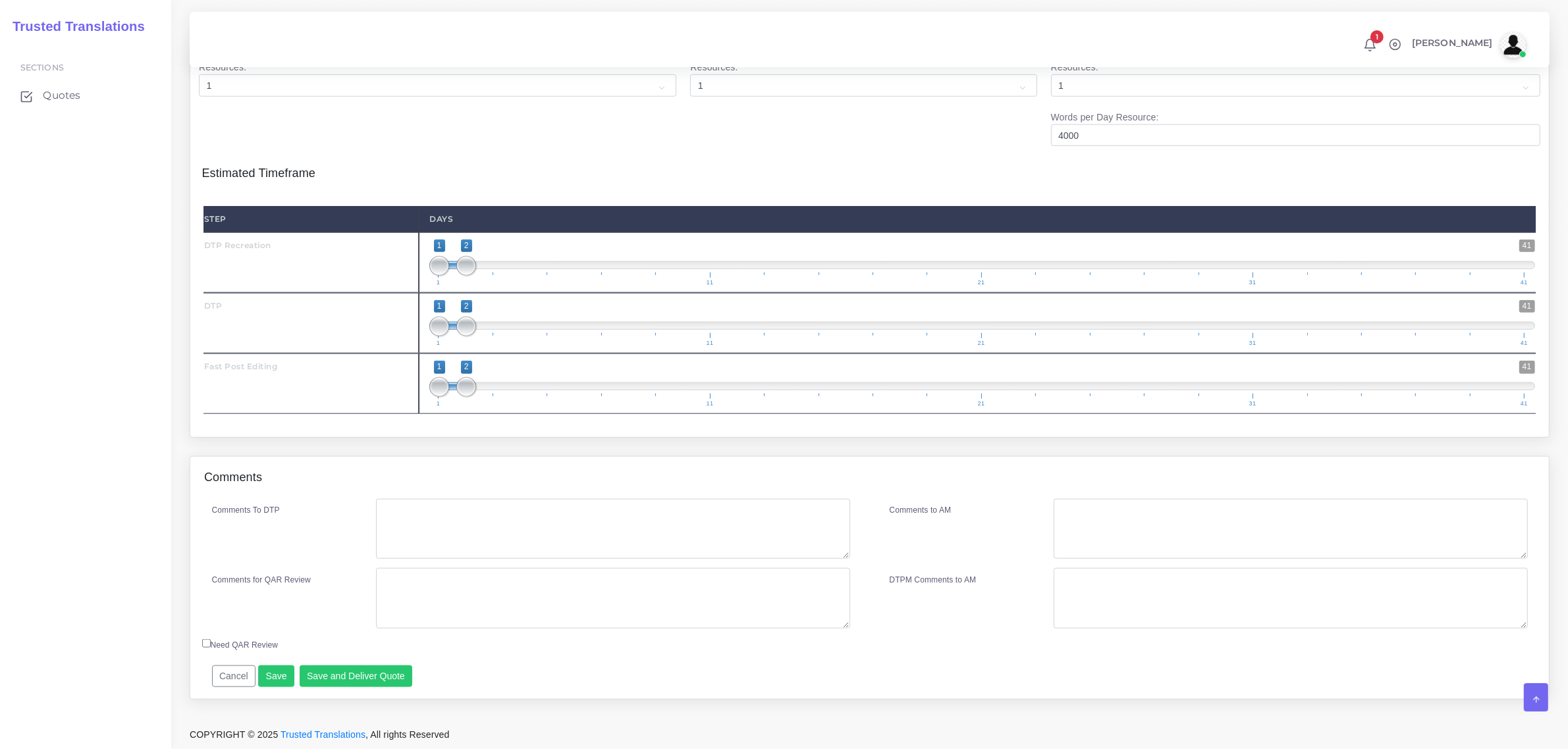
scroll to position [1728, 0]
type input "423"
type input "1;1"
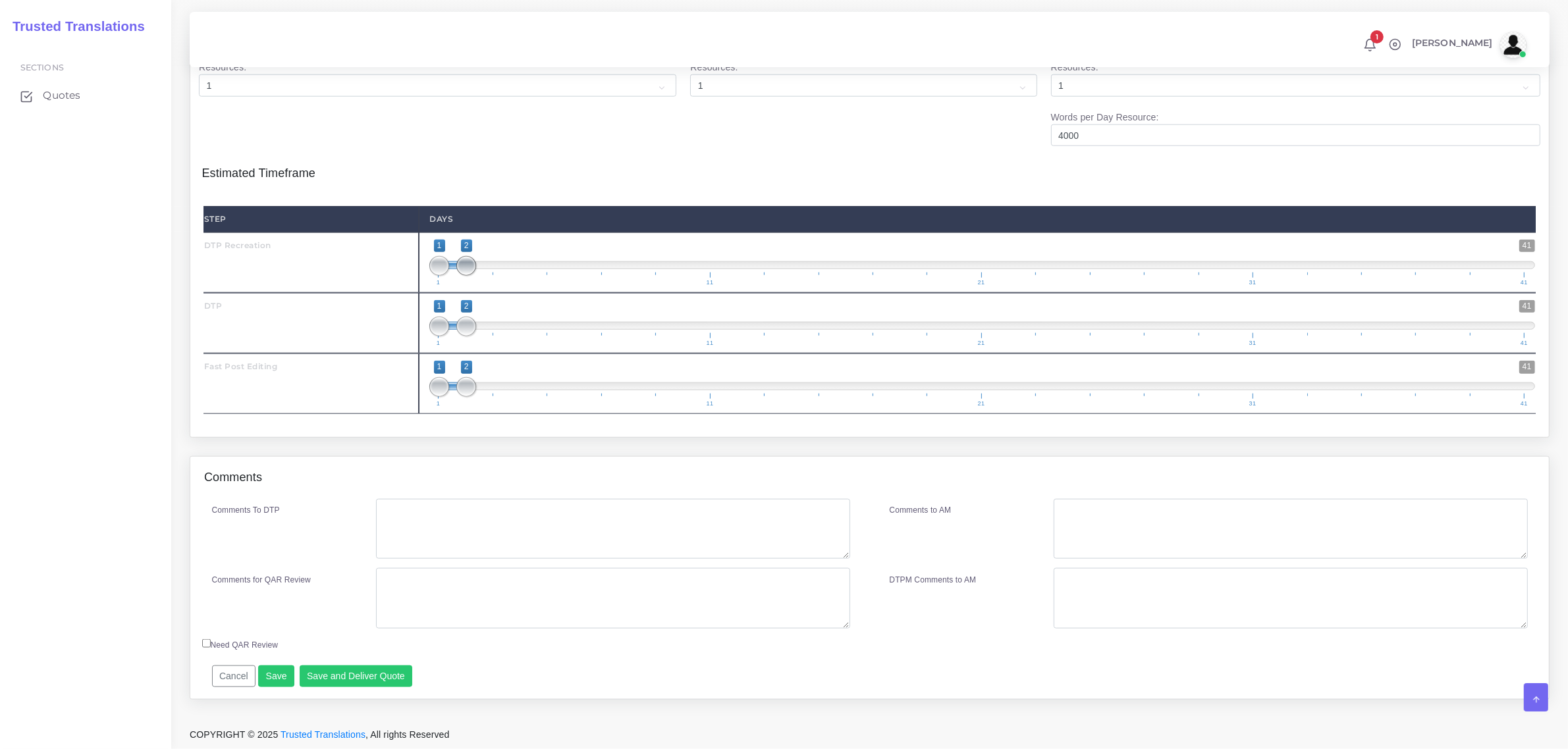
drag, startPoint x: 456, startPoint y: 294, endPoint x: 439, endPoint y: 310, distance: 23.3
click at [456, 275] on span at bounding box center [466, 266] width 20 height 20
drag, startPoint x: 461, startPoint y: 354, endPoint x: 460, endPoint y: 360, distance: 6.1
click at [485, 336] on span at bounding box center [494, 326] width 20 height 20
type input "3;3"
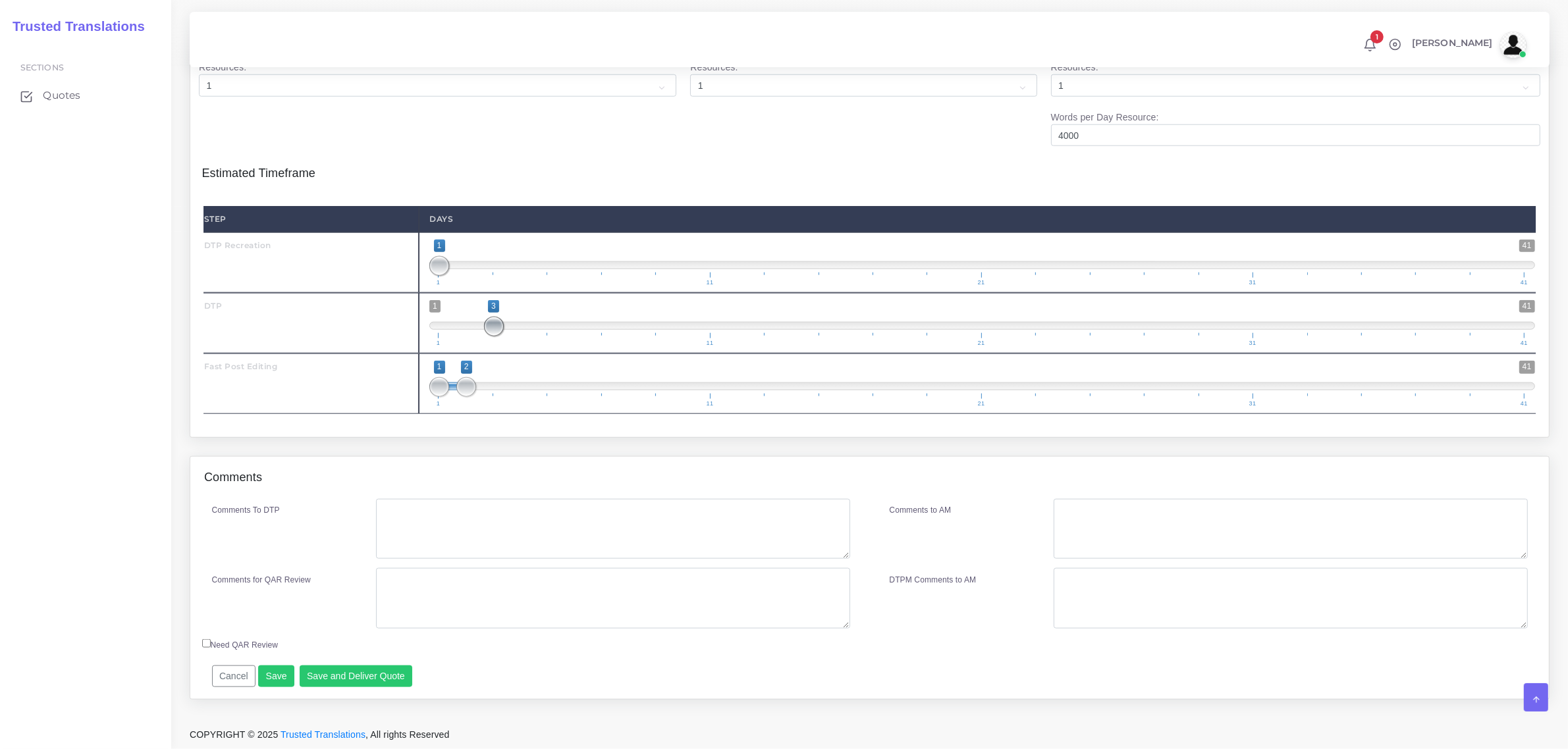
drag, startPoint x: 437, startPoint y: 351, endPoint x: 492, endPoint y: 353, distance: 55.0
click at [492, 336] on span at bounding box center [494, 326] width 20 height 20
drag, startPoint x: 428, startPoint y: 419, endPoint x: 458, endPoint y: 419, distance: 30.0
click at [454, 414] on div "1 41 1 2 1 — 2 1 11 21 31 41 1;2" at bounding box center [982, 384] width 1126 height 61
type input "2;2"
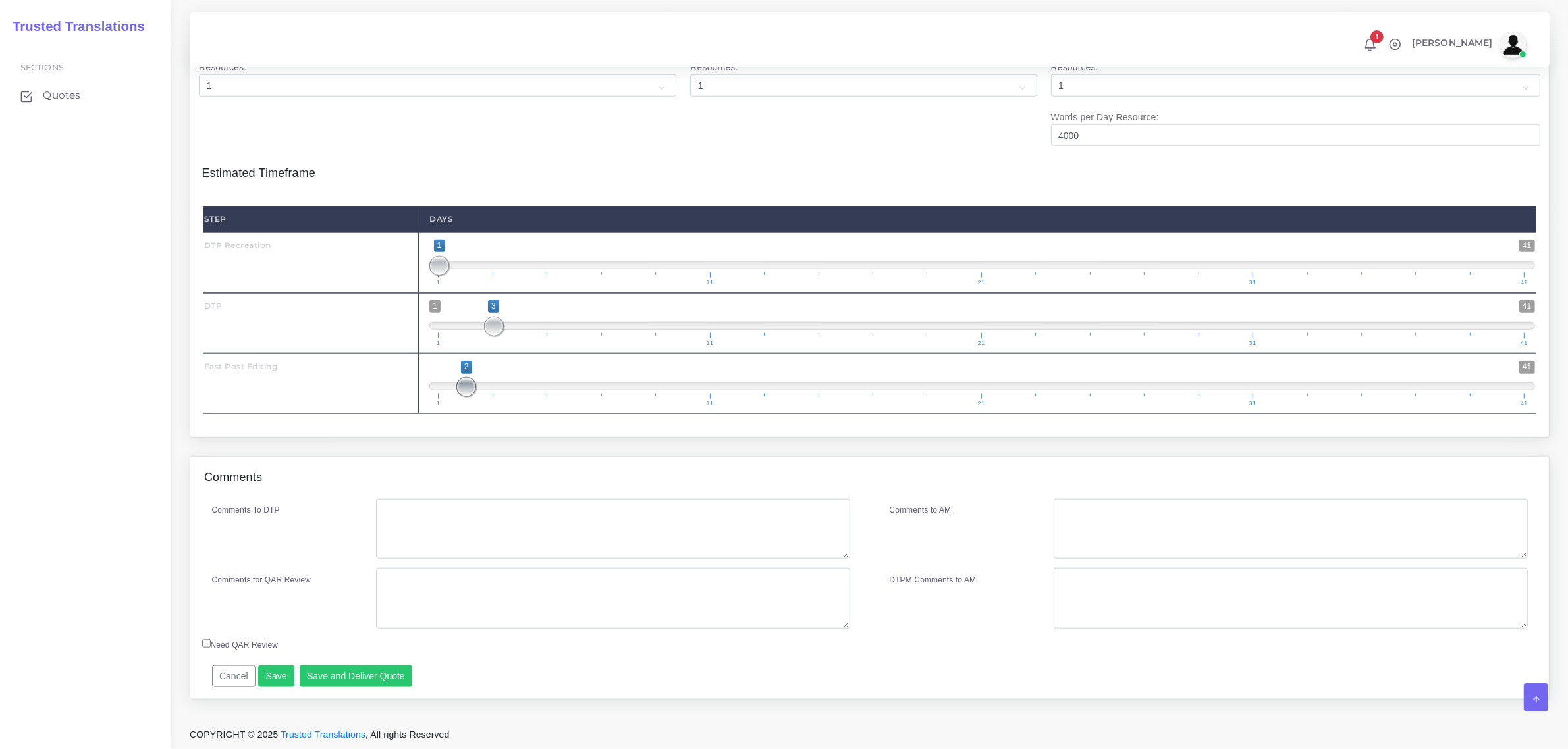
drag, startPoint x: 434, startPoint y: 413, endPoint x: 468, endPoint y: 418, distance: 34.4
click at [468, 397] on span at bounding box center [466, 387] width 20 height 20
drag, startPoint x: 468, startPoint y: 416, endPoint x: 456, endPoint y: 417, distance: 12.0
click at [456, 407] on span "1 41 2 2 2 — 2 1 11 21 31 41" at bounding box center [983, 383] width 1106 height 46
click at [413, 543] on textarea "Comments To DTP" at bounding box center [613, 529] width 474 height 61
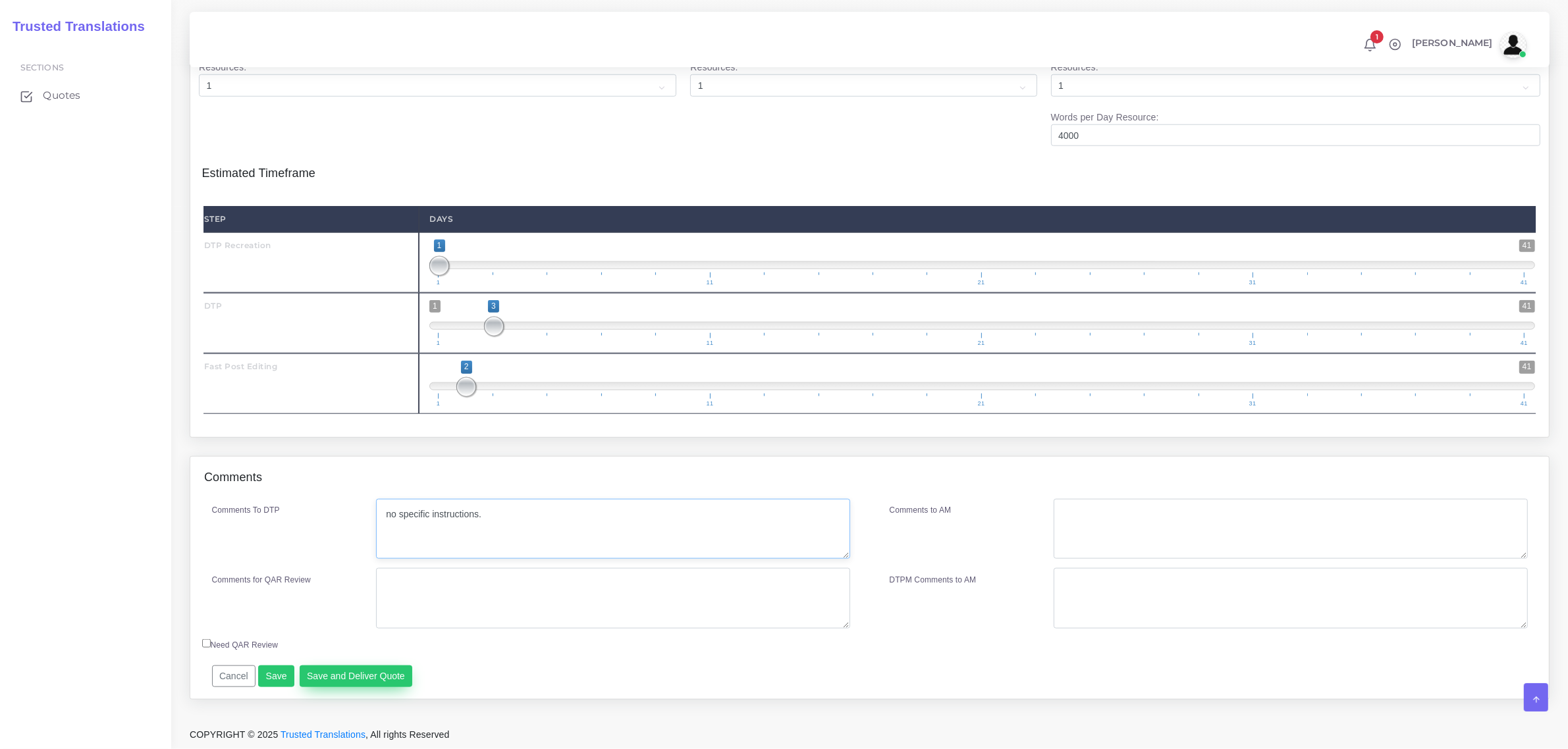
type textarea "no specific instructions."
click at [330, 687] on button "Save and Deliver Quote" at bounding box center [357, 677] width 113 height 22
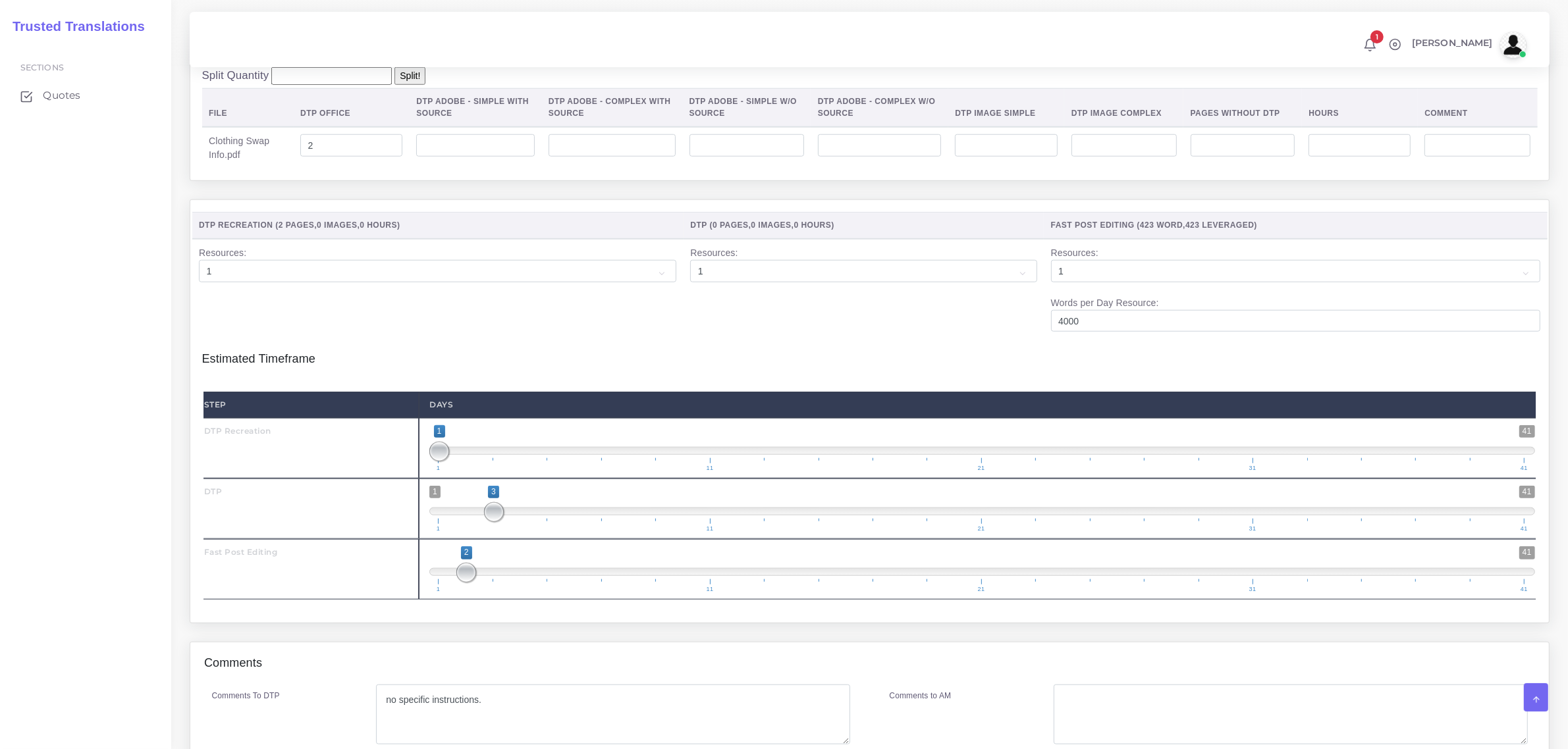
scroll to position [1770, 0]
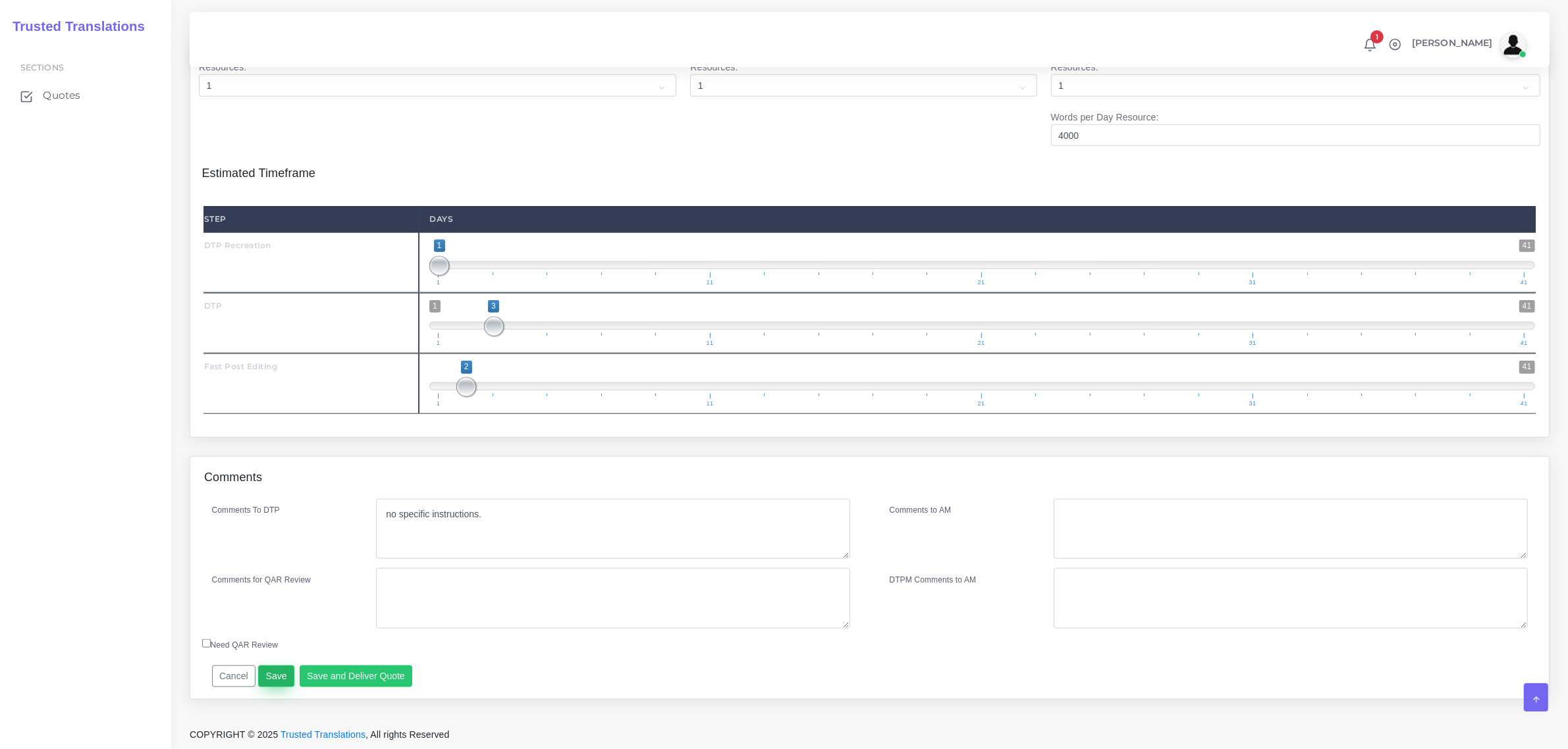
click at [270, 678] on button "Save" at bounding box center [275, 677] width 36 height 22
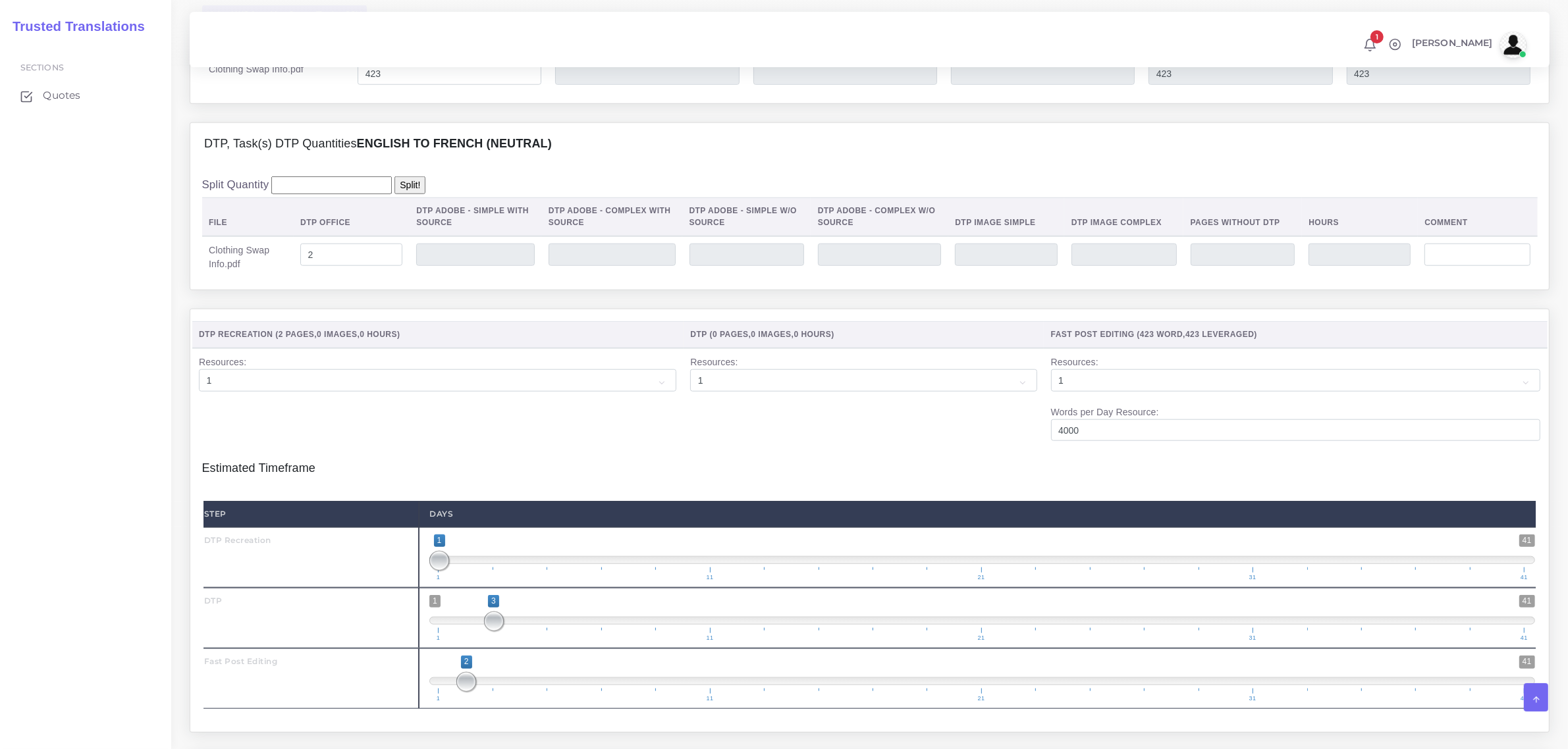
scroll to position [1285, 0]
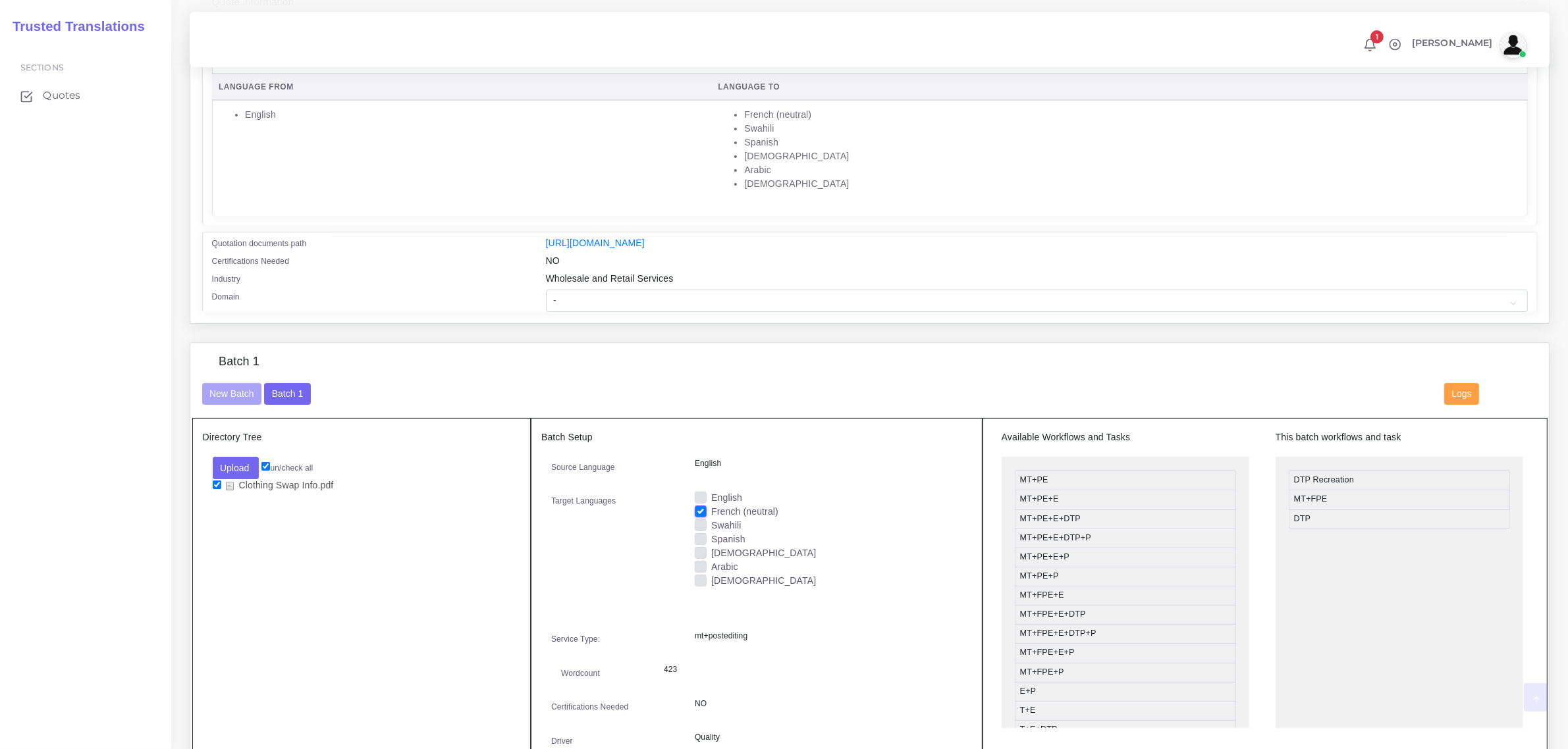
scroll to position [329, 0]
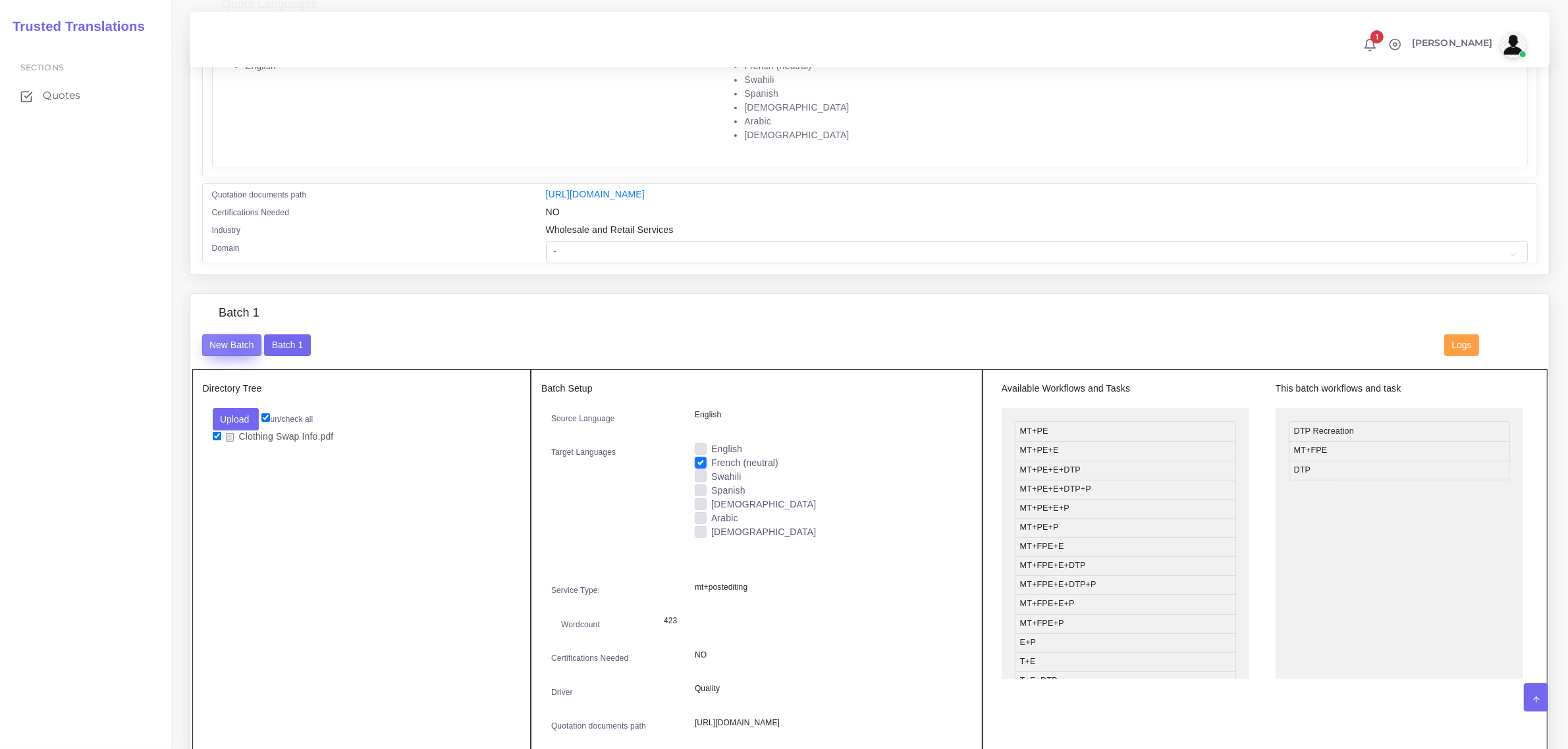
click at [237, 340] on button "New Batch" at bounding box center [232, 345] width 60 height 22
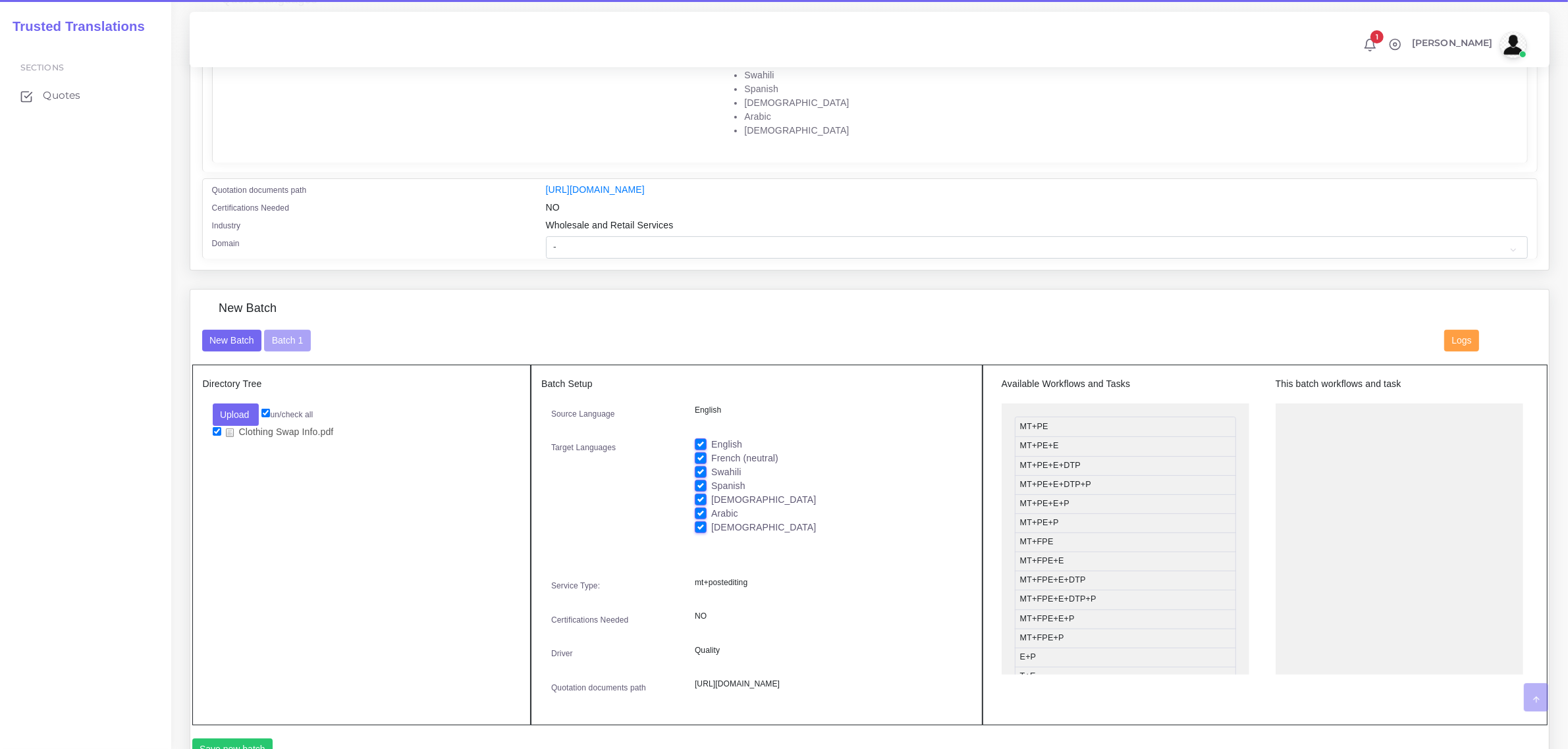
scroll to position [329, 0]
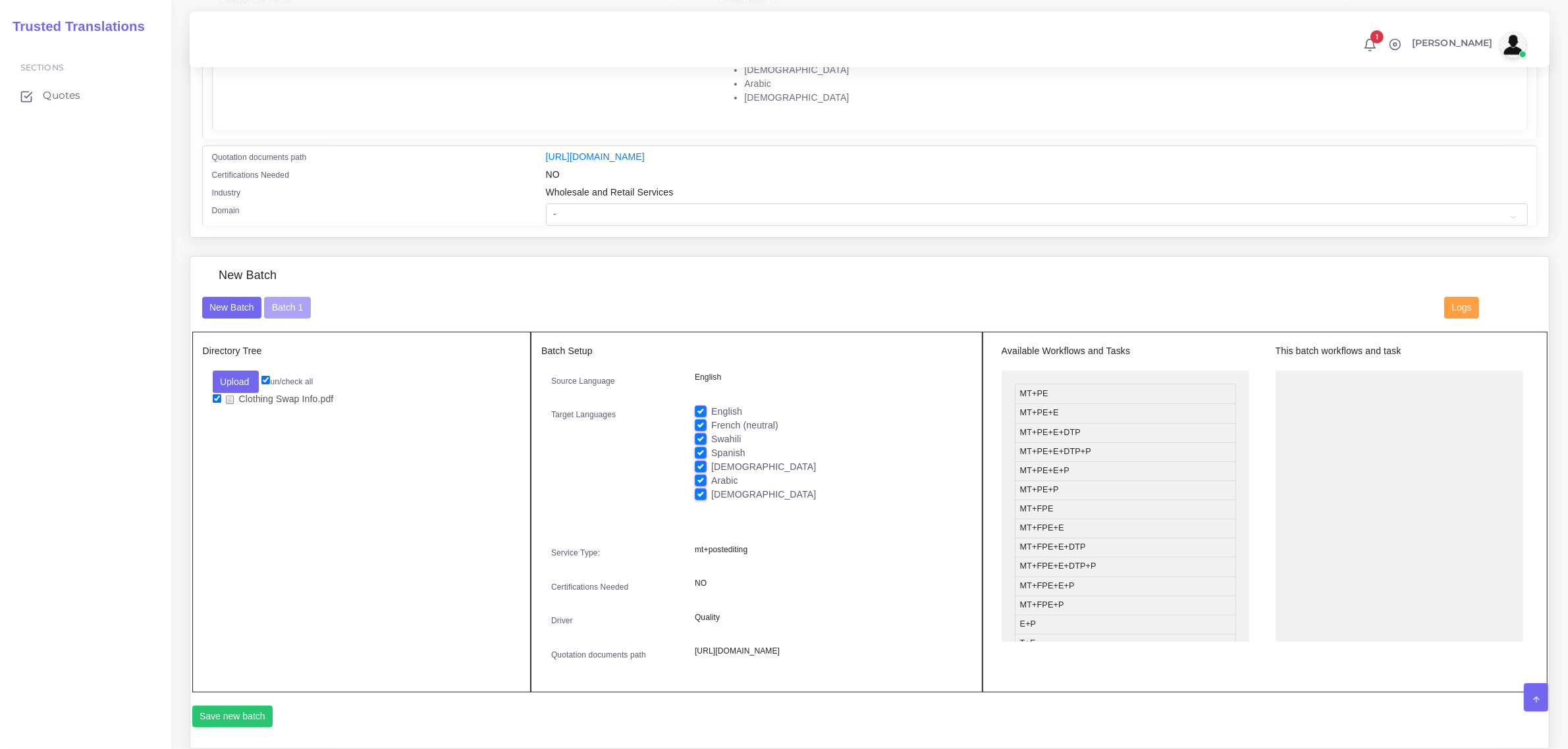
click at [711, 420] on label "French (neutral)" at bounding box center [744, 426] width 67 height 14
click at [703, 420] on input "French (neutral)" at bounding box center [700, 425] width 12 height 12
checkbox input "false"
click at [711, 407] on label "English" at bounding box center [727, 412] width 31 height 14
click at [697, 407] on input "English" at bounding box center [700, 411] width 12 height 12
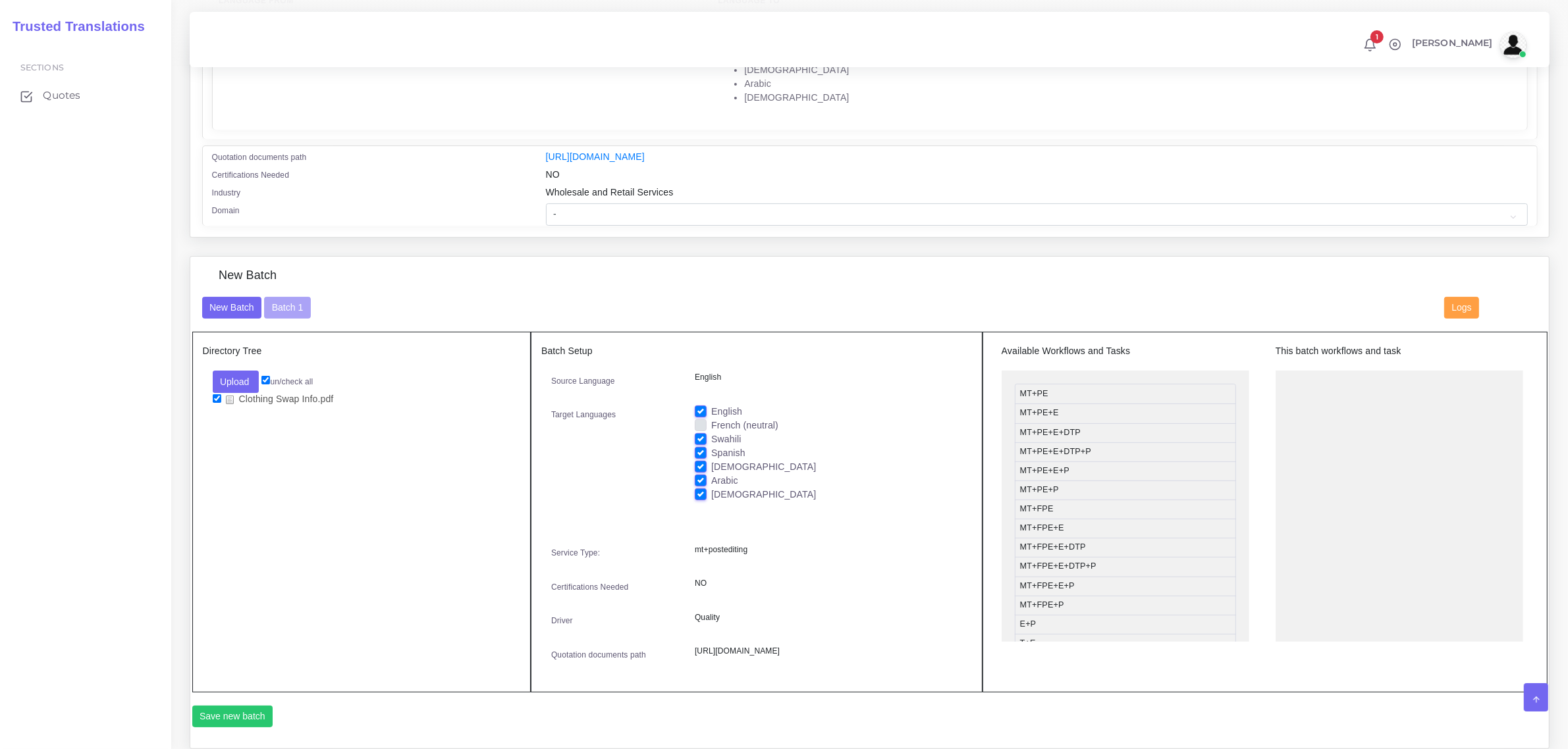
checkbox input "false"
drag, startPoint x: 1088, startPoint y: 505, endPoint x: 1359, endPoint y: 379, distance: 298.9
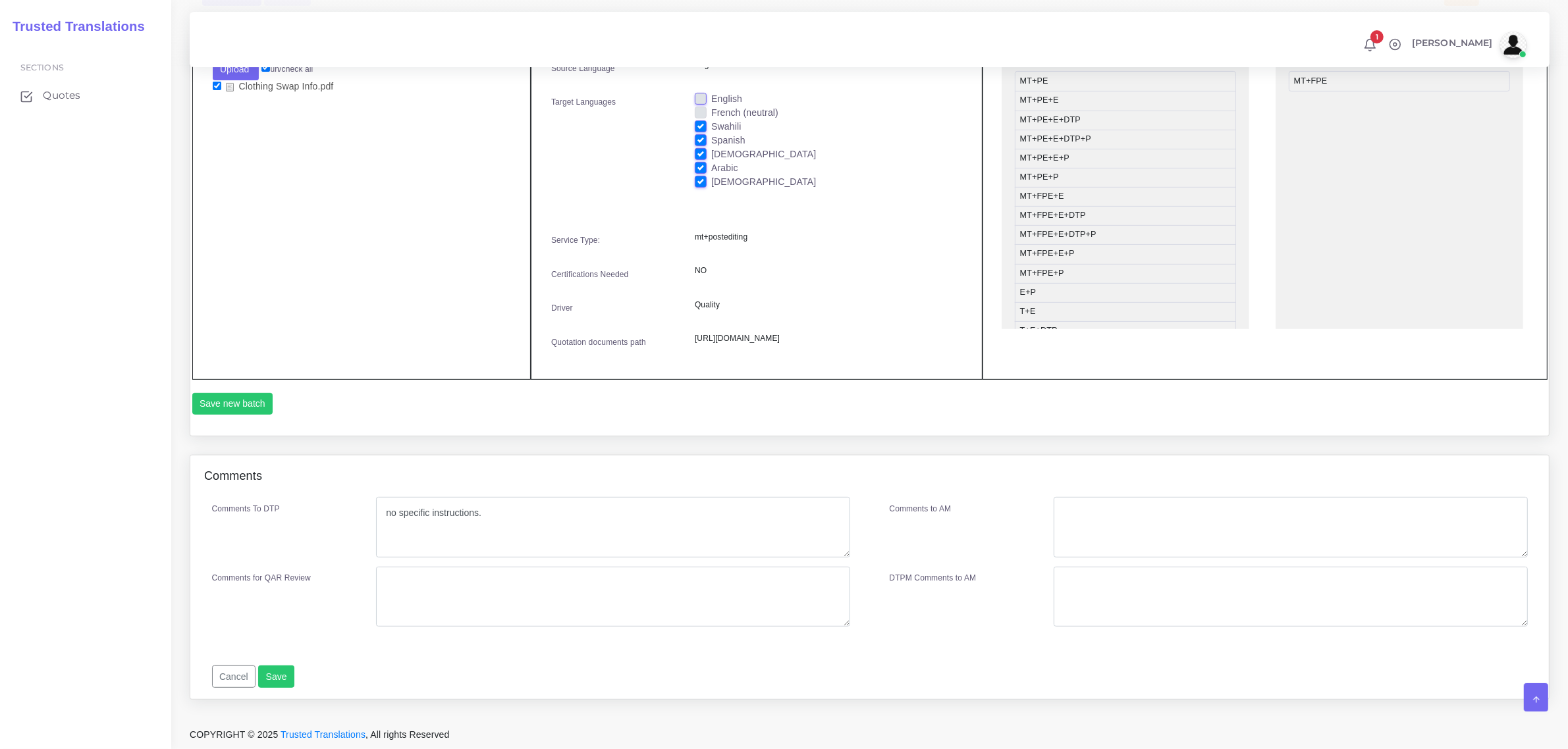
scroll to position [680, 0]
click at [237, 406] on button "Save new batch" at bounding box center [233, 403] width 81 height 22
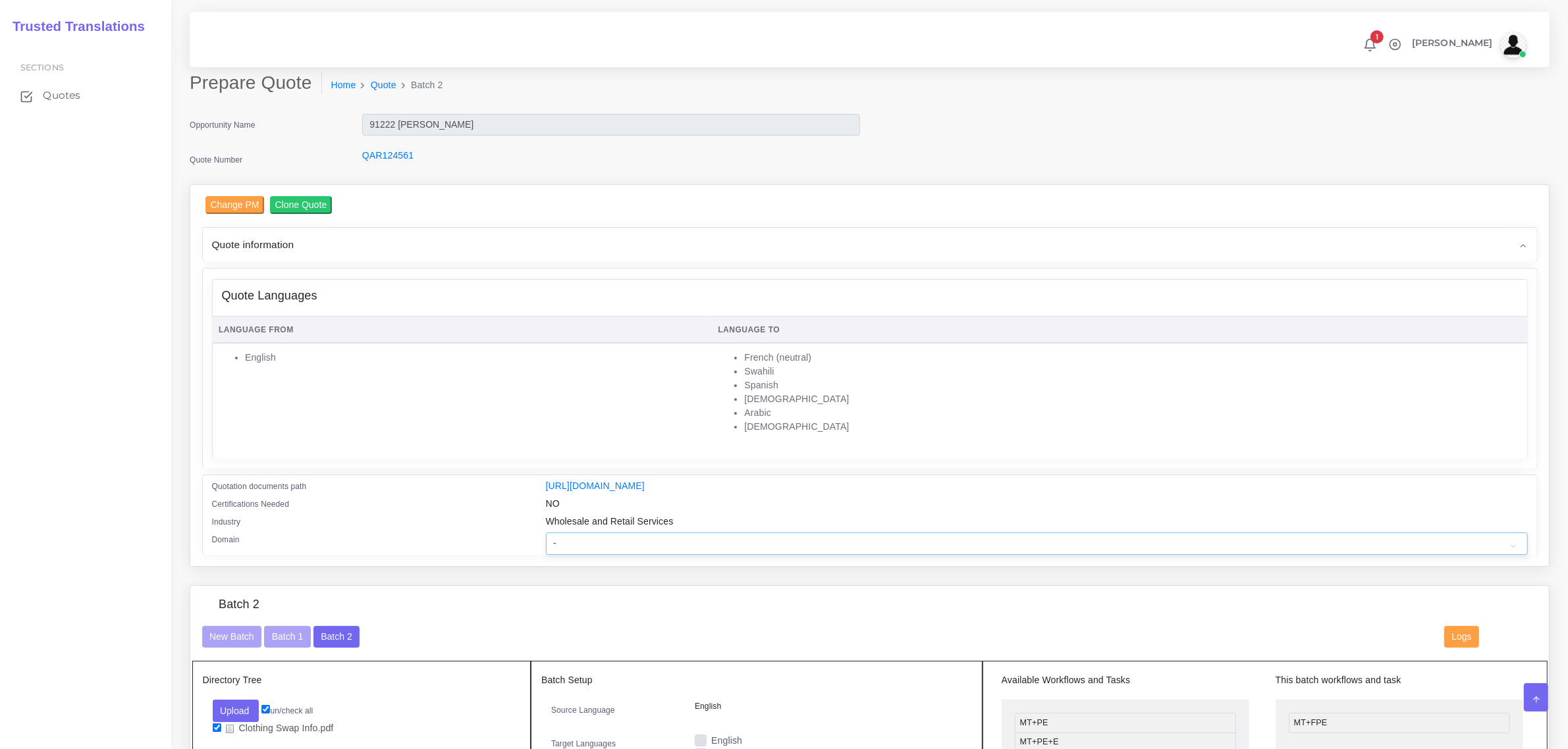
click at [586, 542] on select "- Advertising and Media Agriculture, Forestry and Fishing Architecture, Buildin…" at bounding box center [1037, 543] width 982 height 22
select select "Professional and Business Consulting Services"
click at [546, 532] on select "- Advertising and Media Agriculture, Forestry and Fishing Architecture, Buildin…" at bounding box center [1037, 543] width 982 height 22
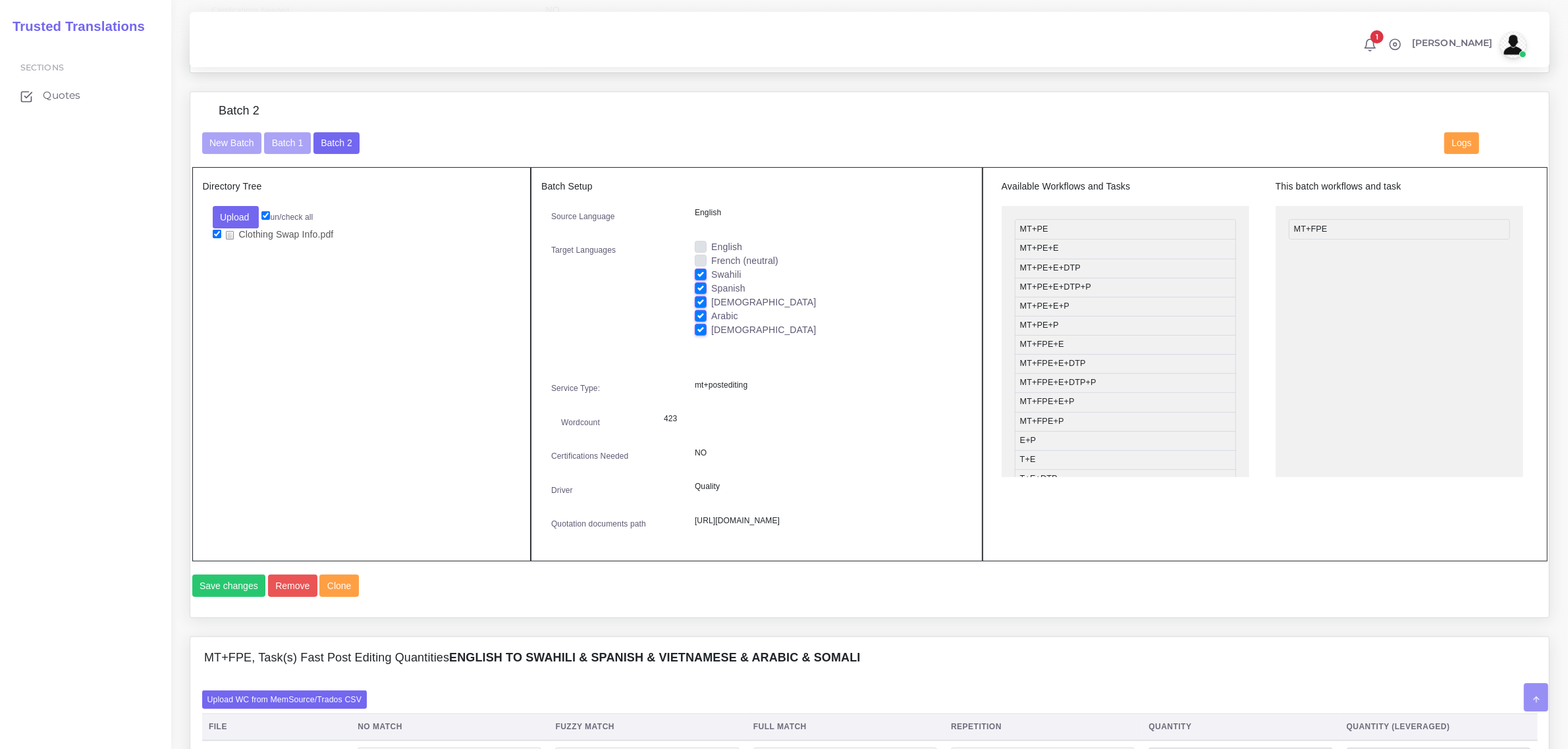
scroll to position [823, 0]
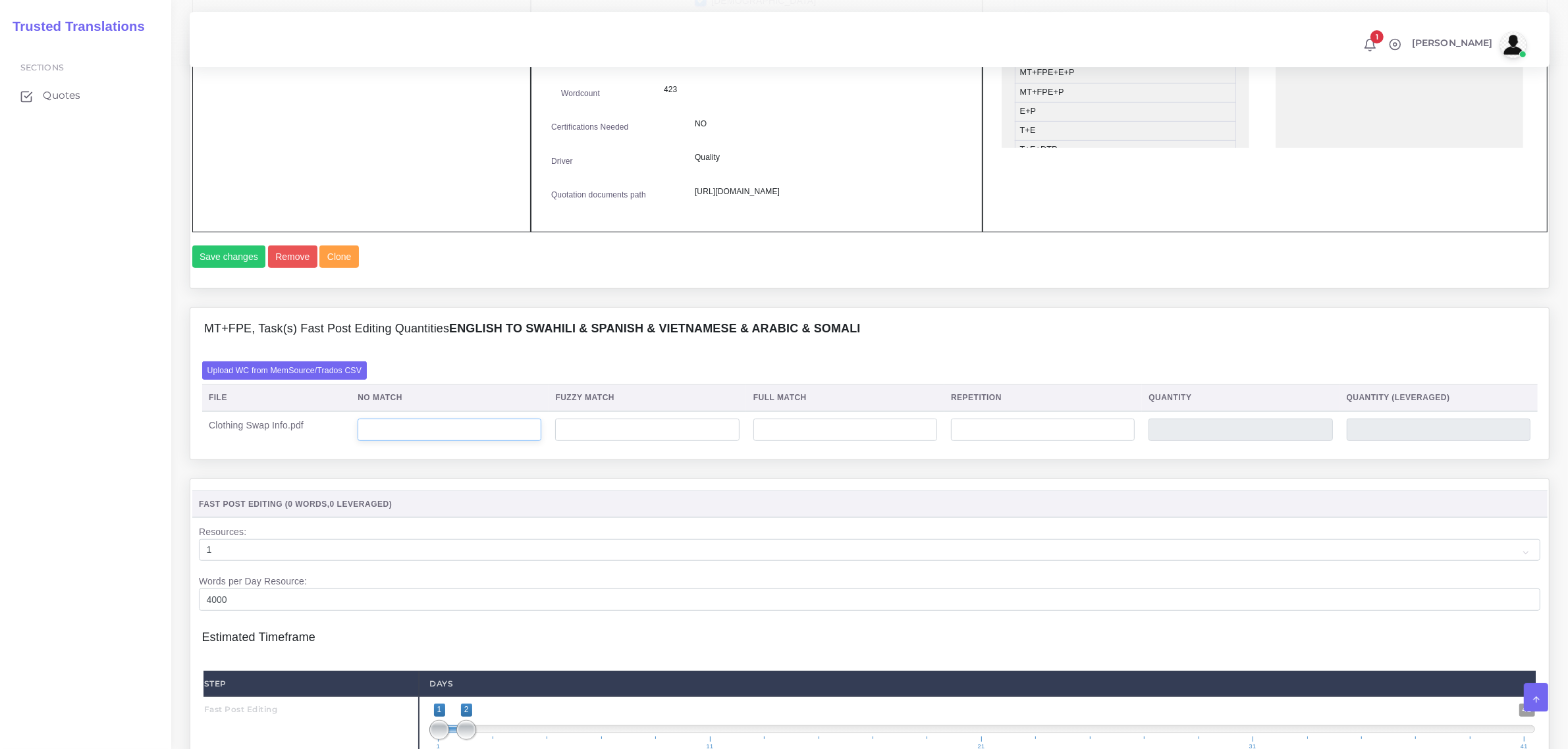
click at [425, 441] on input "number" at bounding box center [449, 430] width 184 height 22
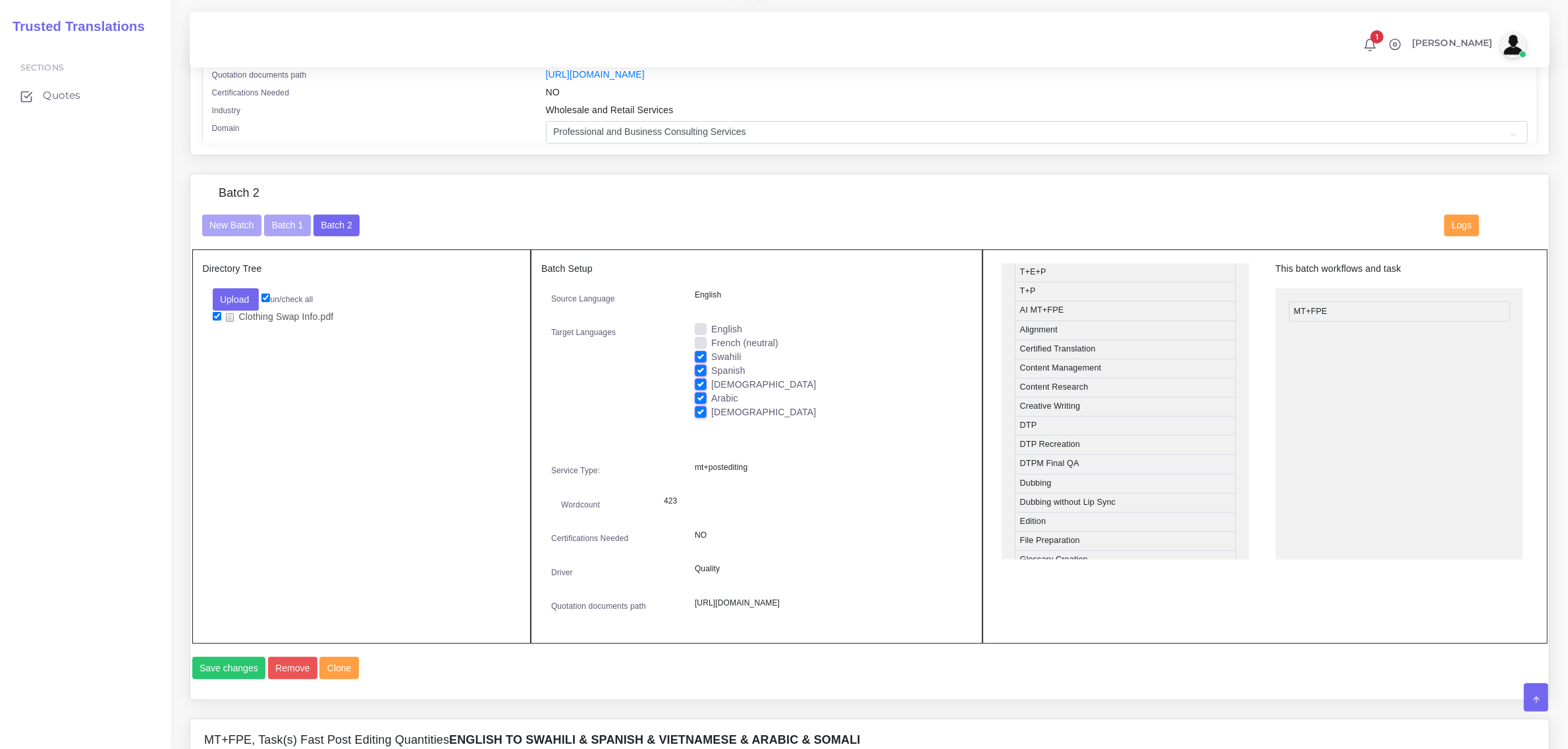
scroll to position [329, 0]
drag, startPoint x: 1084, startPoint y: 427, endPoint x: 1354, endPoint y: 341, distance: 283.4
type input "423"
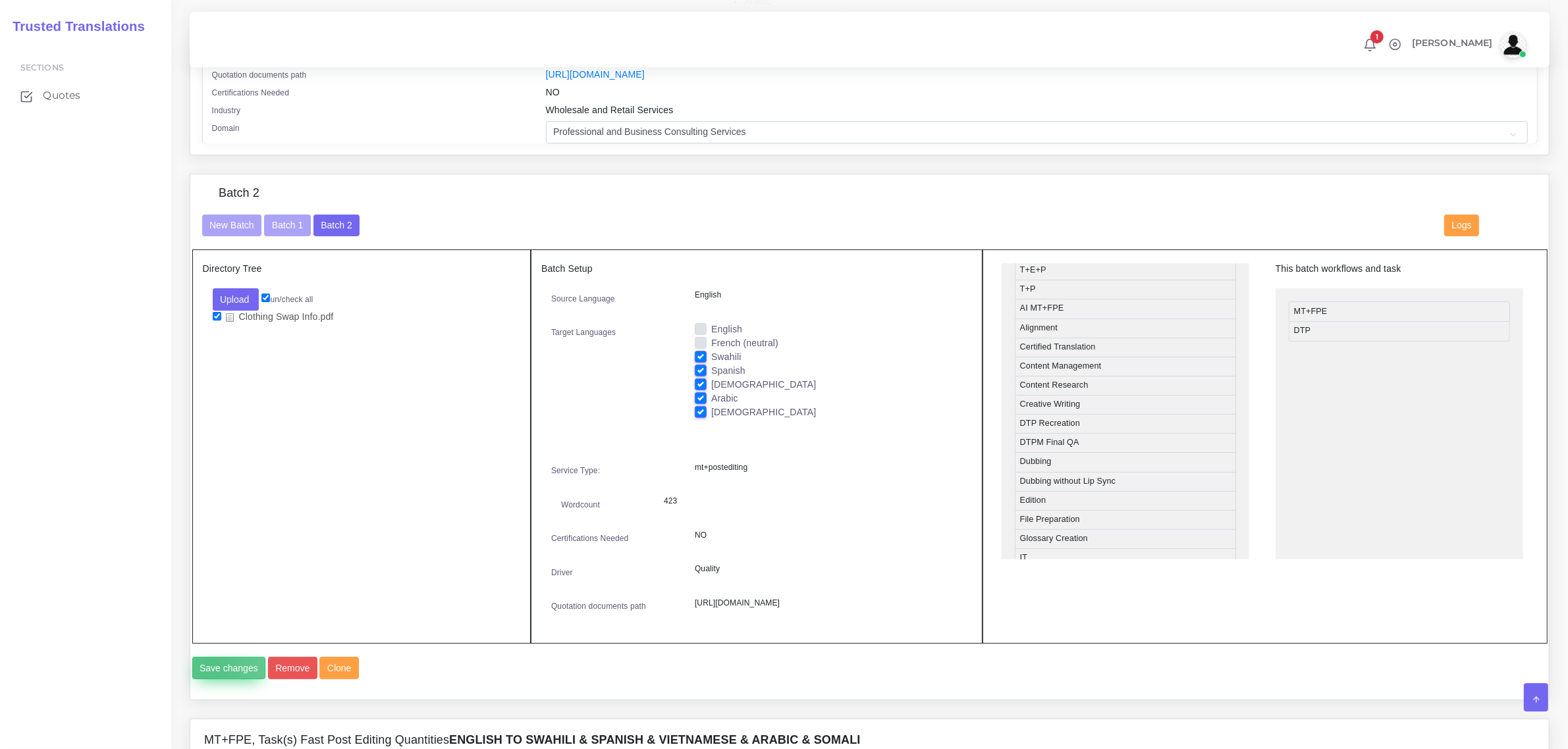
click at [211, 680] on button "Save changes" at bounding box center [230, 668] width 74 height 22
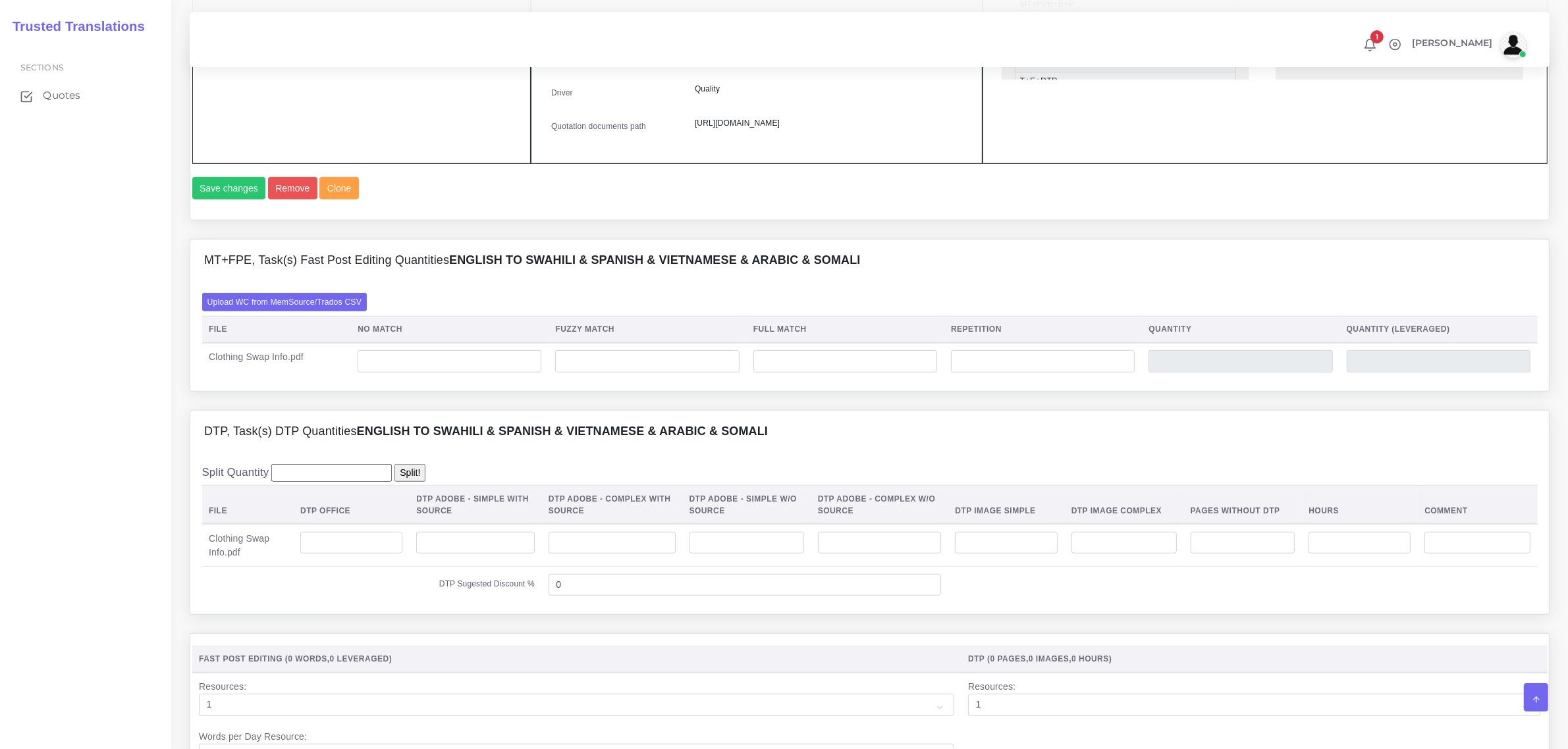
scroll to position [987, 0]
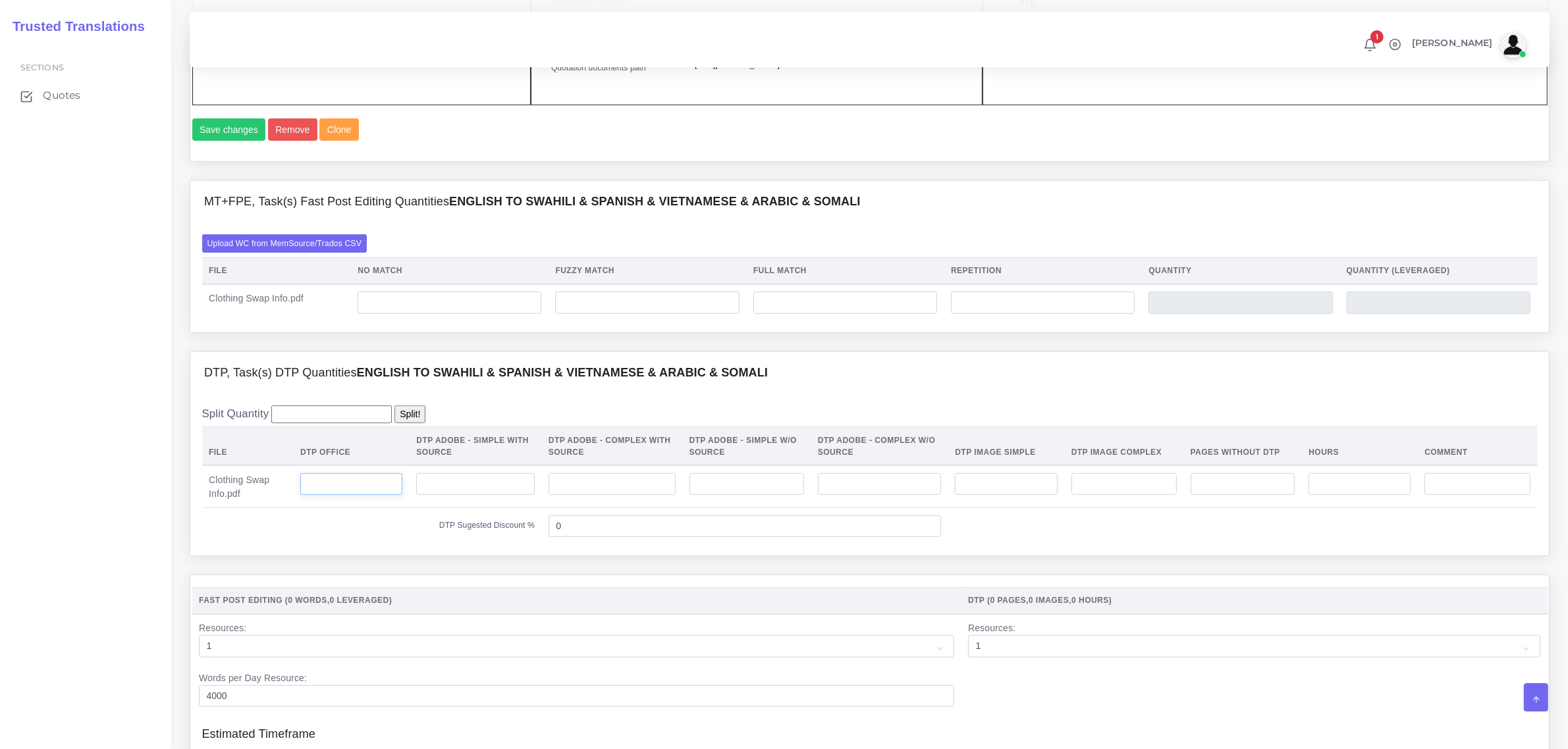
click at [381, 496] on input "number" at bounding box center [351, 484] width 102 height 22
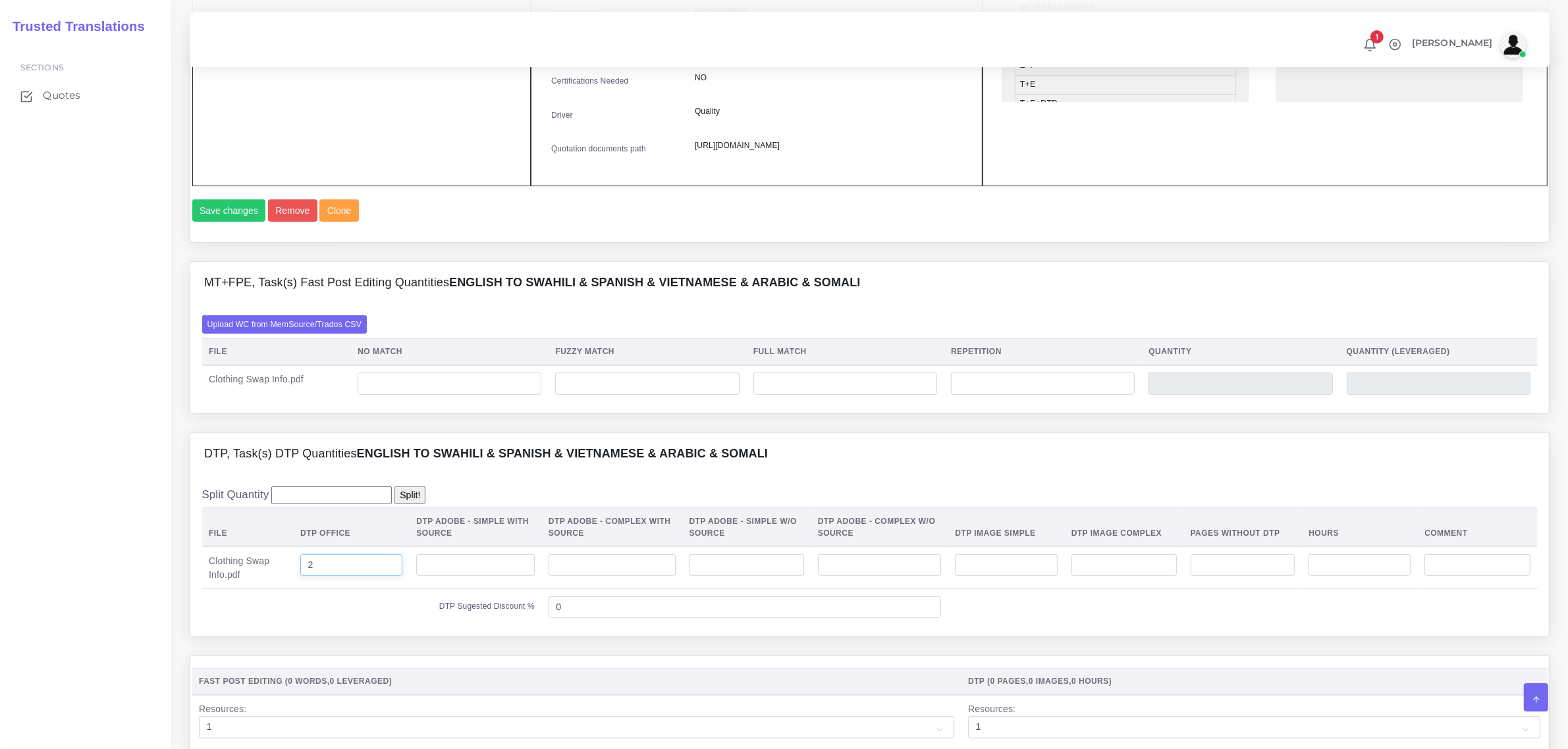
scroll to position [905, 0]
type input "2"
click at [470, 396] on input "number" at bounding box center [449, 385] width 184 height 22
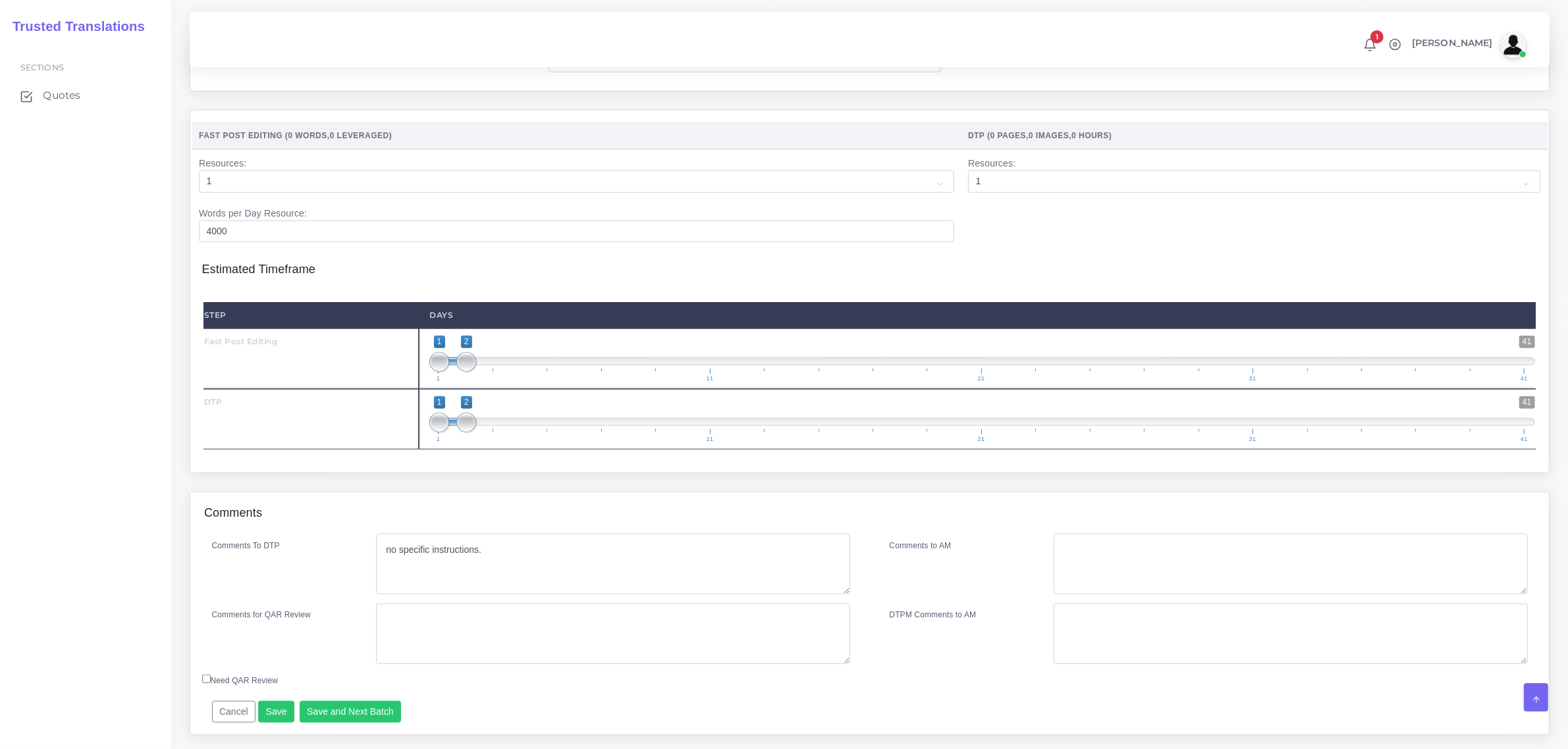
scroll to position [1481, 0]
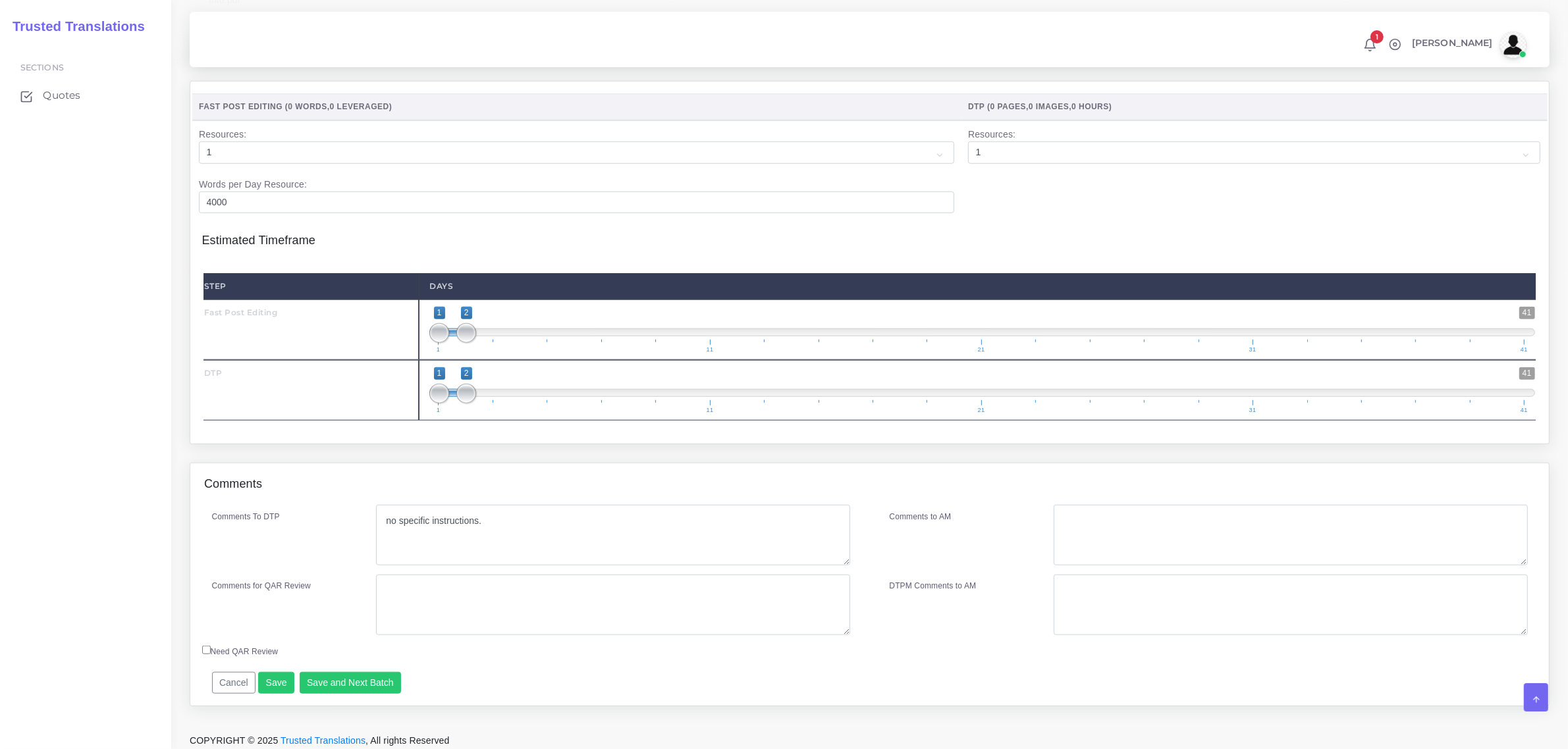
type input "423"
drag, startPoint x: 482, startPoint y: 437, endPoint x: 500, endPoint y: 446, distance: 20.1
click at [500, 413] on span "1 41 1 3 1 — 3 1 11 21 31 41" at bounding box center [983, 390] width 1106 height 46
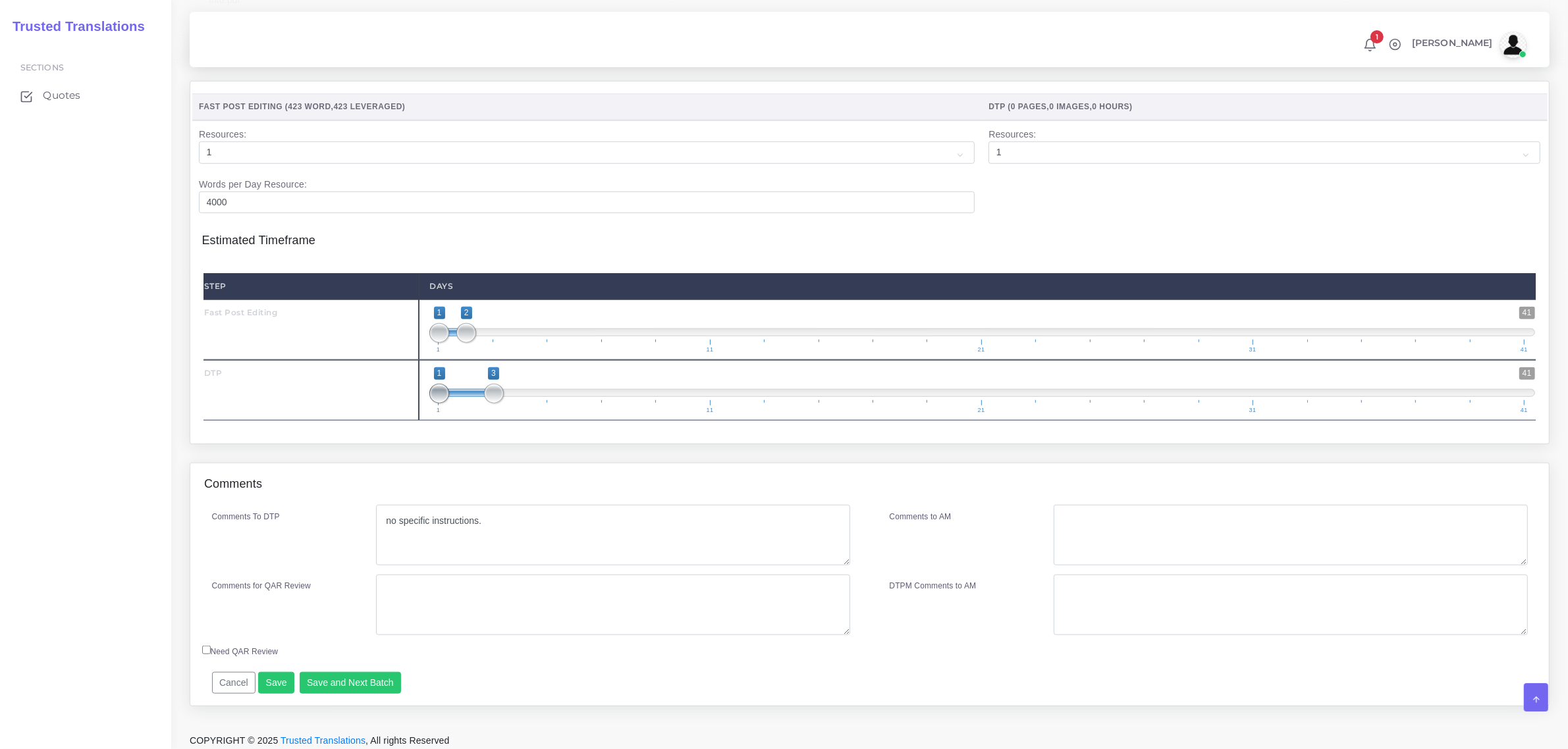
type input "3;3"
drag, startPoint x: 430, startPoint y: 435, endPoint x: 495, endPoint y: 435, distance: 65.0
click at [495, 403] on span at bounding box center [494, 394] width 20 height 20
type input "2;2"
drag, startPoint x: 443, startPoint y: 371, endPoint x: 465, endPoint y: 372, distance: 22.0
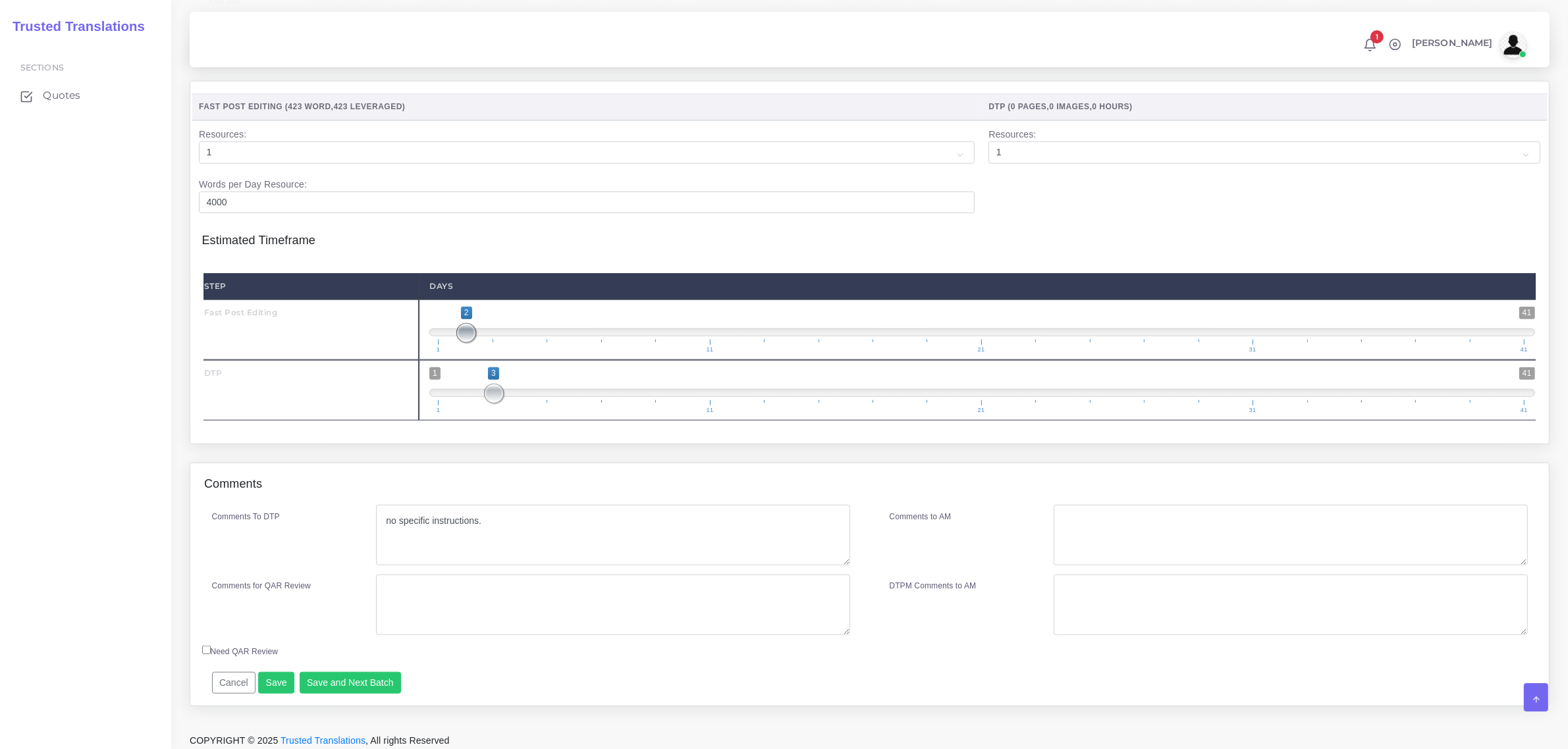
click at [465, 343] on span at bounding box center [466, 333] width 20 height 20
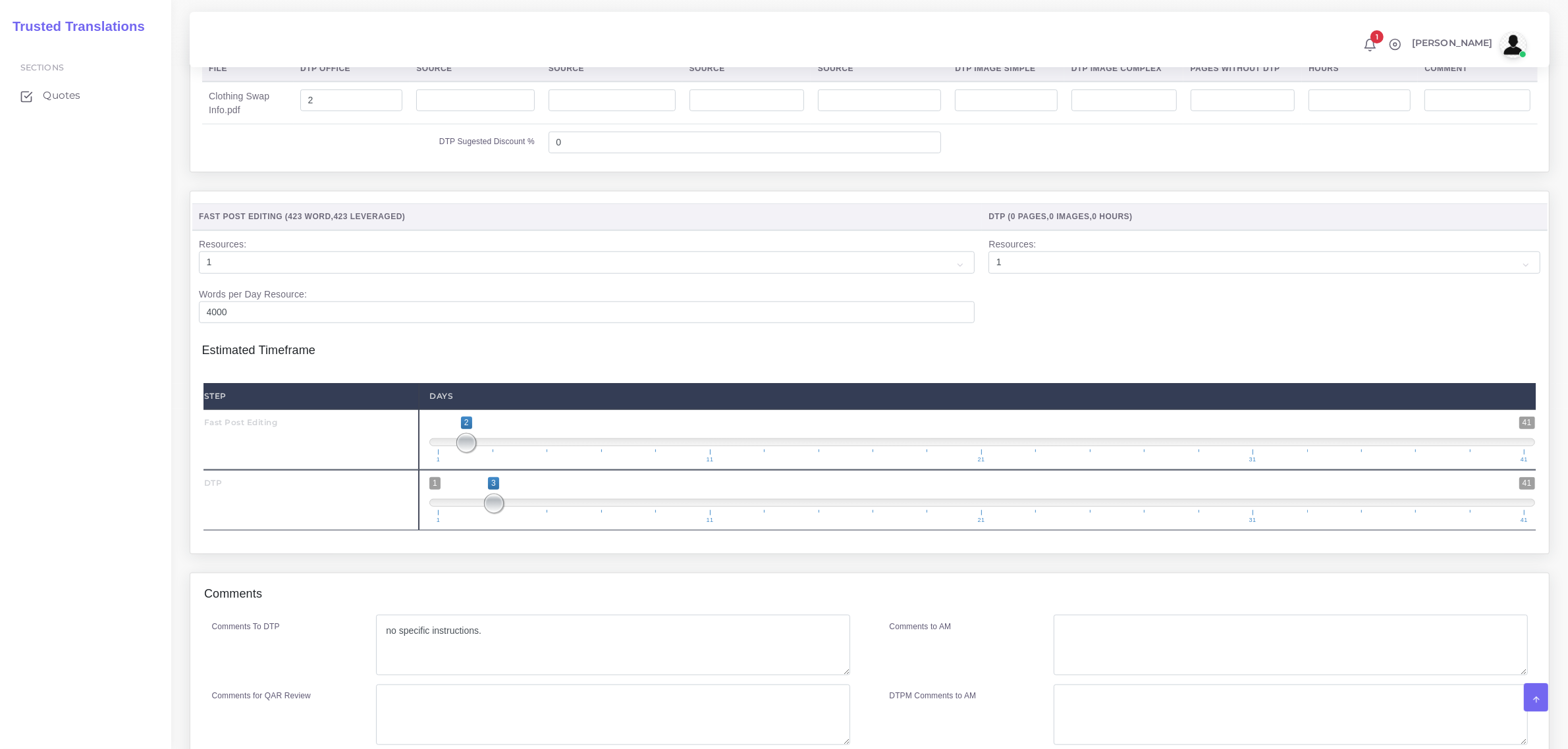
scroll to position [1527, 0]
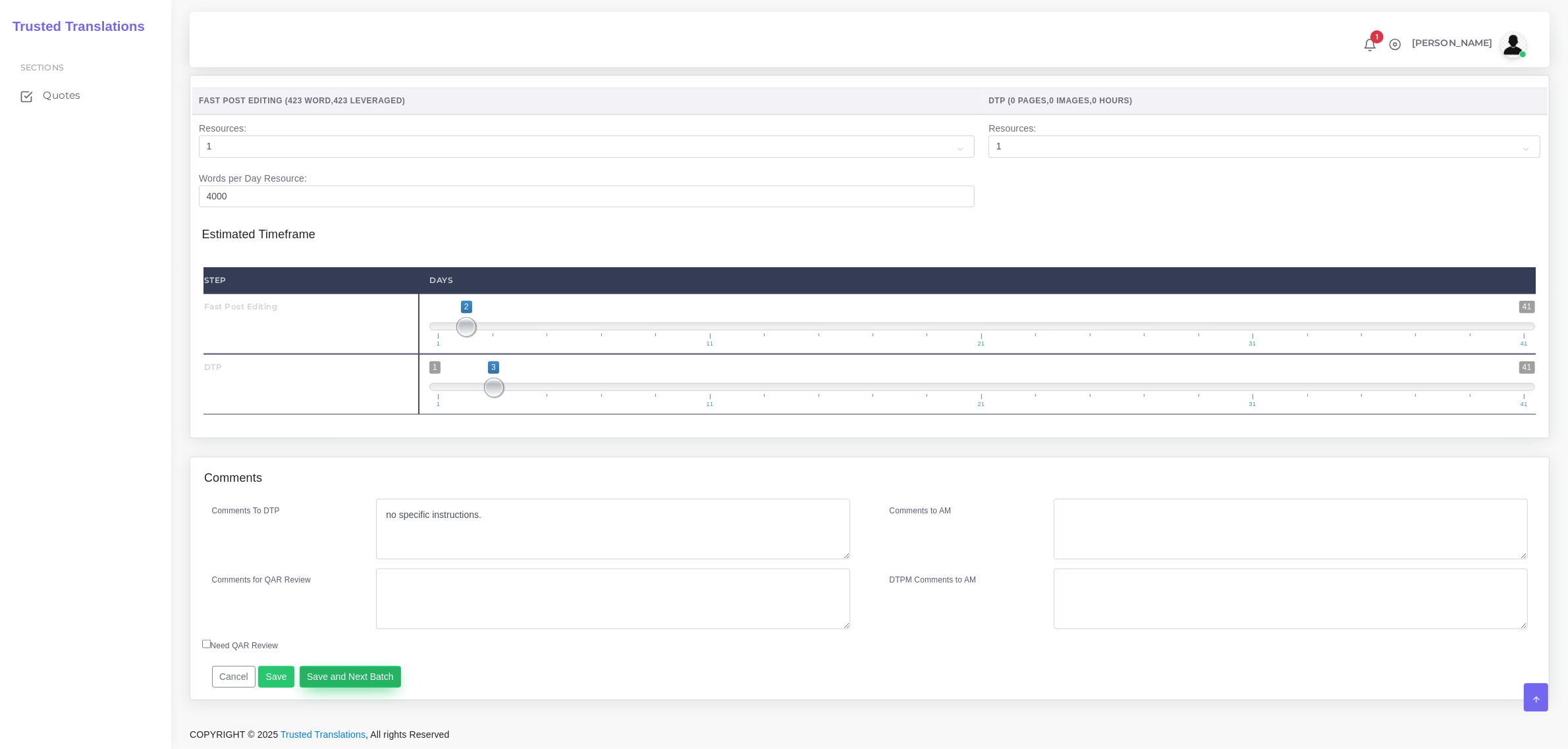
click at [354, 682] on button "Save and Next Batch" at bounding box center [351, 677] width 102 height 22
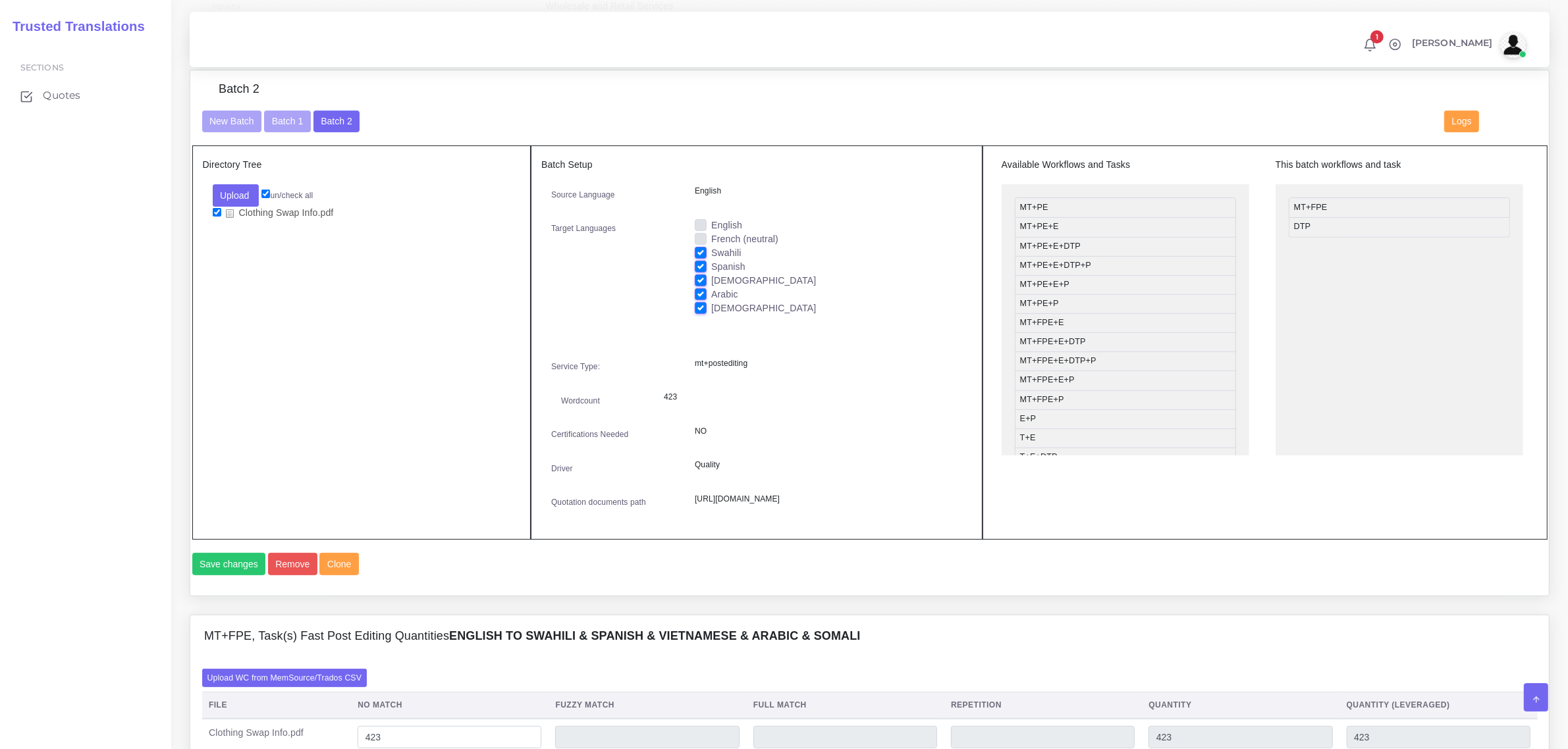
scroll to position [540, 0]
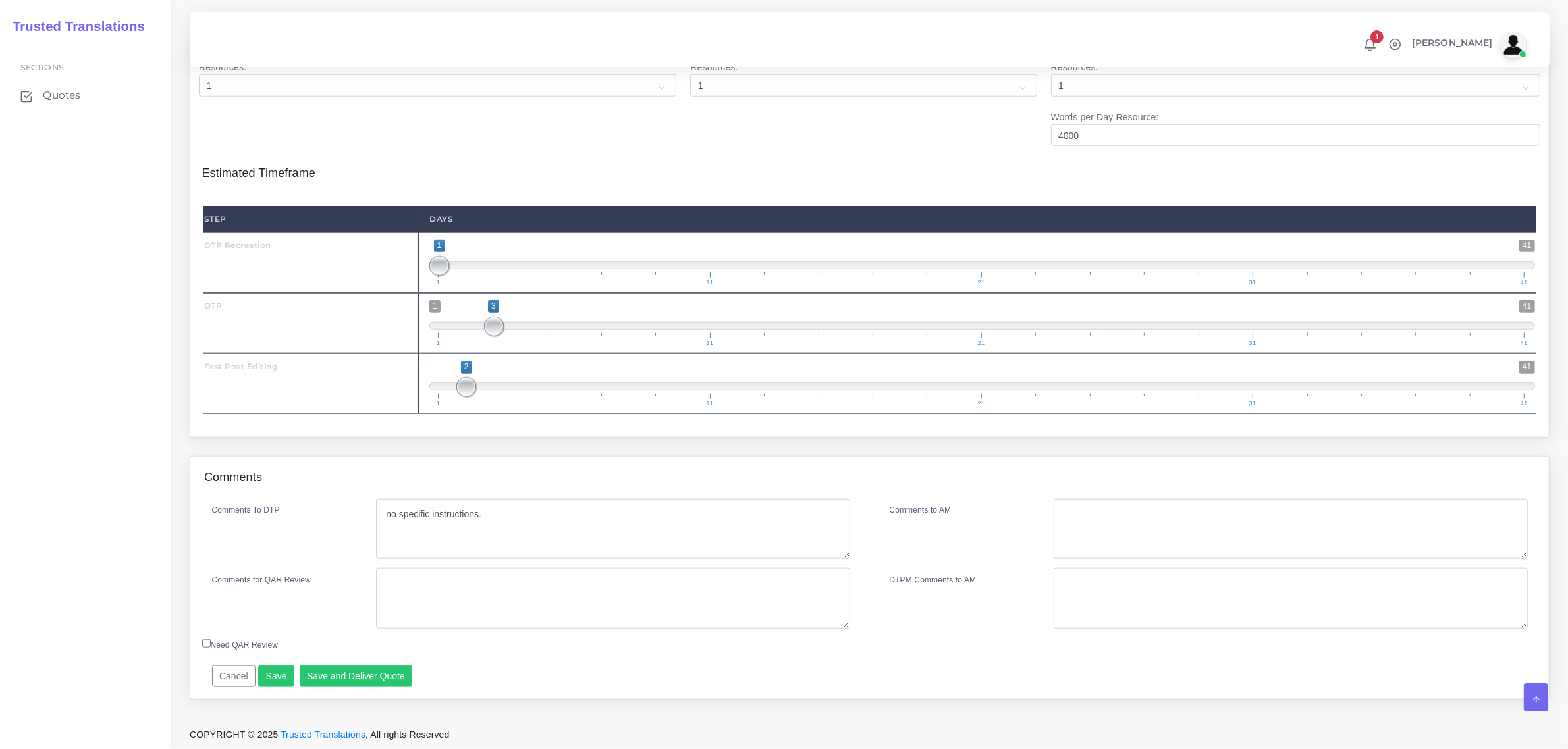
scroll to position [1720, 0]
click at [353, 673] on button "Save and Deliver Quote" at bounding box center [357, 677] width 113 height 22
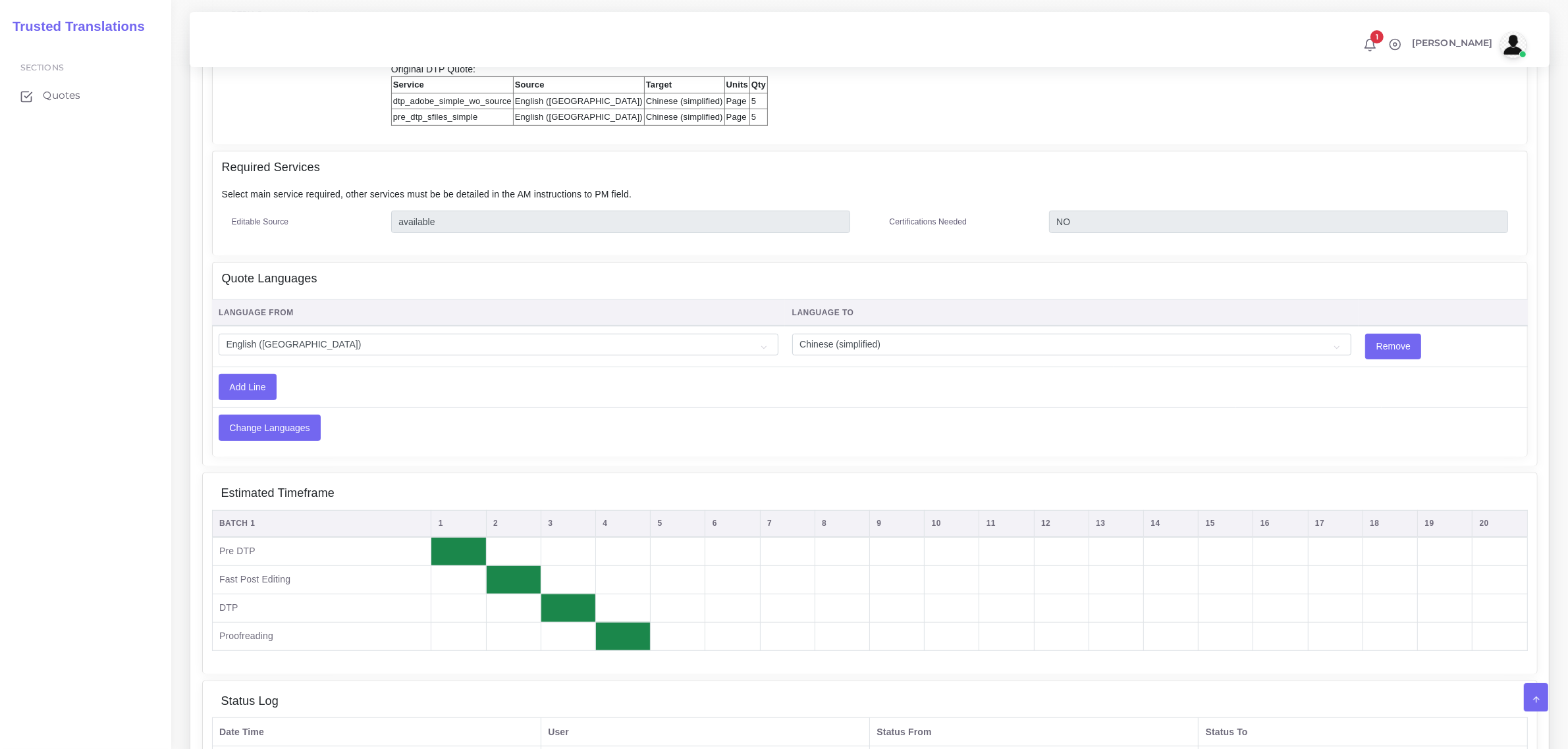
scroll to position [658, 0]
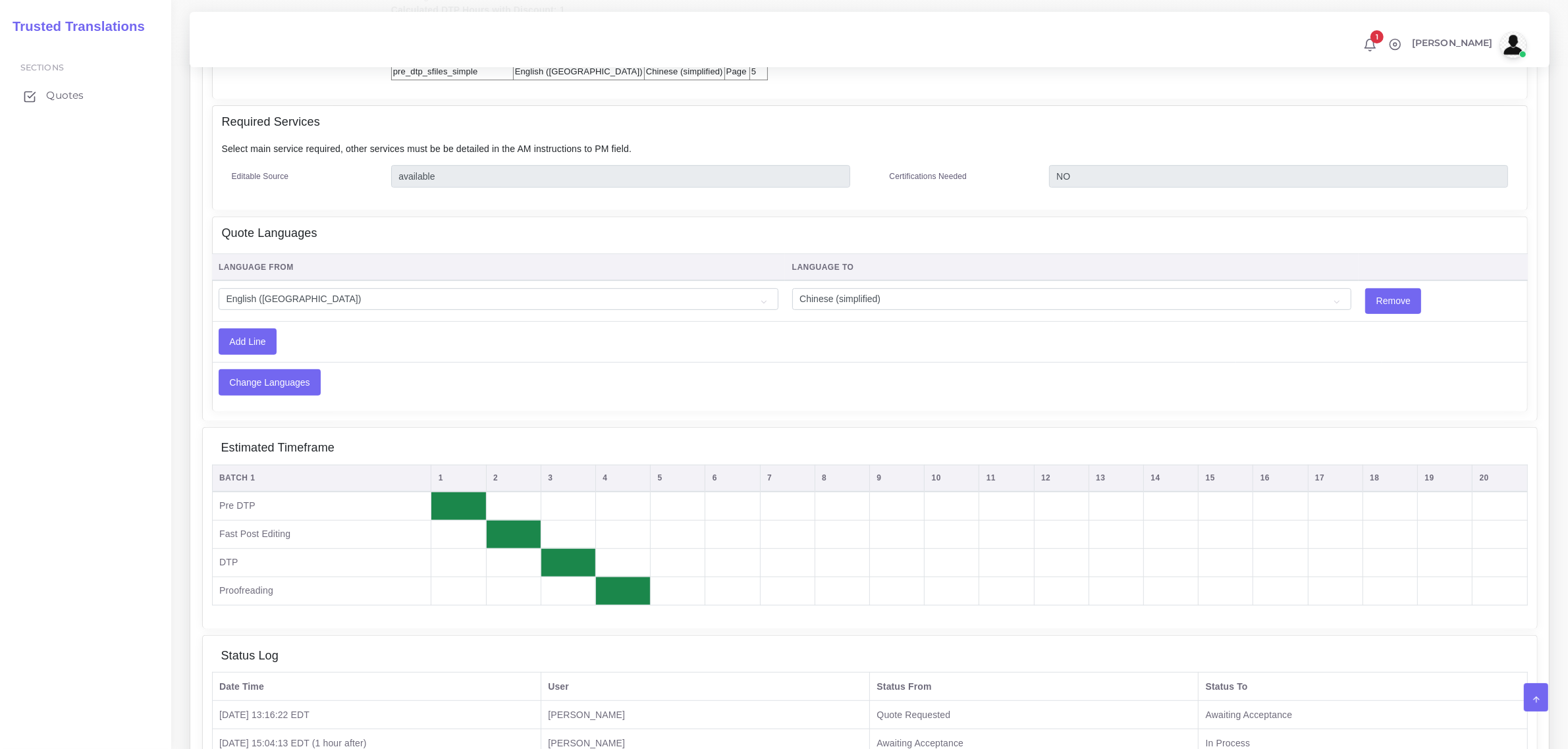
click at [69, 93] on span "Quotes" at bounding box center [64, 95] width 37 height 15
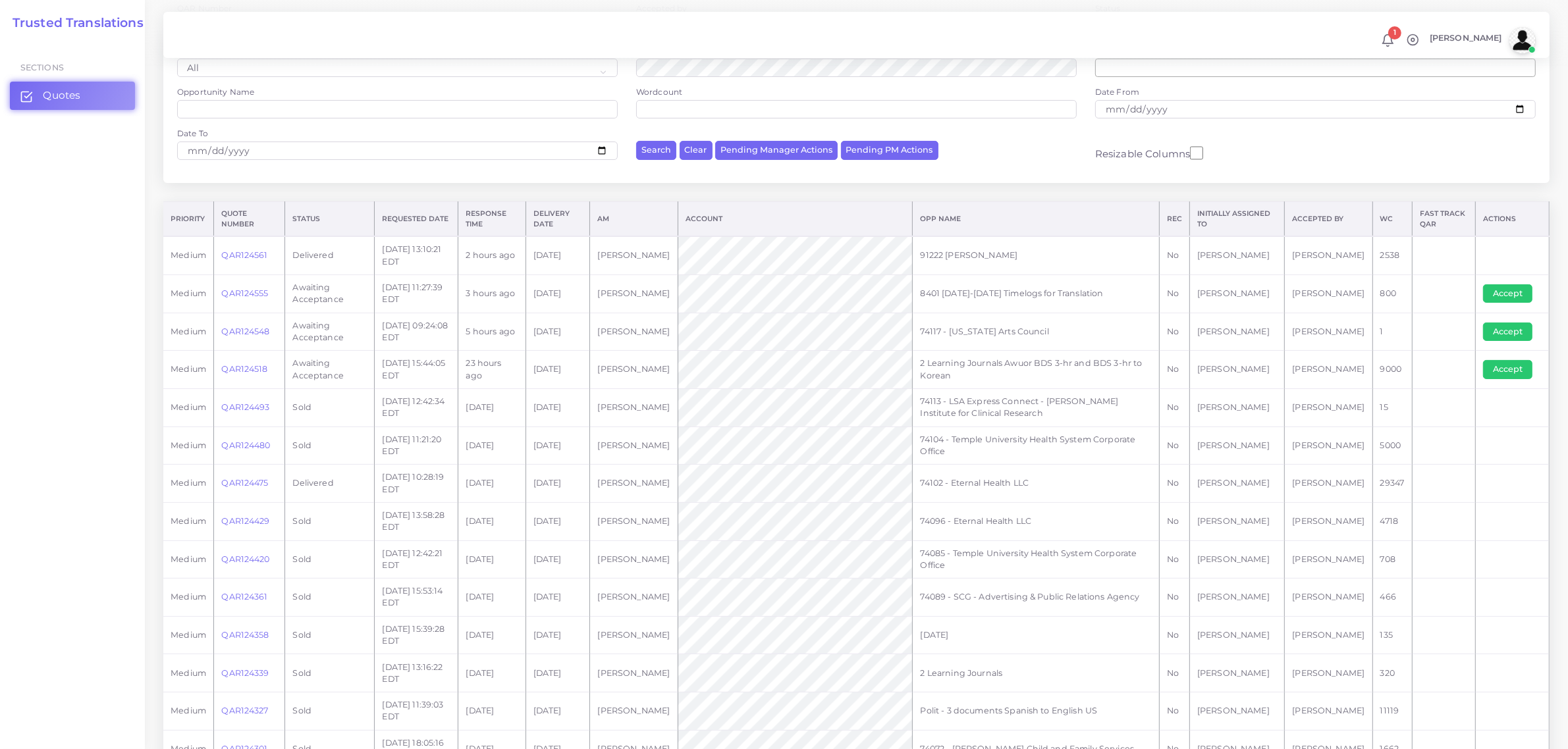
scroll to position [165, 0]
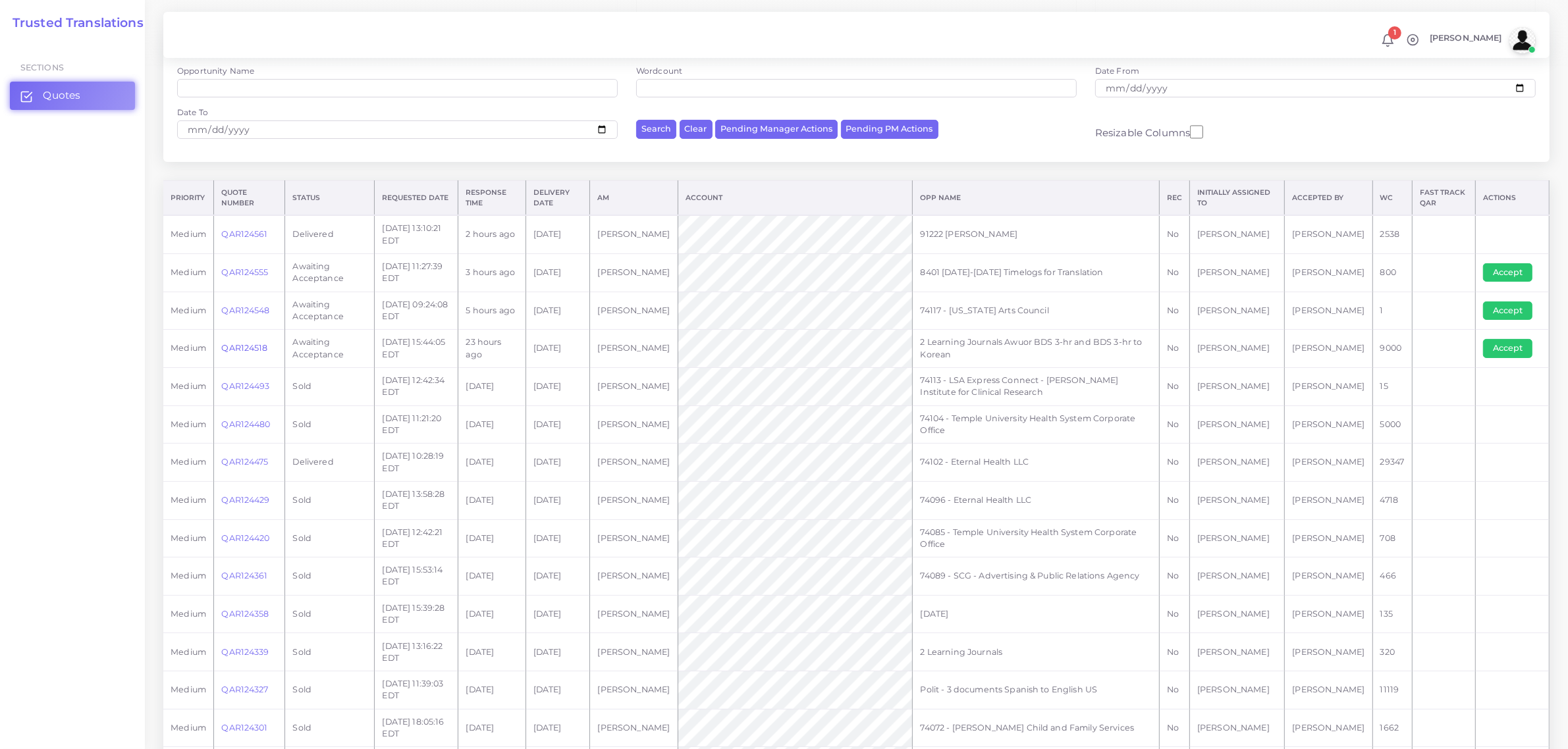
click at [247, 348] on link "QAR124518" at bounding box center [244, 348] width 46 height 10
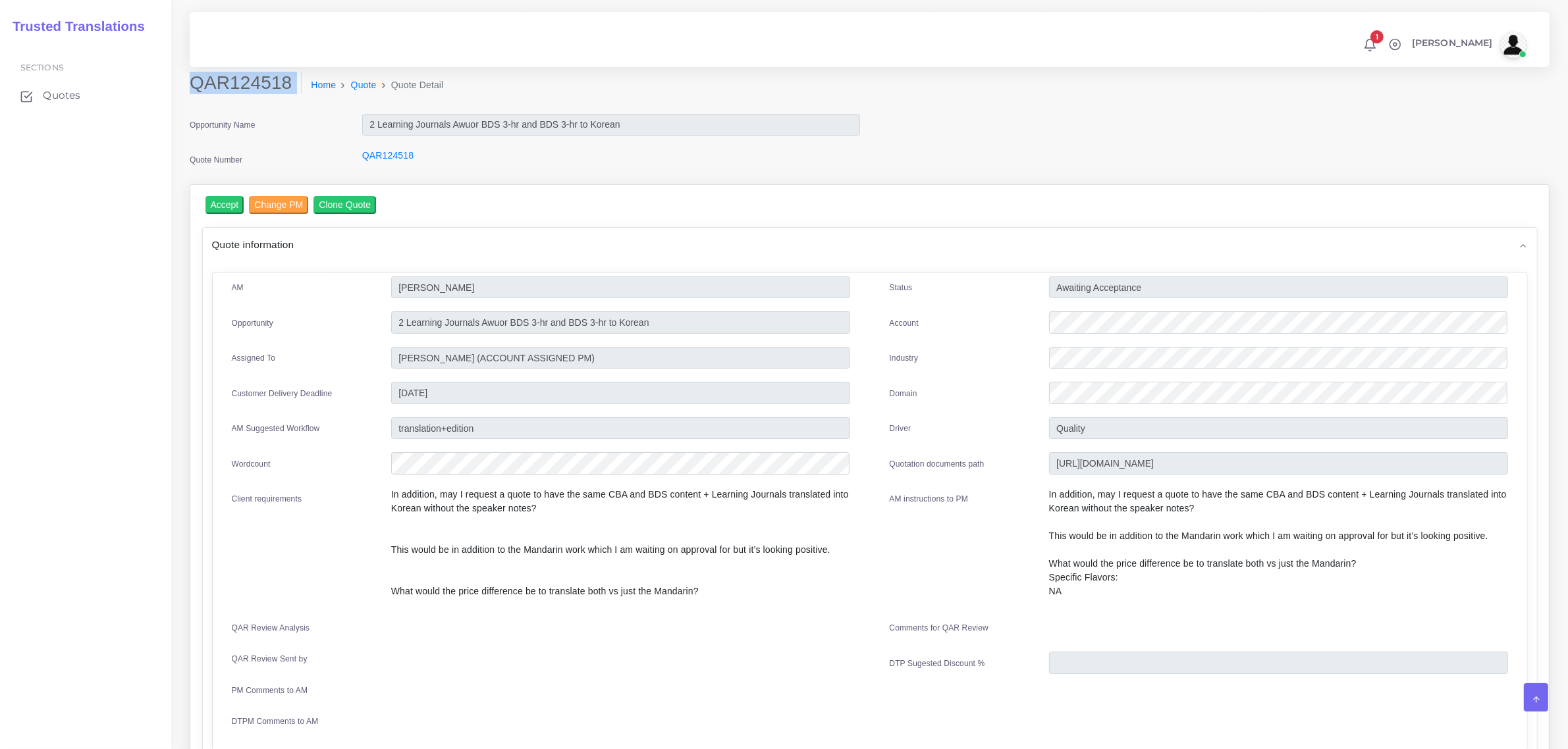
drag, startPoint x: 191, startPoint y: 81, endPoint x: 281, endPoint y: 96, distance: 91.2
click div "QAR124518 Home Quote Quote Detail"
copy div "QAR124518"
click div "Status Awaiting Acceptance Account Industry Domain Driver"
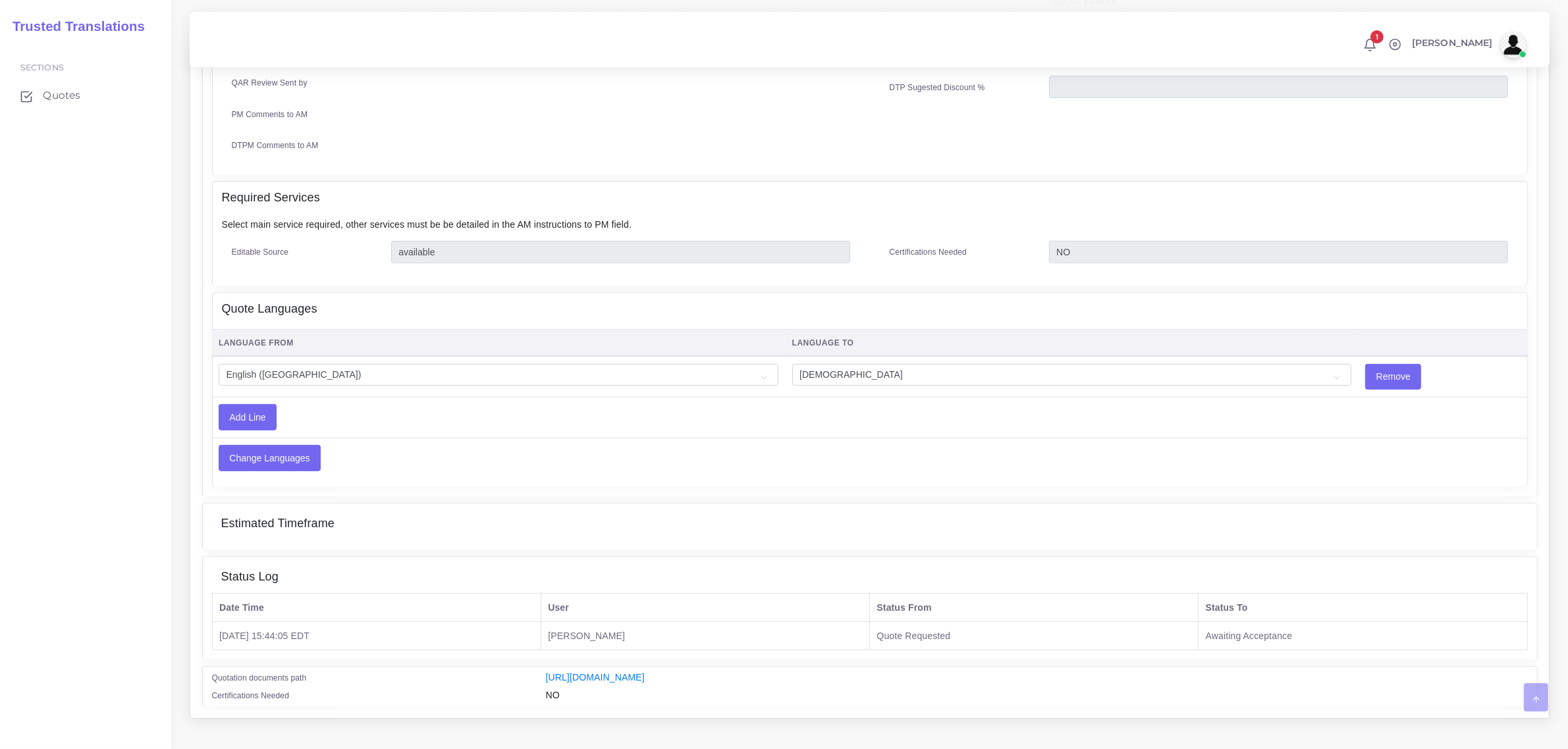
scroll to position [588, 0]
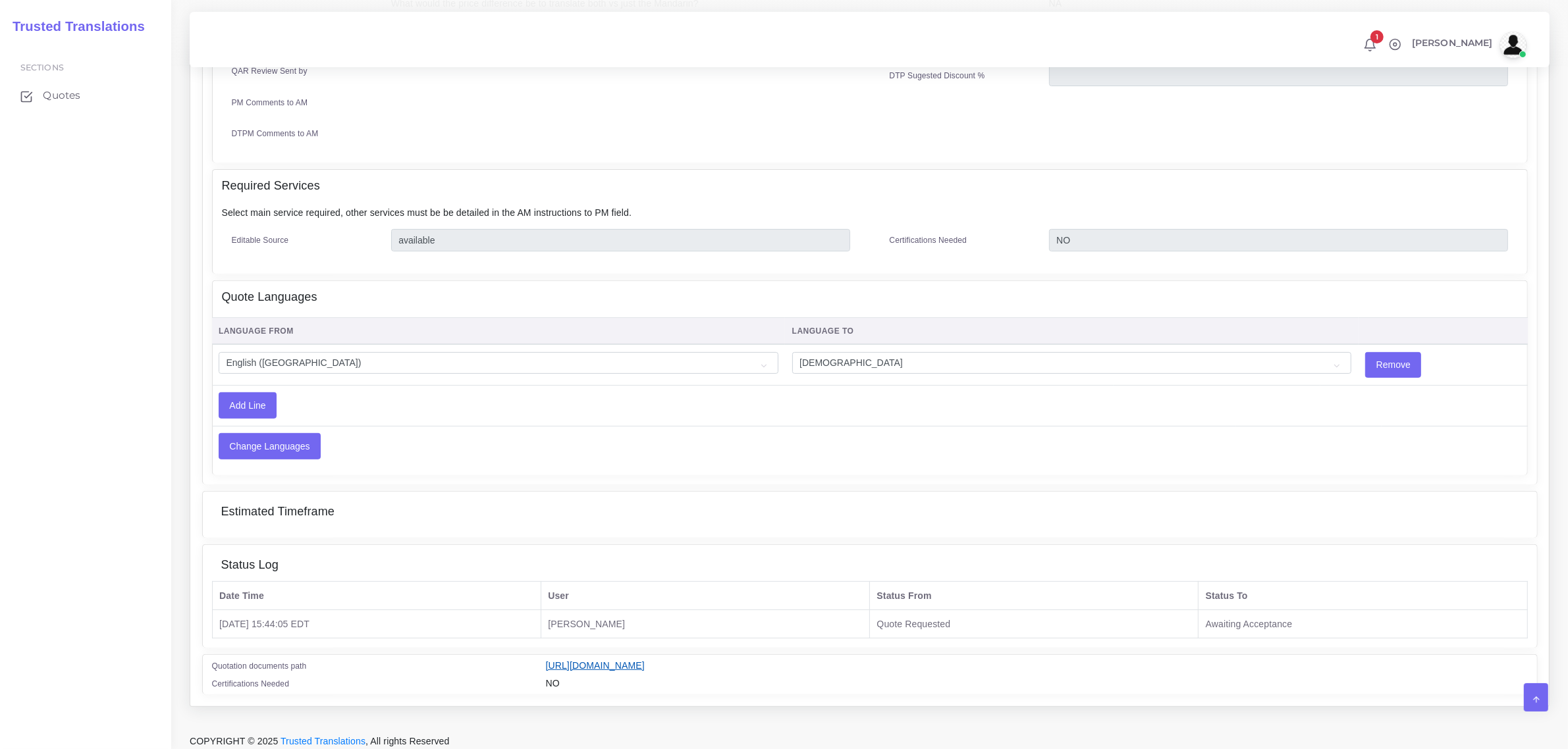
click link "[URL][DOMAIN_NAME]"
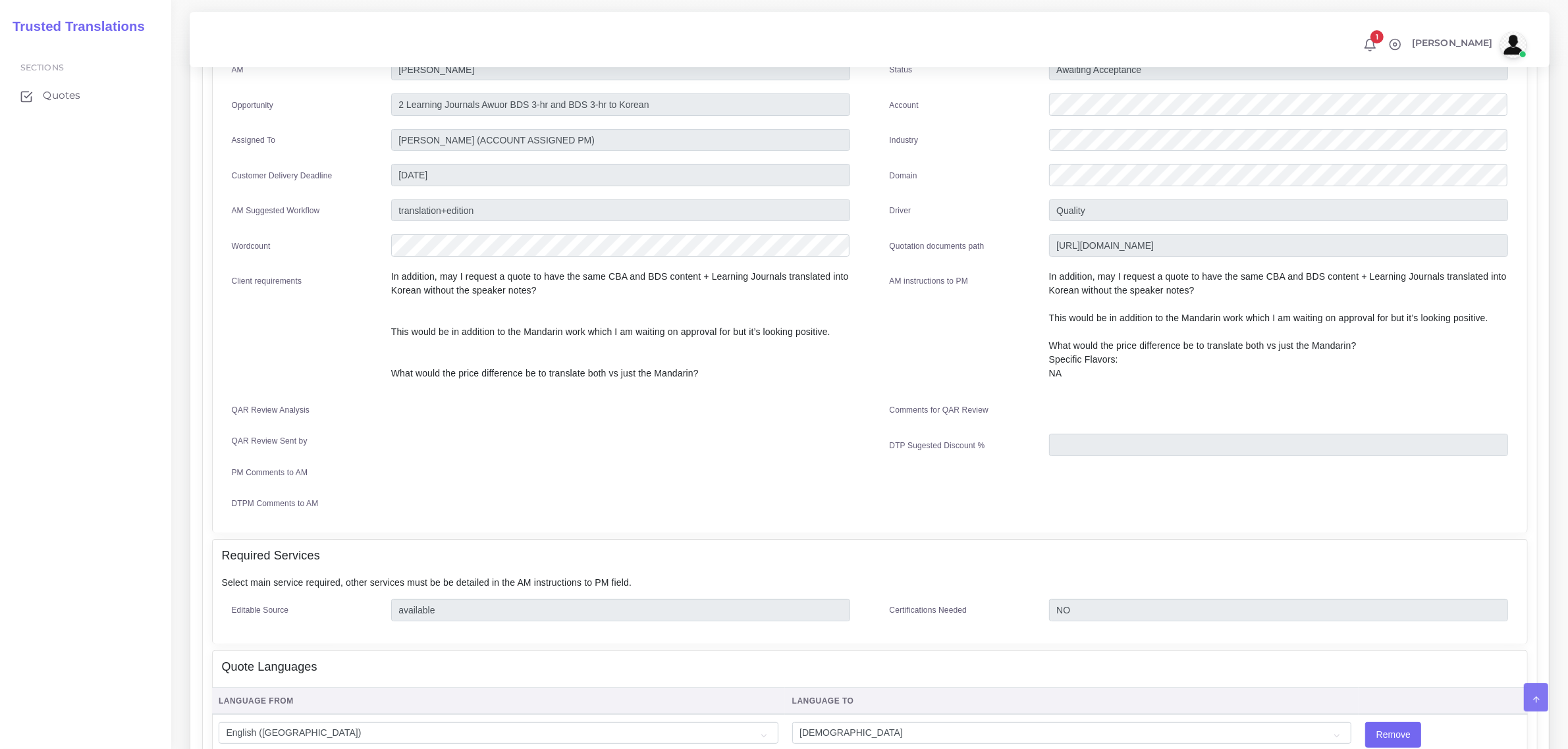
scroll to position [12, 0]
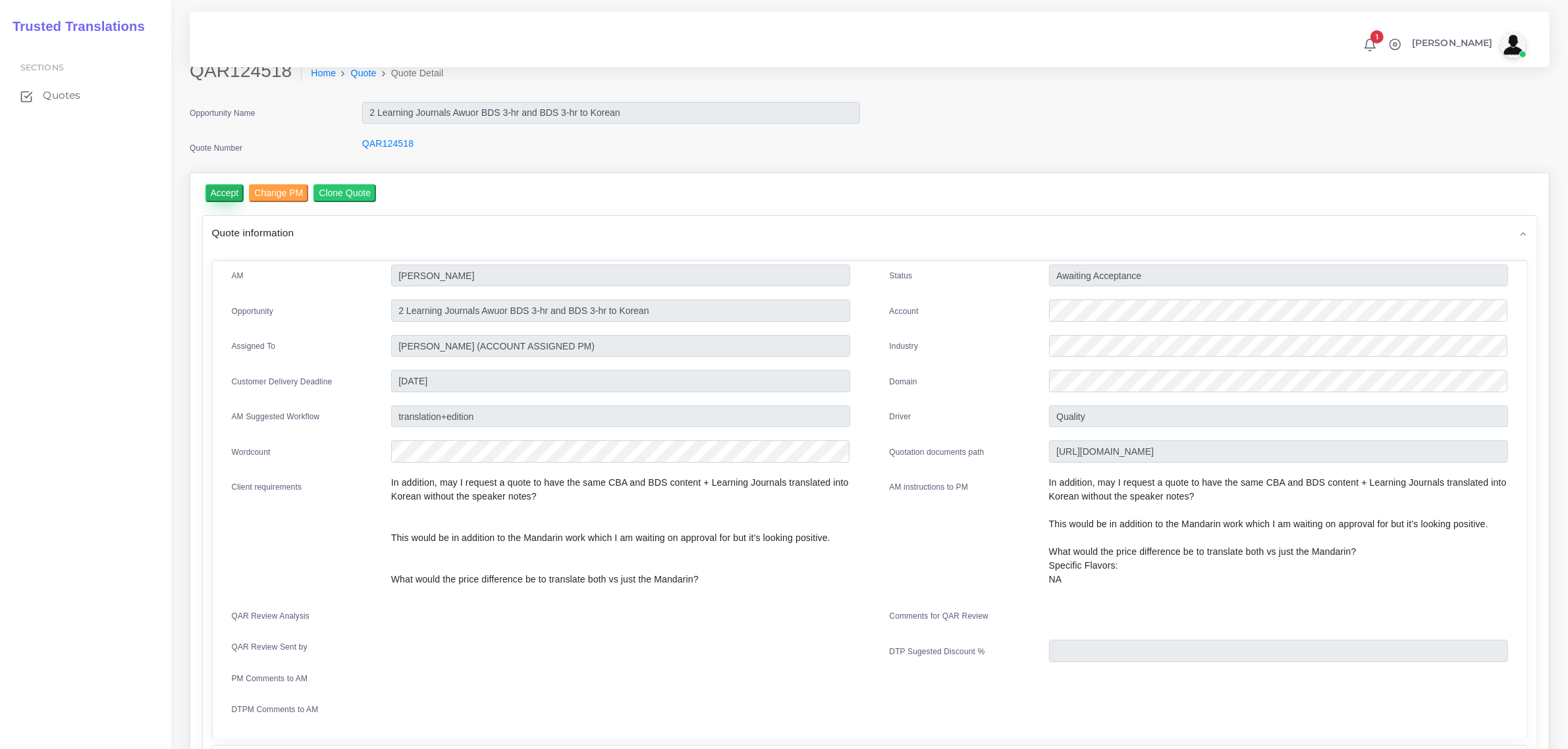
click input "Accept"
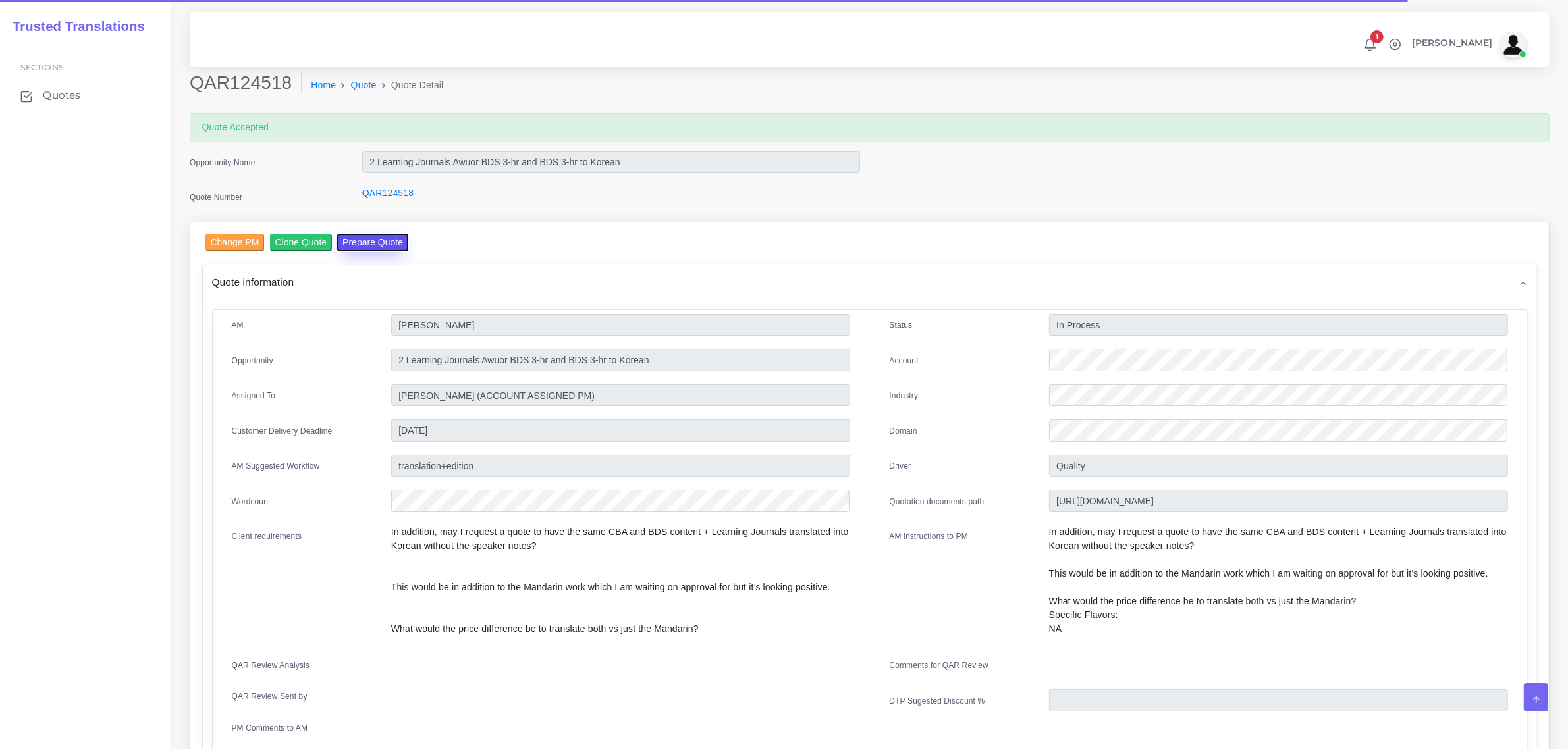
click at [354, 244] on button "Prepare Quote" at bounding box center [372, 242] width 71 height 18
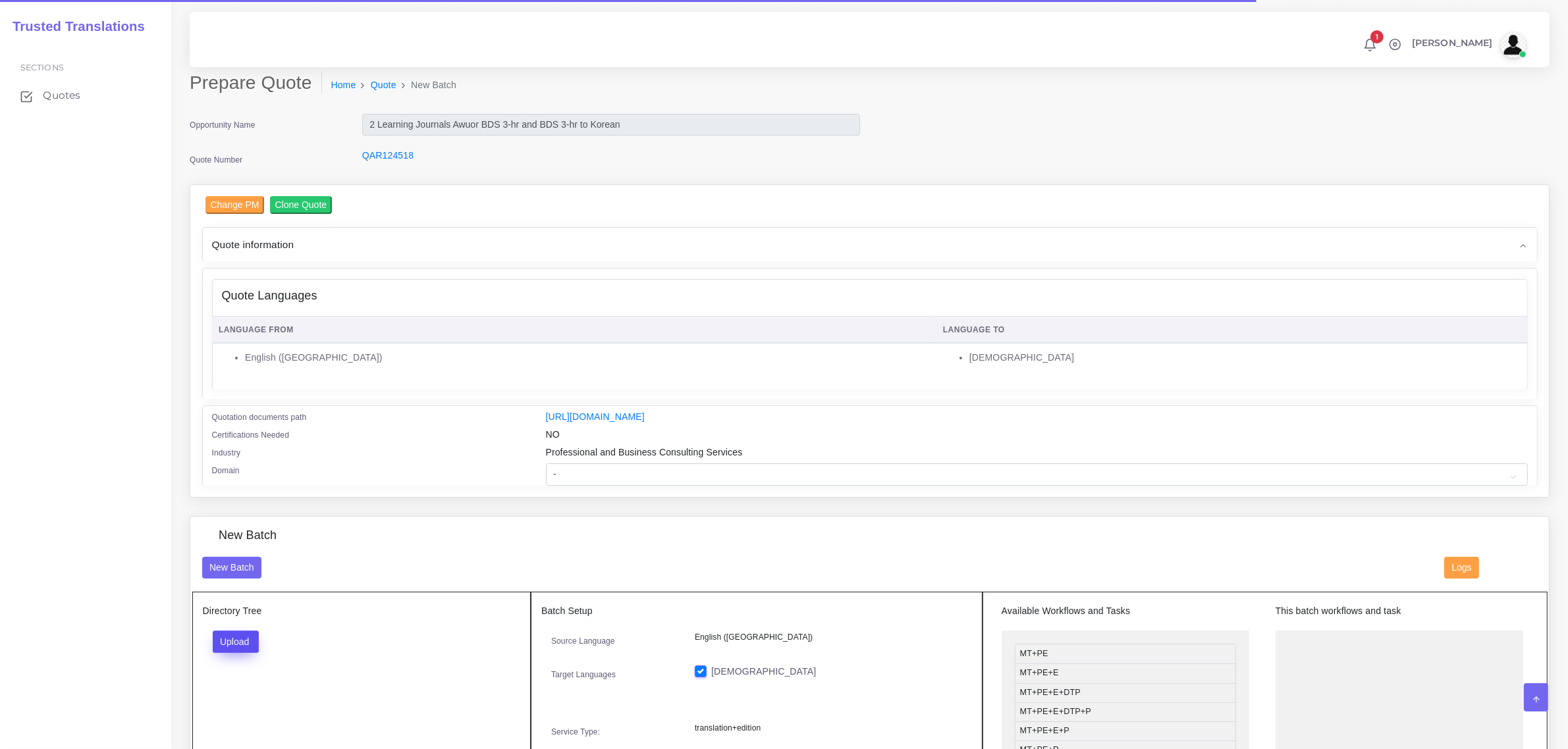
click at [241, 634] on button "Upload" at bounding box center [236, 642] width 47 height 22
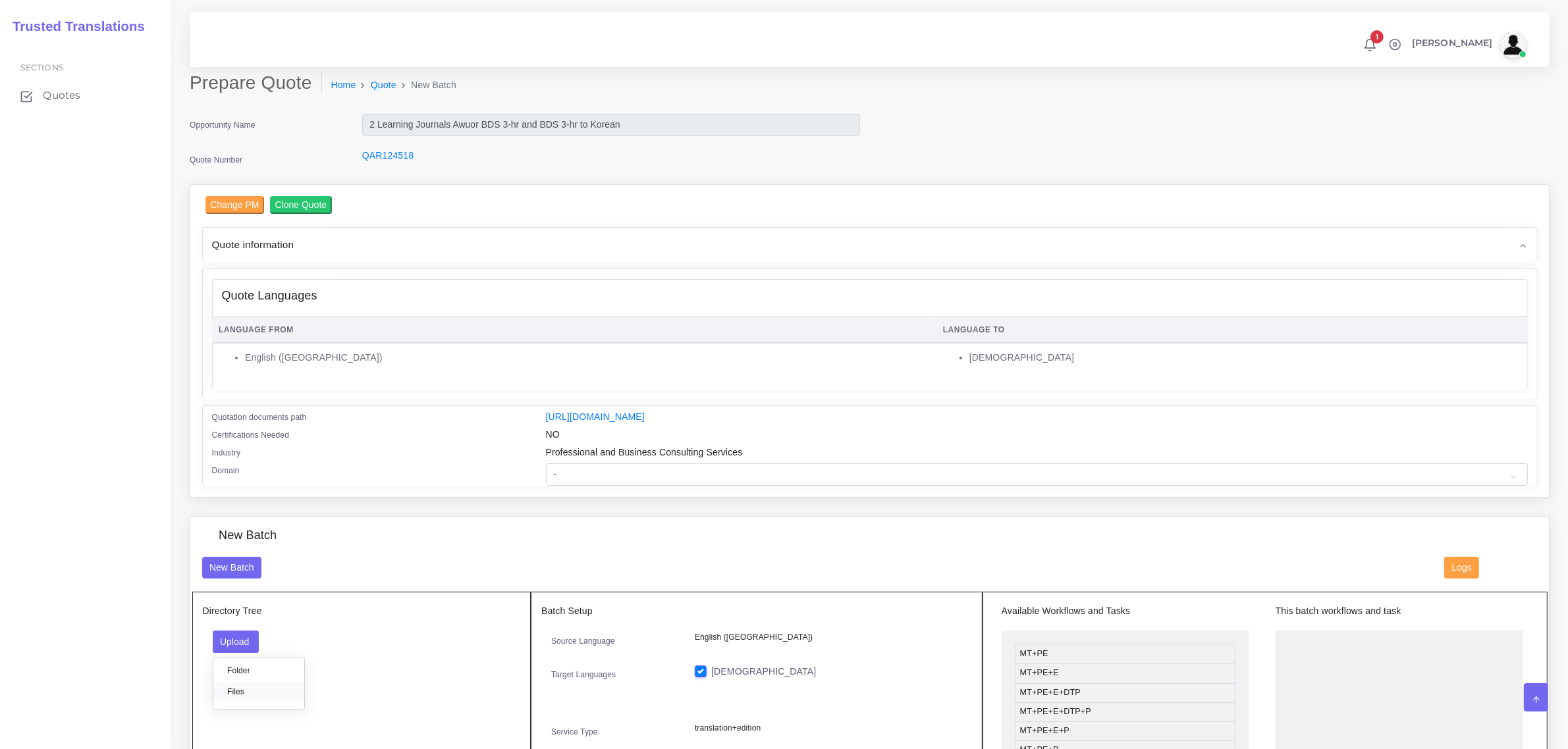
click at [244, 692] on label "Files" at bounding box center [258, 691] width 91 height 17
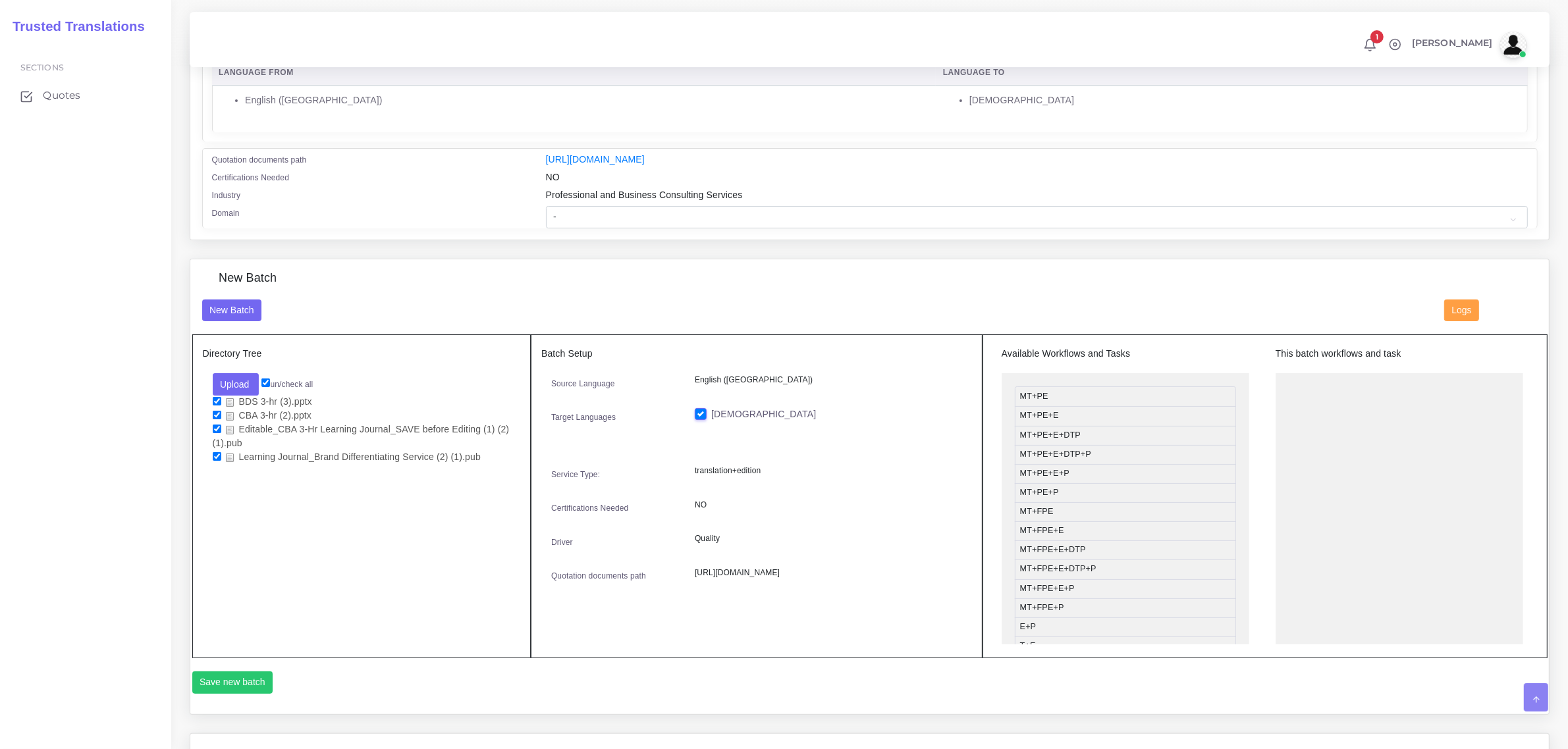
scroll to position [329, 0]
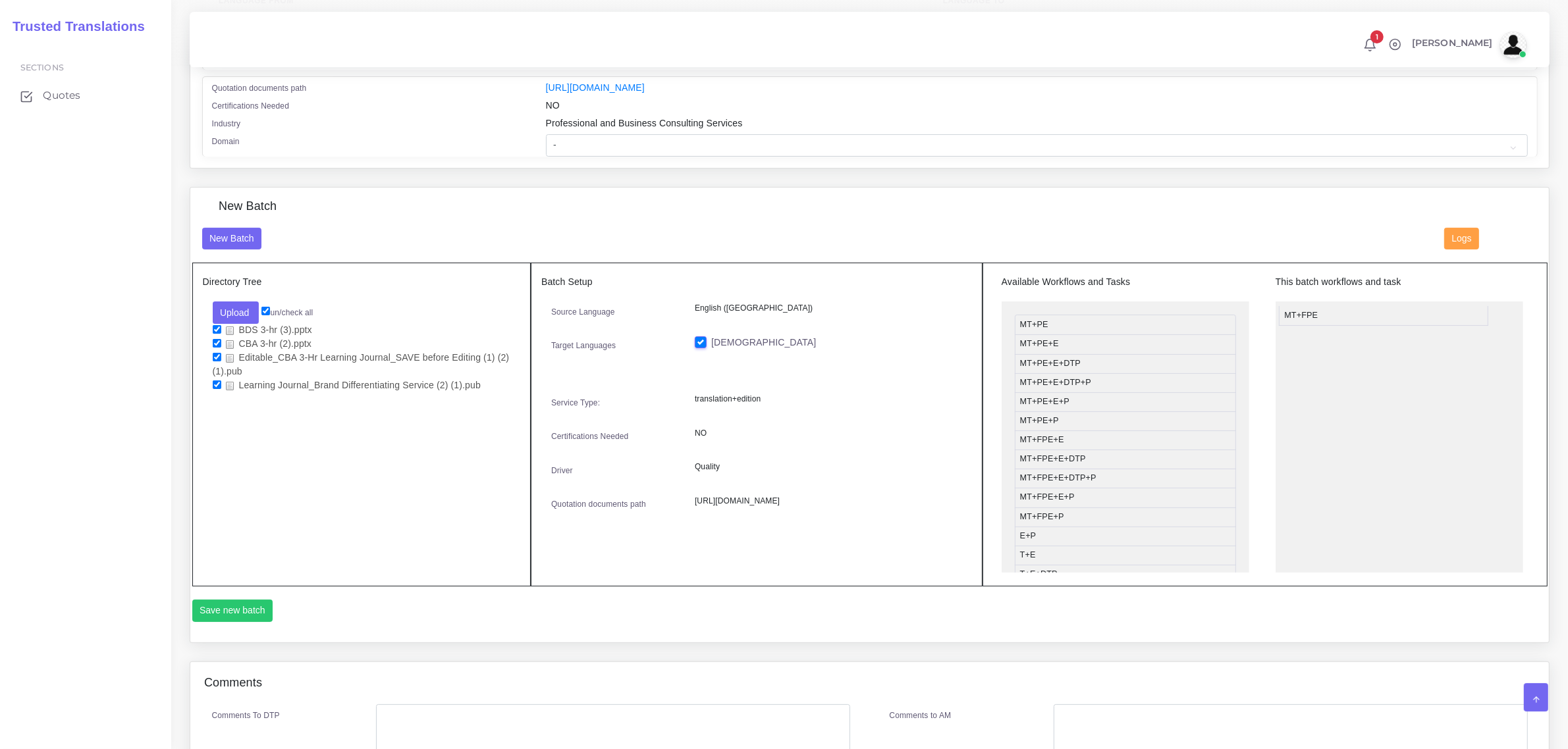
drag, startPoint x: 1096, startPoint y: 439, endPoint x: 1361, endPoint y: 313, distance: 293.4
drag, startPoint x: 1081, startPoint y: 520, endPoint x: 1272, endPoint y: 383, distance: 235.1
drag, startPoint x: 1096, startPoint y: 548, endPoint x: 1368, endPoint y: 369, distance: 325.6
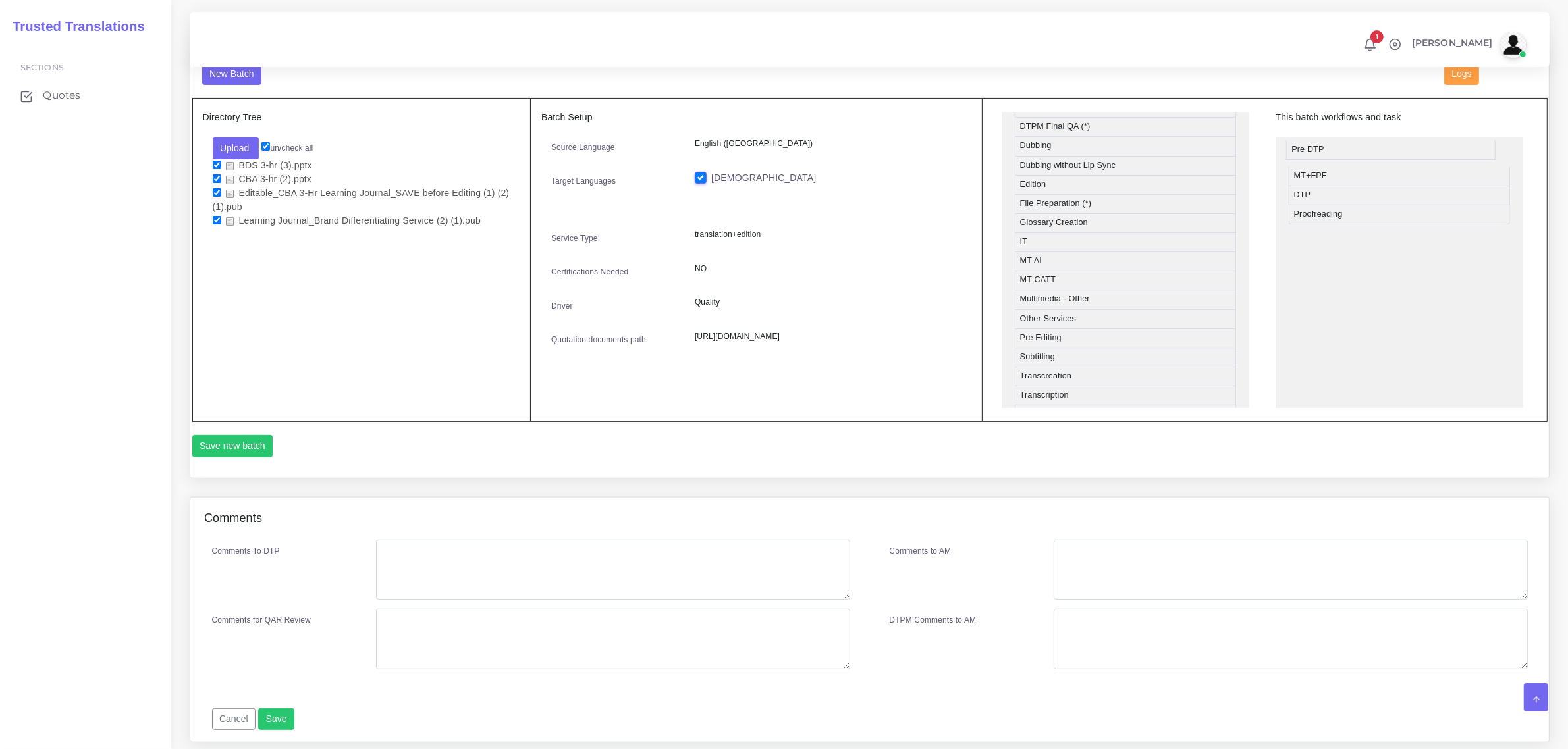
drag, startPoint x: 1088, startPoint y: 343, endPoint x: 1360, endPoint y: 150, distance: 333.5
click at [237, 448] on button "Save new batch" at bounding box center [233, 446] width 81 height 22
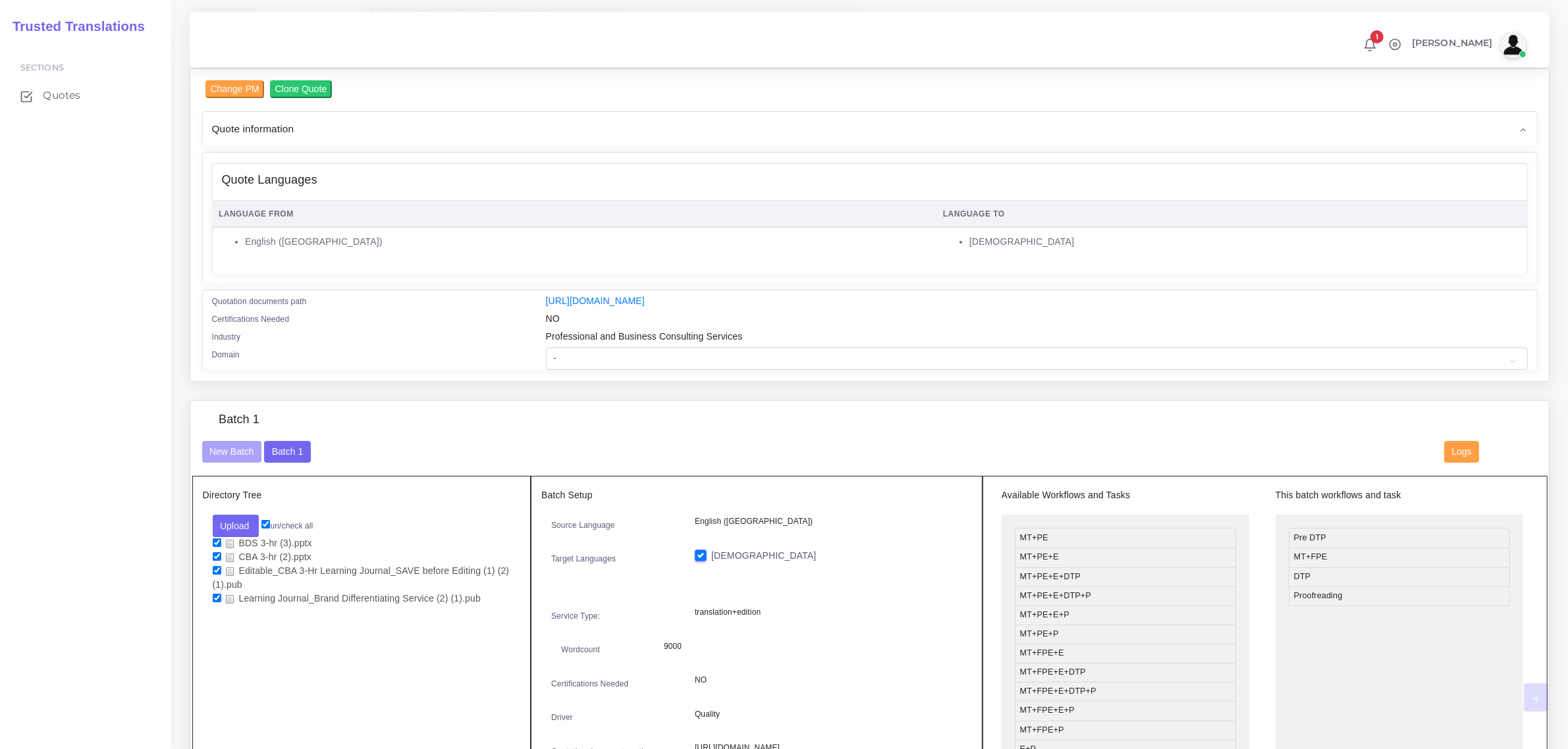
scroll to position [165, 0]
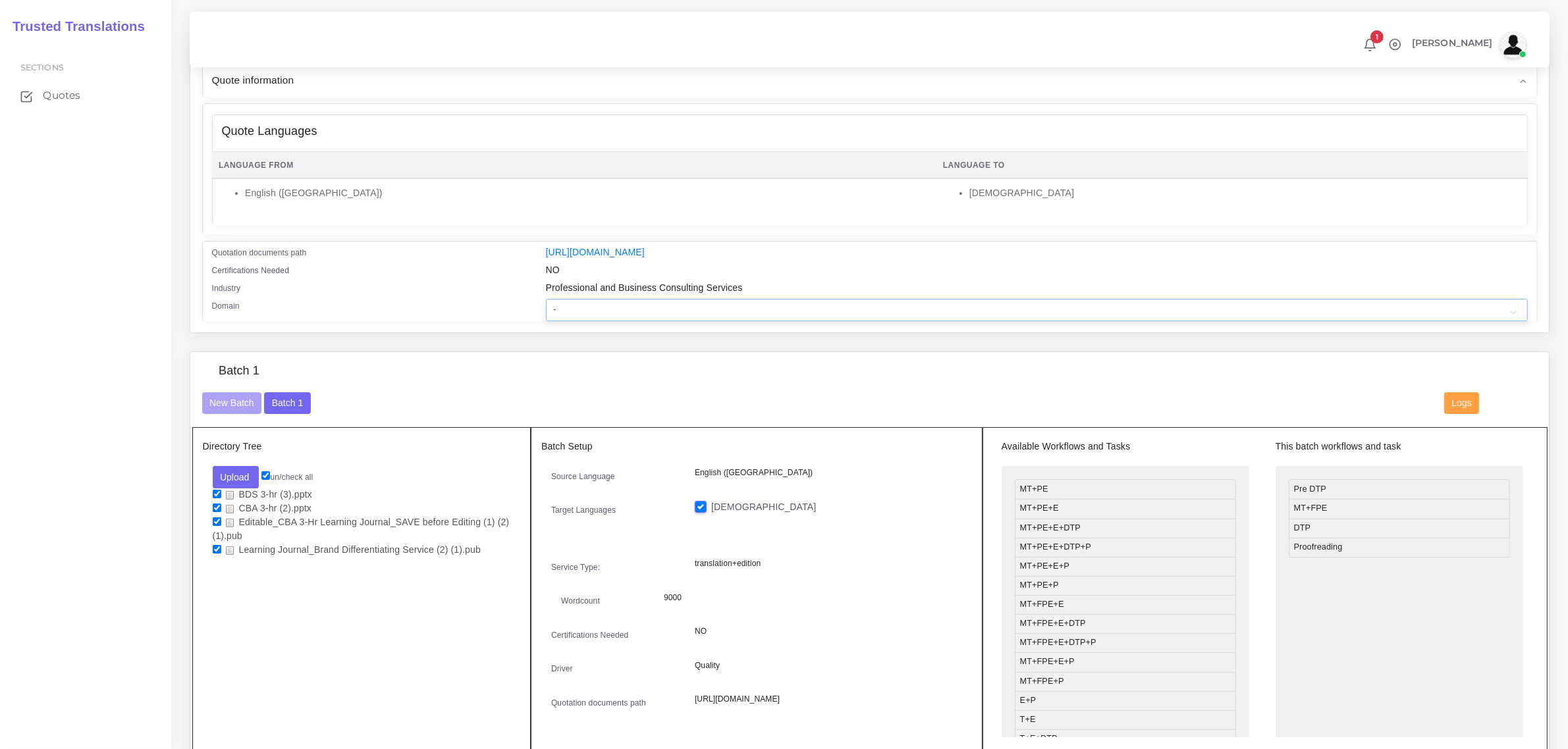
click at [672, 306] on select "- Advertising and Media Agriculture, Forestry and Fishing Architecture, Buildin…" at bounding box center [1037, 310] width 982 height 22
select select "Hospitality, Leisure, Tourism and Arts"
click at [546, 299] on select "- Advertising and Media Agriculture, Forestry and Fishing Architecture, Buildin…" at bounding box center [1037, 310] width 982 height 22
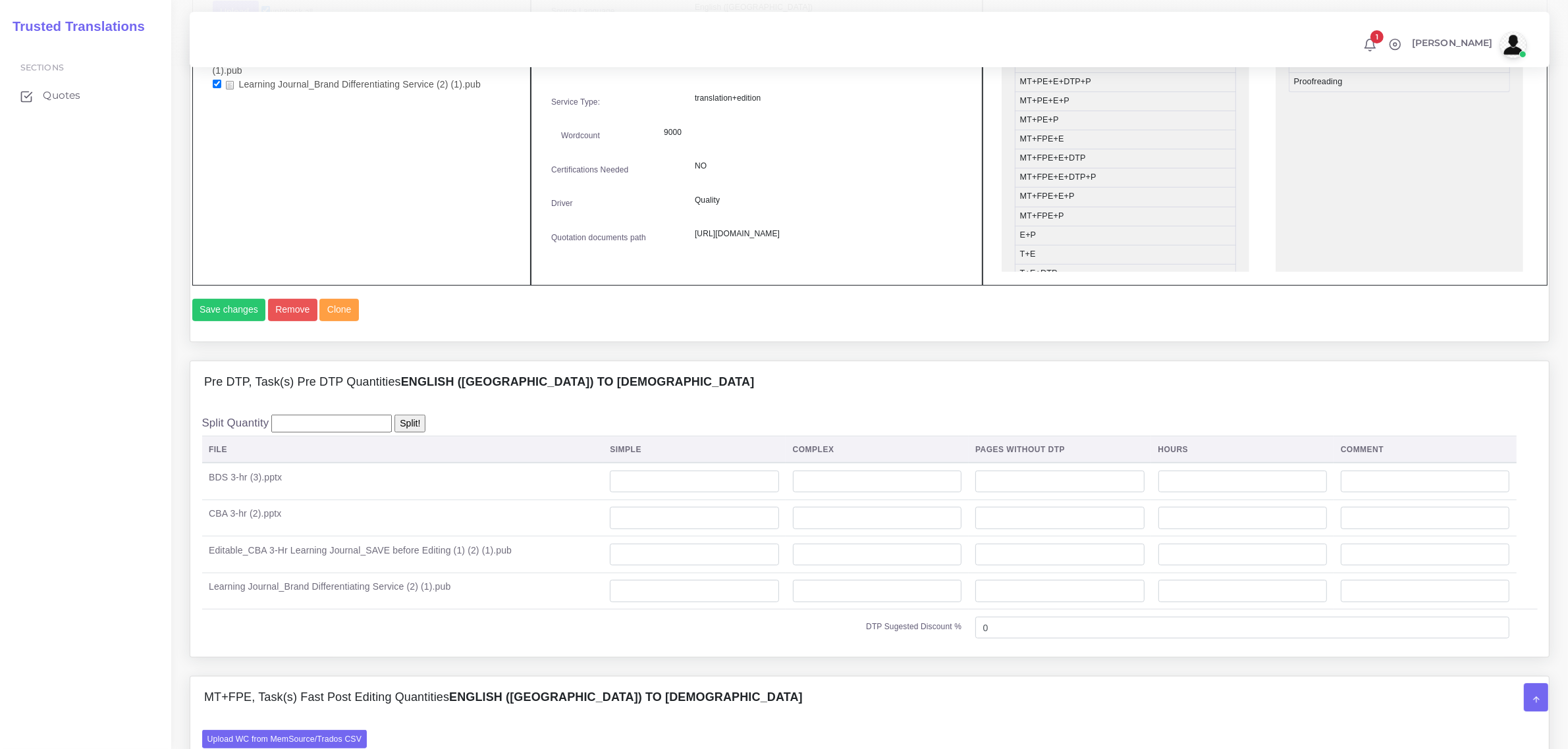
scroll to position [658, 0]
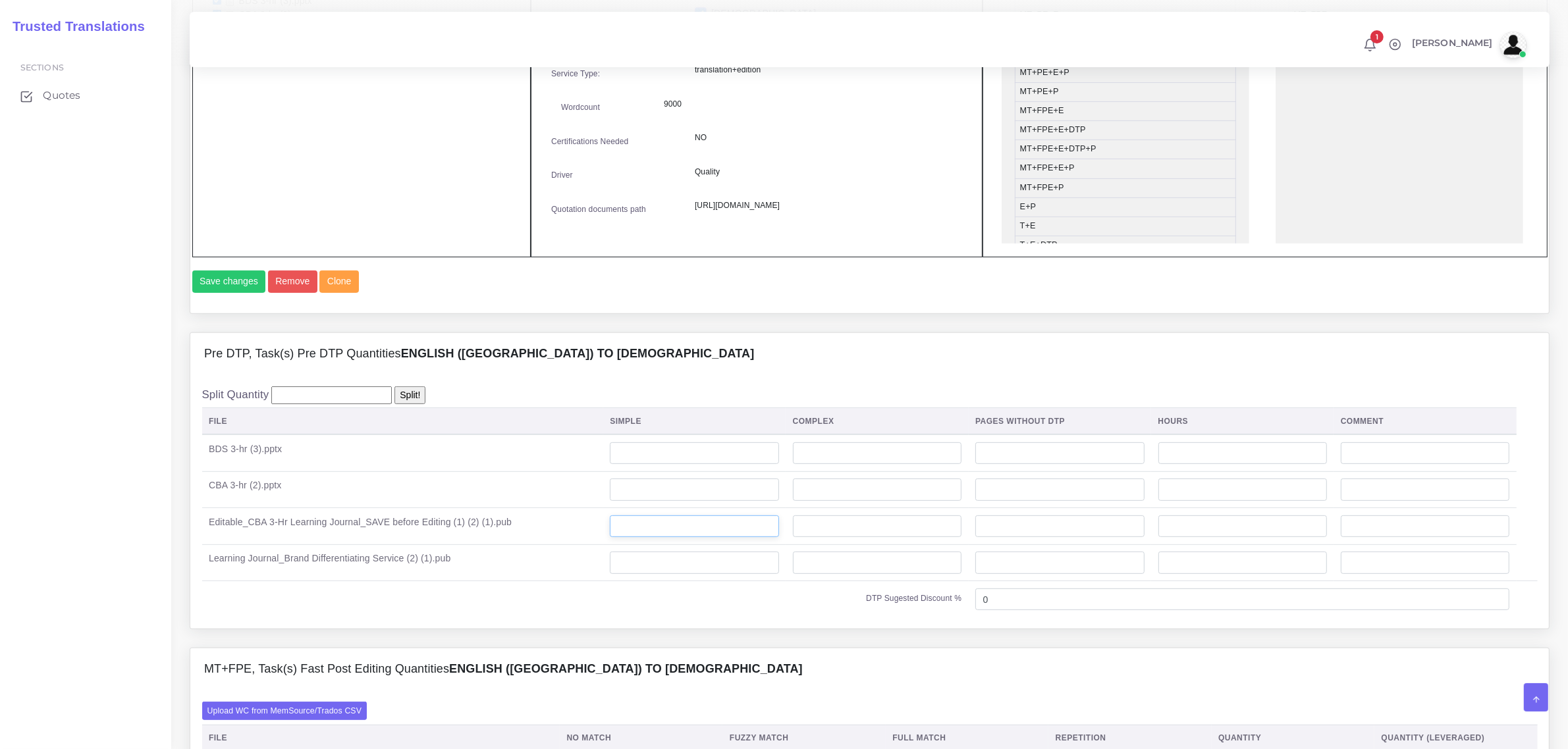
click at [653, 538] on input "number" at bounding box center [694, 526] width 169 height 22
type input "3"
click at [673, 574] on input "number" at bounding box center [694, 562] width 169 height 22
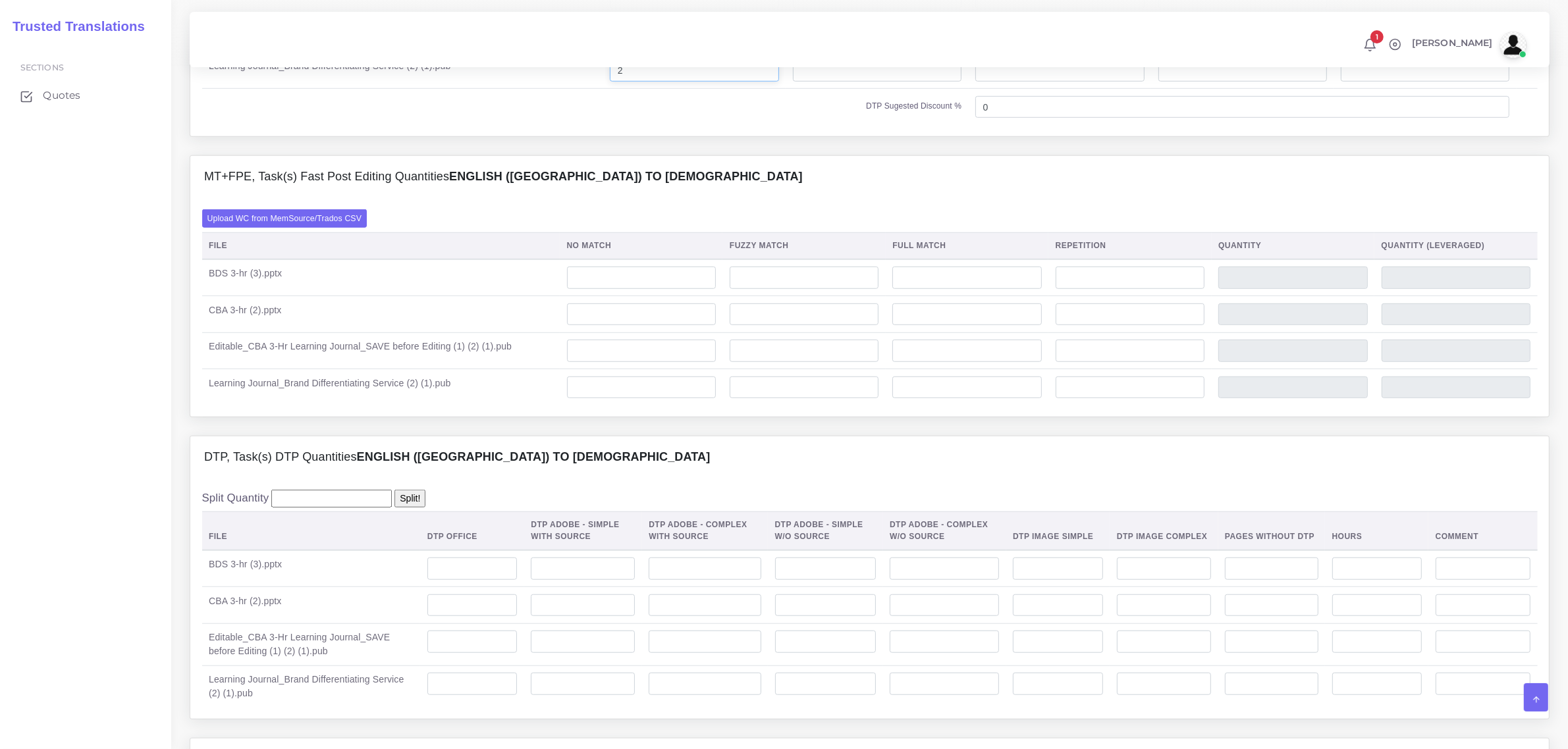
scroll to position [1152, 0]
type input "2"
click at [461, 651] on input "number" at bounding box center [473, 640] width 90 height 22
click at [846, 651] on input "number" at bounding box center [826, 640] width 102 height 22
click at [824, 694] on input "number" at bounding box center [826, 683] width 102 height 22
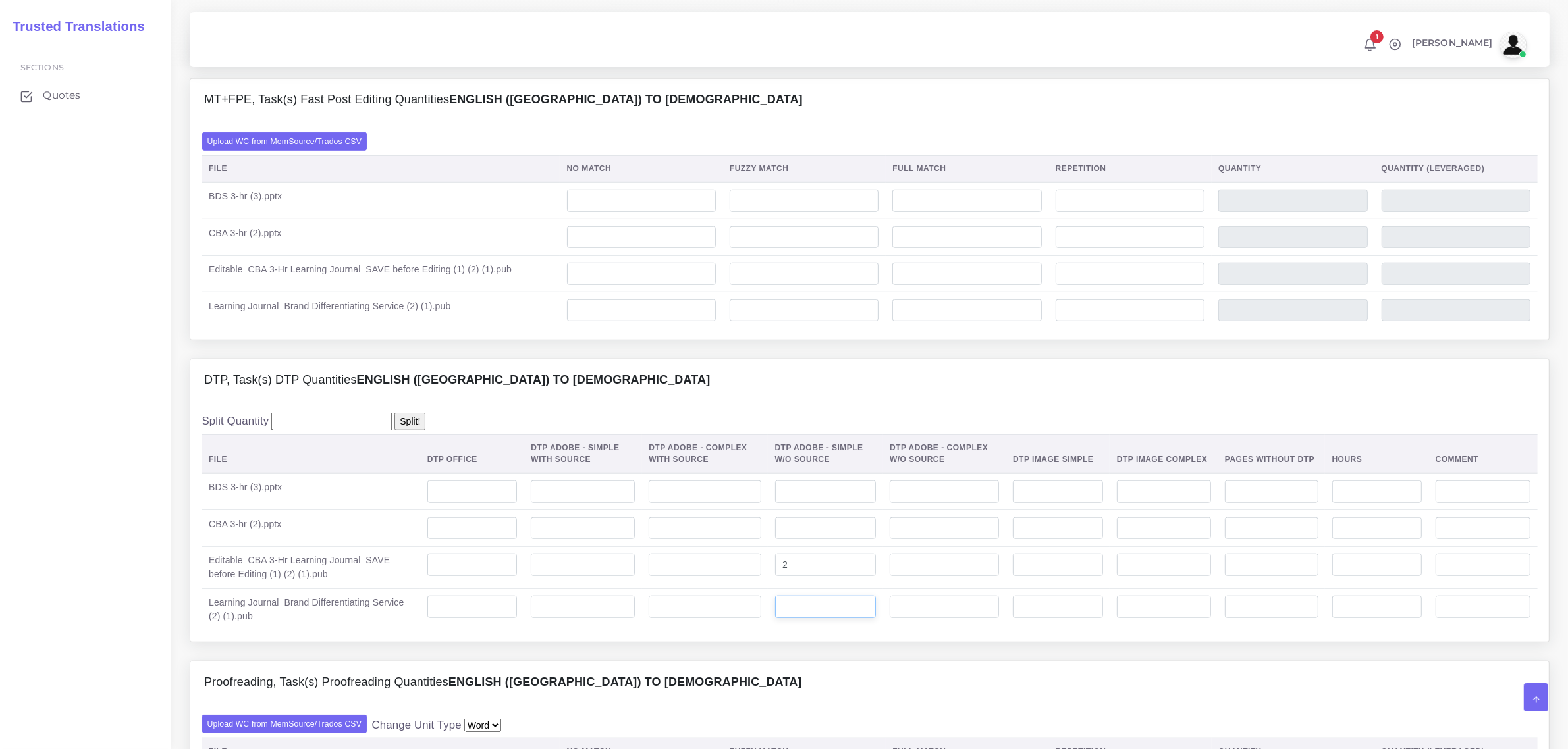
scroll to position [1234, 0]
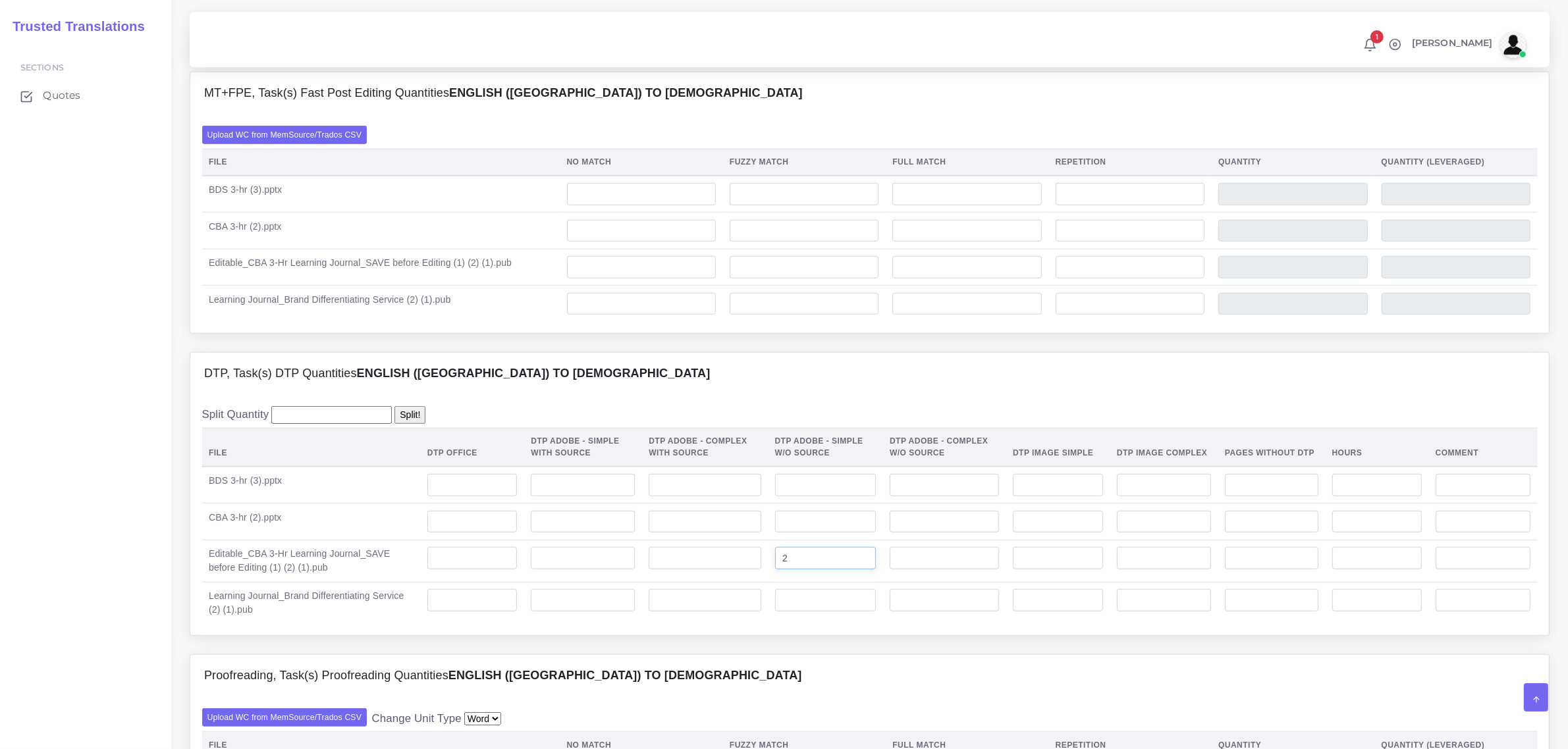
drag, startPoint x: 797, startPoint y: 587, endPoint x: 775, endPoint y: 587, distance: 22.0
click at [775, 582] on td "2" at bounding box center [826, 561] width 115 height 42
type input "3"
click at [801, 611] on input "number" at bounding box center [826, 600] width 102 height 22
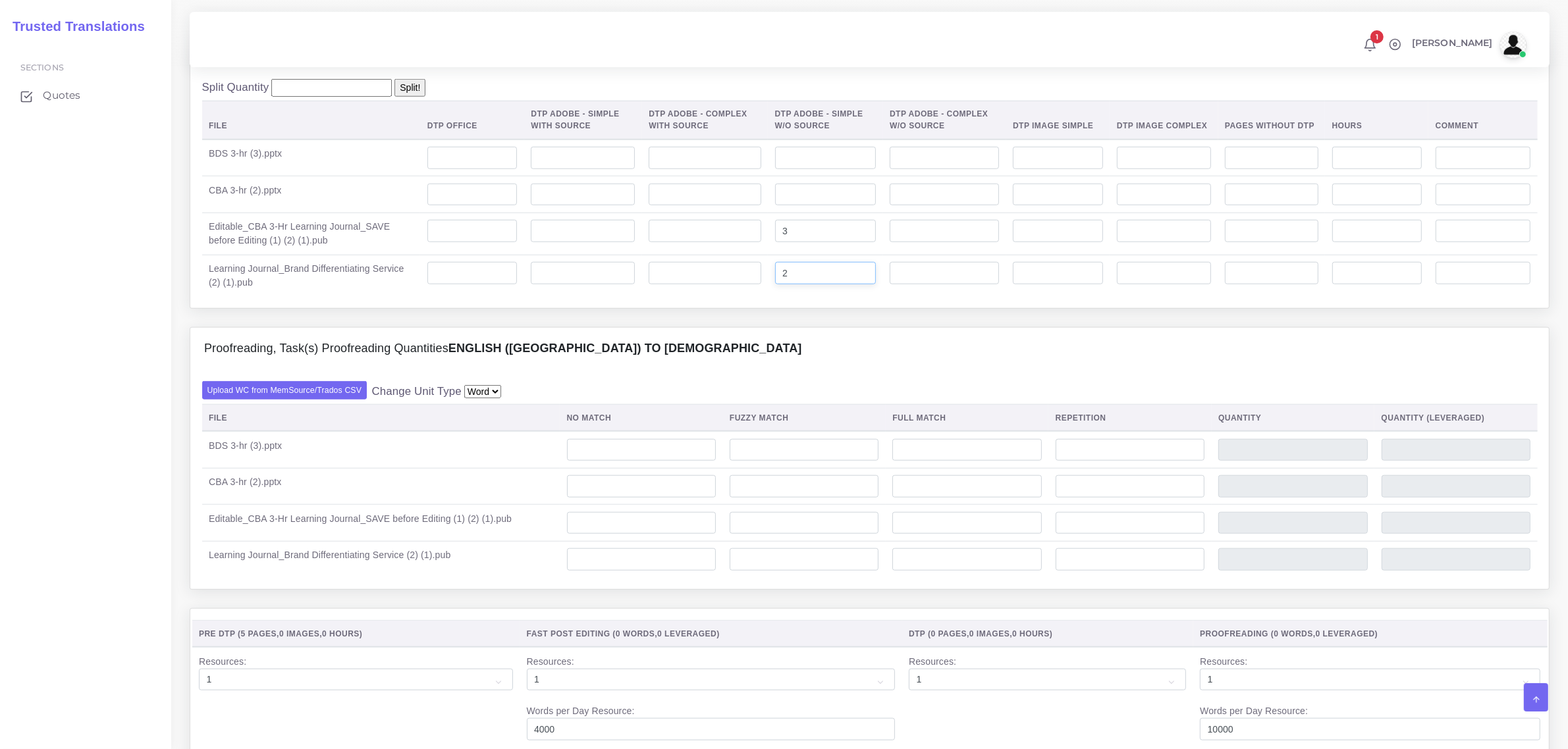
scroll to position [1563, 0]
type input "2"
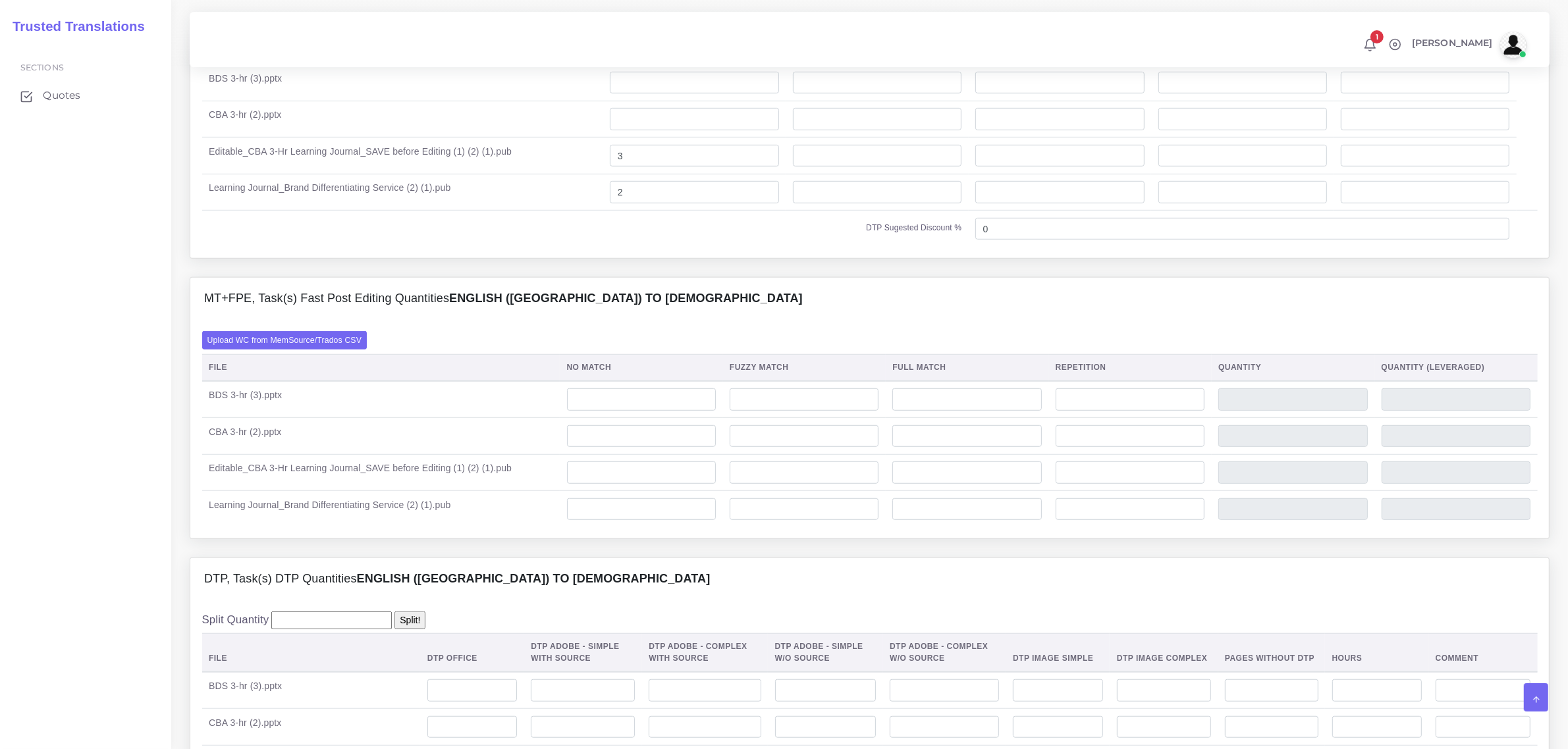
scroll to position [1070, 0]
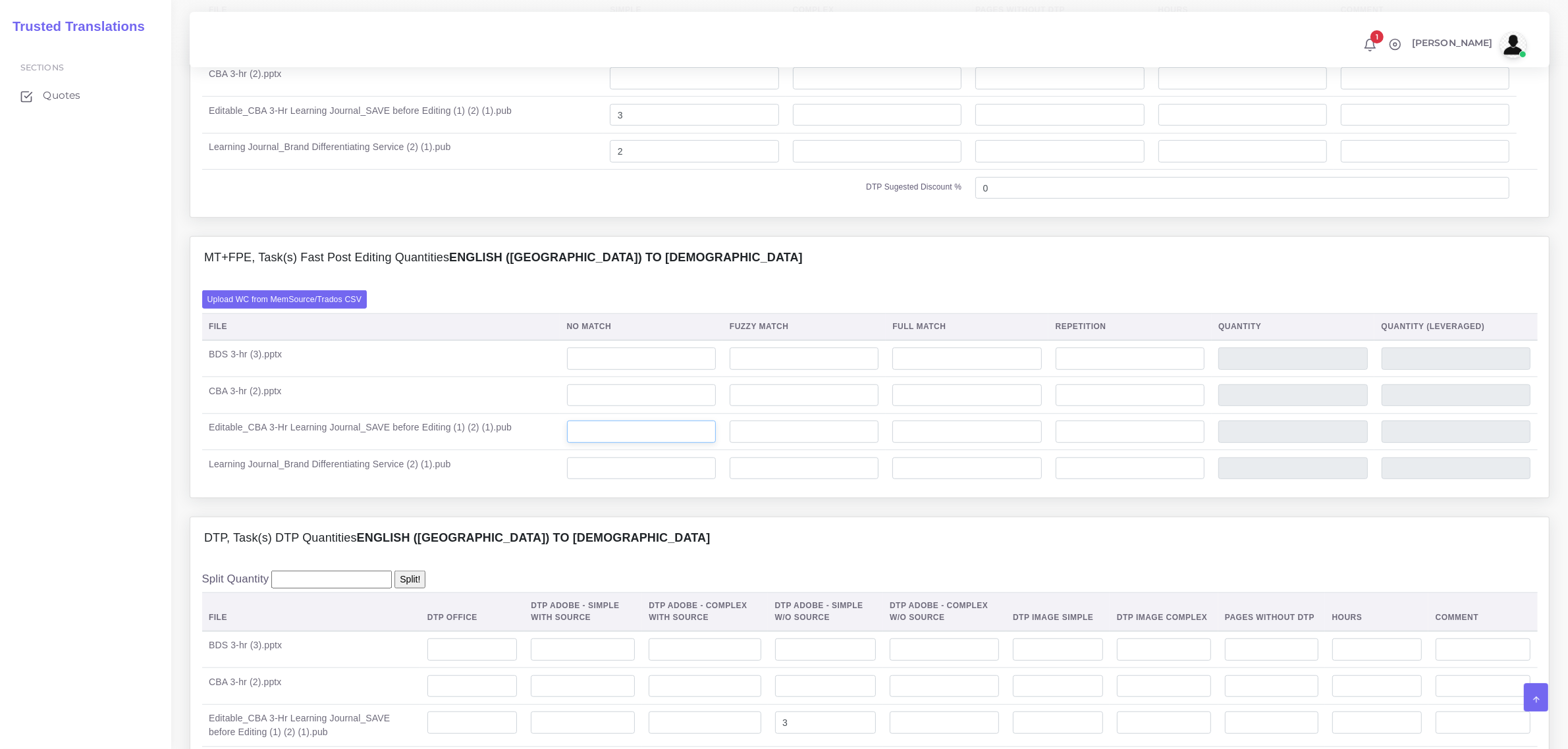
click at [629, 443] on input "number" at bounding box center [641, 432] width 148 height 22
type input "0"
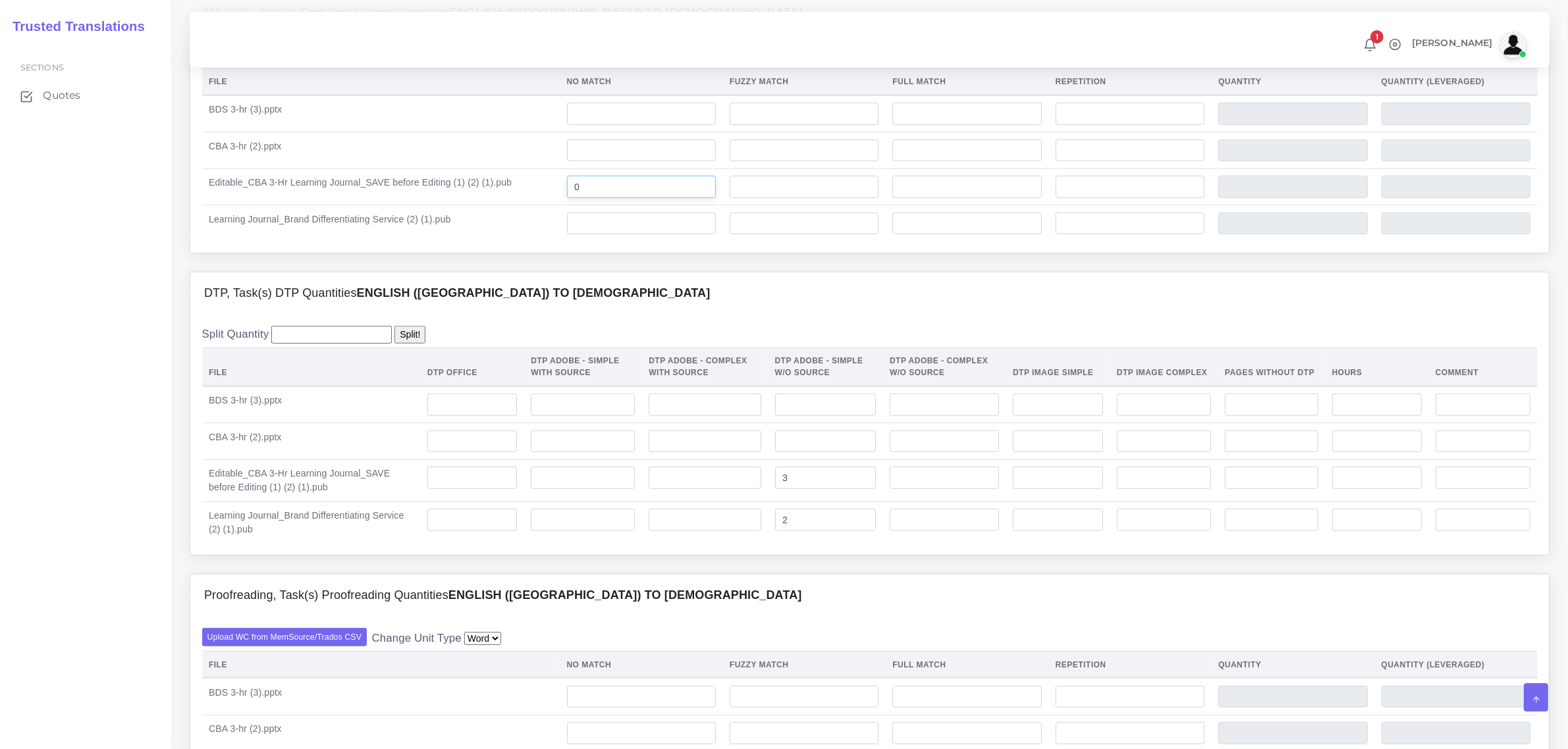
scroll to position [1316, 0]
click at [1085, 487] on input "number" at bounding box center [1058, 476] width 90 height 22
type input "1"
drag, startPoint x: 593, startPoint y: 215, endPoint x: 583, endPoint y: 216, distance: 10.0
click at [583, 196] on input "0" at bounding box center [641, 185] width 148 height 22
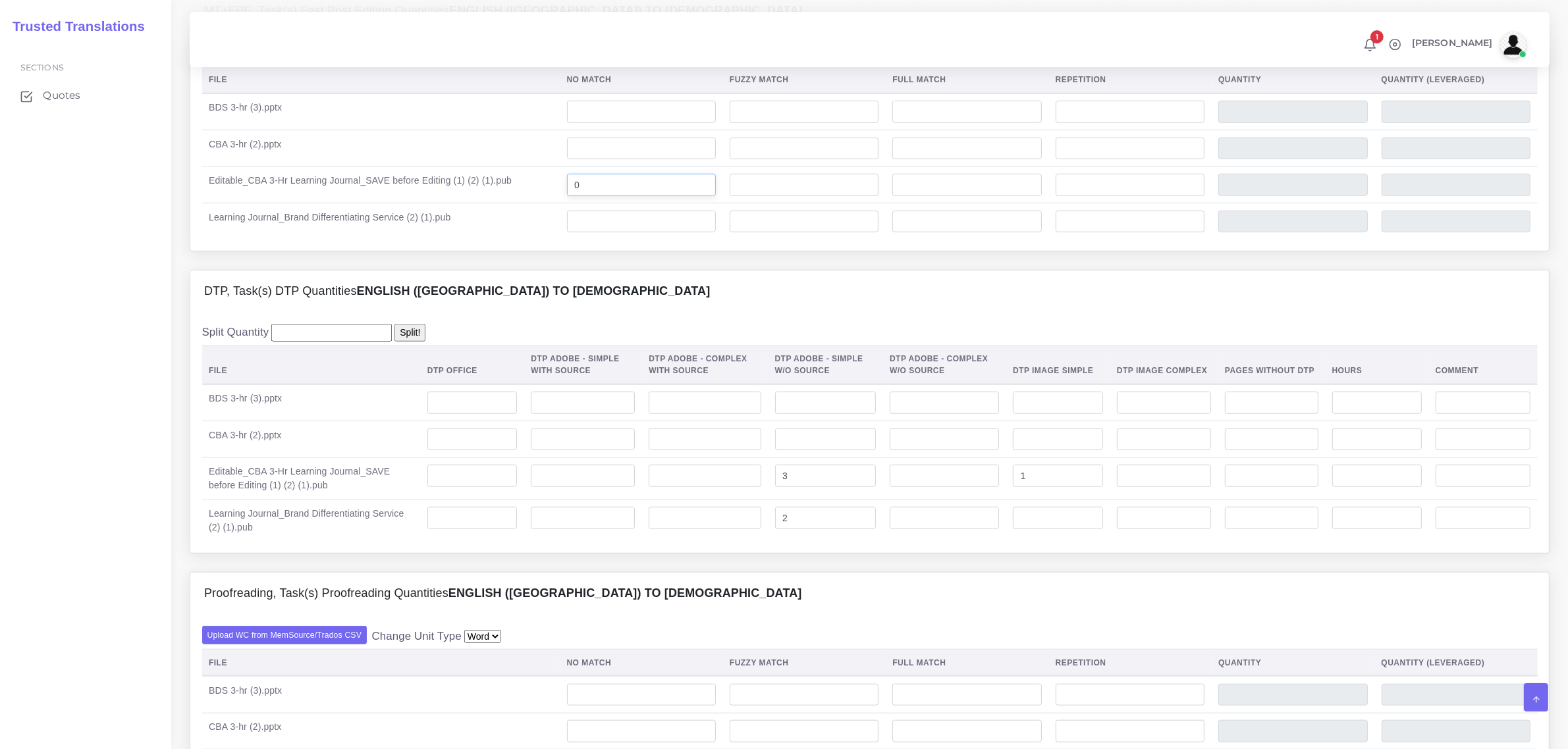
click at [595, 196] on input "0" at bounding box center [641, 185] width 148 height 22
type input "160"
click at [683, 233] on input "number" at bounding box center [641, 222] width 148 height 22
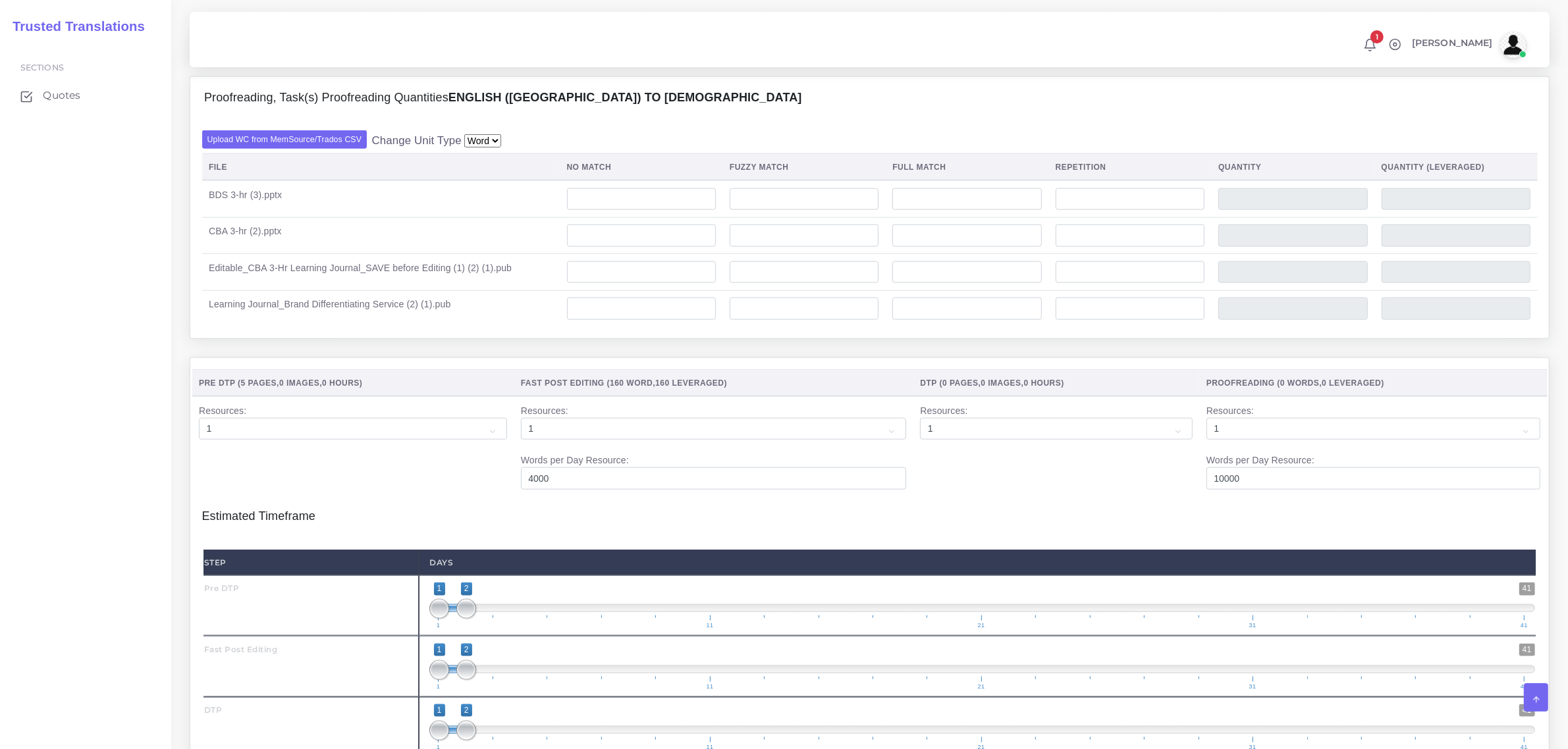
scroll to position [1810, 0]
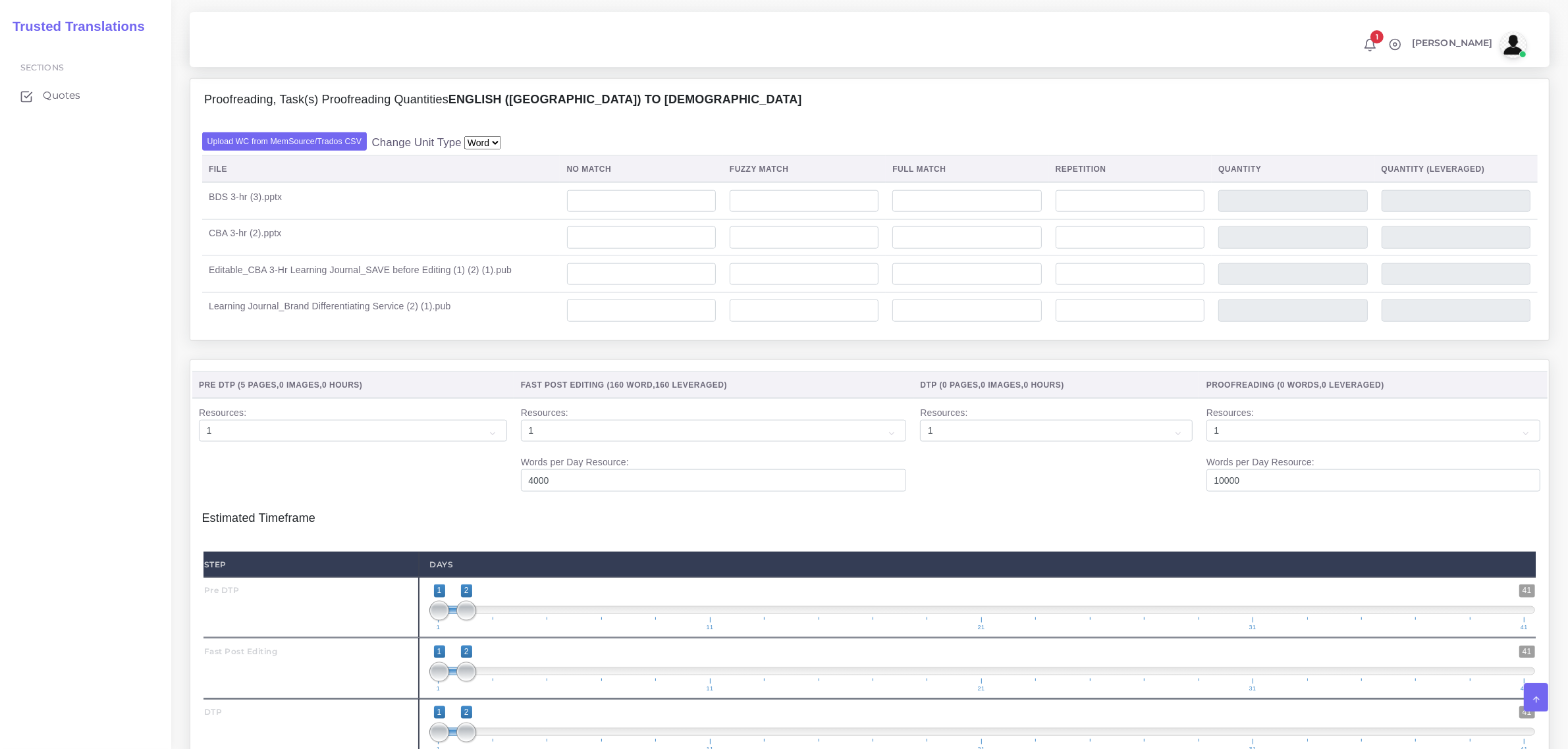
type input "160"
click at [601, 286] on input "number" at bounding box center [641, 274] width 148 height 22
type input "160"
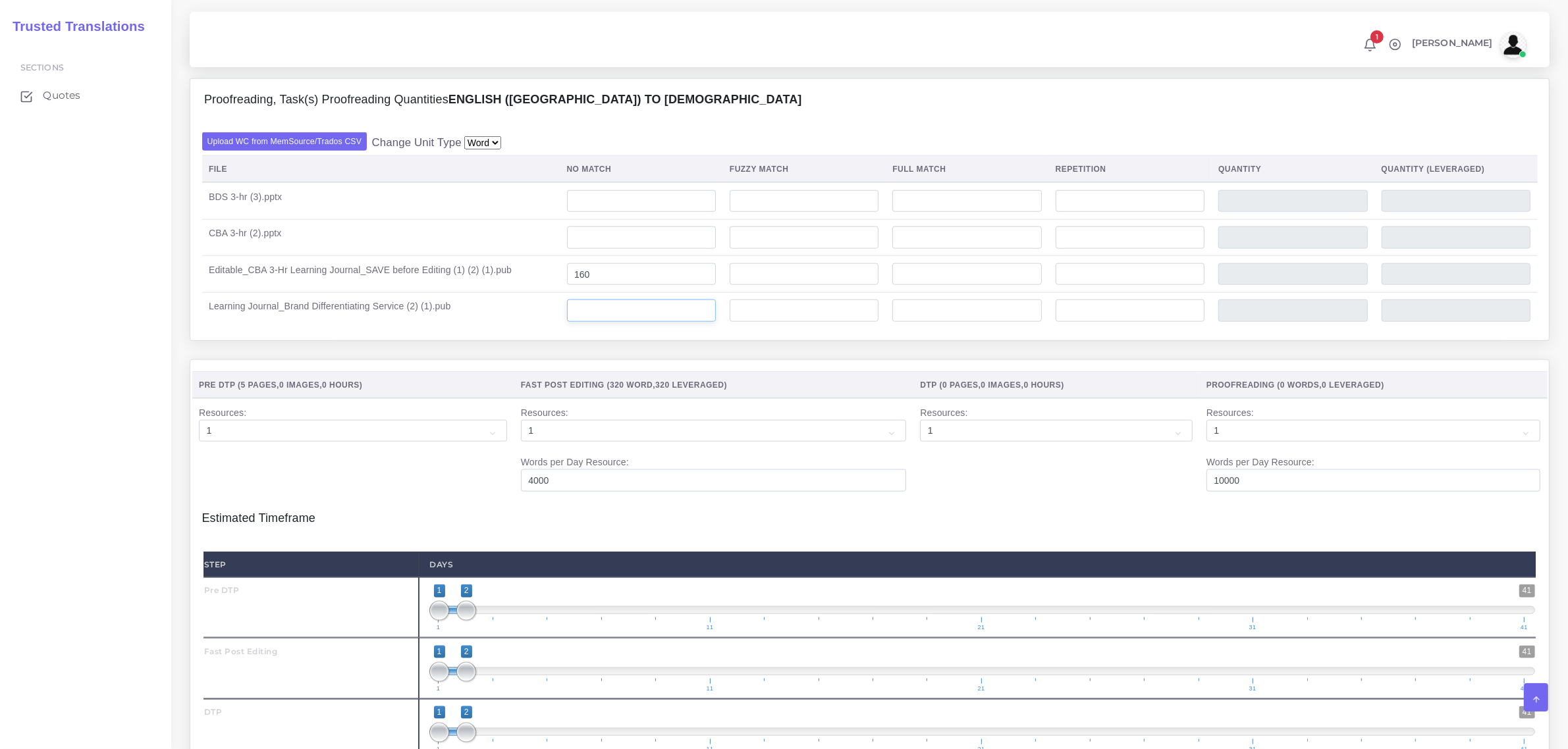
type input "160"
click at [622, 322] on input "number" at bounding box center [641, 311] width 148 height 22
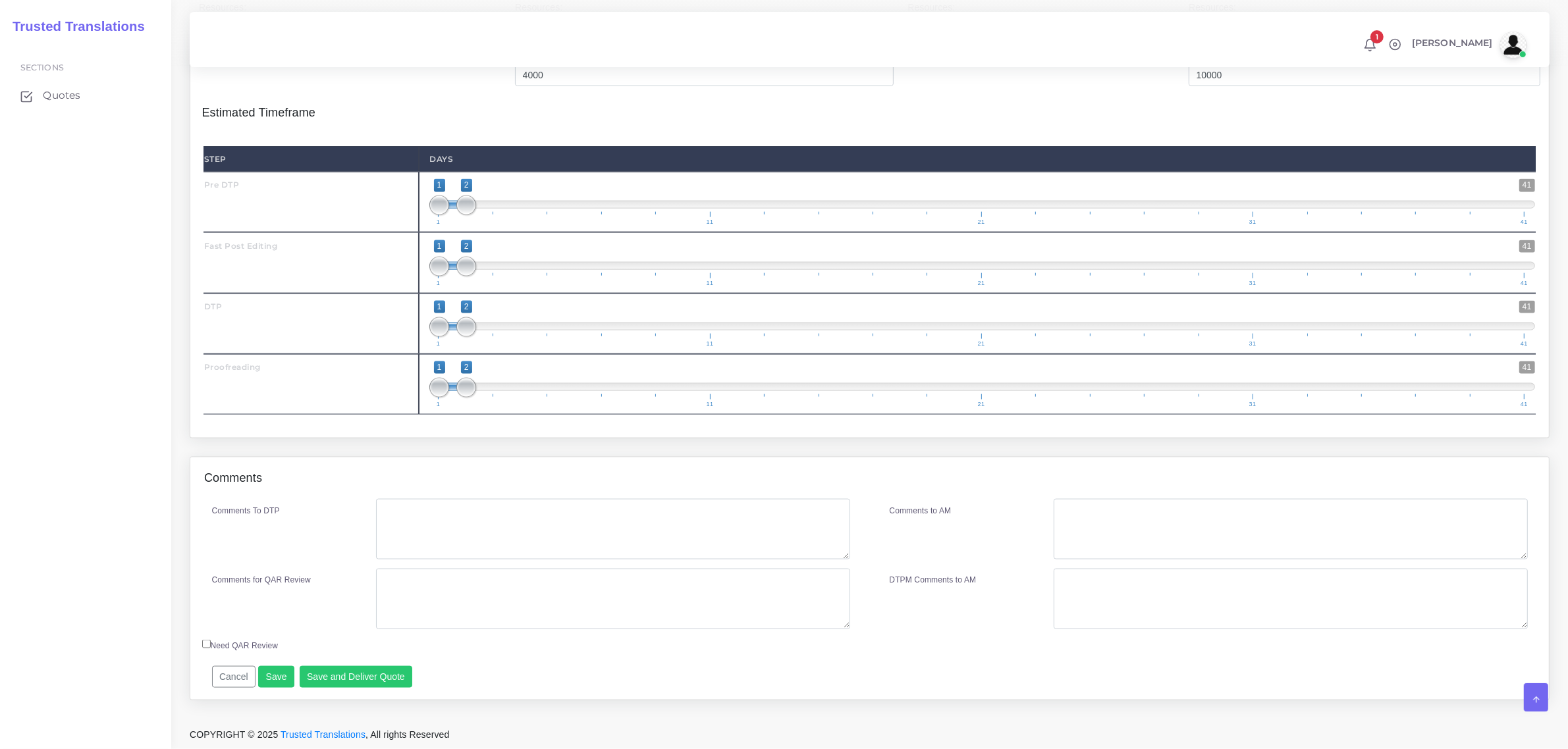
scroll to position [2247, 0]
type input "160"
click at [271, 673] on button "Save" at bounding box center [275, 677] width 36 height 22
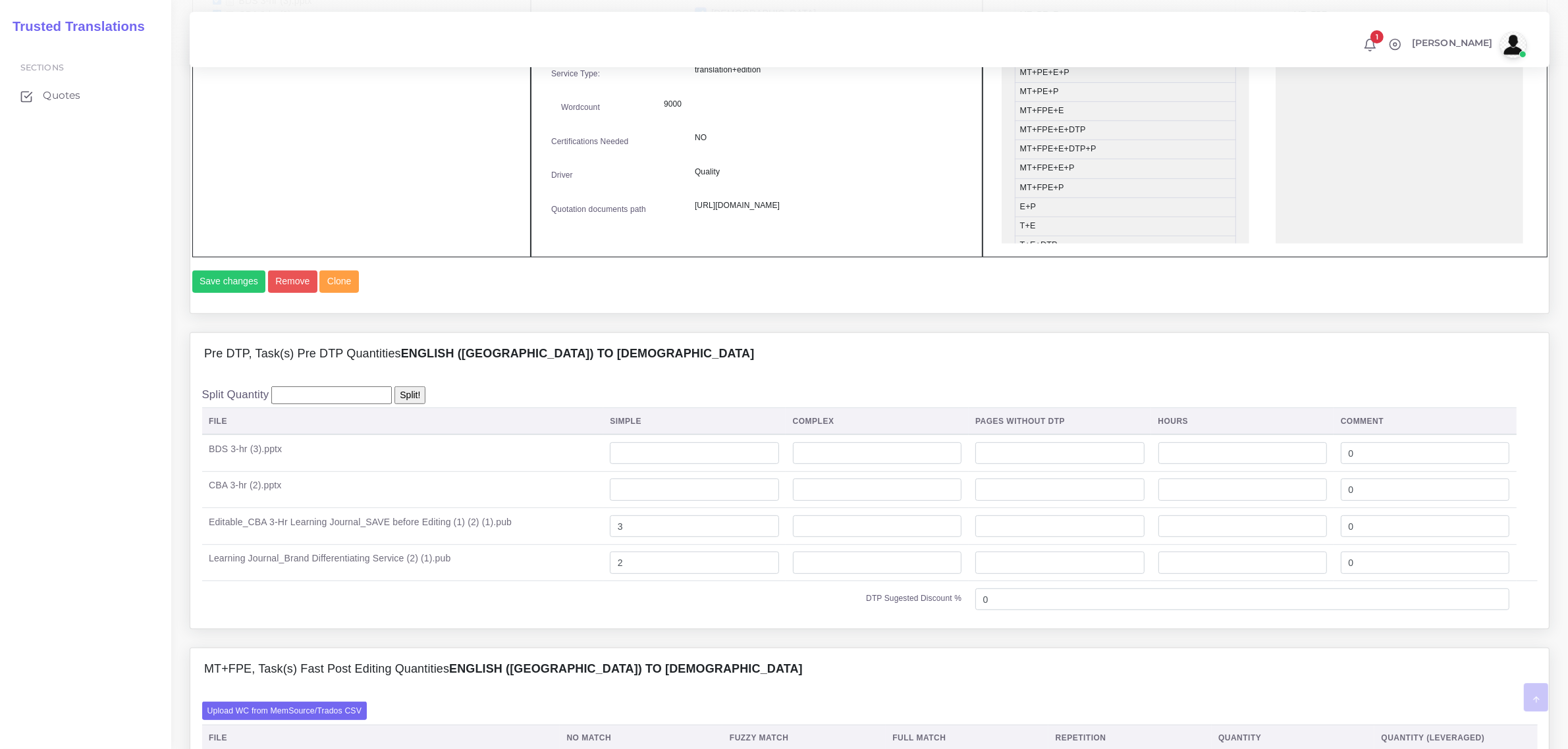
scroll to position [823, 0]
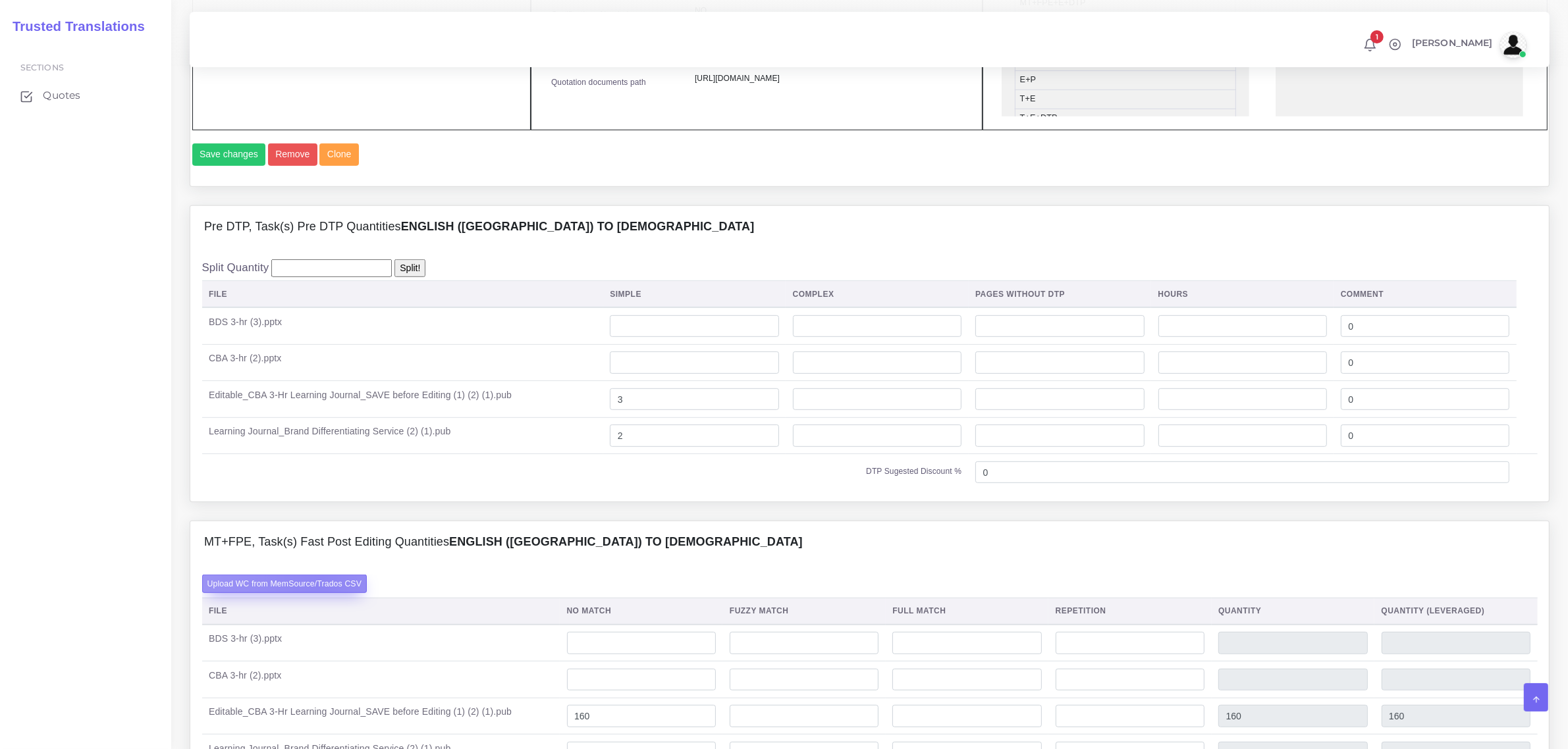
click at [319, 593] on label "Upload WC from MemSource/Trados CSV" at bounding box center [284, 584] width 165 height 18
click at [0, 0] on input "Upload WC from MemSource/Trados CSV" at bounding box center [0, 0] width 0 height 0
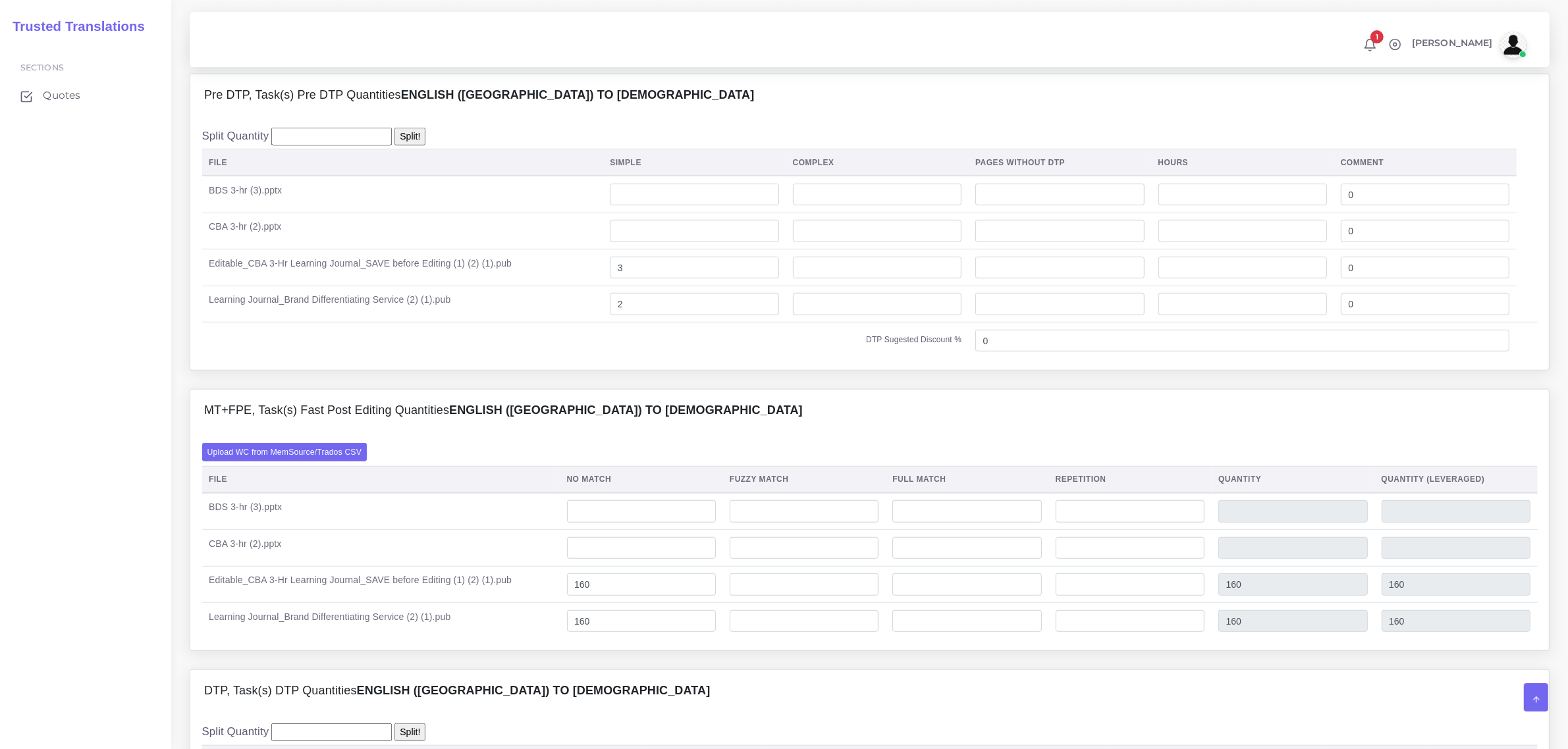
scroll to position [987, 0]
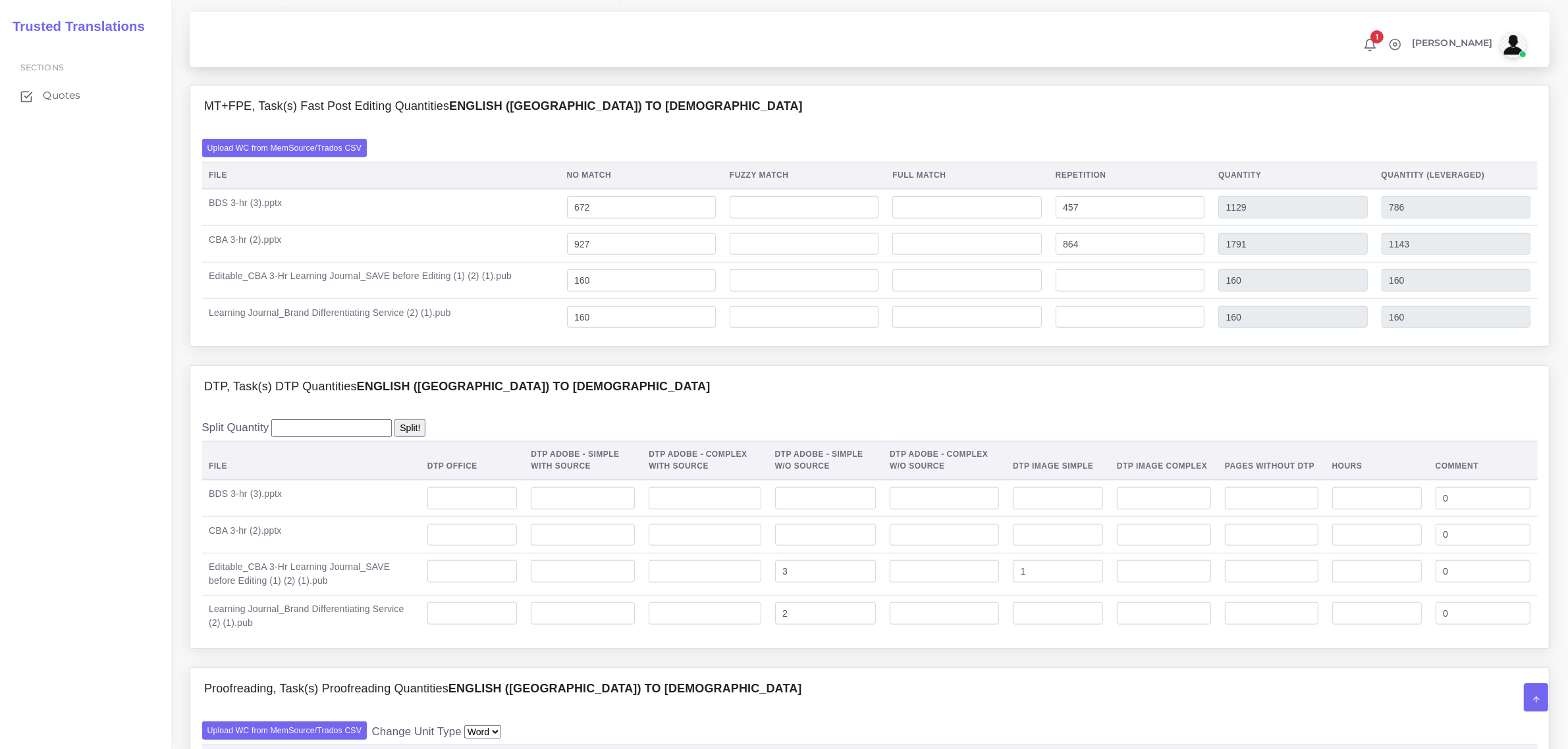
scroll to position [1399, 0]
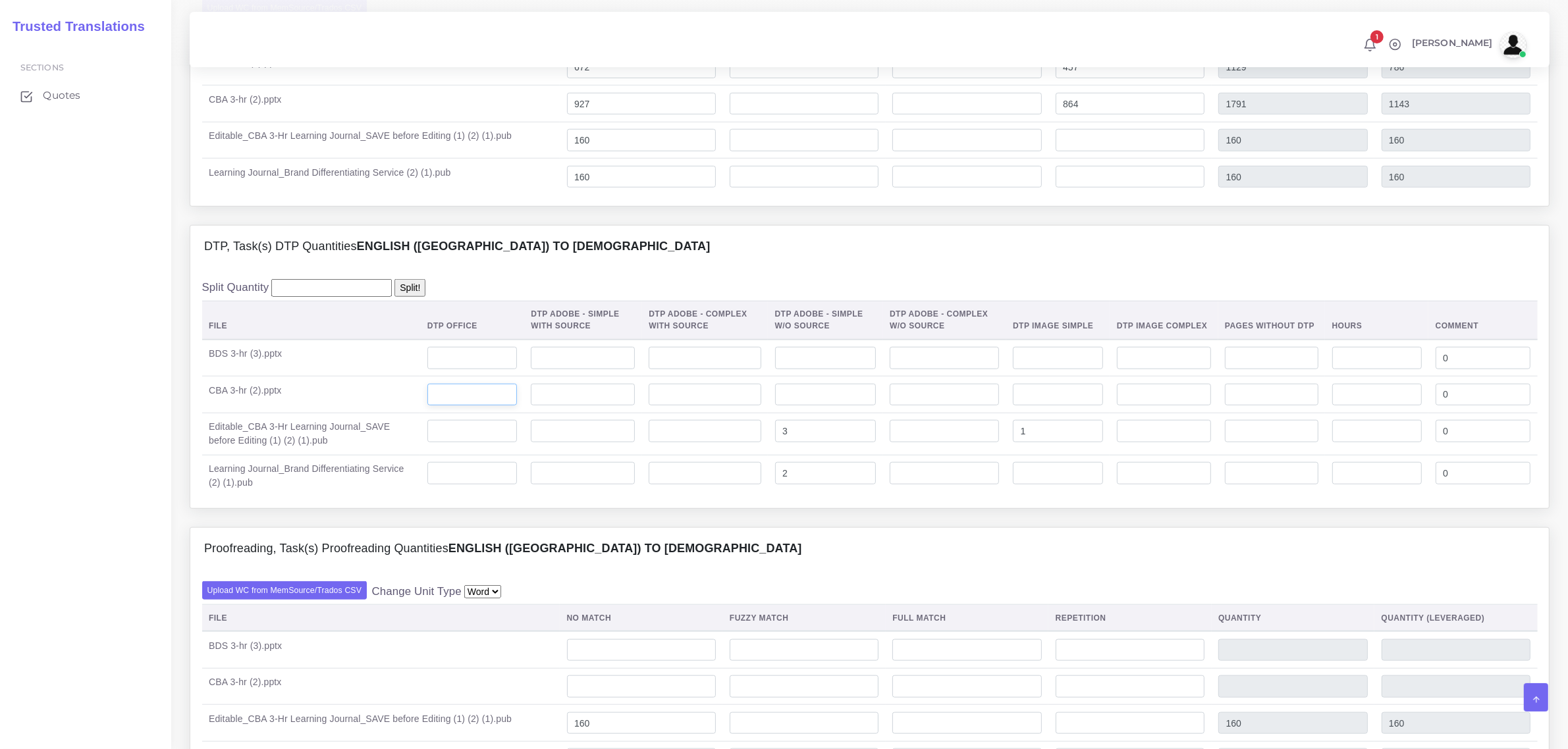
click at [458, 406] on input "number" at bounding box center [473, 395] width 90 height 22
type input "57"
click at [1030, 406] on input "number" at bounding box center [1058, 395] width 90 height 22
type input "3"
click at [456, 369] on input "number" at bounding box center [473, 357] width 90 height 22
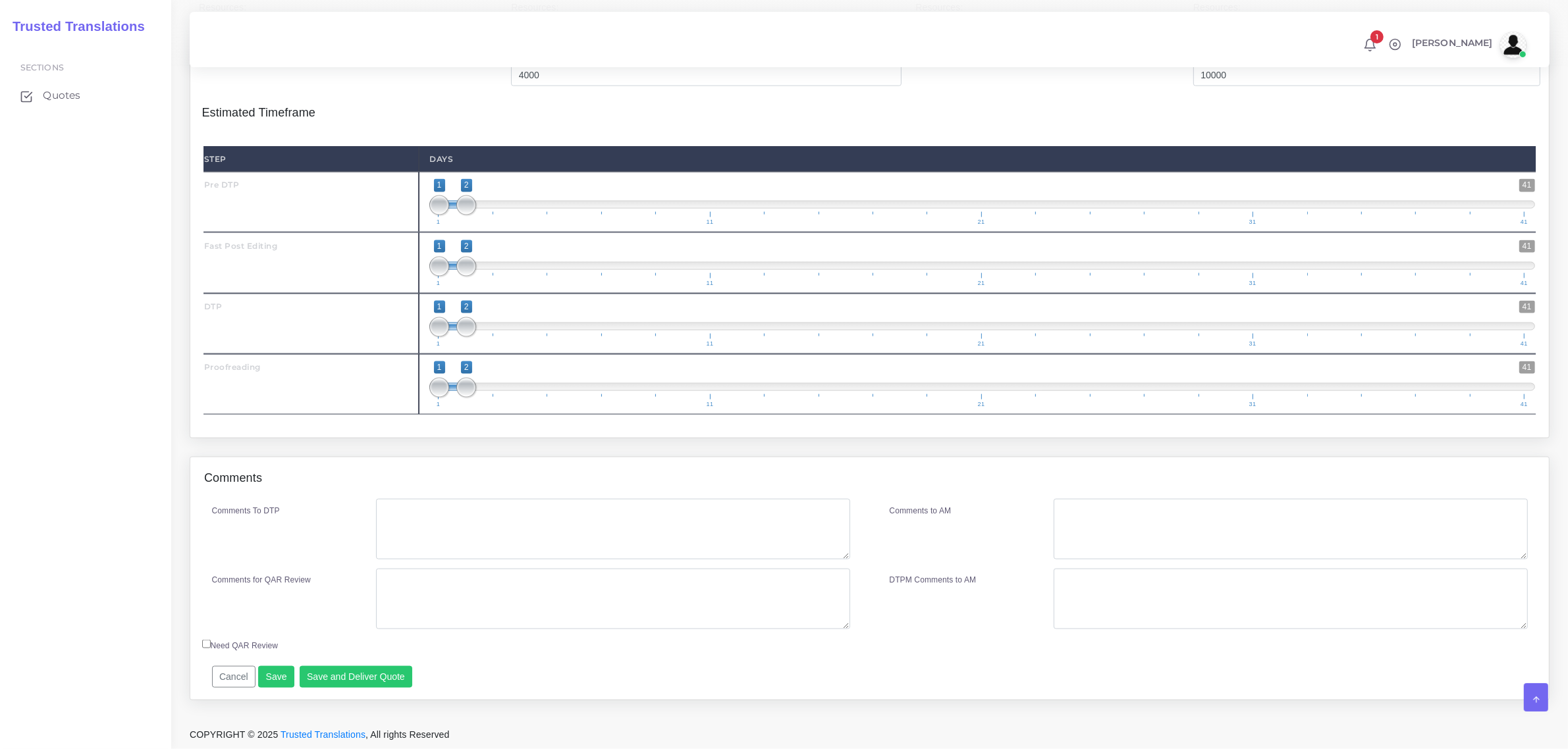
scroll to position [2285, 0]
type input "45"
click at [277, 672] on button "Save" at bounding box center [275, 677] width 36 height 22
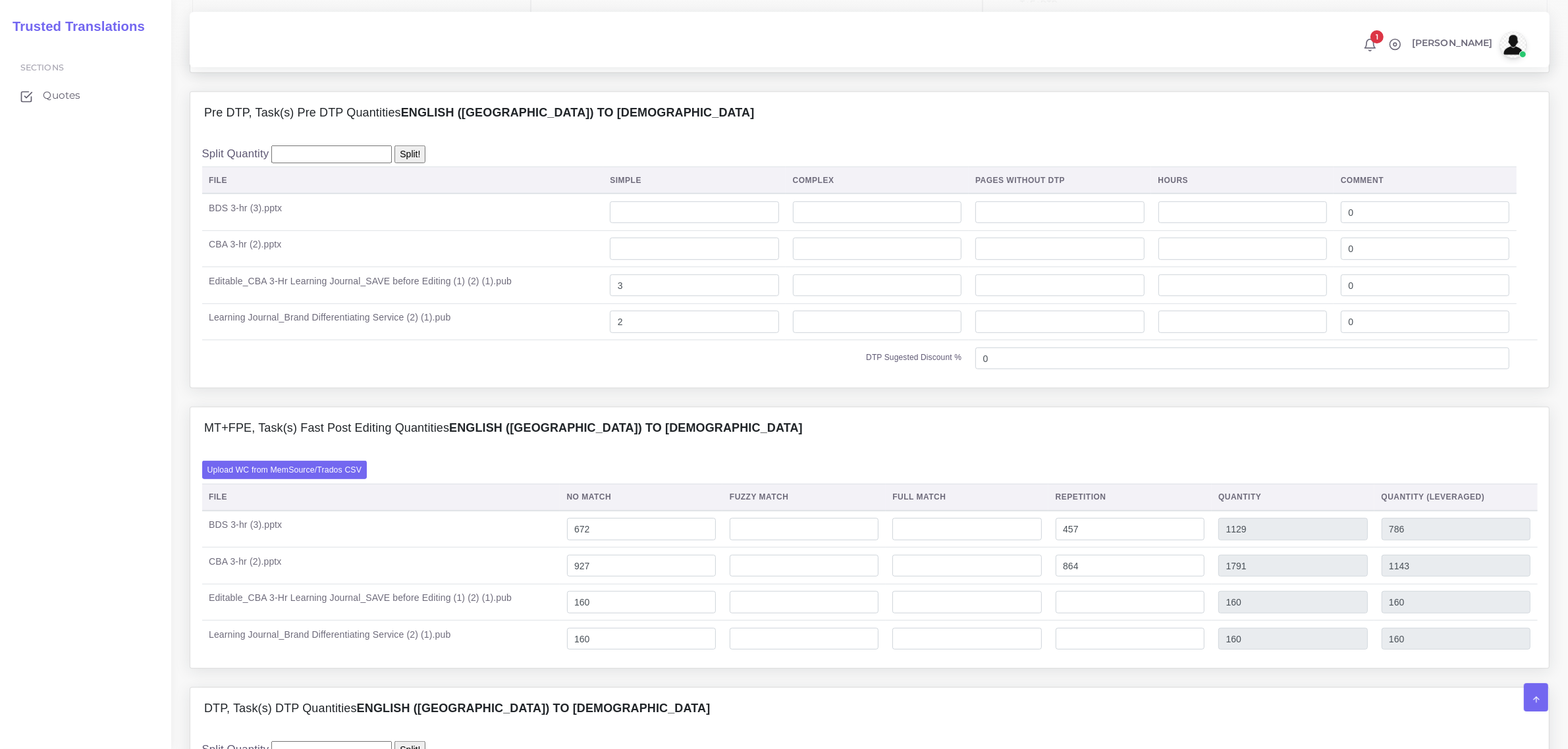
scroll to position [987, 0]
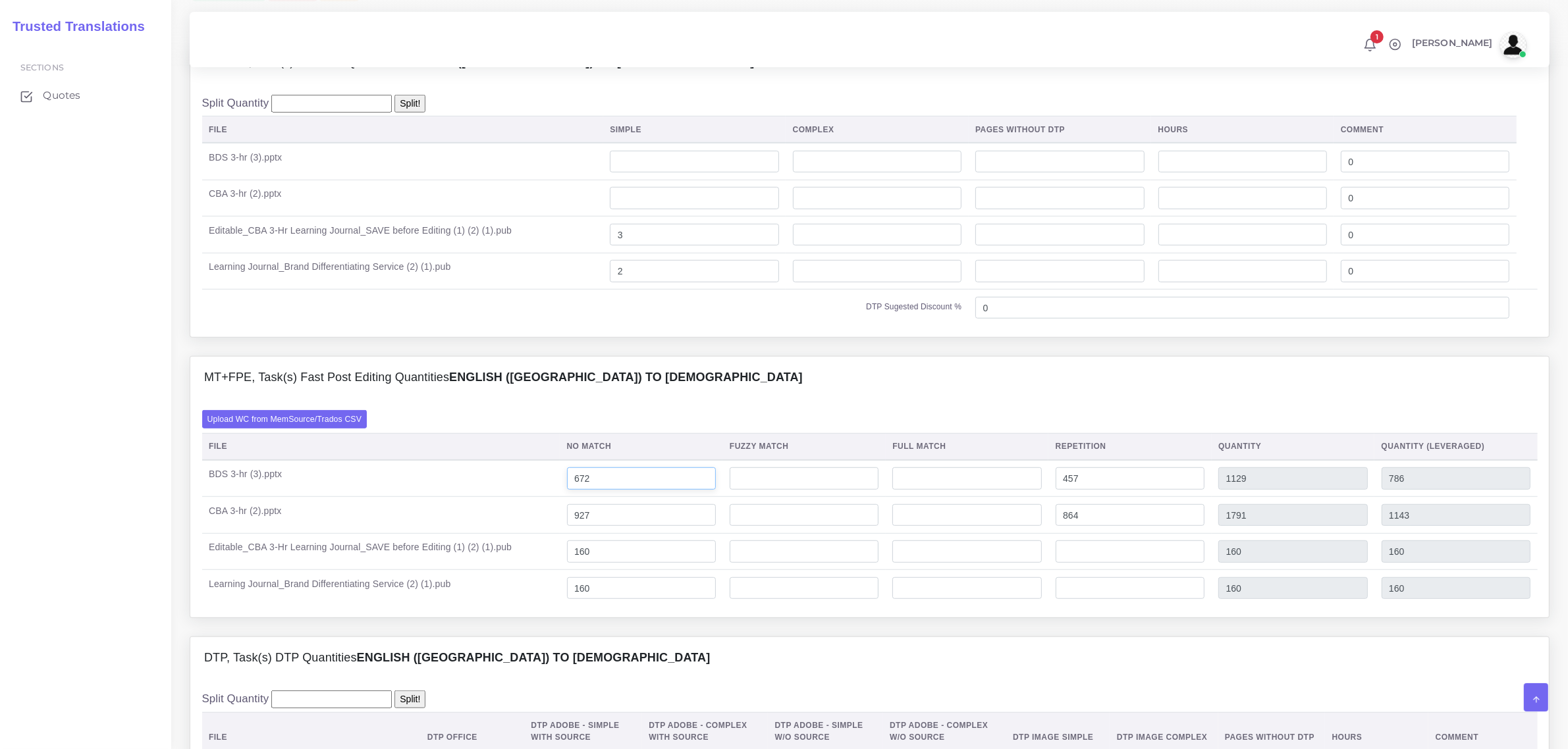
click at [589, 490] on input "672" at bounding box center [641, 479] width 148 height 22
type input "872"
type input "1329"
type input "986"
click at [632, 562] on td "160" at bounding box center [641, 552] width 163 height 37
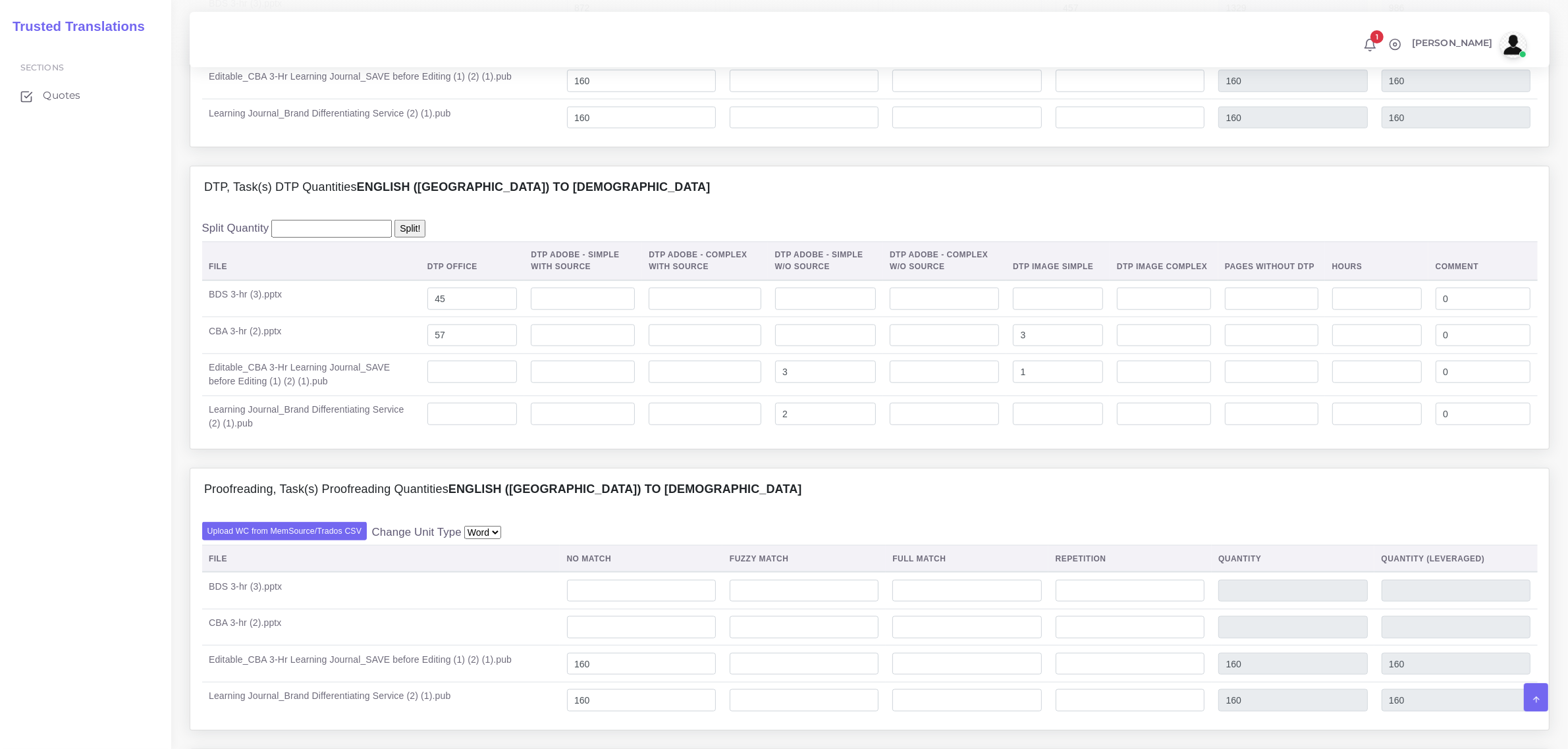
scroll to position [1481, 0]
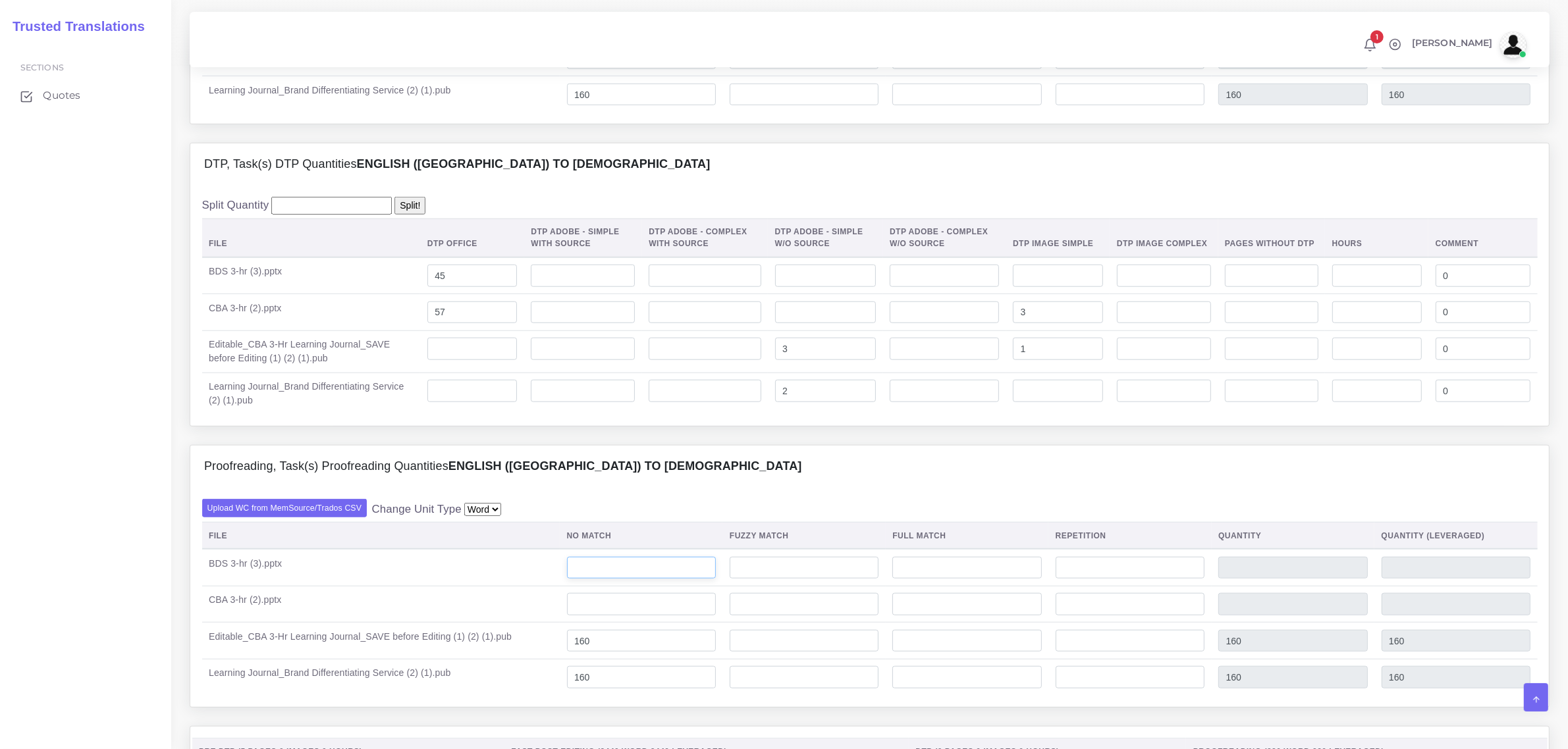
click at [591, 579] on input "number" at bounding box center [641, 567] width 148 height 22
type input "1329"
click at [599, 615] on input "number" at bounding box center [641, 603] width 148 height 22
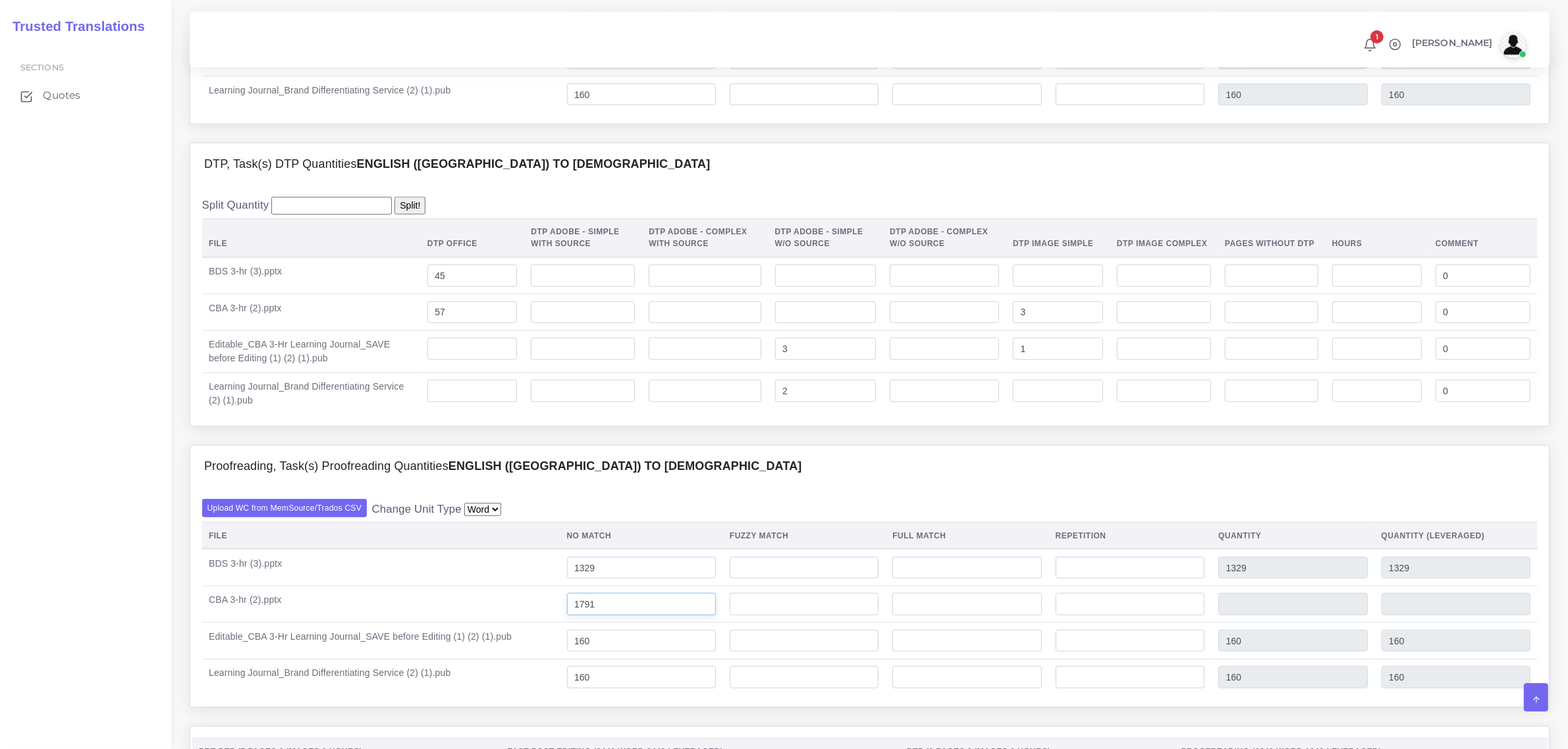
type input "1791"
click at [700, 652] on input "160" at bounding box center [641, 641] width 148 height 22
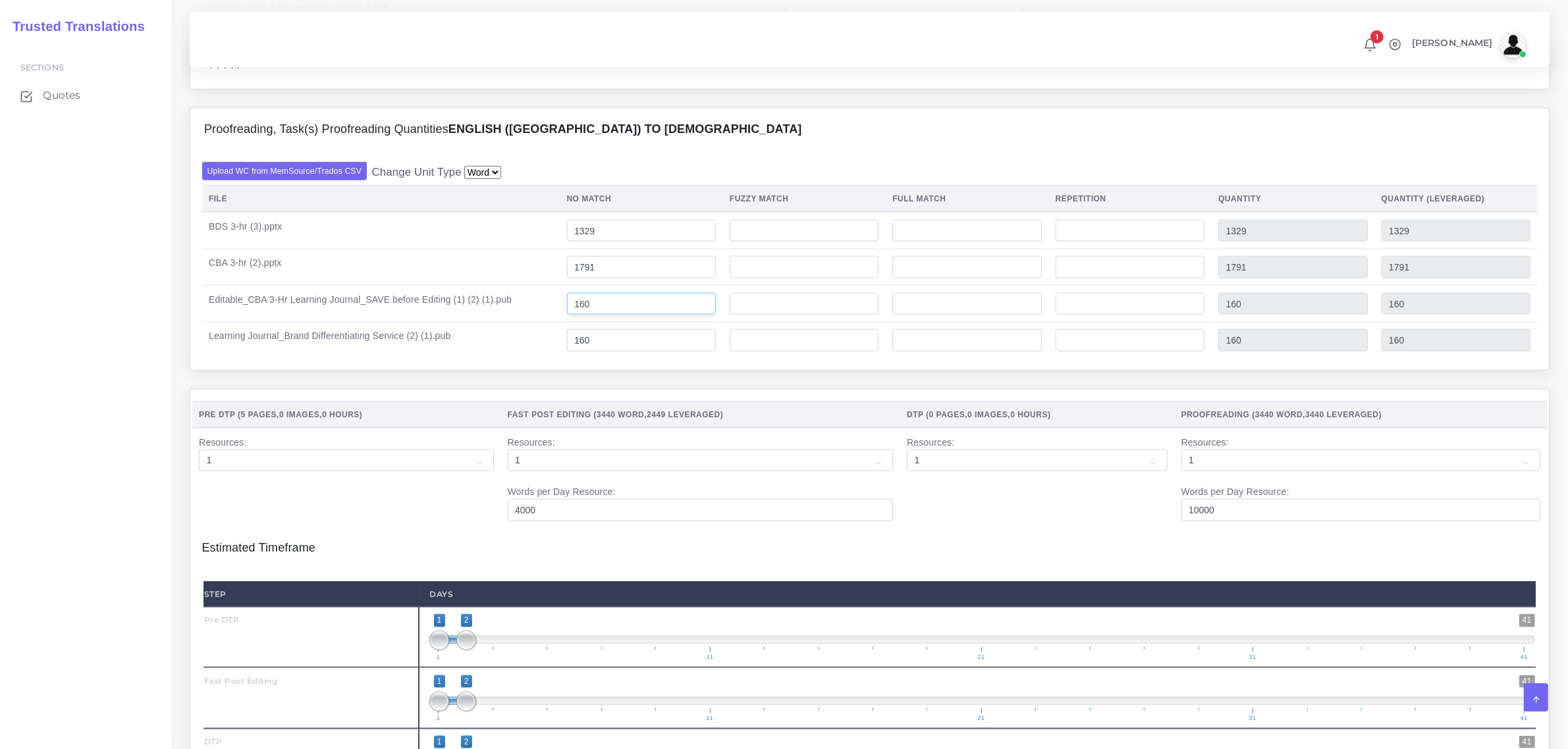
scroll to position [1893, 0]
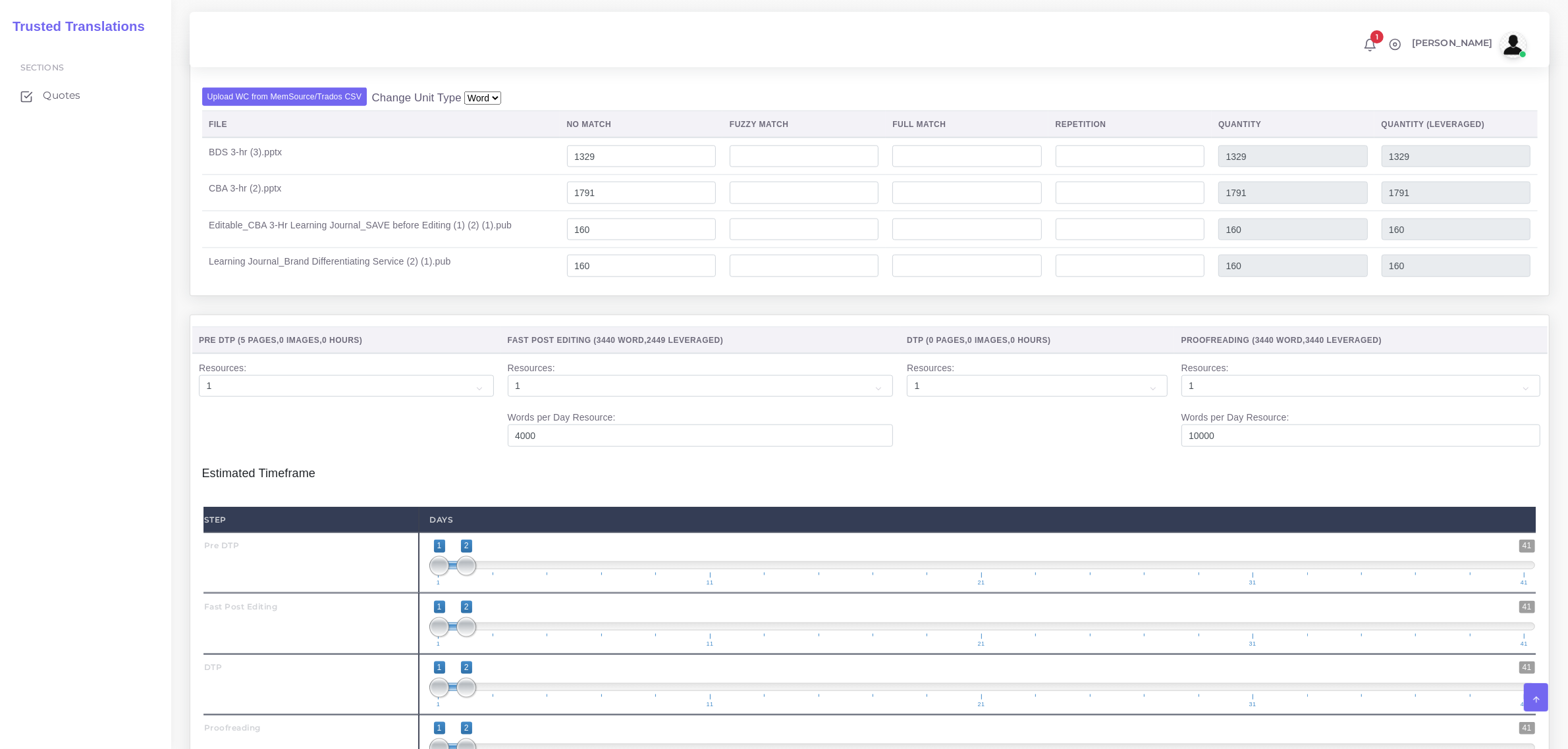
type input "1;1"
drag, startPoint x: 473, startPoint y: 593, endPoint x: 445, endPoint y: 597, distance: 28.3
click at [444, 576] on span at bounding box center [440, 566] width 20 height 20
drag, startPoint x: 472, startPoint y: 655, endPoint x: 487, endPoint y: 659, distance: 15.5
click at [487, 638] on span at bounding box center [494, 627] width 20 height 20
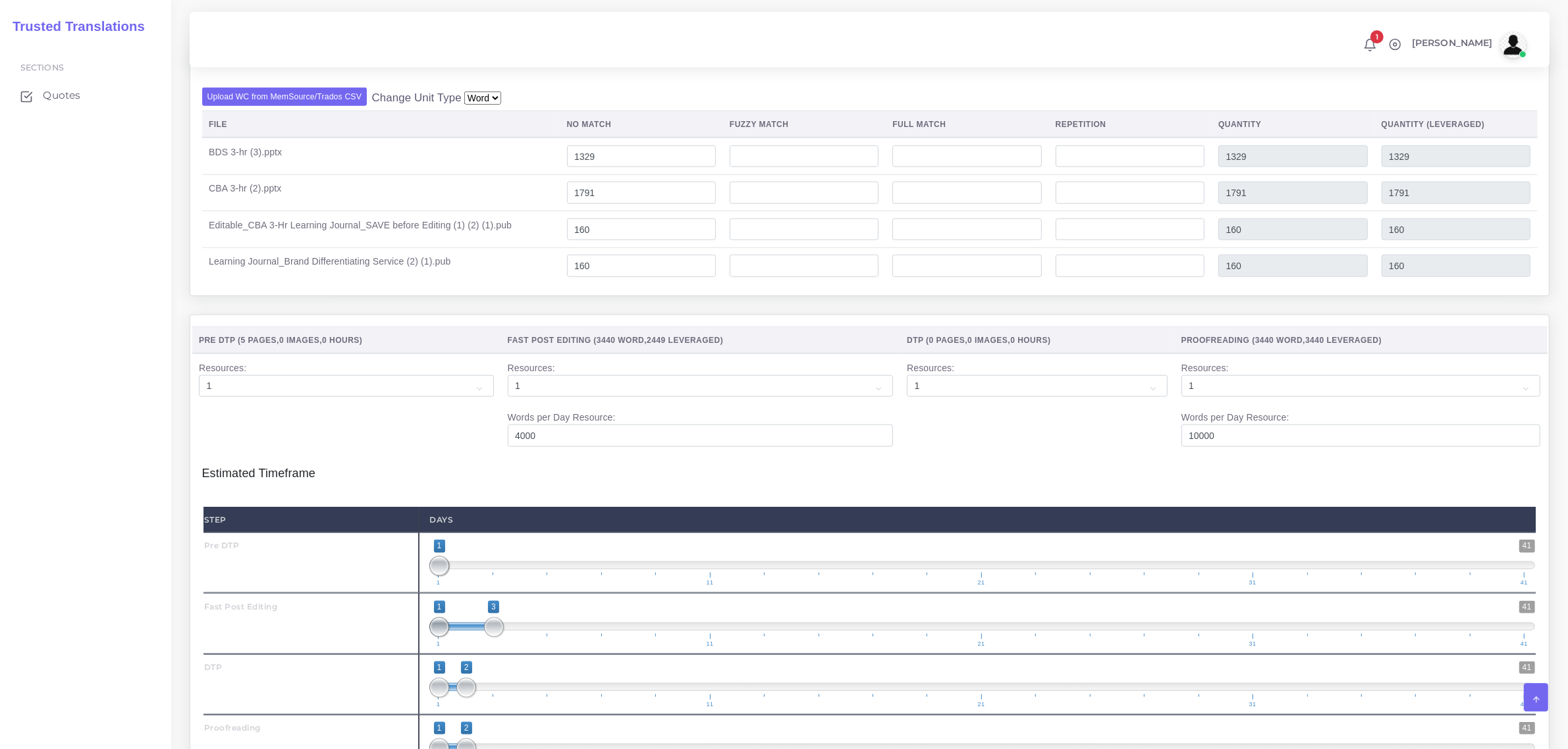
type input "2;3"
drag, startPoint x: 445, startPoint y: 653, endPoint x: 476, endPoint y: 682, distance: 42.4
click at [470, 647] on span "1 41 2 3 2 — 3 1 11 21 31 41" at bounding box center [983, 624] width 1106 height 46
drag, startPoint x: 470, startPoint y: 712, endPoint x: 516, endPoint y: 710, distance: 46.0
click at [516, 698] on span at bounding box center [521, 687] width 20 height 20
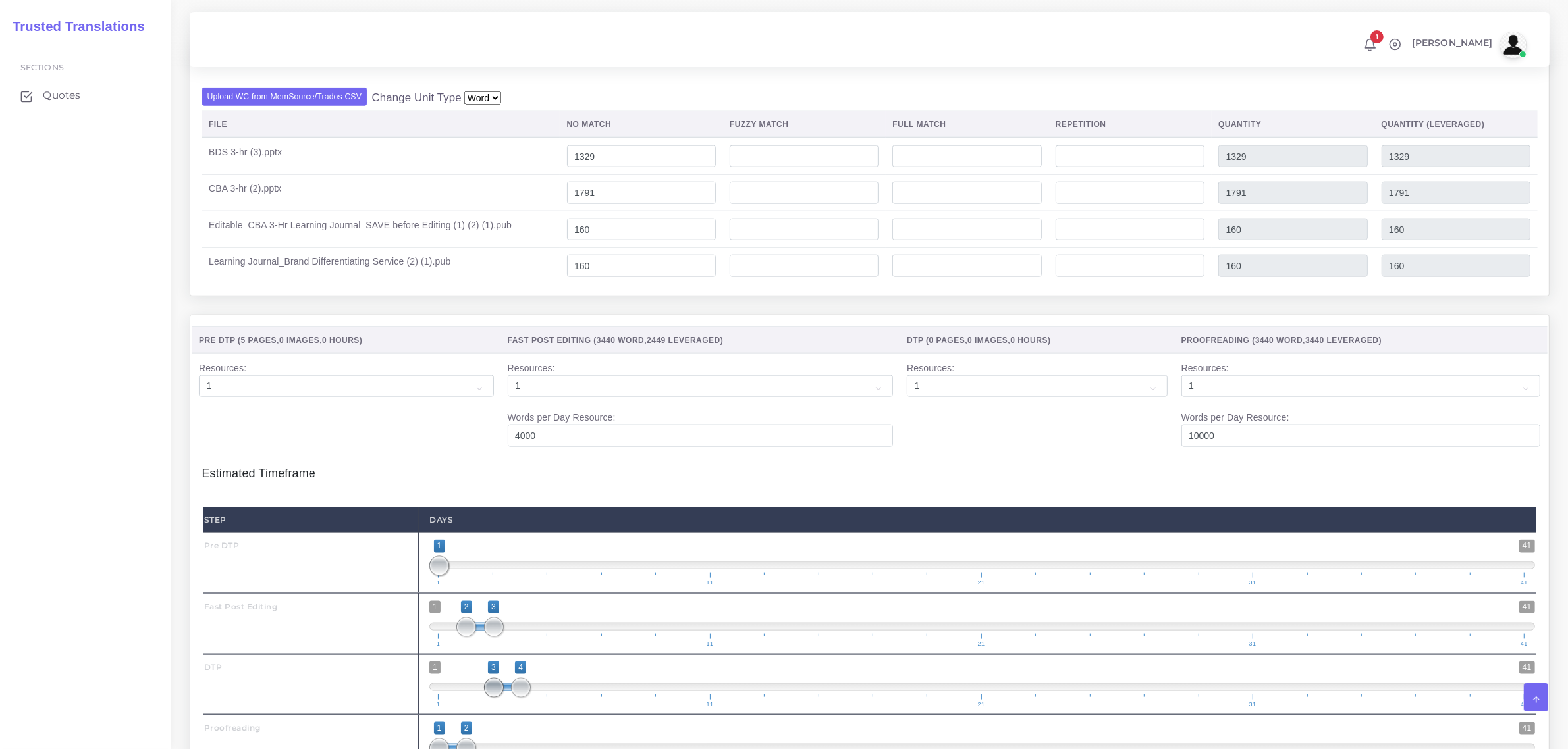
type input "4;4"
drag, startPoint x: 445, startPoint y: 719, endPoint x: 534, endPoint y: 728, distance: 89.5
click at [534, 708] on span "1 41 4 4 4 — 4 1 11 21 31 41" at bounding box center [983, 685] width 1106 height 46
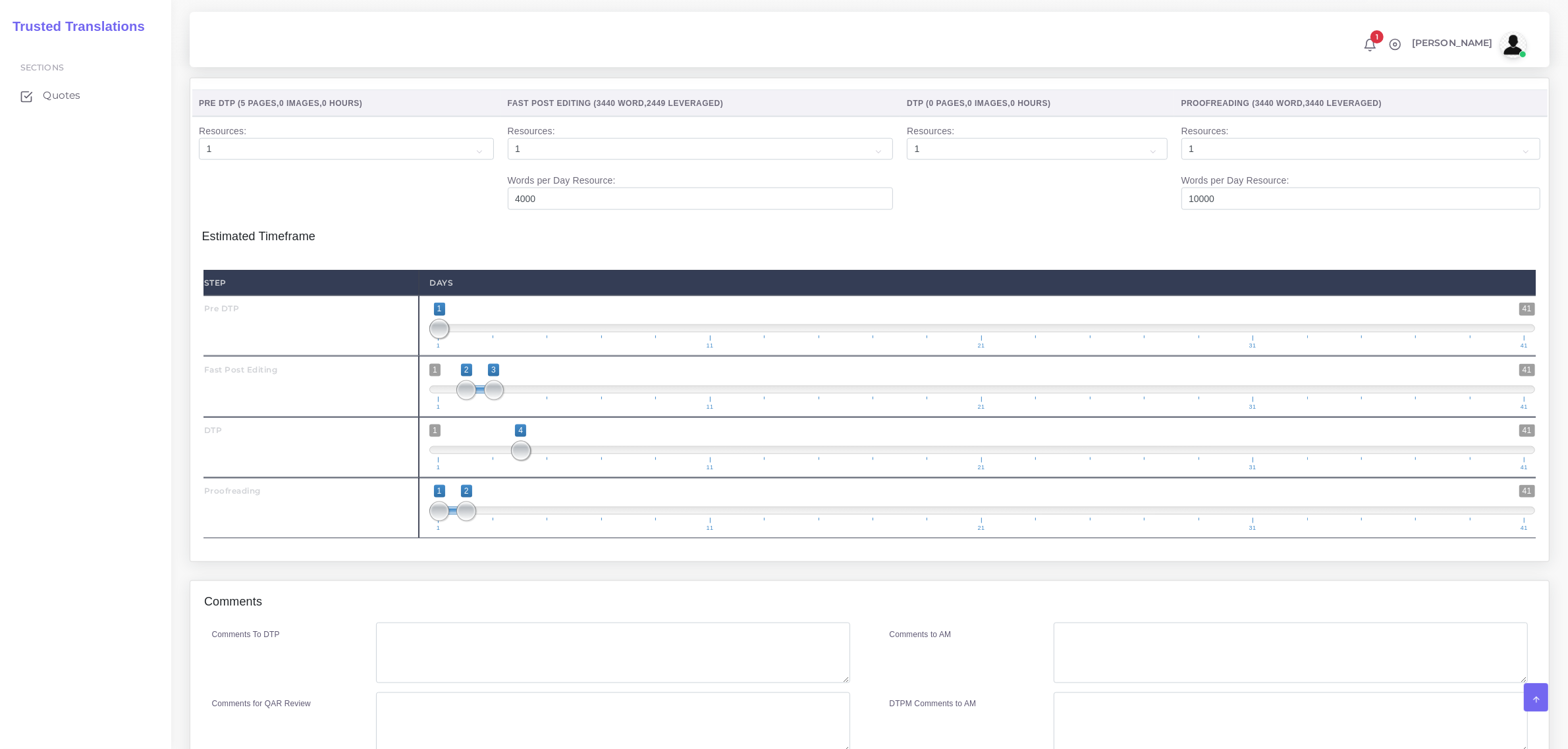
scroll to position [2140, 0]
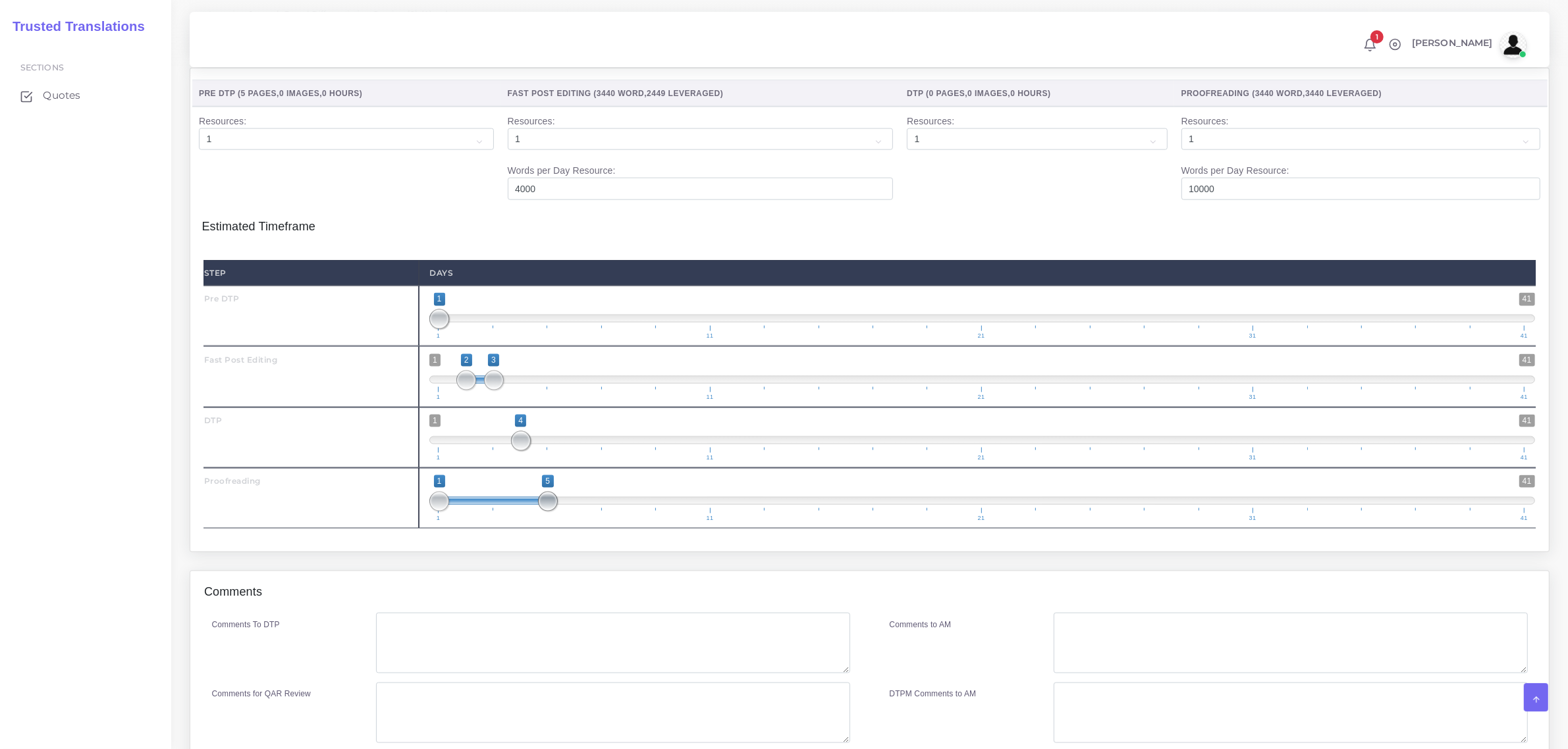
drag, startPoint x: 460, startPoint y: 532, endPoint x: 534, endPoint y: 540, distance: 74.4
click at [534, 521] on span "1 41 1 5 1 — 5 1 11 21 31 41" at bounding box center [983, 498] width 1106 height 46
type input "5;5"
drag, startPoint x: 436, startPoint y: 528, endPoint x: 547, endPoint y: 540, distance: 111.6
click at [547, 512] on span at bounding box center [548, 502] width 20 height 20
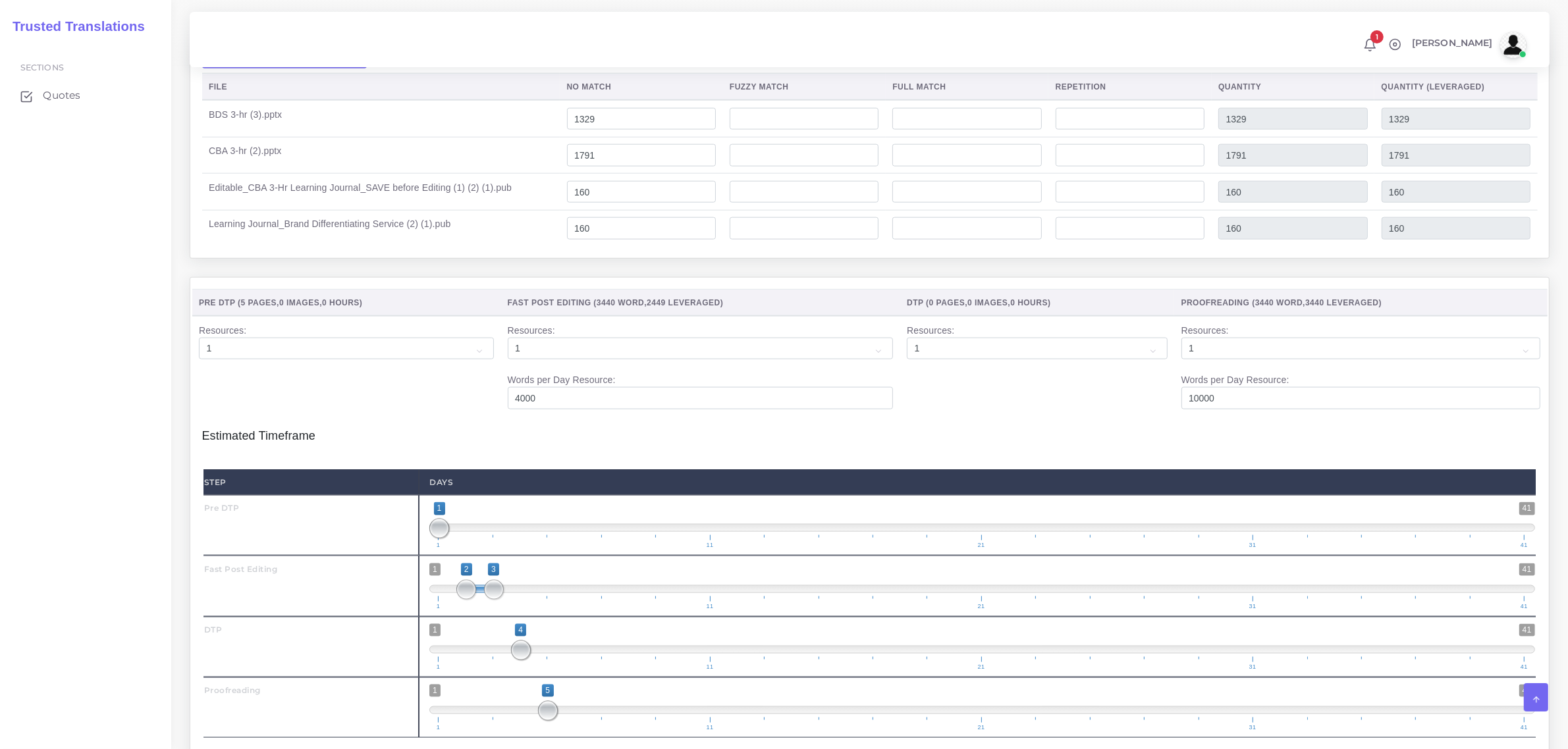
scroll to position [2285, 0]
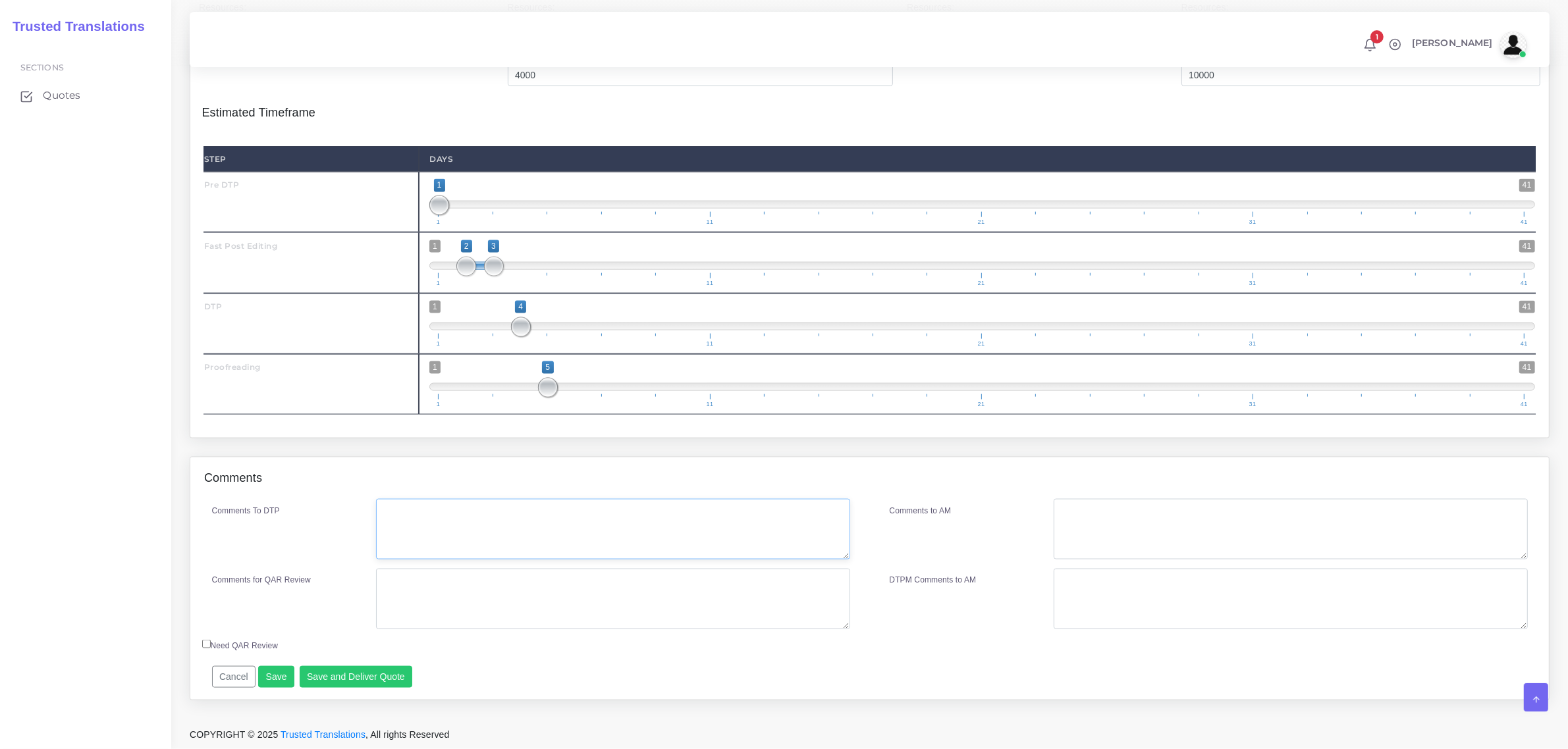
click at [498, 528] on textarea "Comments To DTP" at bounding box center [613, 529] width 474 height 61
type textarea "no specific instructions."
click at [369, 670] on button "Save and Deliver Quote" at bounding box center [357, 677] width 113 height 22
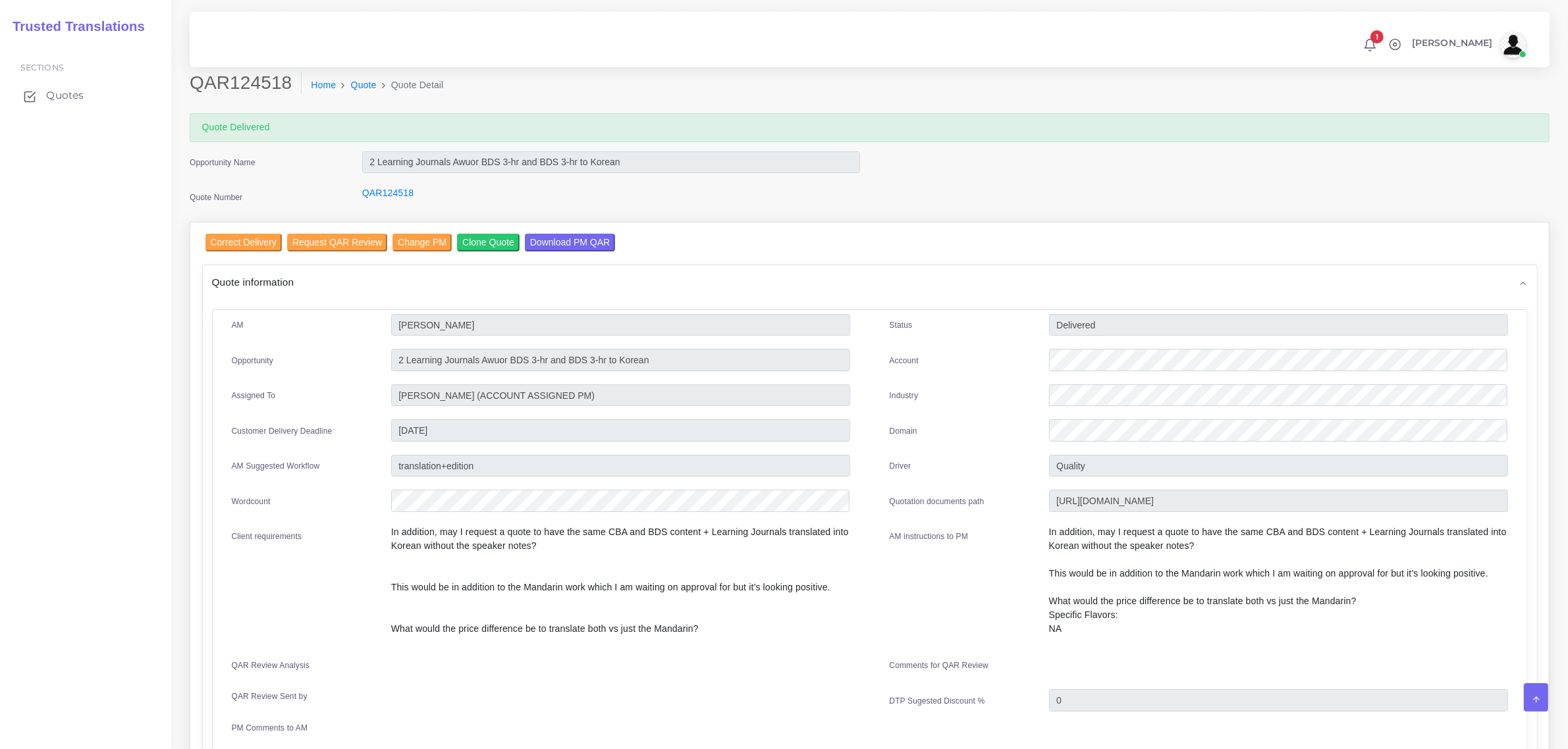
click at [60, 92] on span "Quotes" at bounding box center [64, 95] width 37 height 15
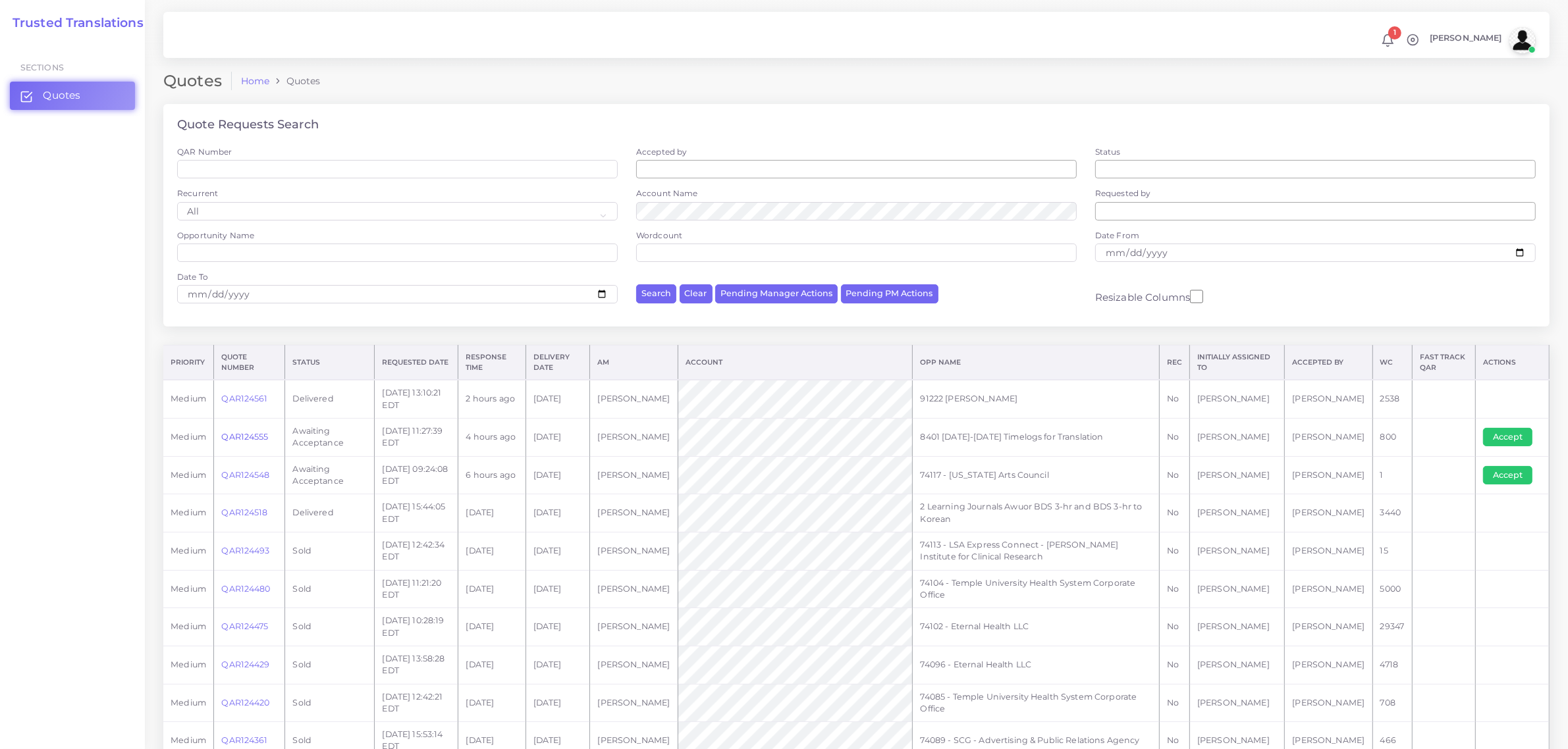
click at [233, 434] on link "QAR124555" at bounding box center [245, 437] width 47 height 10
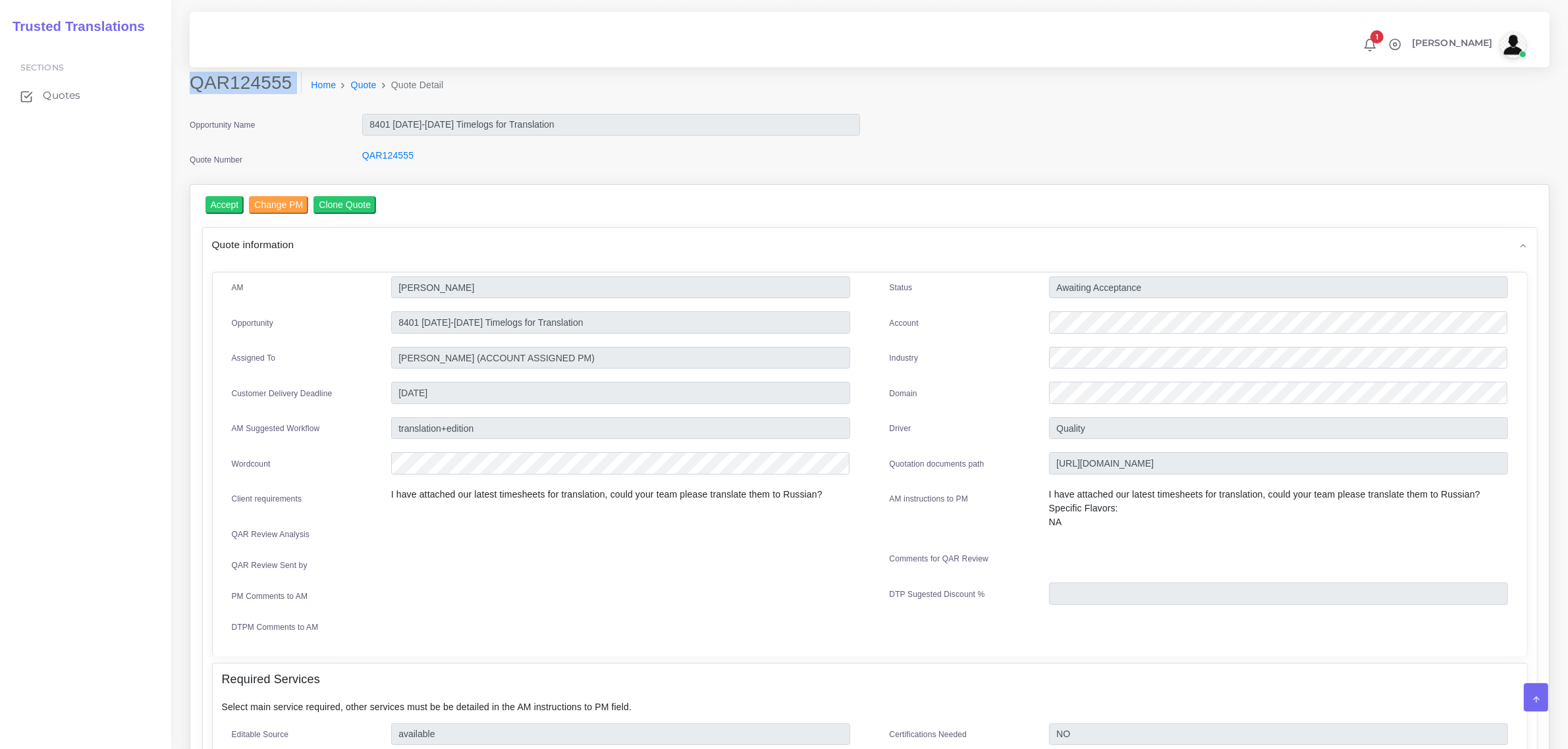
drag, startPoint x: 193, startPoint y: 83, endPoint x: 247, endPoint y: 102, distance: 57.2
click at [247, 102] on div "QAR124555 Home Quote Quote Detail" at bounding box center [697, 90] width 1035 height 37
copy div "QAR124555"
click at [1050, 338] on div "Status Awaiting Acceptance Account Industry Domain Driver" at bounding box center [1199, 462] width 657 height 371
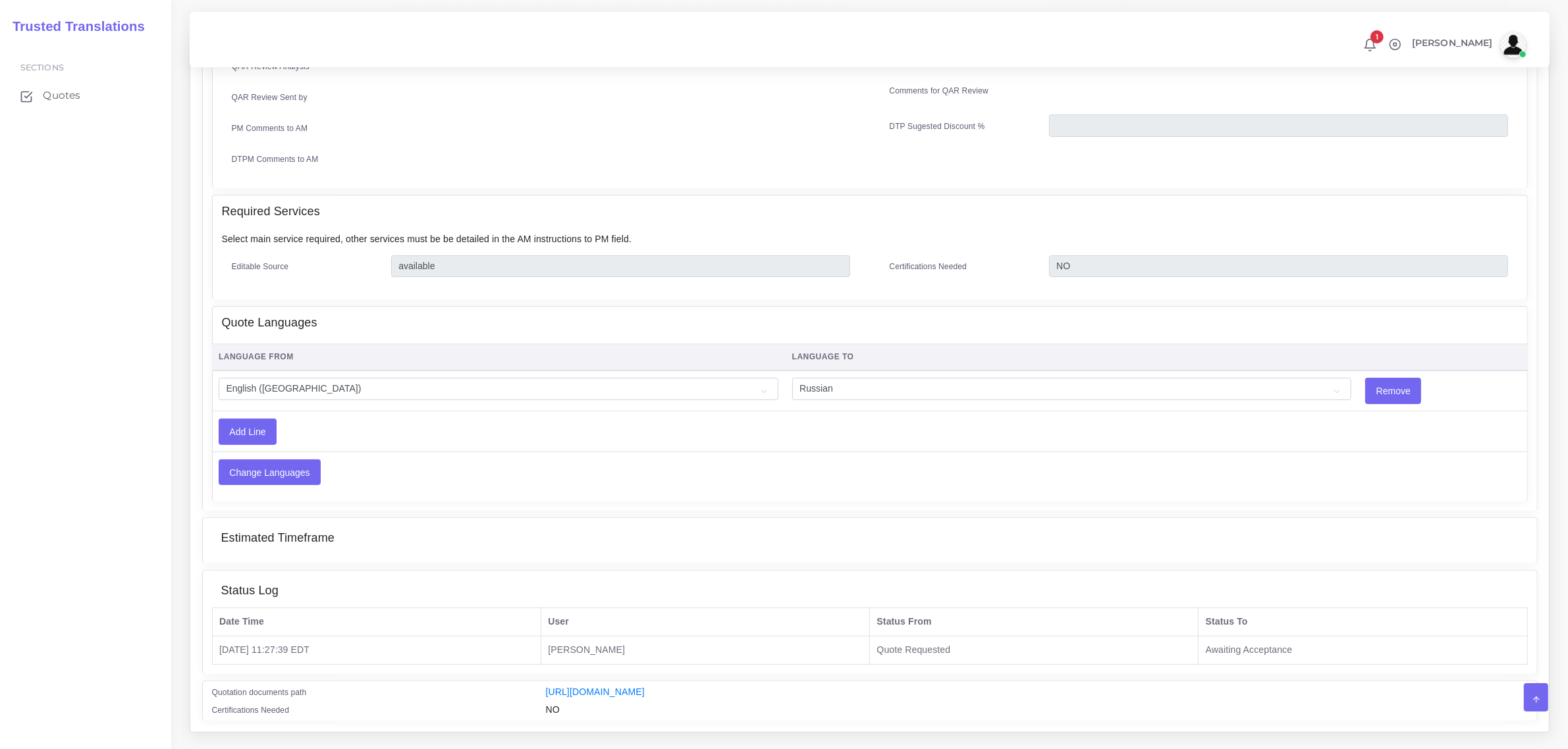
scroll to position [494, 0]
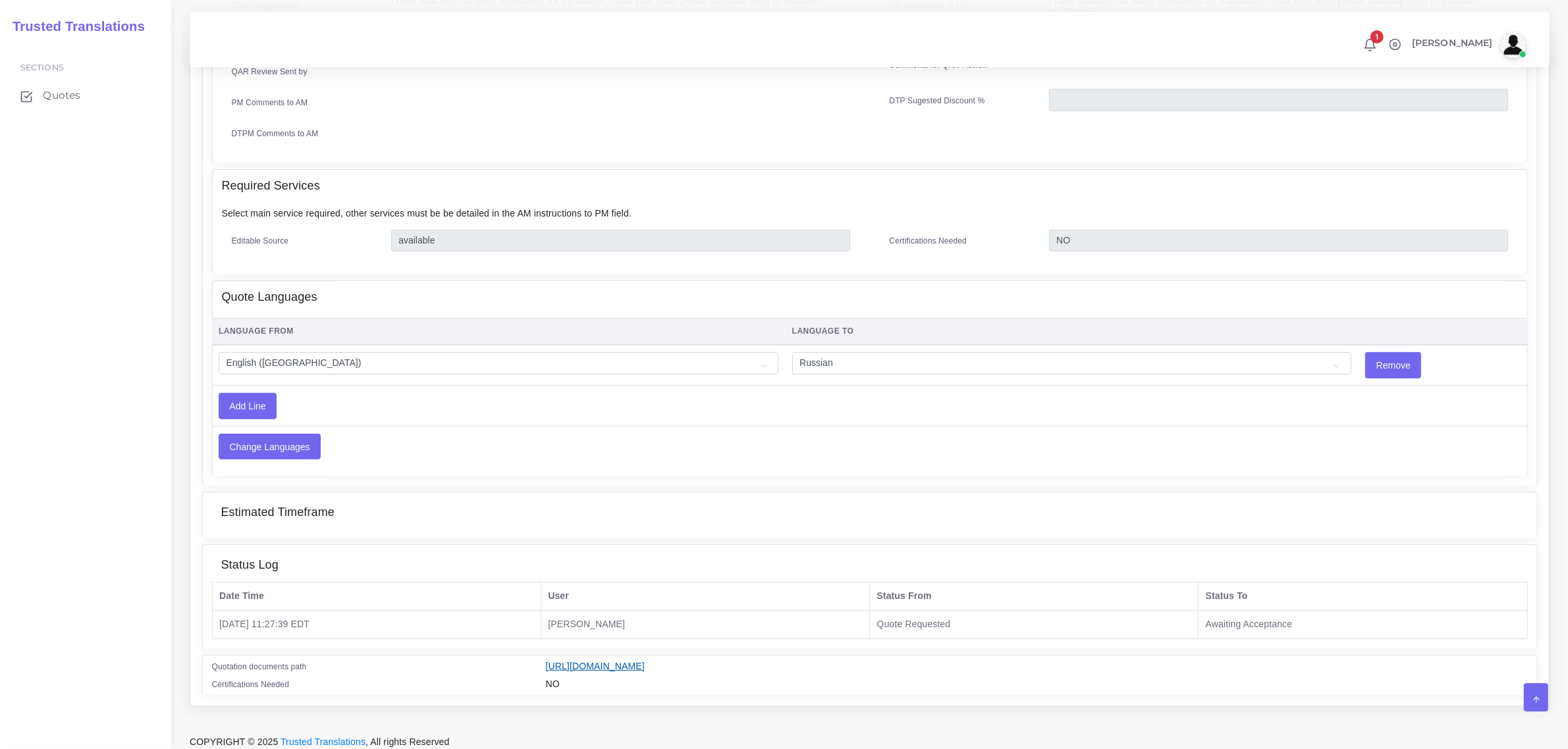
click at [645, 661] on link "[URL][DOMAIN_NAME]" at bounding box center [595, 666] width 99 height 11
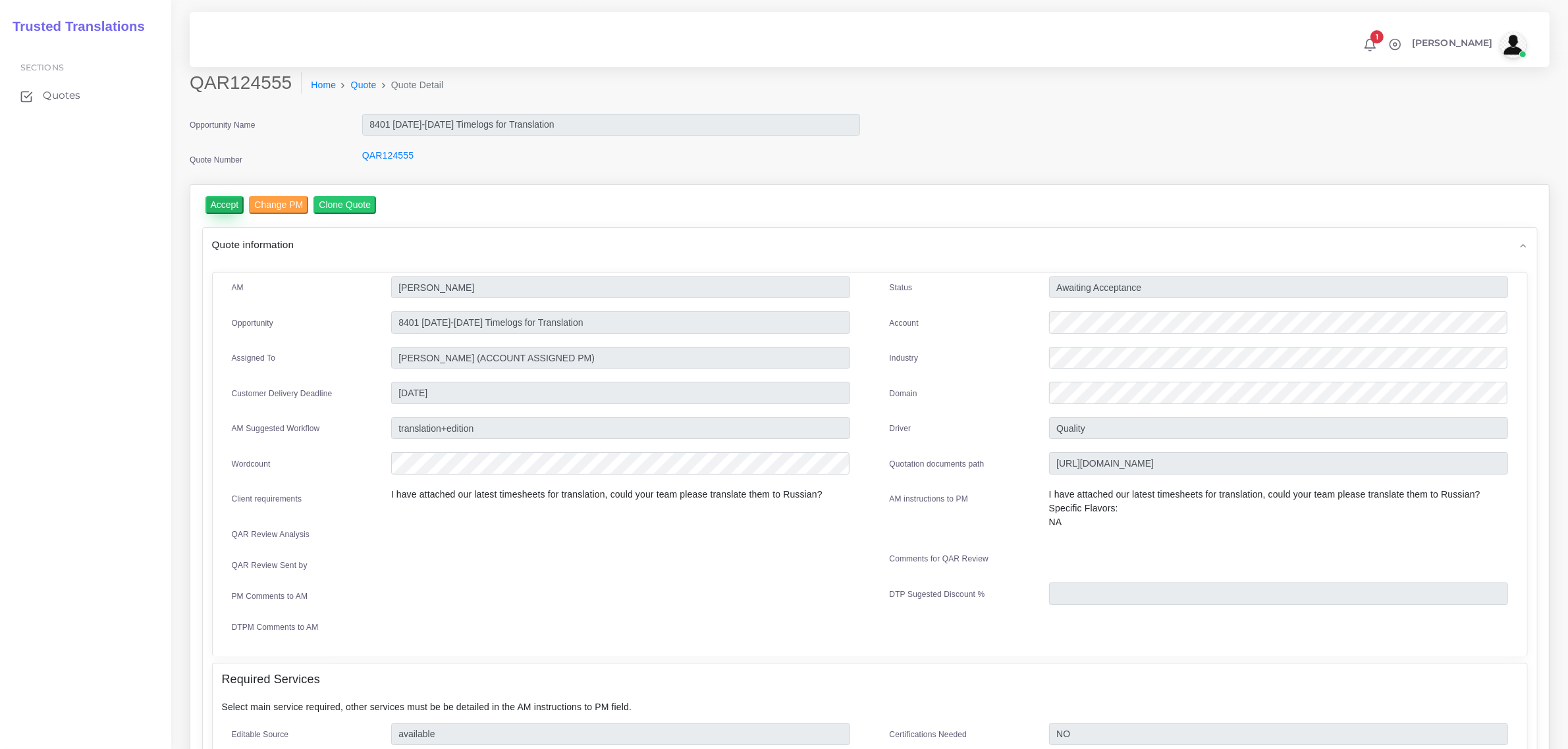
click at [222, 202] on input "Accept" at bounding box center [225, 205] width 39 height 18
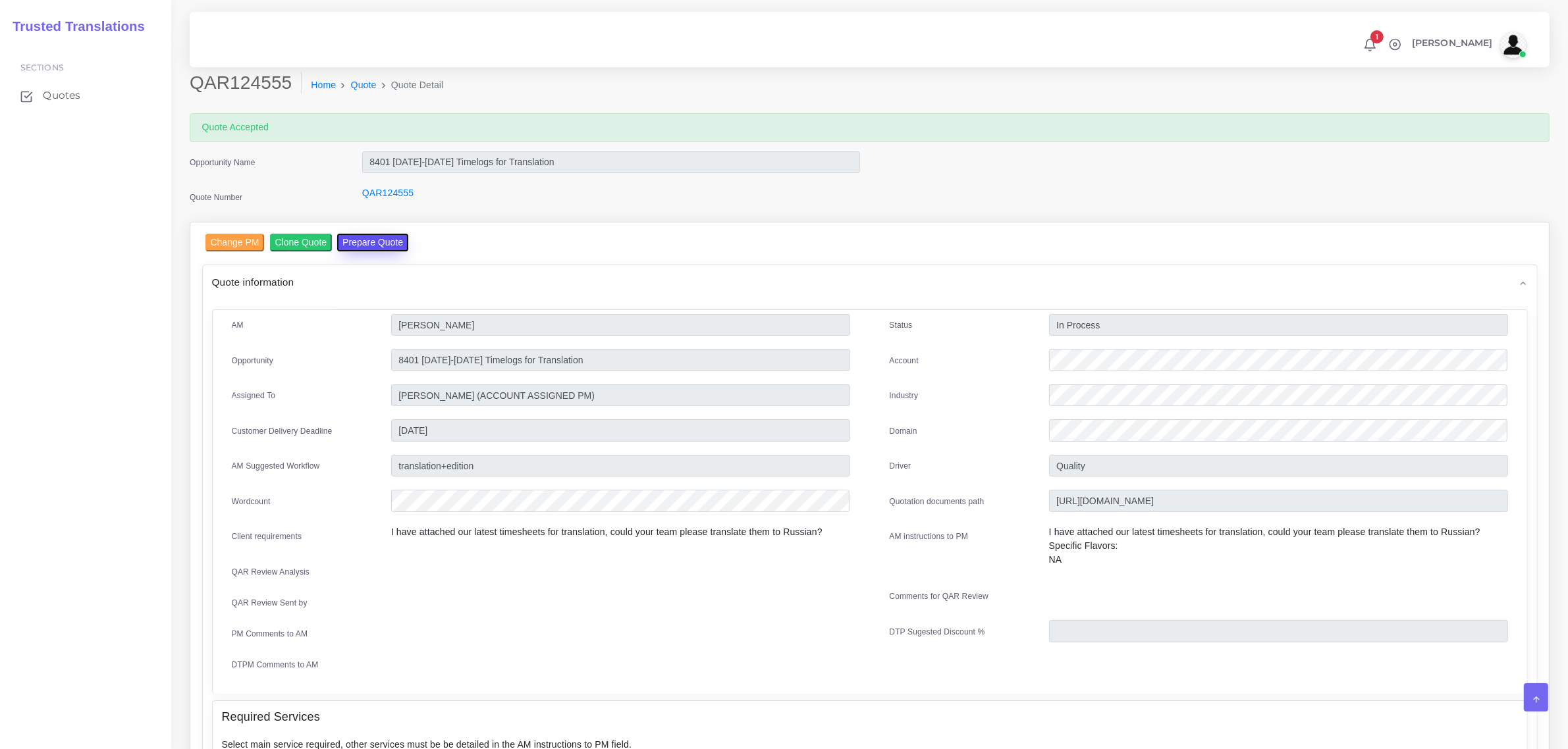
click at [367, 243] on button "Prepare Quote" at bounding box center [372, 242] width 71 height 18
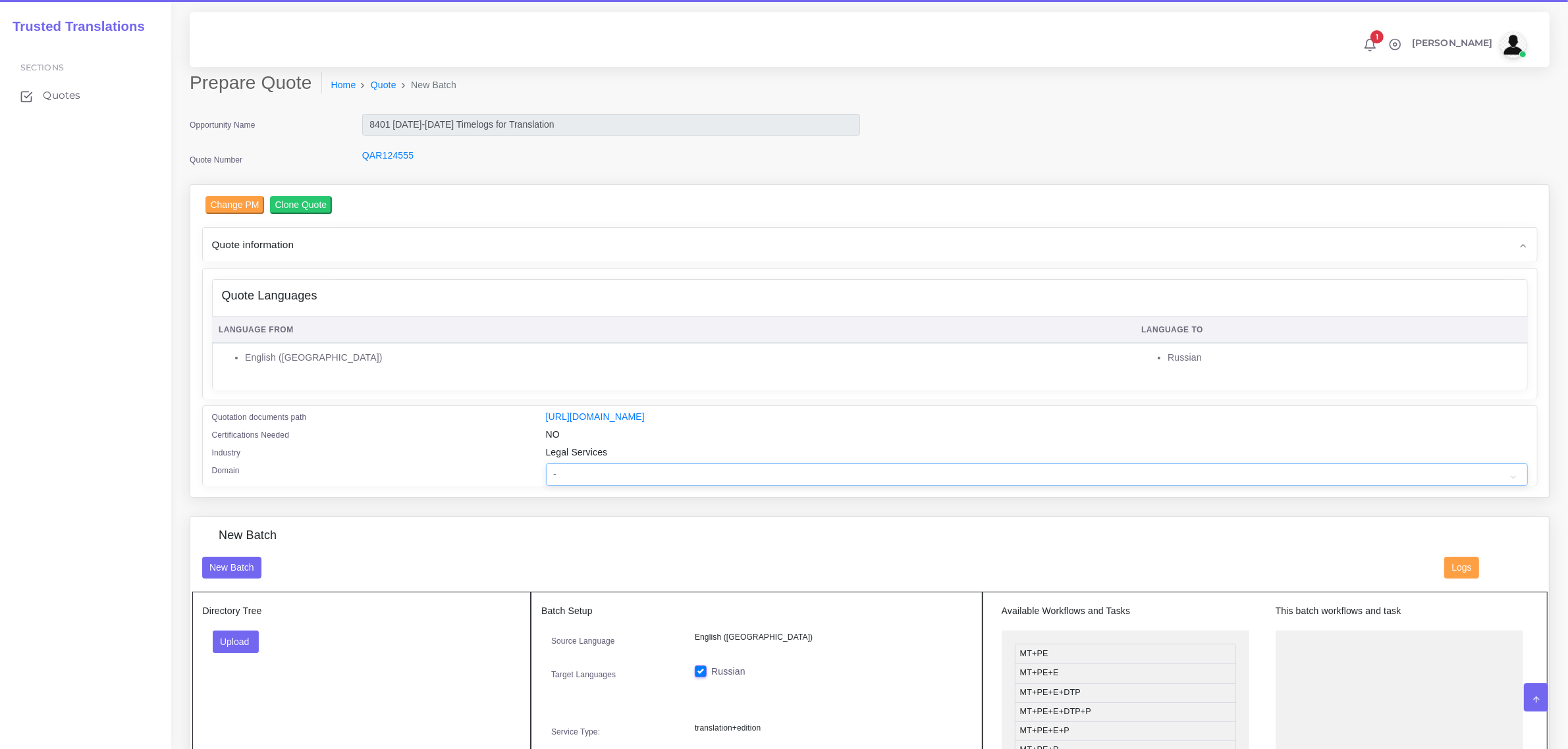
click at [589, 472] on select "- Advertising and Media Agriculture, Forestry and Fishing Architecture, Buildin…" at bounding box center [1037, 475] width 982 height 22
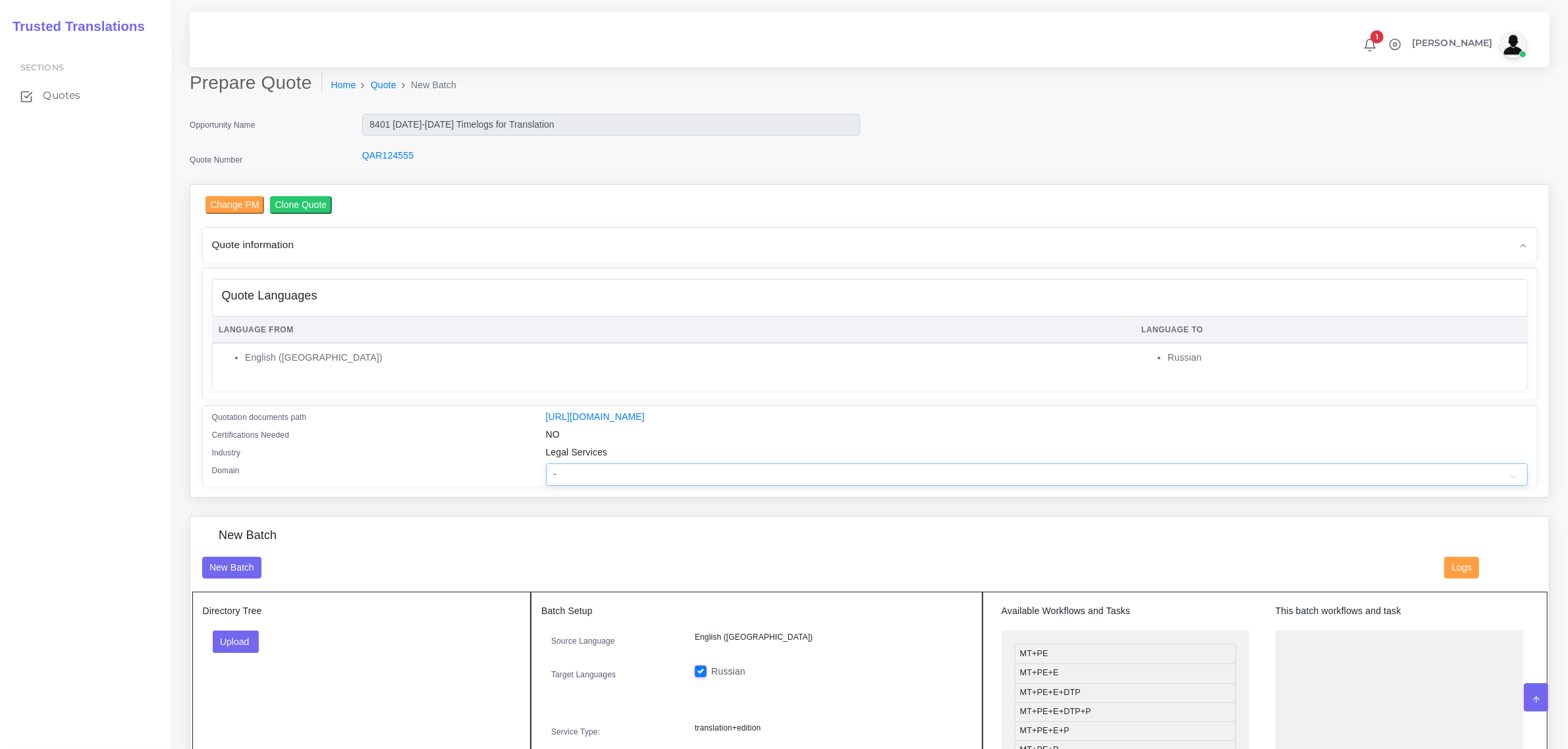
select select "Human Resources - HR"
click at [546, 464] on select "- Advertising and Media Agriculture, Forestry and Fishing Architecture, Buildin…" at bounding box center [1037, 475] width 982 height 22
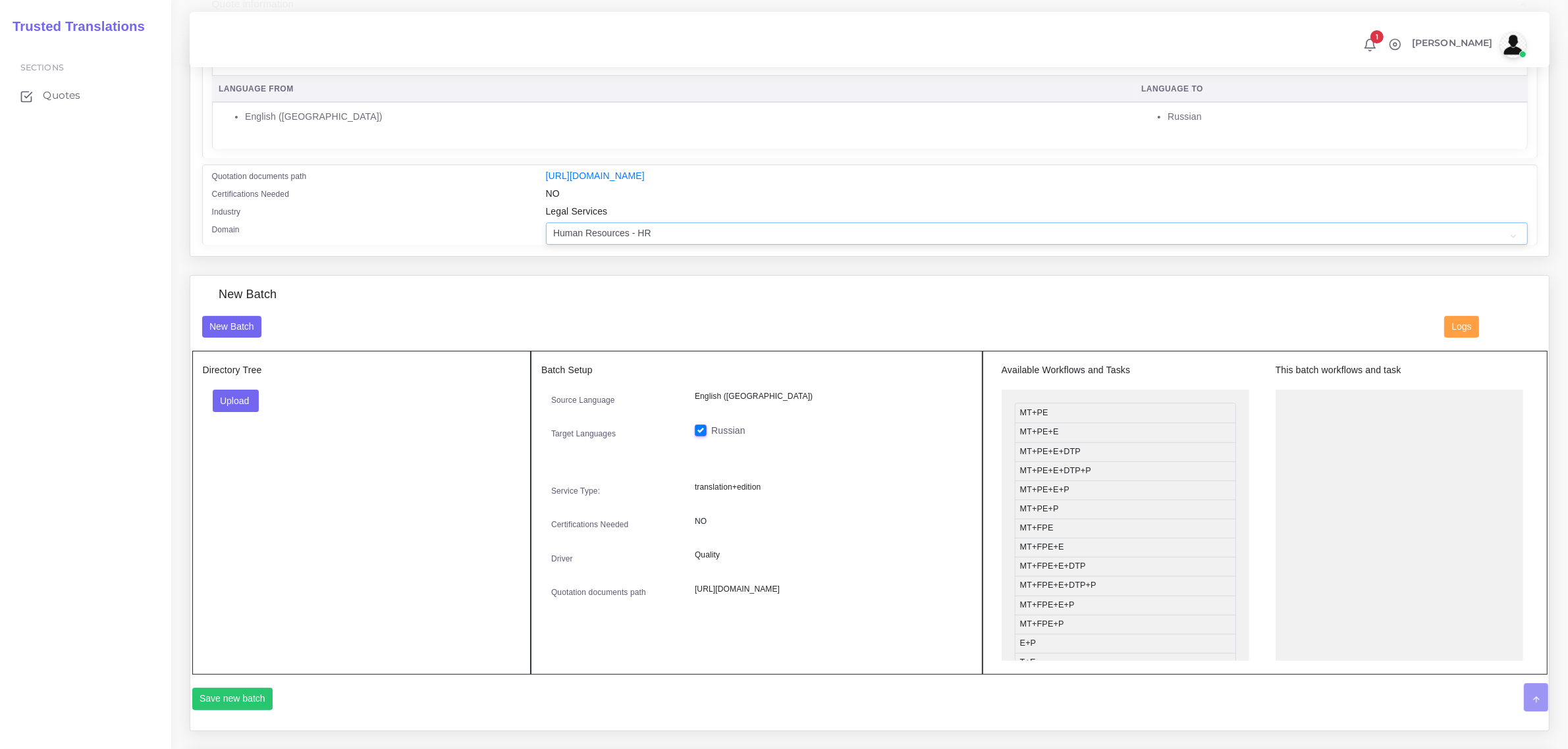
scroll to position [247, 0]
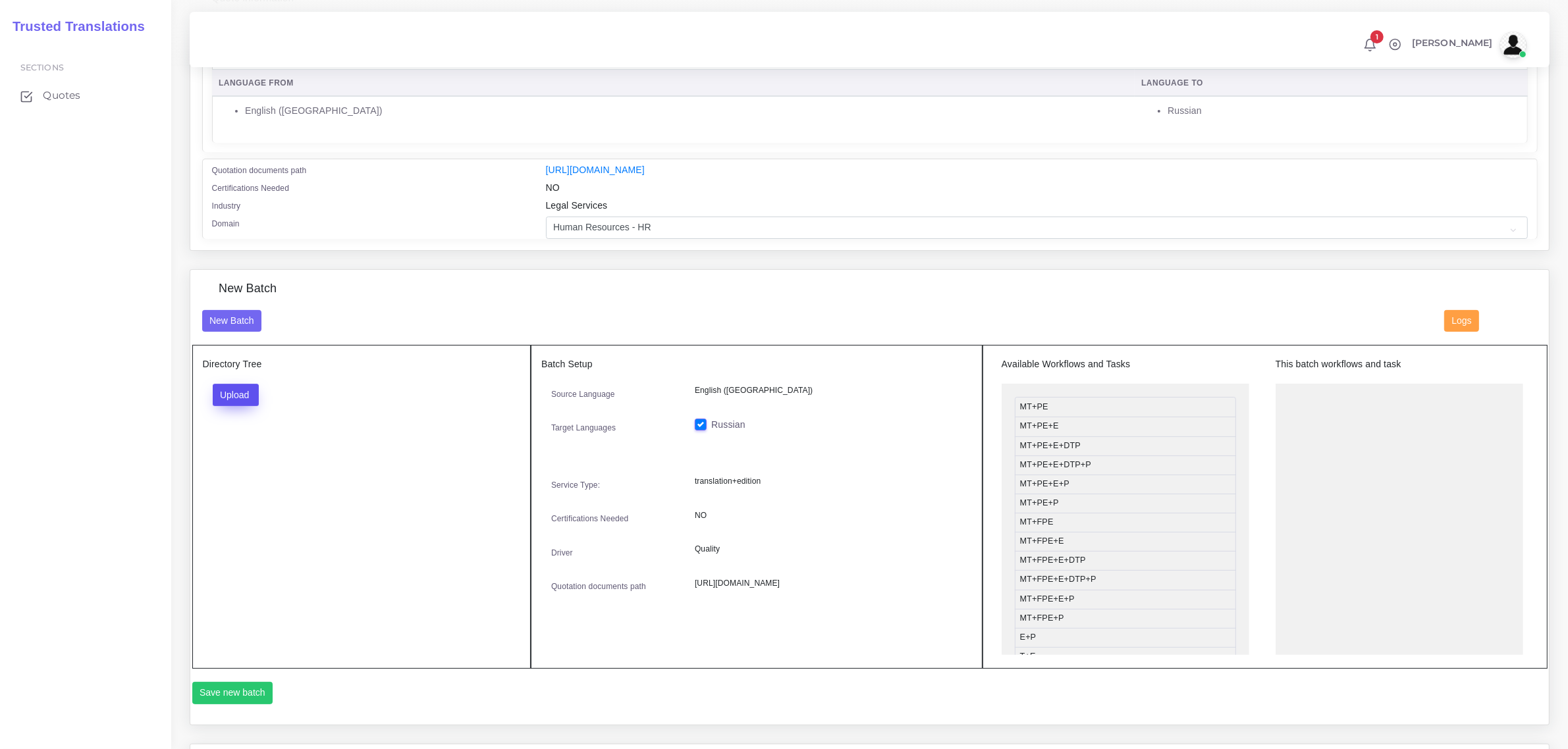
click at [232, 396] on button "Upload" at bounding box center [236, 395] width 47 height 22
click at [260, 449] on label "Files" at bounding box center [258, 444] width 91 height 17
drag, startPoint x: 1086, startPoint y: 518, endPoint x: 1354, endPoint y: 389, distance: 297.4
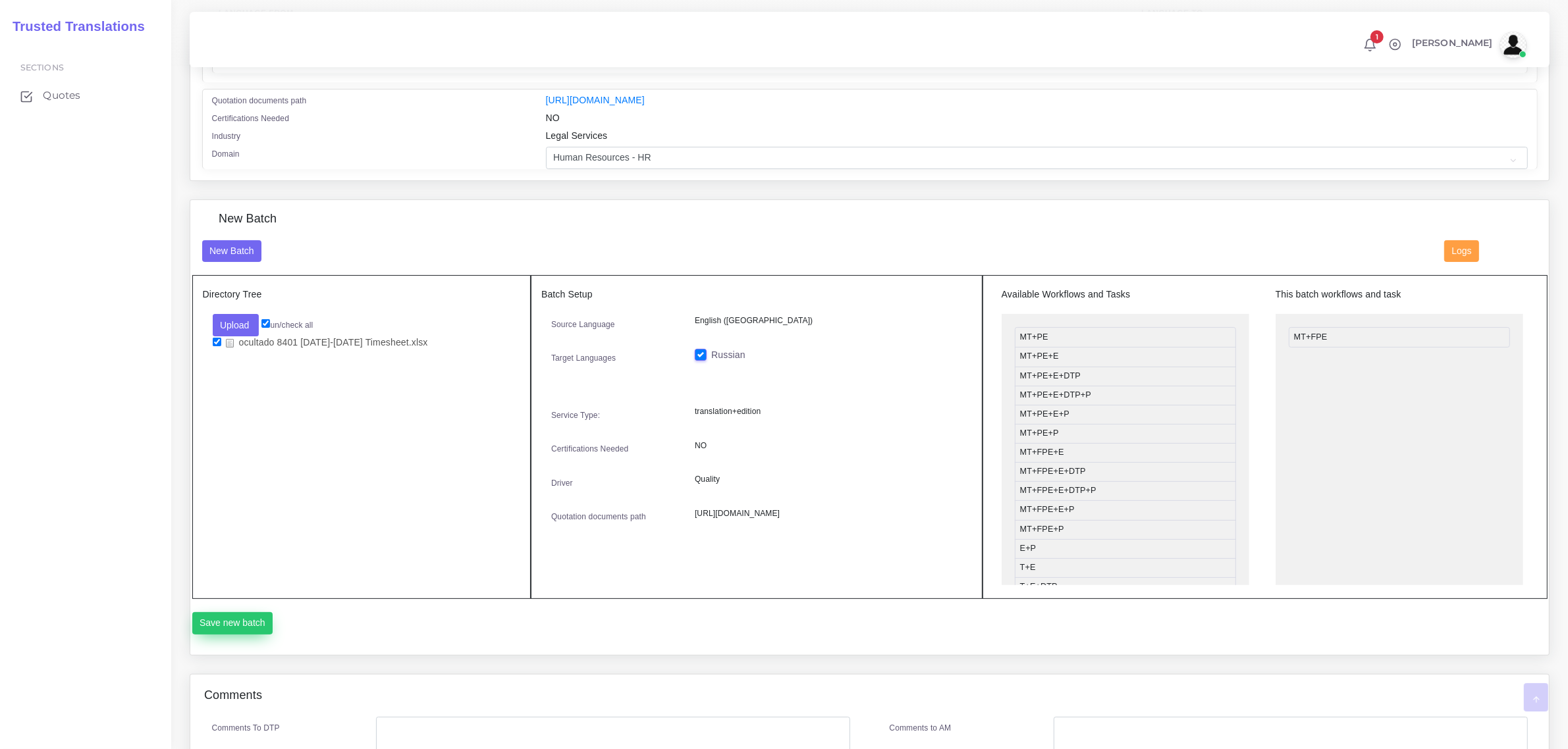
scroll to position [411, 0]
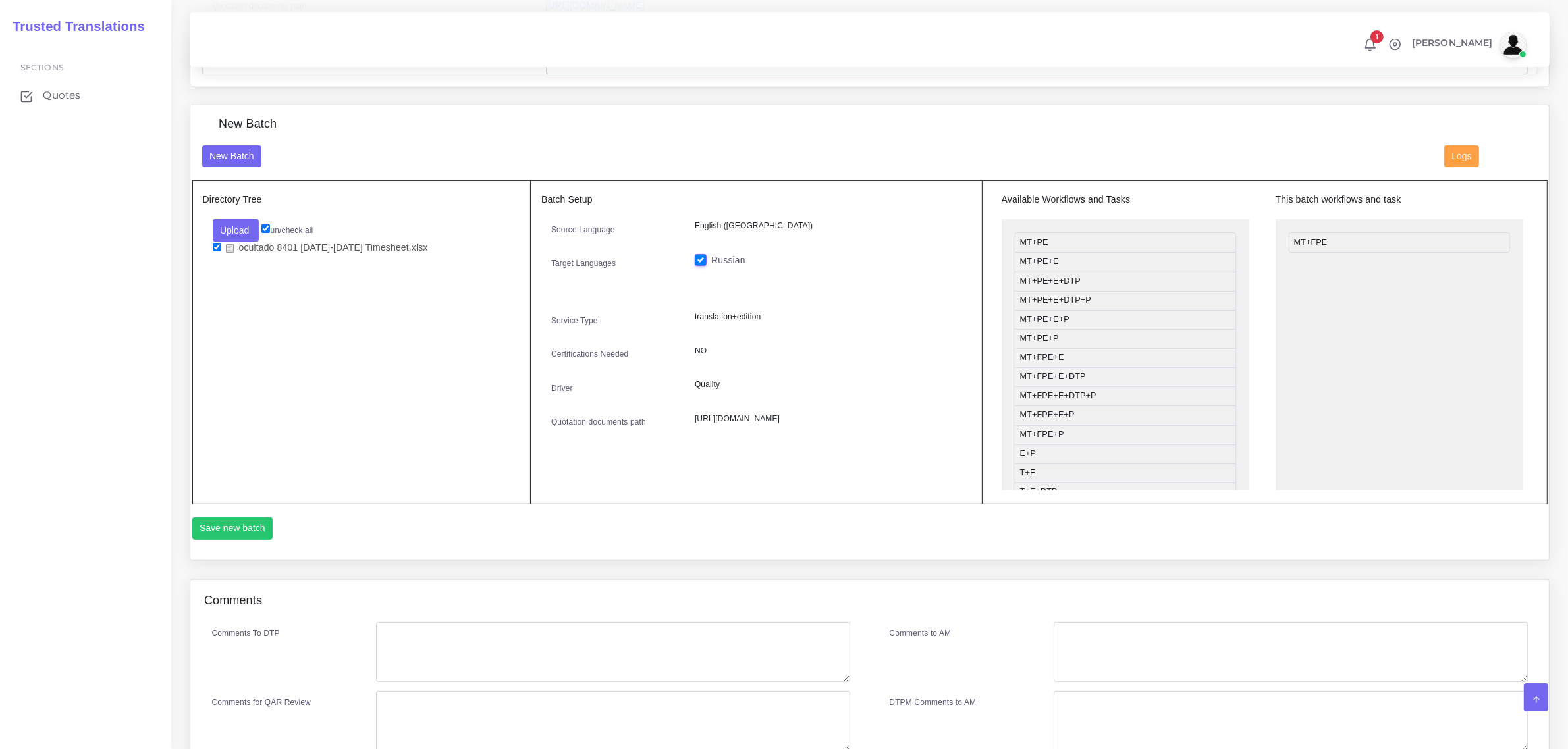
click at [233, 514] on div "Save new batch" at bounding box center [869, 526] width 1355 height 45
click at [231, 524] on button "Save new batch" at bounding box center [233, 528] width 81 height 22
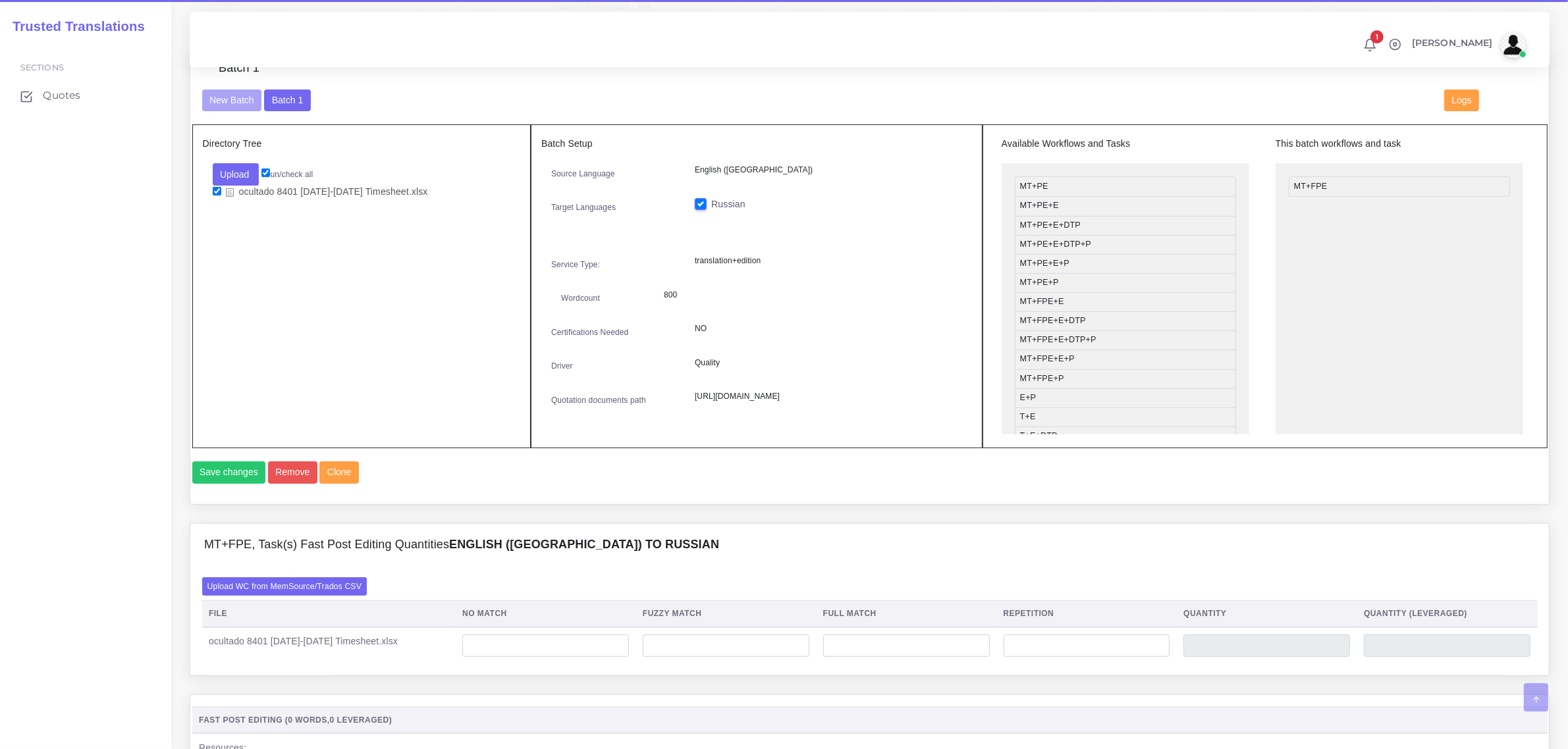
scroll to position [494, 0]
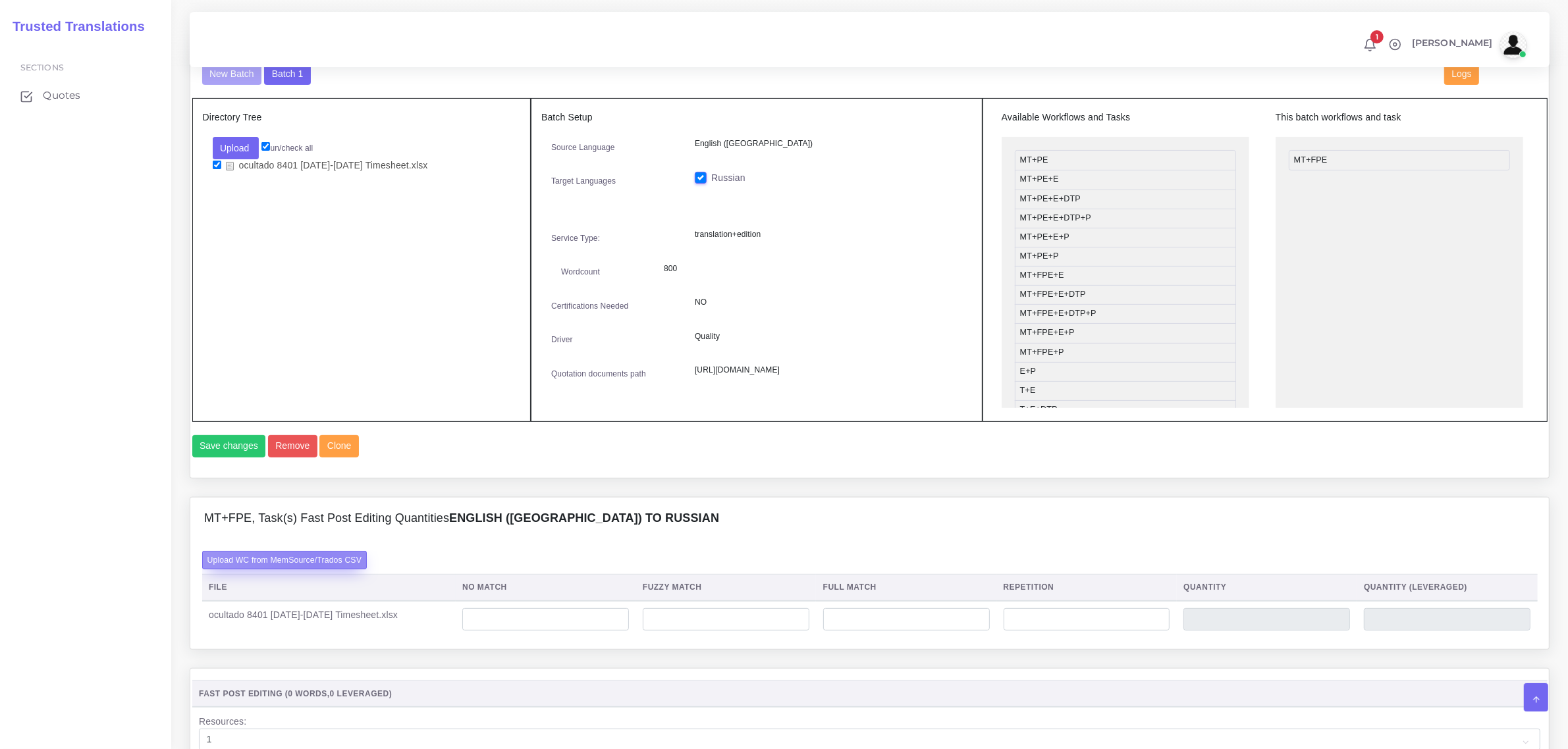
click at [317, 568] on label "Upload WC from MemSource/Trados CSV" at bounding box center [284, 560] width 165 height 18
click at [0, 0] on input "Upload WC from MemSource/Trados CSV" at bounding box center [0, 0] width 0 height 0
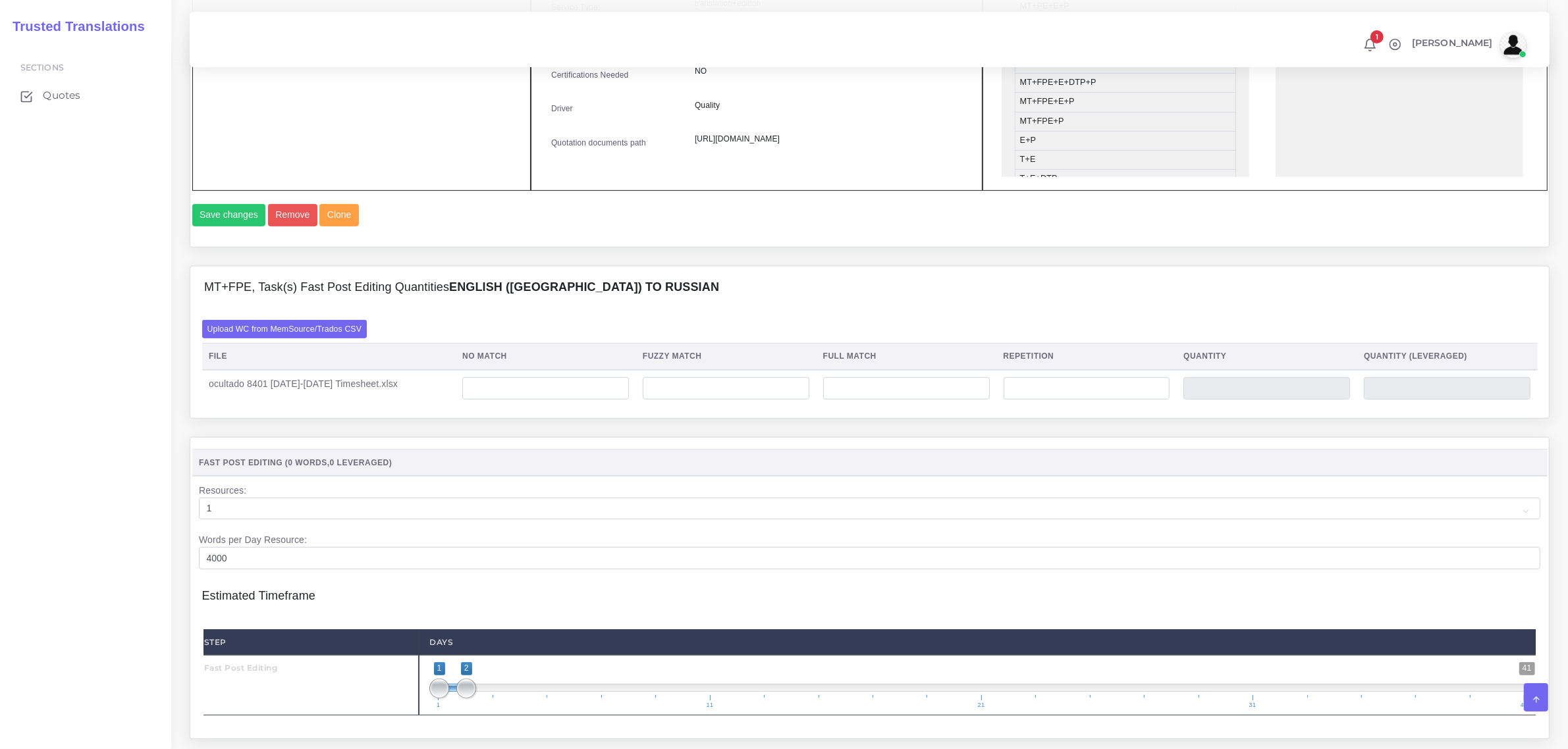
scroll to position [740, 0]
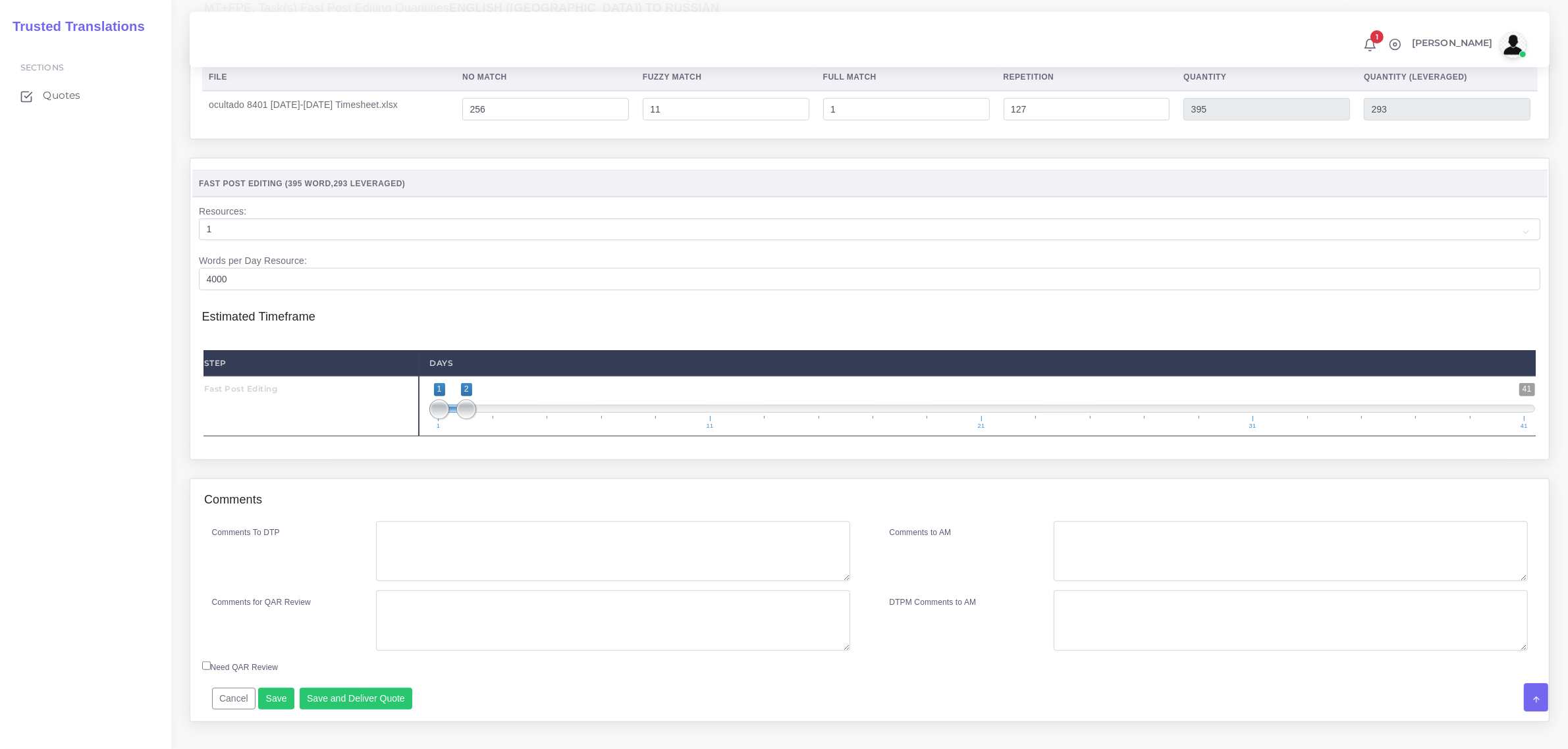
scroll to position [1092, 0]
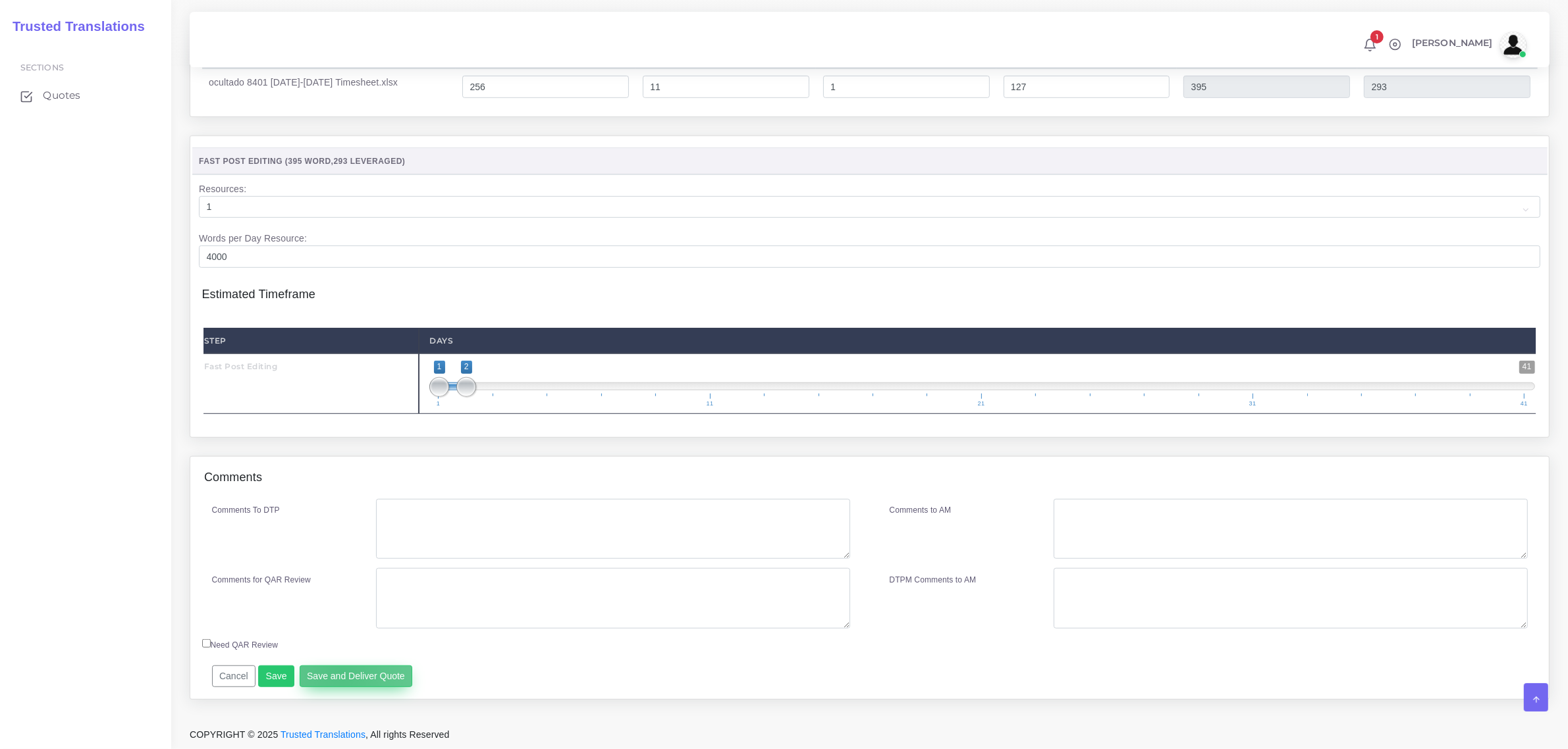
click at [337, 673] on button "Save and Deliver Quote" at bounding box center [357, 677] width 113 height 22
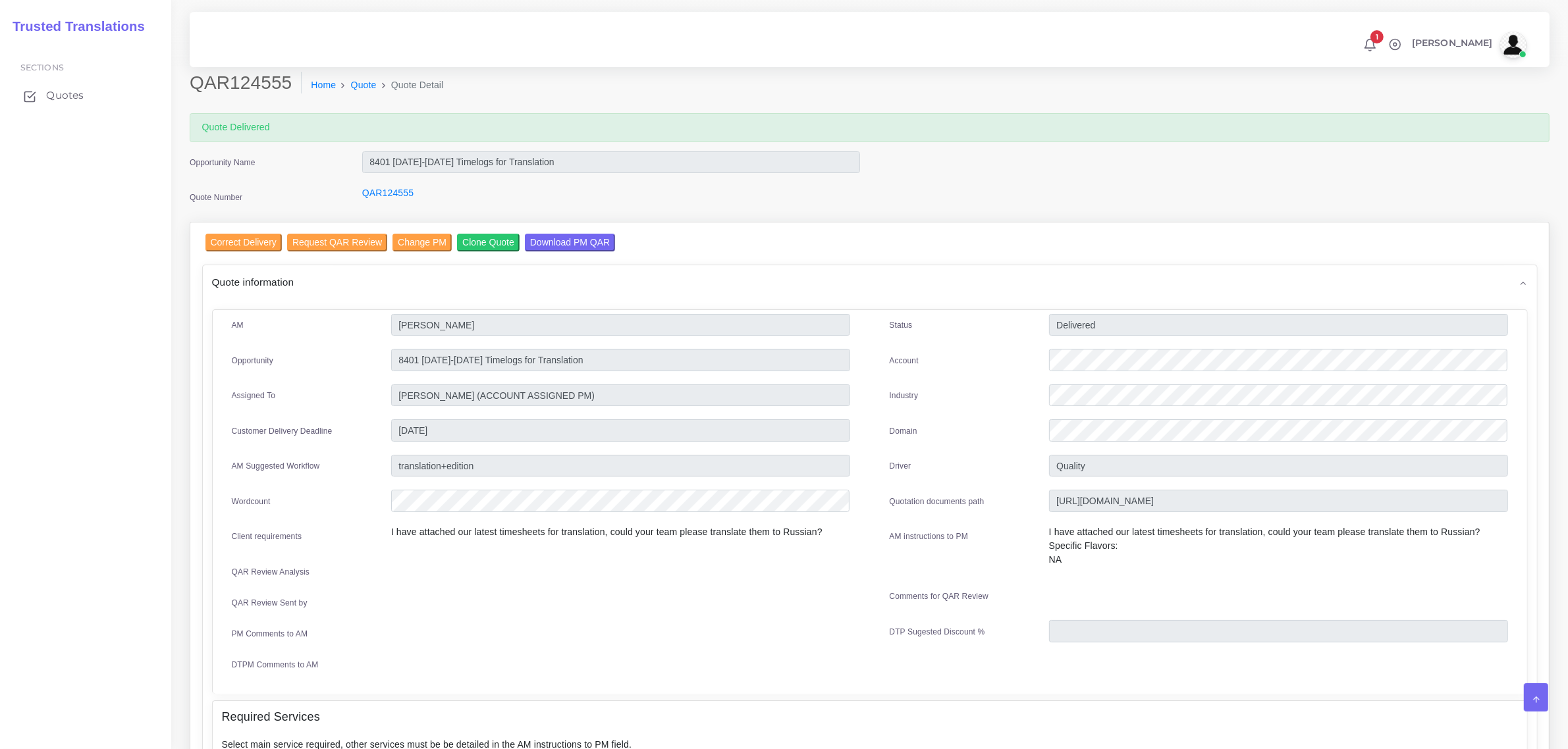
click at [64, 98] on span "Quotes" at bounding box center [64, 95] width 37 height 15
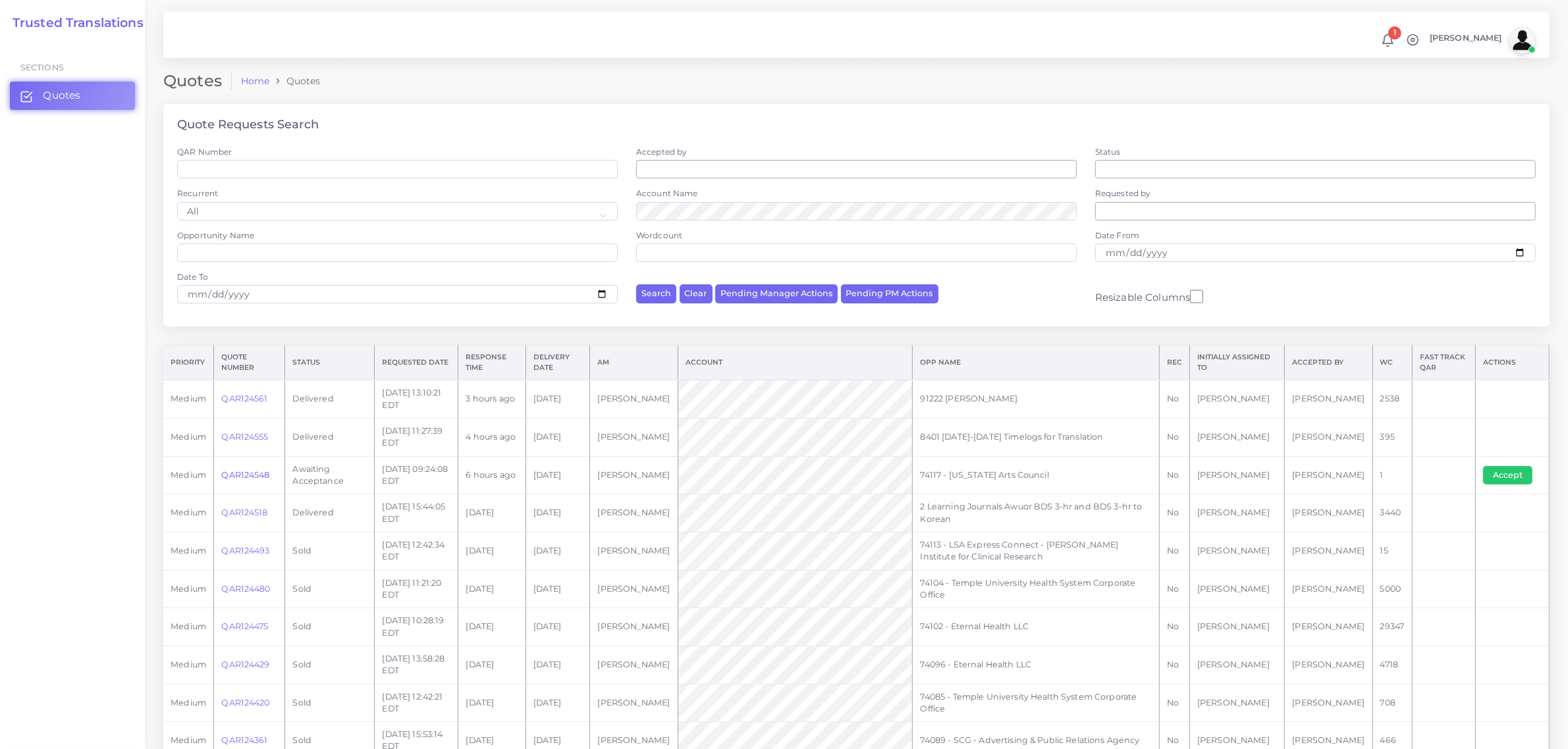
click at [247, 473] on link "QAR124548" at bounding box center [245, 475] width 48 height 10
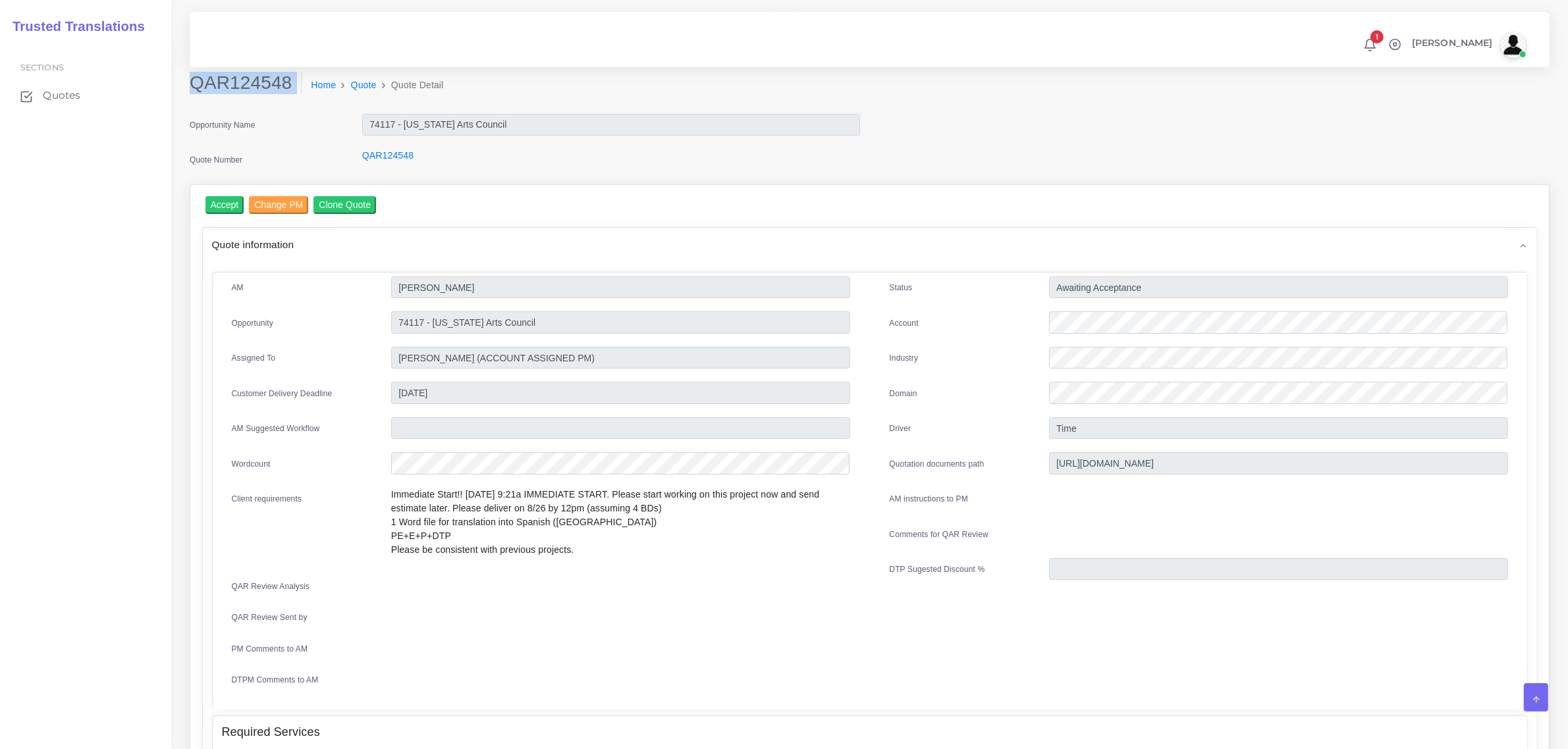
drag, startPoint x: 193, startPoint y: 82, endPoint x: 286, endPoint y: 99, distance: 94.5
click at [286, 99] on div "QAR124548 Home Quote Quote Detail" at bounding box center [697, 90] width 1035 height 37
copy div "QAR124548"
click at [222, 205] on input "Accept" at bounding box center [225, 205] width 39 height 18
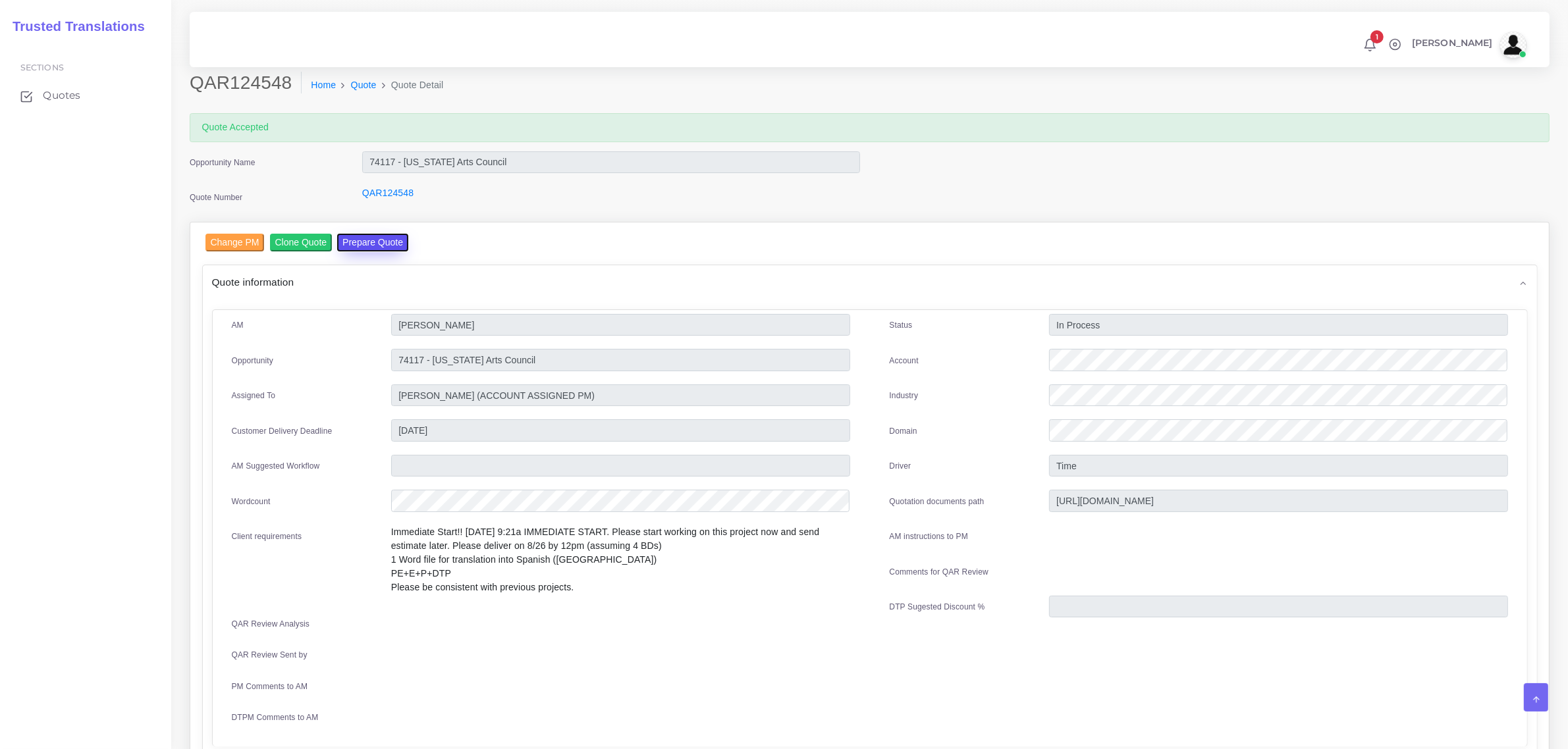
click at [371, 238] on button "Prepare Quote" at bounding box center [372, 242] width 71 height 18
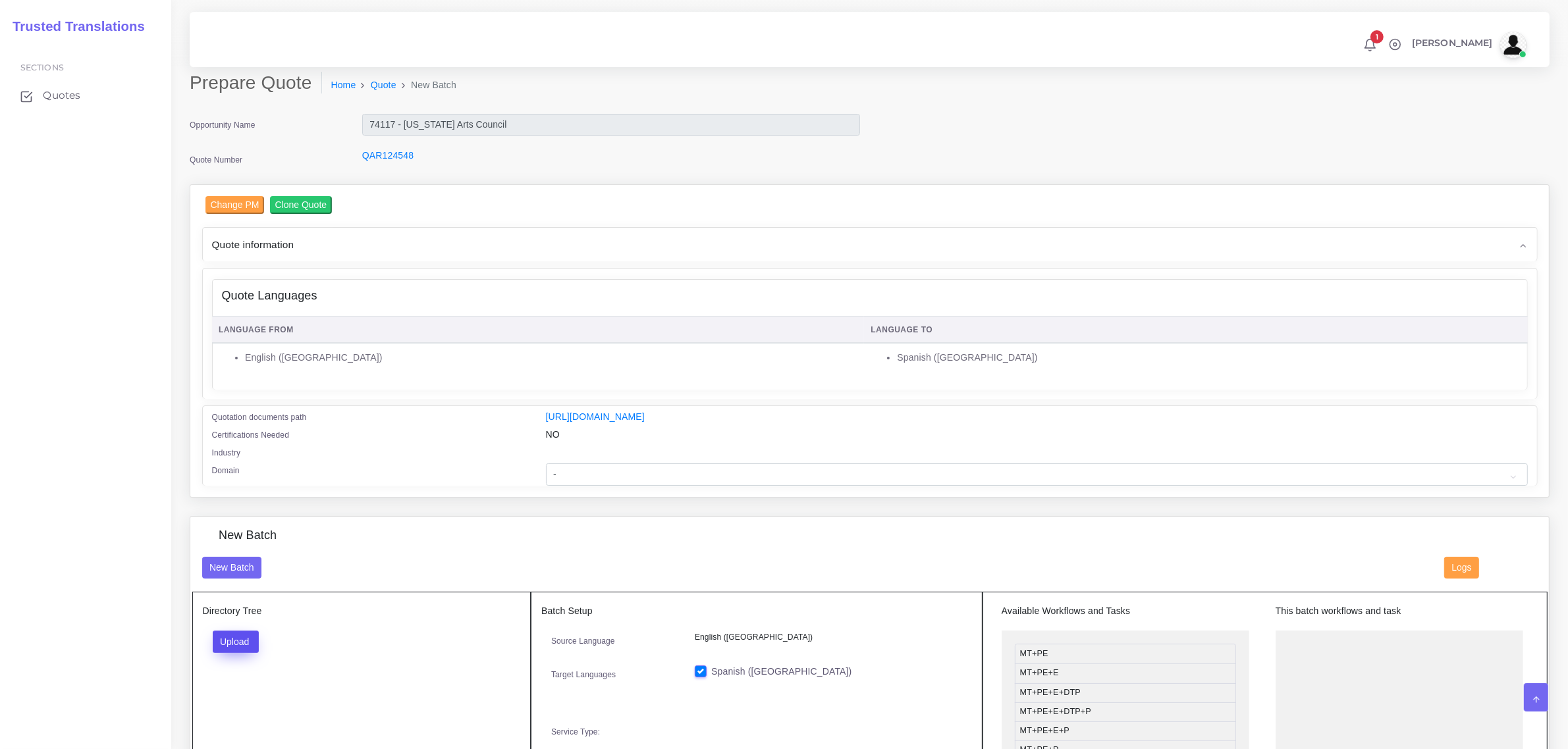
click at [239, 637] on button "Upload" at bounding box center [236, 642] width 47 height 22
click at [247, 687] on label "Files" at bounding box center [258, 691] width 91 height 17
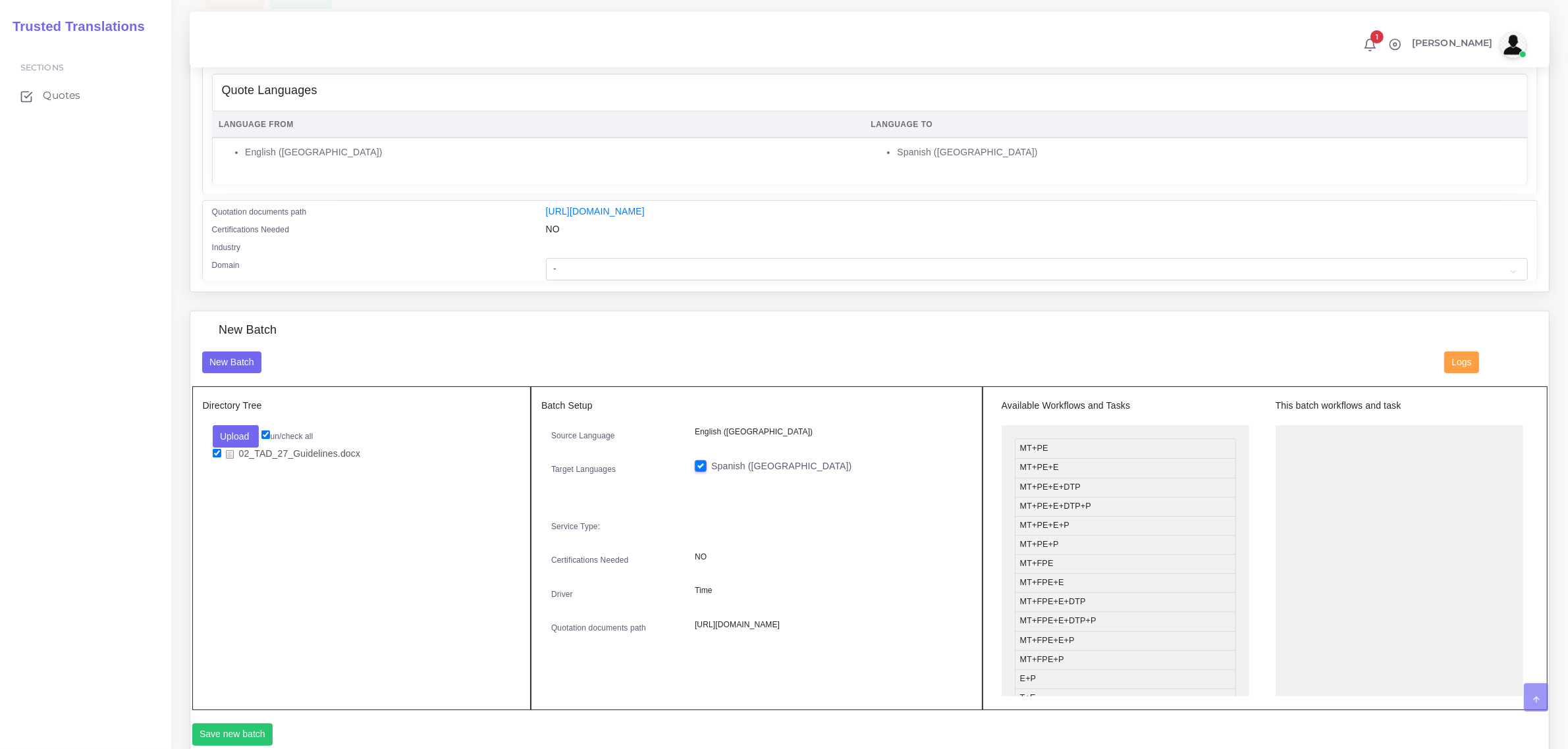
scroll to position [247, 0]
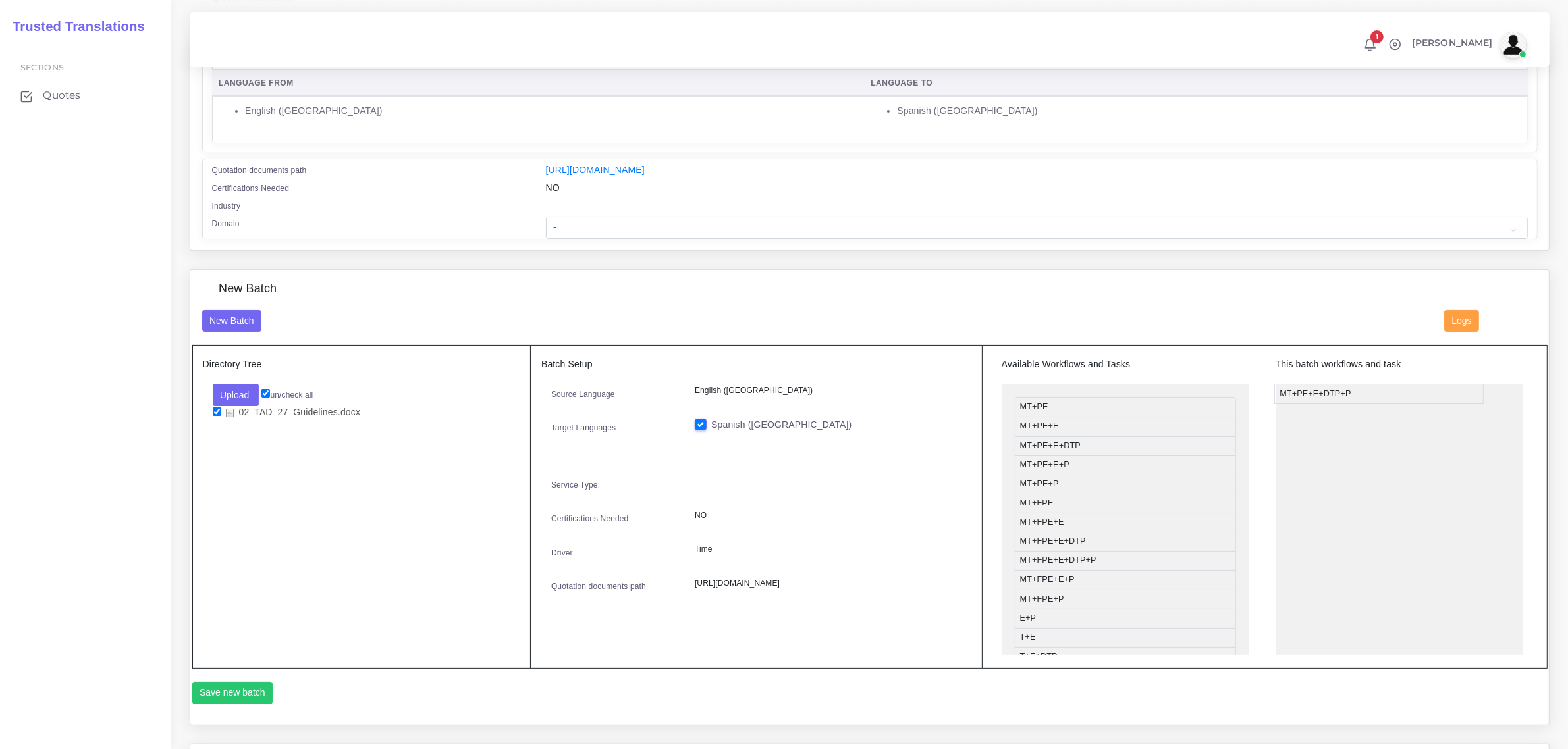
drag, startPoint x: 1073, startPoint y: 465, endPoint x: 1333, endPoint y: 393, distance: 269.8
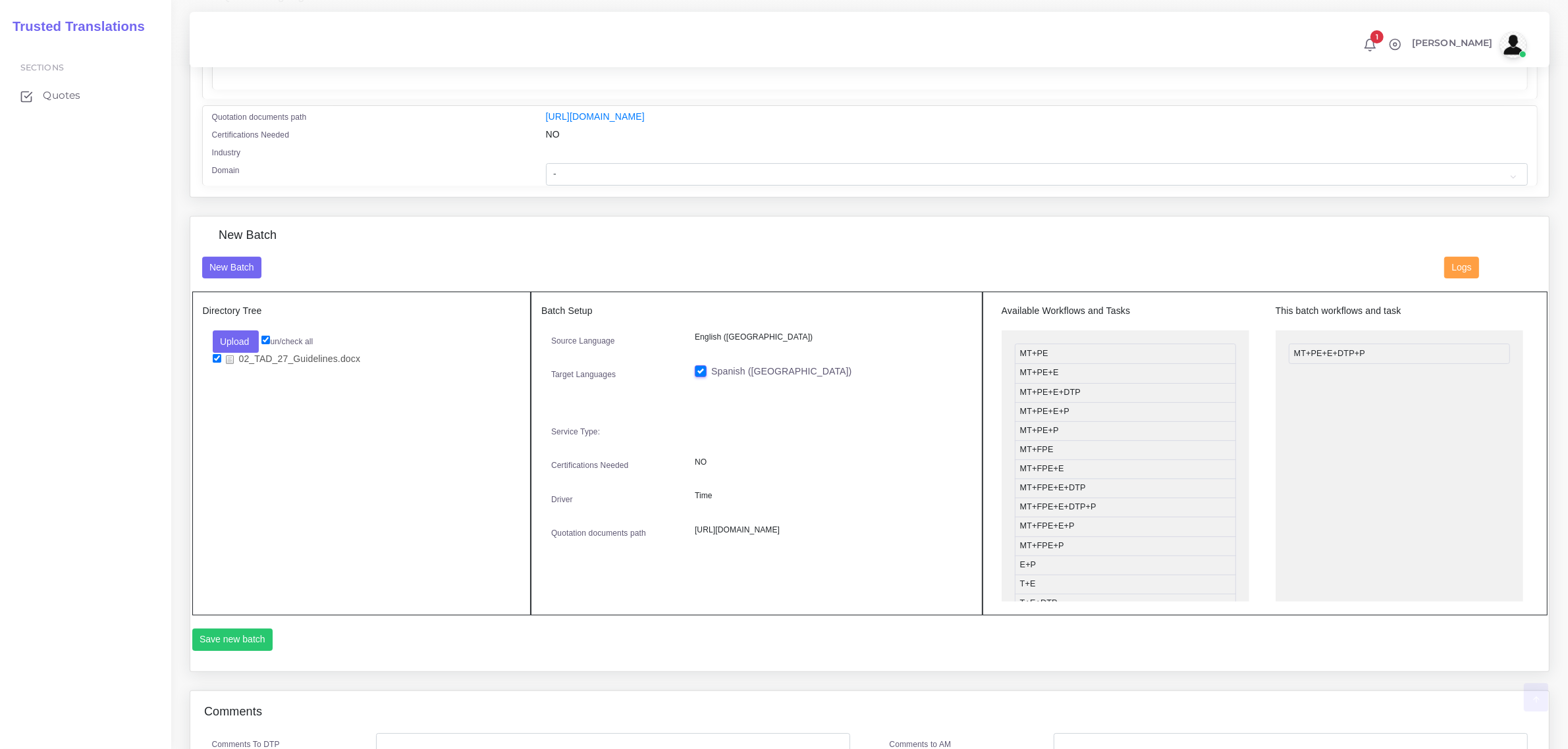
scroll to position [329, 0]
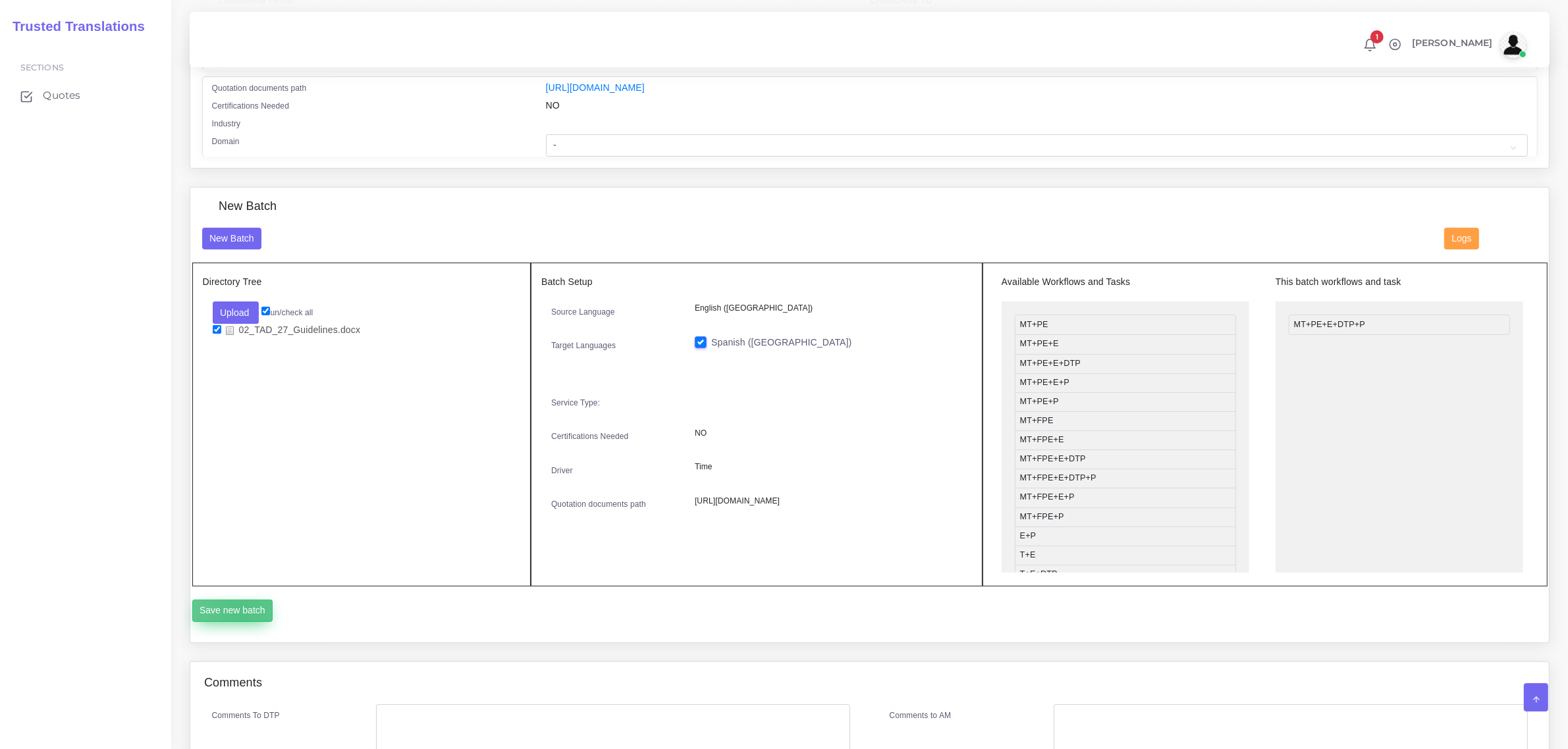
click at [241, 609] on button "Save new batch" at bounding box center [233, 610] width 81 height 22
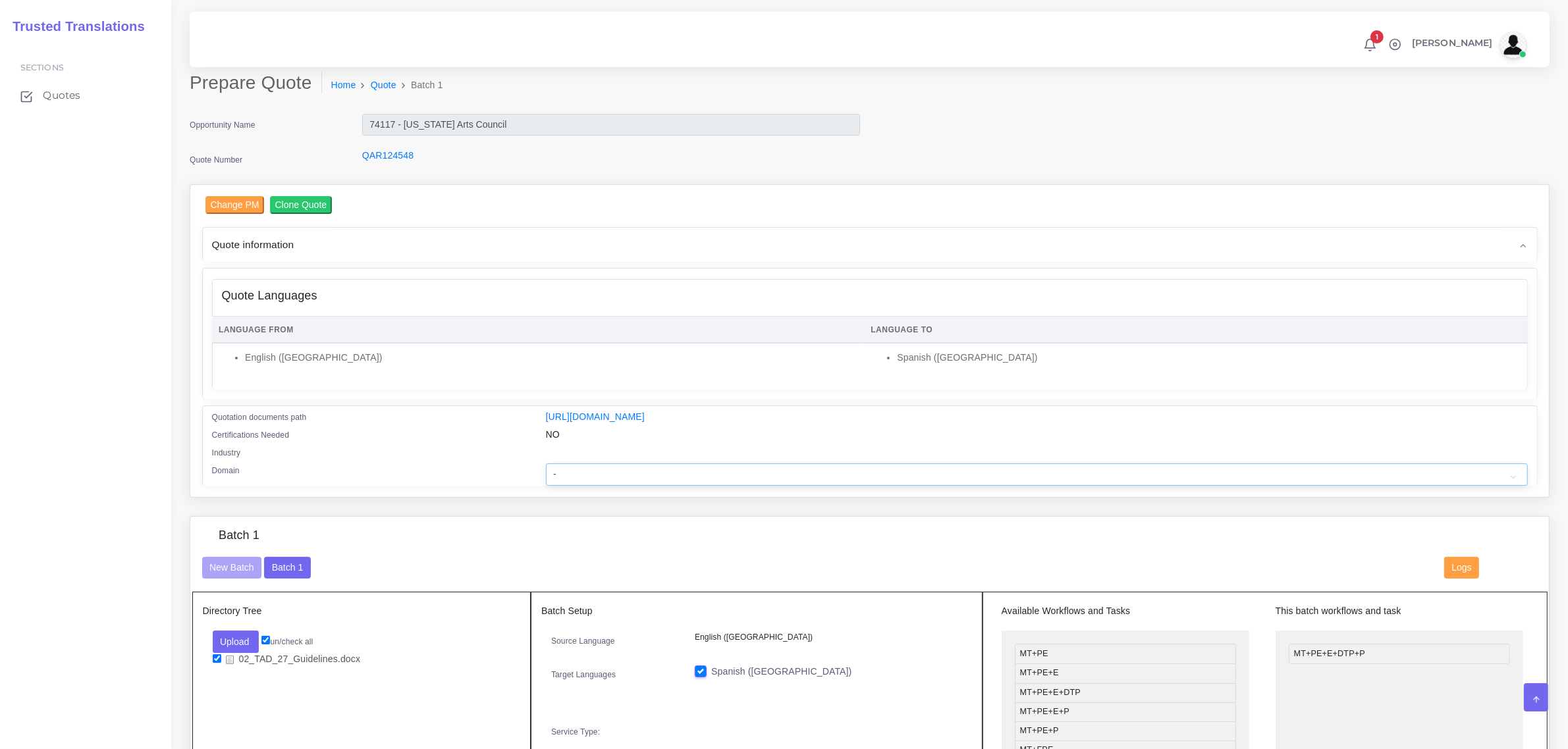
click at [565, 478] on select "- Advertising and Media Agriculture, Forestry and Fishing Architecture, Buildin…" at bounding box center [1037, 475] width 982 height 22
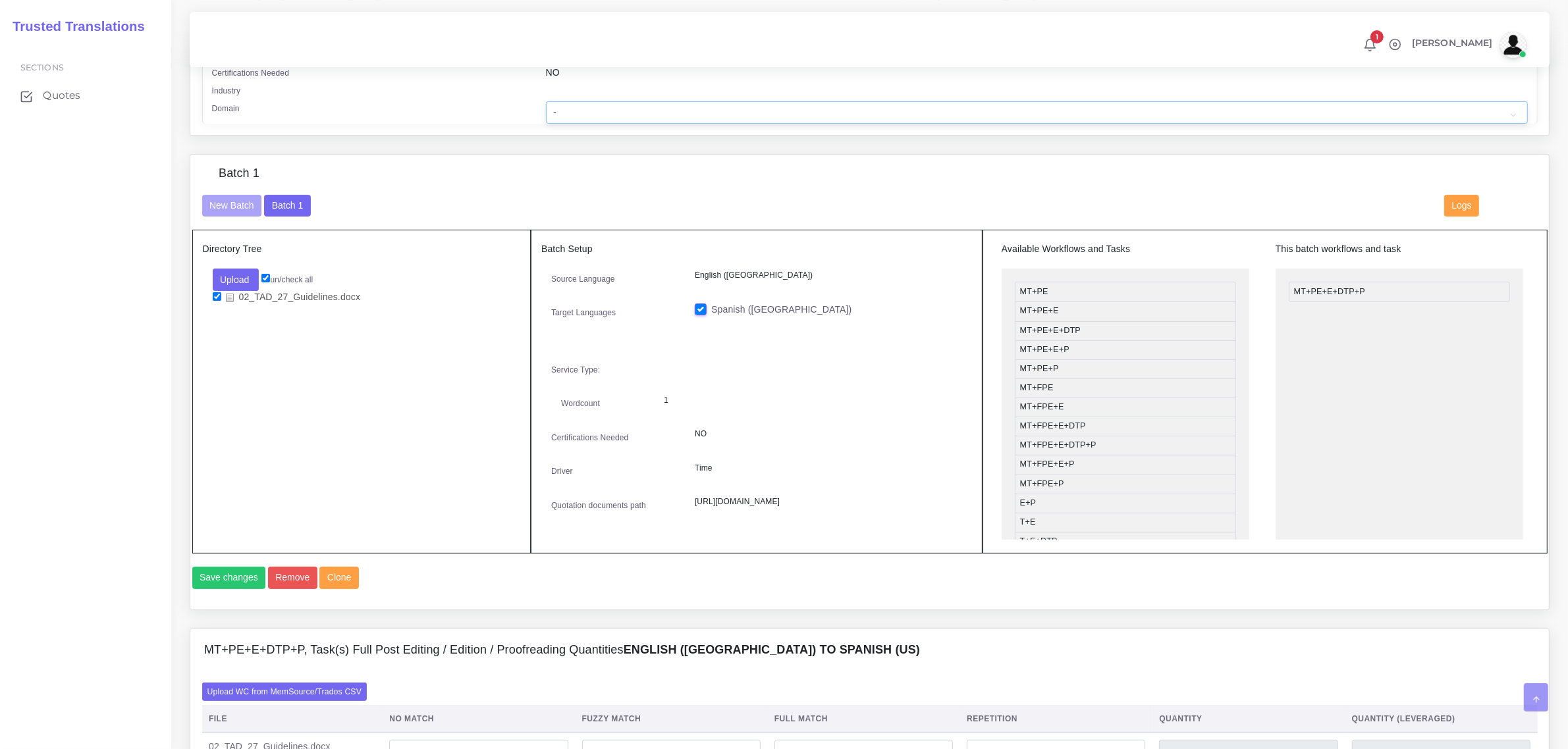
scroll to position [411, 0]
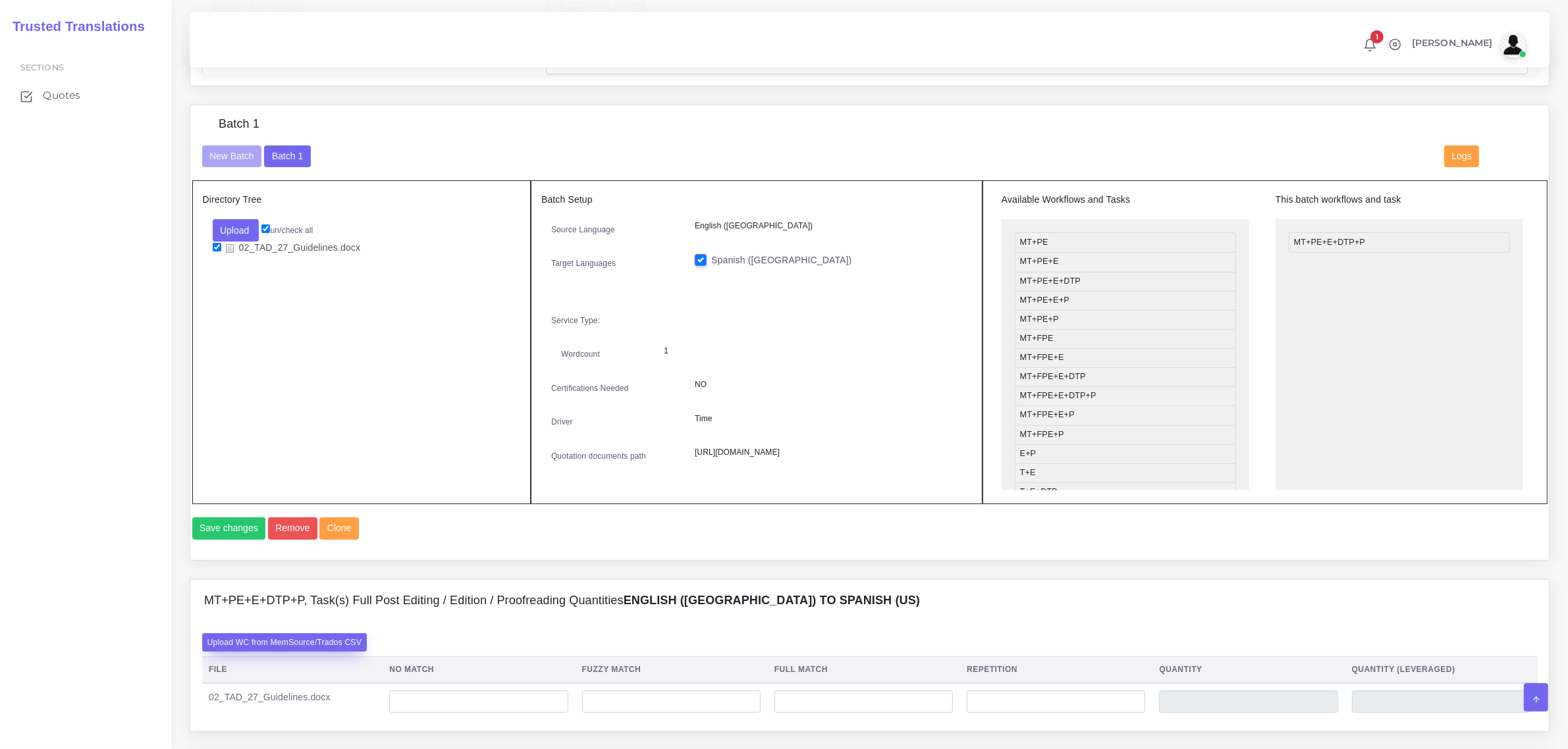
click at [329, 651] on label "Upload WC from MemSource/Trados CSV" at bounding box center [284, 643] width 165 height 18
click at [0, 0] on input "Upload WC from MemSource/Trados CSV" at bounding box center [0, 0] width 0 height 0
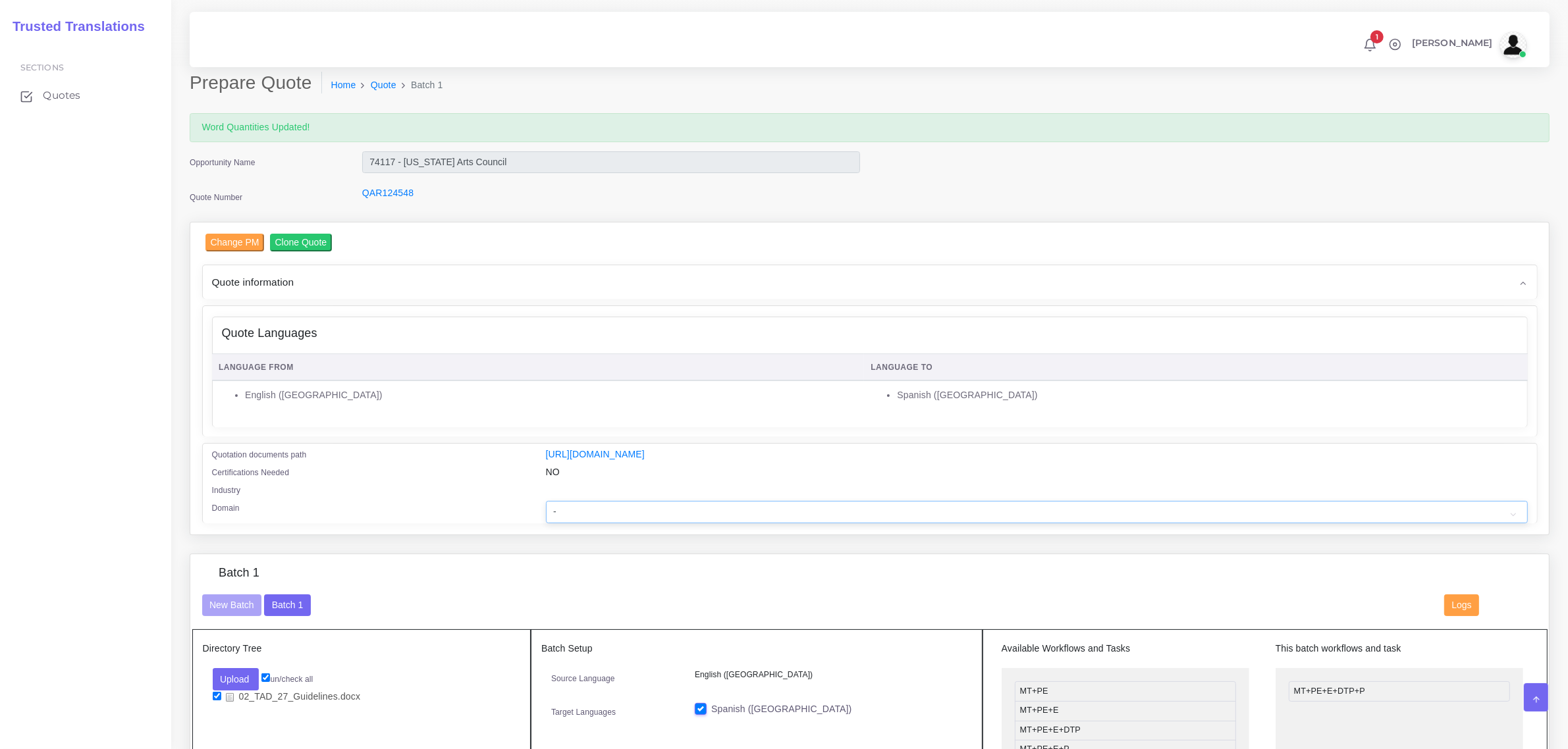
click at [641, 511] on select "- Advertising and Media Agriculture, Forestry and Fishing Architecture, Buildin…" at bounding box center [1037, 512] width 982 height 22
select select "Hospitality, Leisure, Tourism and Arts"
click at [546, 501] on select "- Advertising and Media Agriculture, Forestry and Fishing Architecture, Buildin…" at bounding box center [1037, 512] width 982 height 22
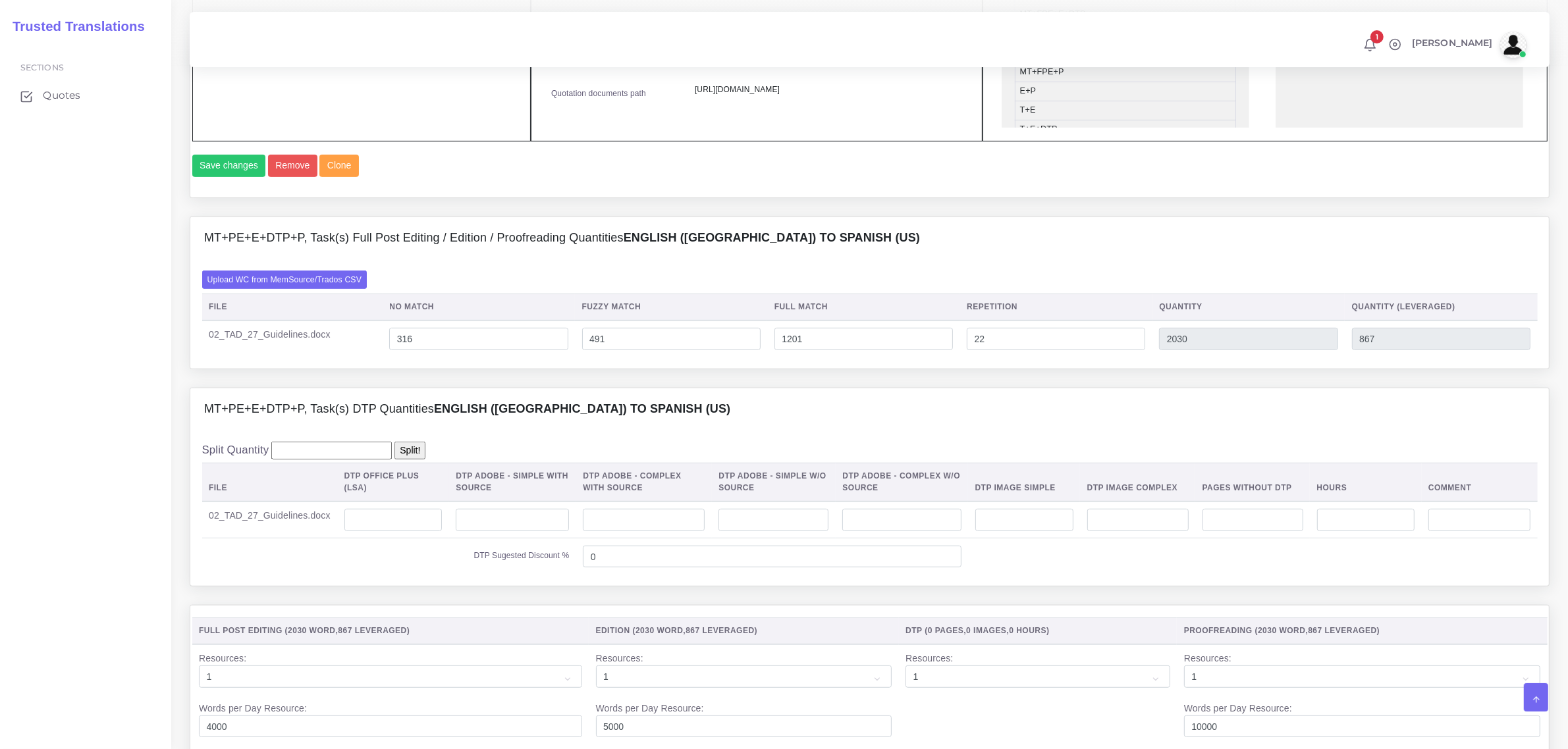
scroll to position [823, 0]
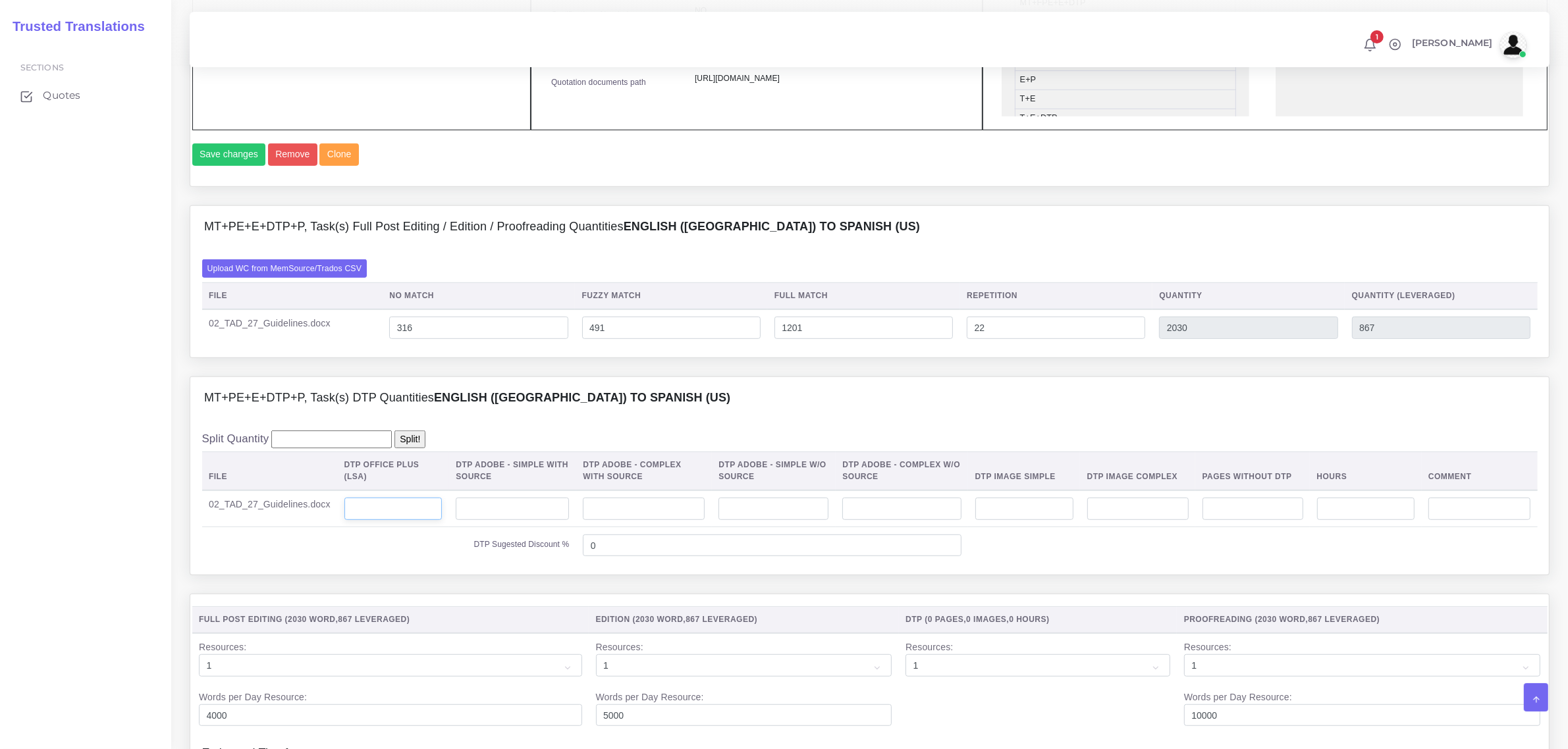
click at [402, 517] on input "number" at bounding box center [394, 509] width 98 height 22
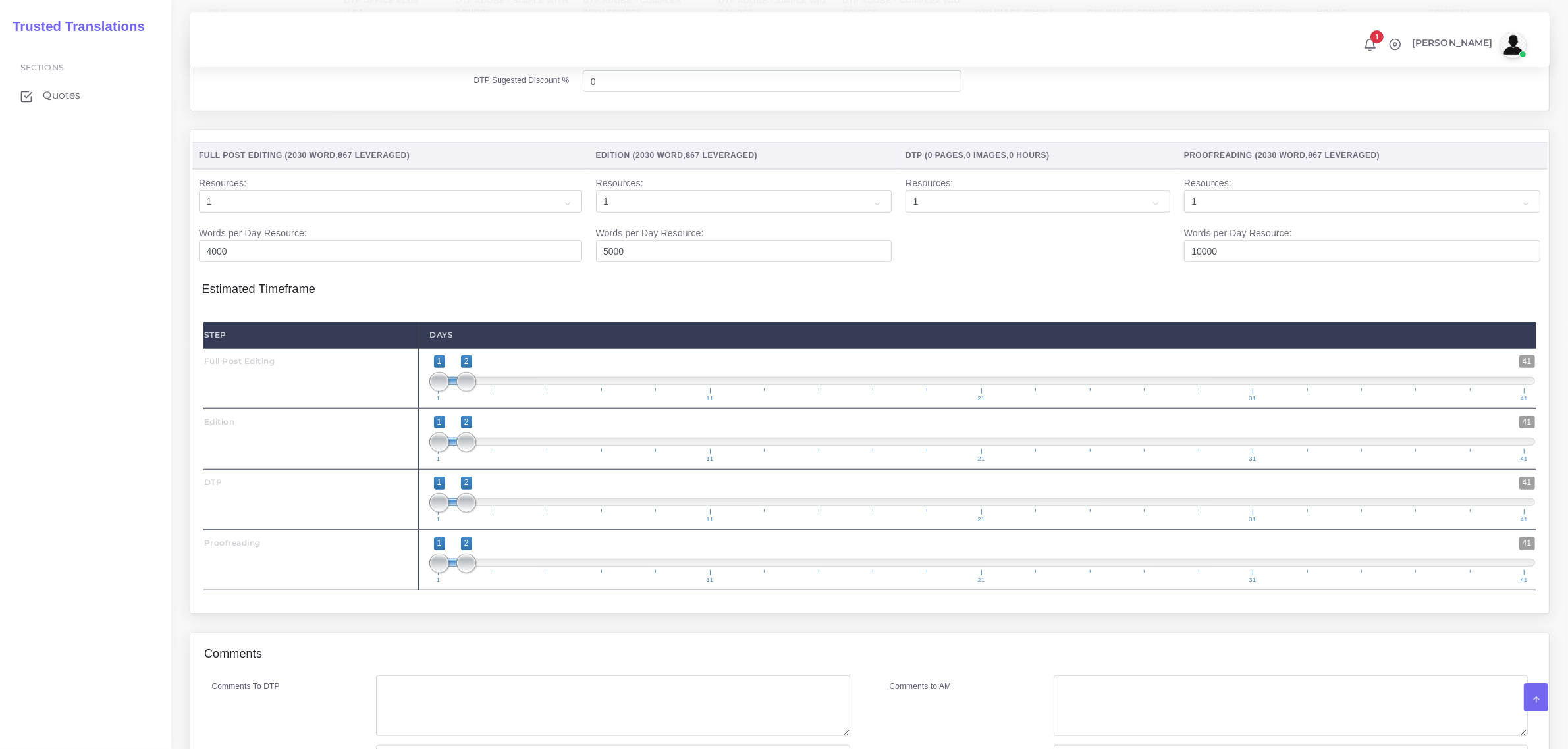
scroll to position [1316, 0]
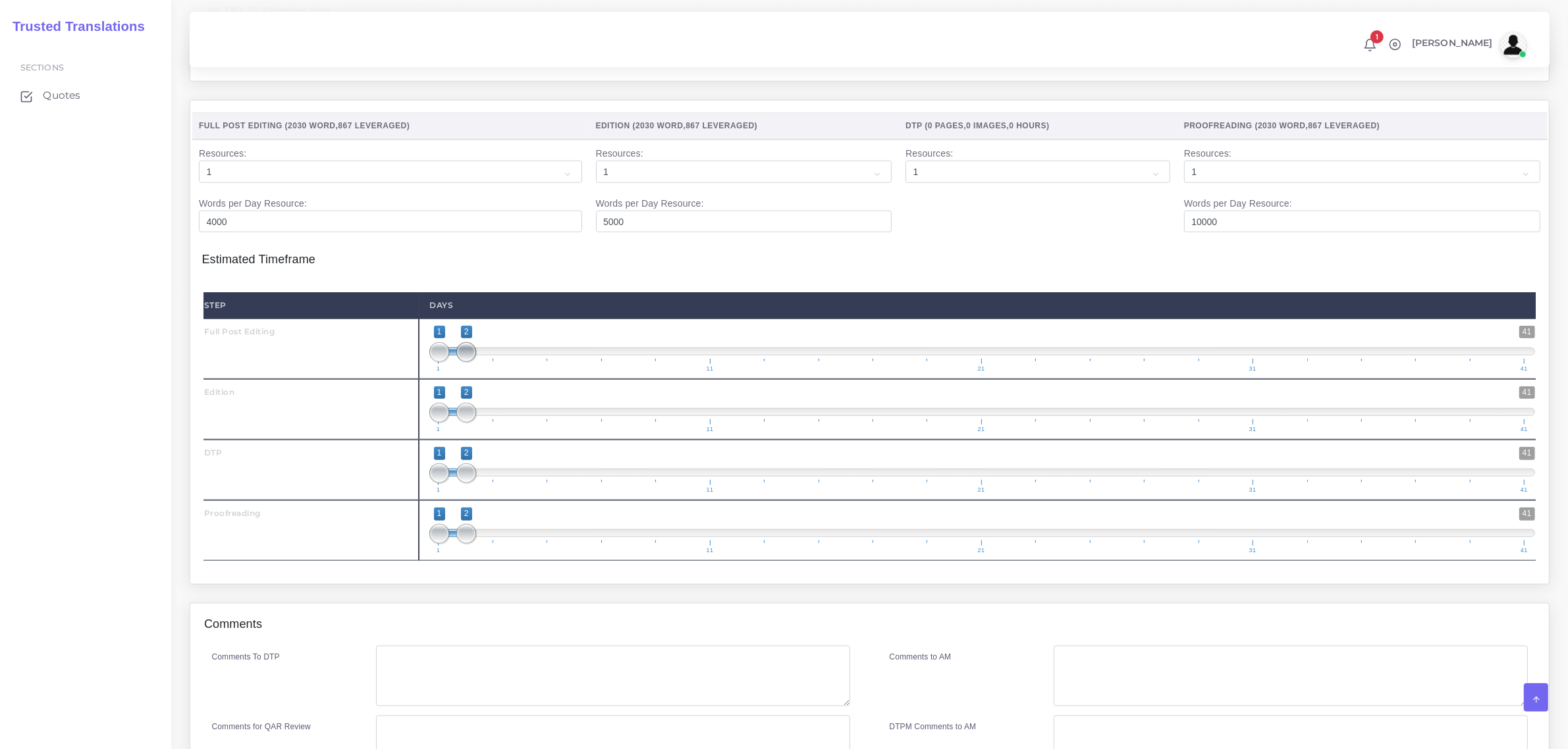
type input "7"
type input "1;1"
drag, startPoint x: 462, startPoint y: 372, endPoint x: 430, endPoint y: 400, distance: 42.5
click at [430, 396] on div "Step Days Full Post Editing 1 41 1 1 1 — 1 1 11 21 31 41 1;1" at bounding box center [869, 426] width 1333 height 269
type input "2;2"
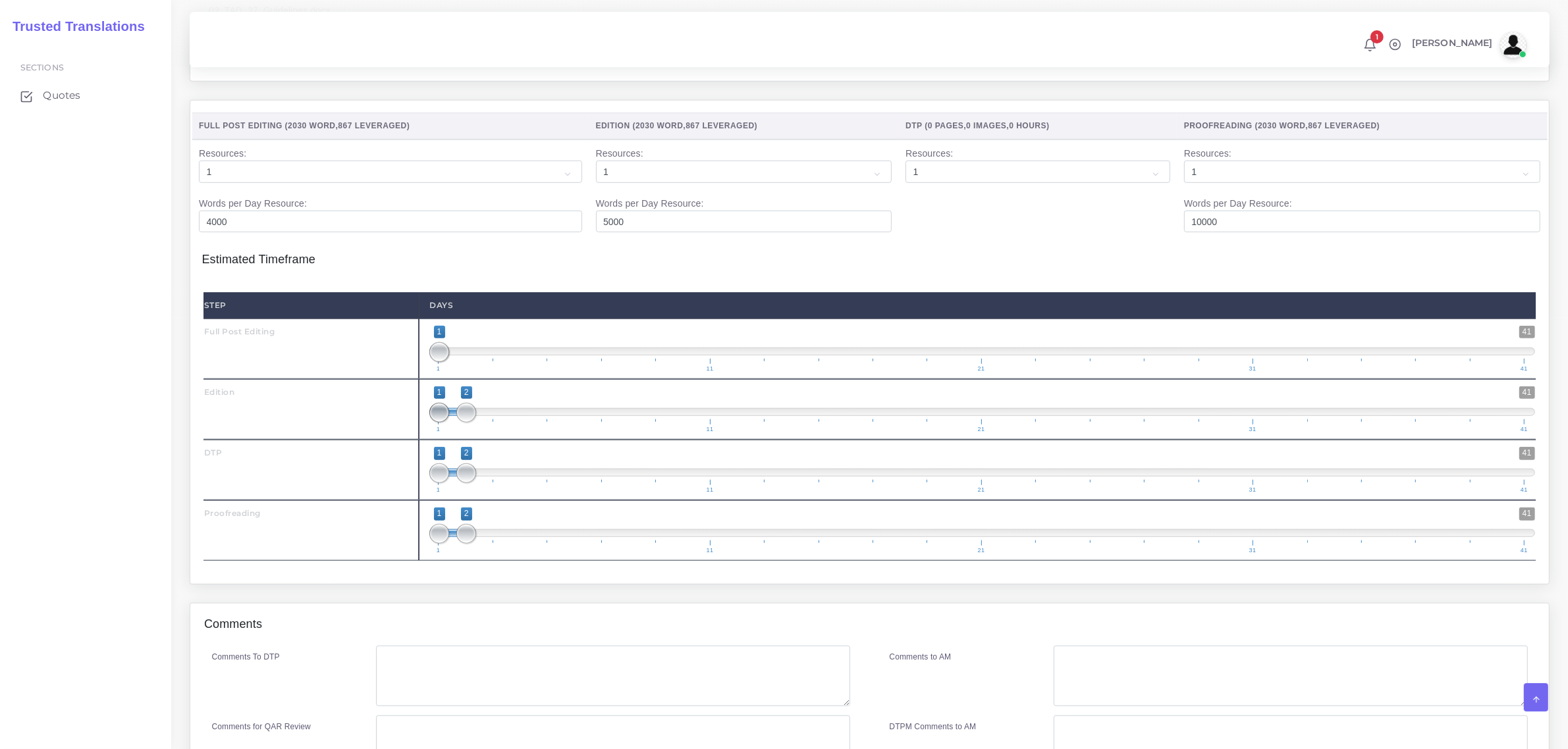
drag, startPoint x: 435, startPoint y: 422, endPoint x: 462, endPoint y: 432, distance: 28.8
click at [449, 423] on span at bounding box center [440, 413] width 20 height 20
drag, startPoint x: 466, startPoint y: 479, endPoint x: 495, endPoint y: 488, distance: 30.4
click at [495, 483] on span at bounding box center [494, 474] width 20 height 20
type input "3;3"
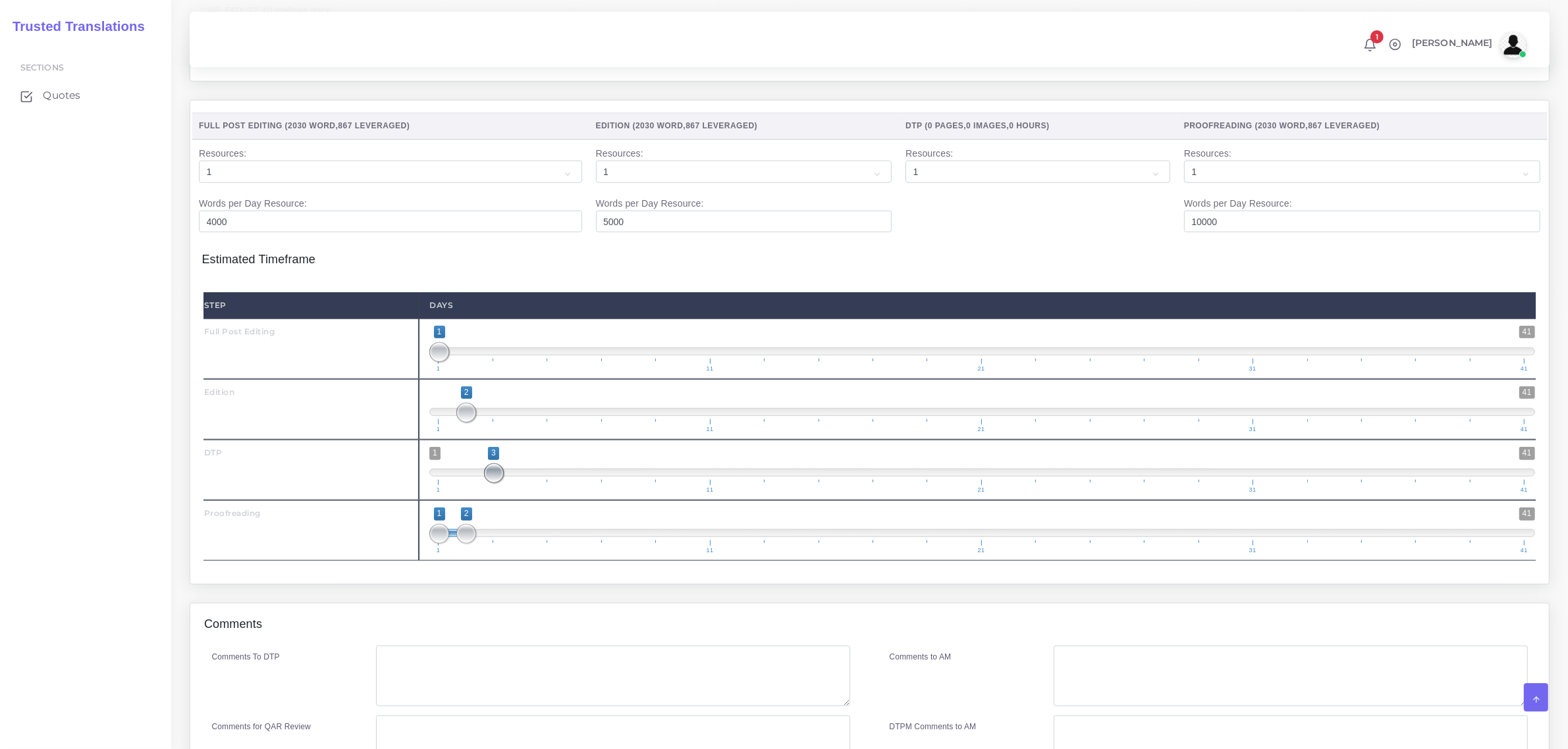
drag, startPoint x: 445, startPoint y: 487, endPoint x: 510, endPoint y: 498, distance: 65.9
click at [510, 493] on span "1 41 3 3 3 — 3 1 11 21 31 41" at bounding box center [983, 470] width 1106 height 46
drag, startPoint x: 468, startPoint y: 549, endPoint x: 531, endPoint y: 549, distance: 63.0
click at [531, 549] on span "1 41 1 4 1 — 4 1 11 21 31 41" at bounding box center [983, 530] width 1106 height 46
type input "4;4"
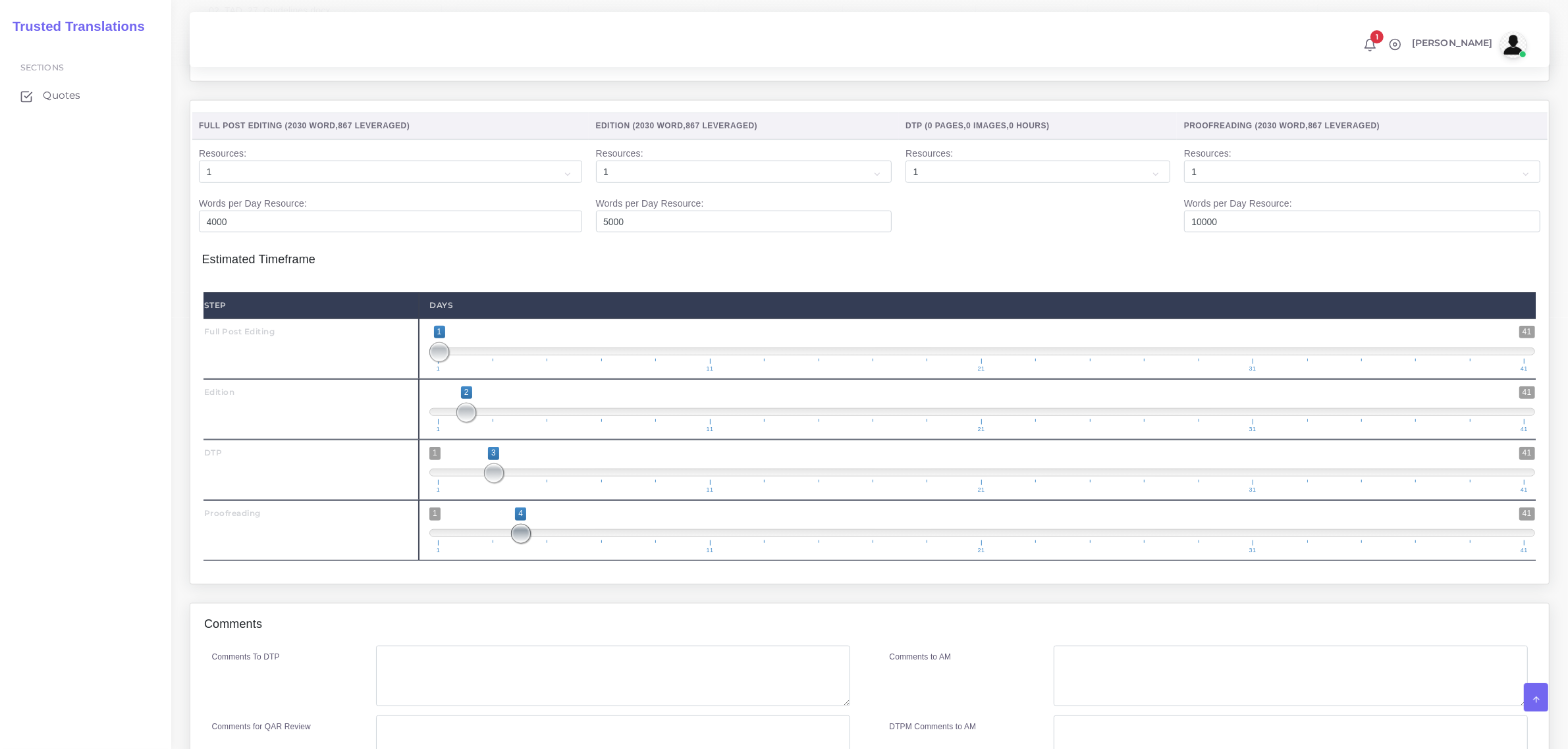
drag, startPoint x: 442, startPoint y: 550, endPoint x: 526, endPoint y: 561, distance: 84.7
click at [526, 554] on span "1 41 4 4 4 — 4 1 11 21 31 41" at bounding box center [983, 530] width 1106 height 46
click at [412, 692] on textarea "Comments To DTP" at bounding box center [613, 676] width 474 height 61
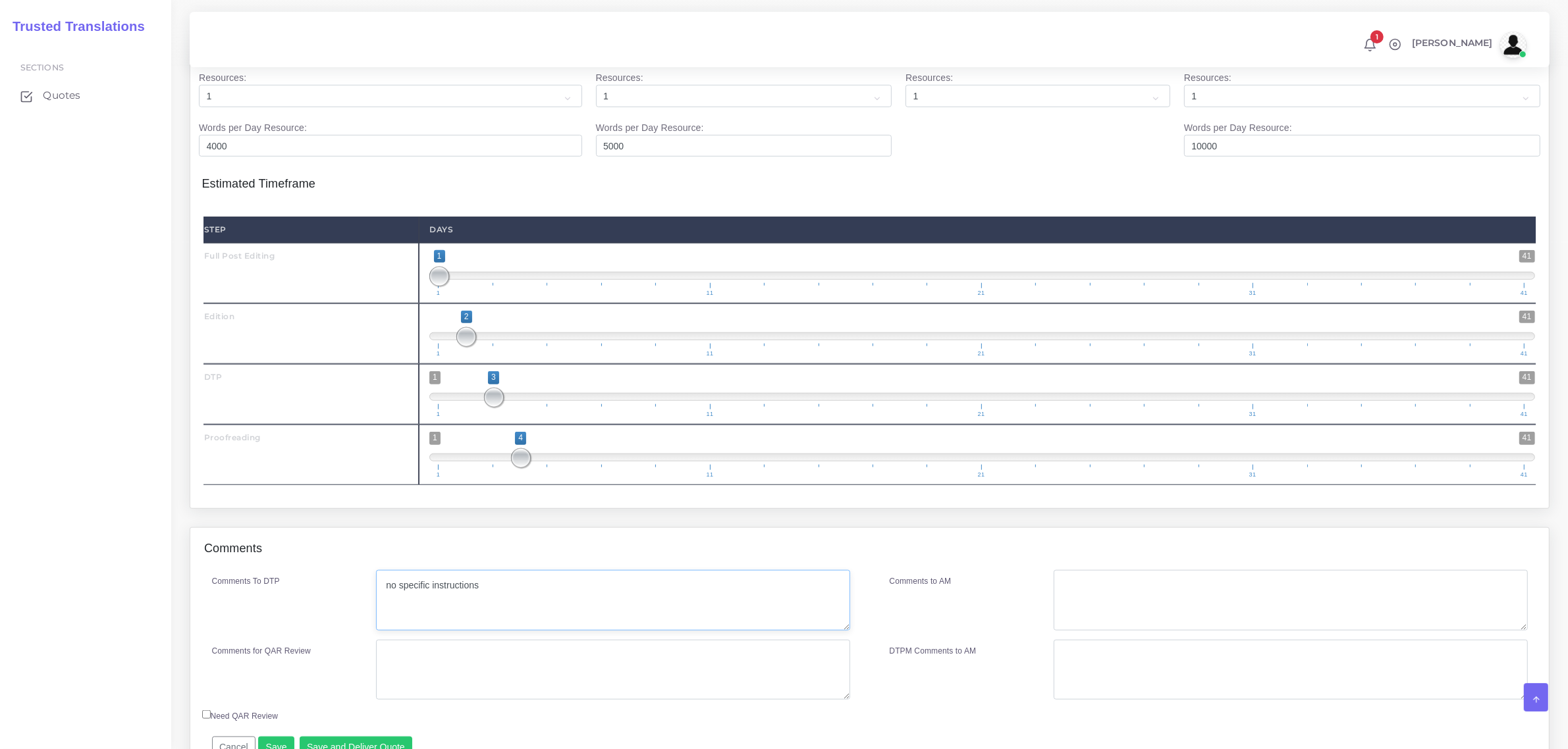
scroll to position [1479, 0]
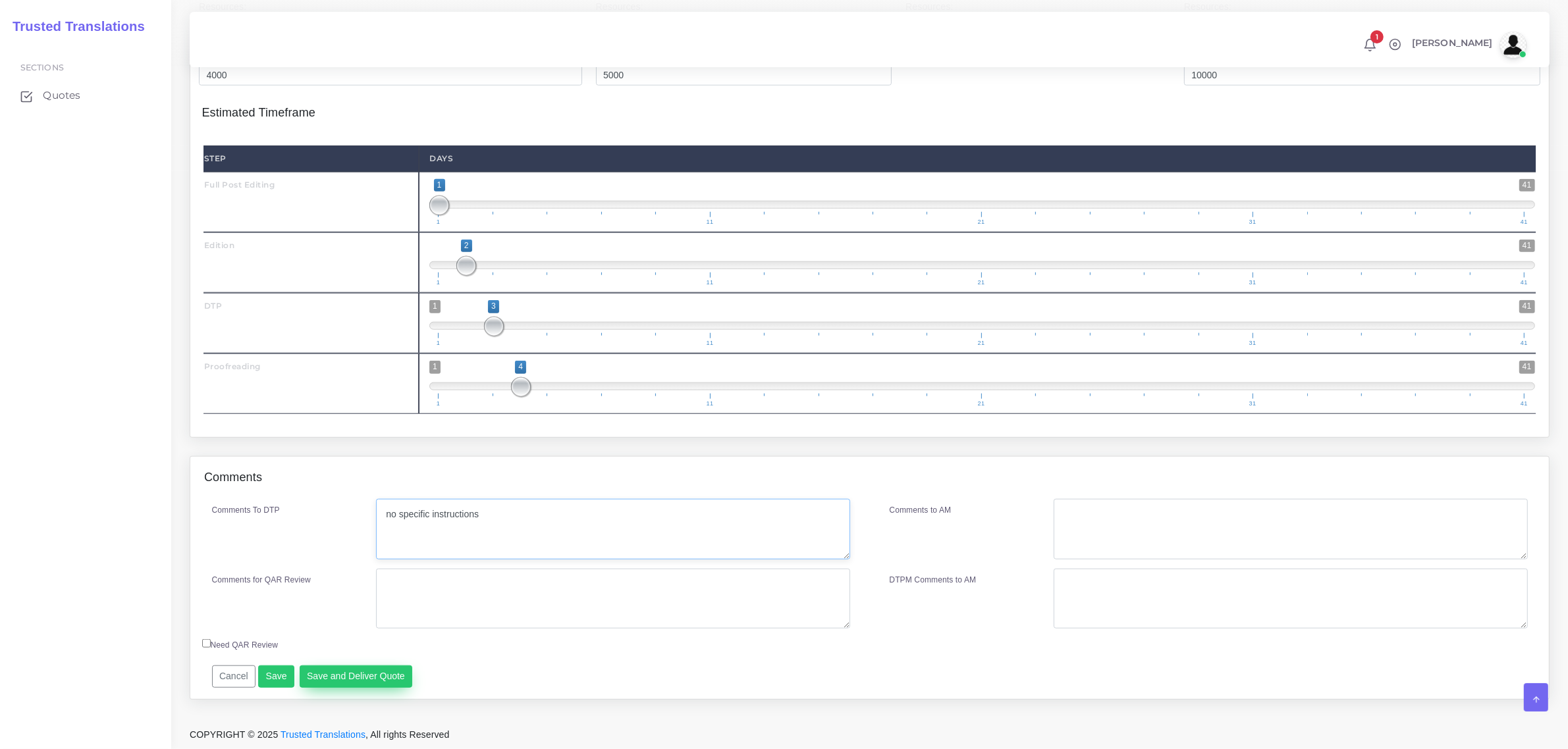
type textarea "no specific instructions"
click at [364, 674] on button "Save and Deliver Quote" at bounding box center [357, 677] width 113 height 22
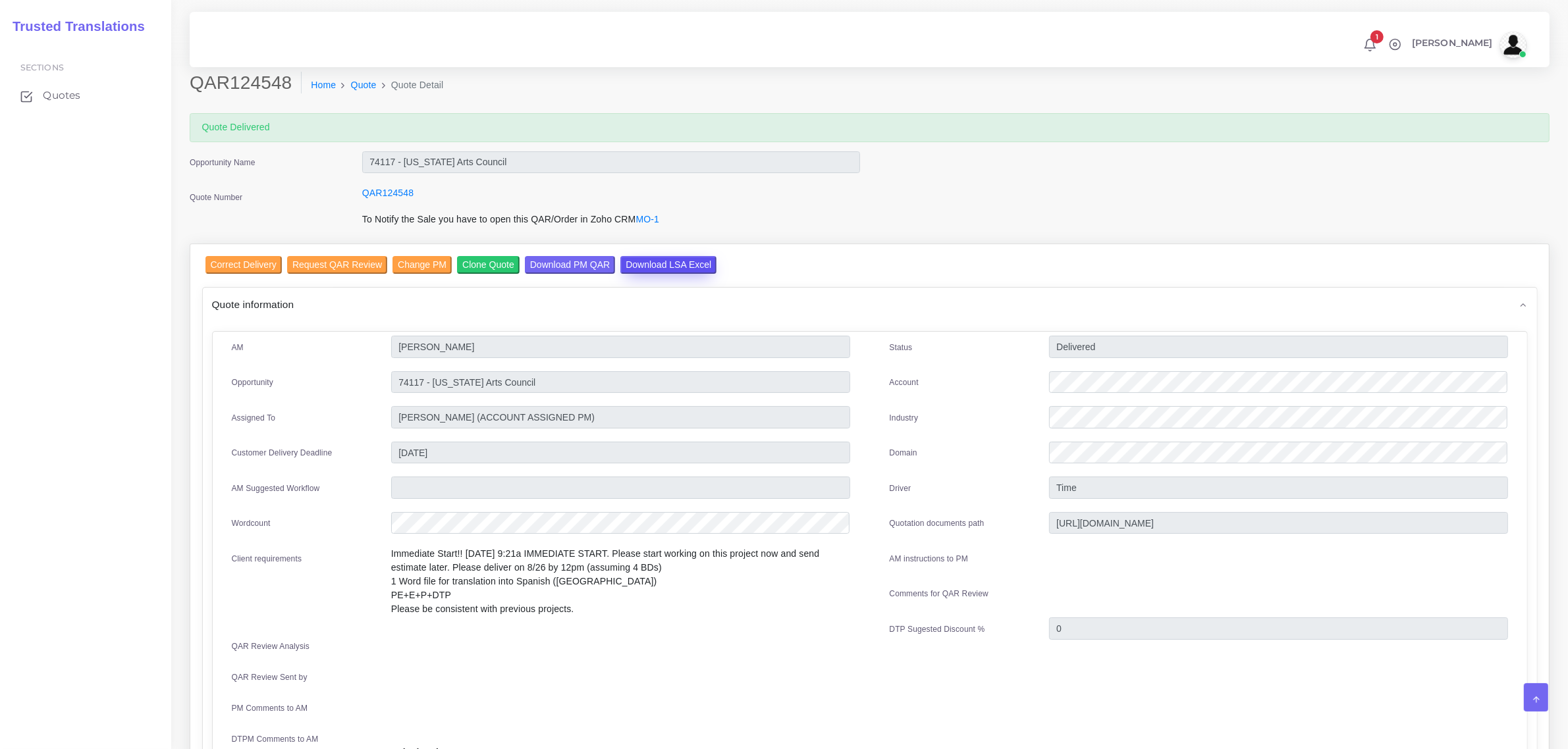
click at [650, 264] on input "Download LSA Excel" at bounding box center [668, 265] width 96 height 18
click at [64, 98] on span "Quotes" at bounding box center [64, 95] width 37 height 15
